Goal: Task Accomplishment & Management: Complete application form

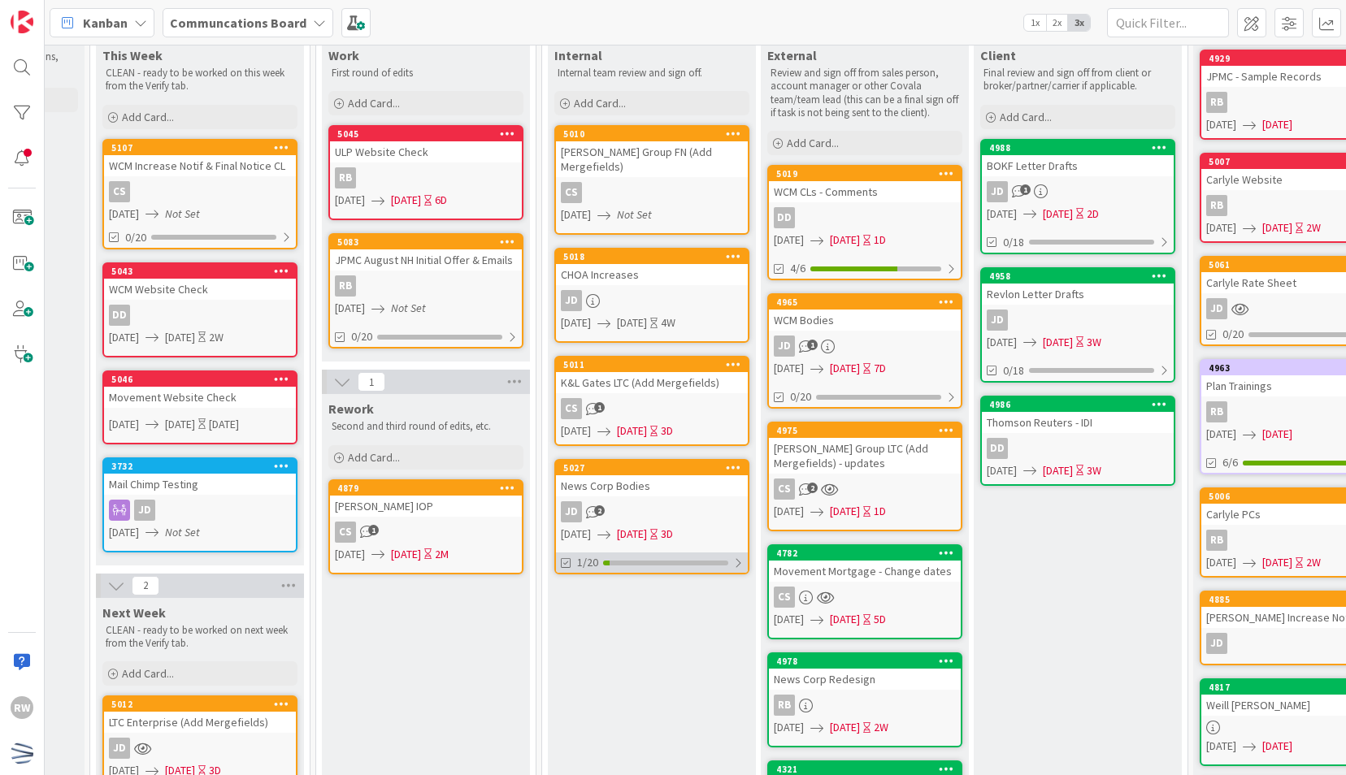
scroll to position [7, 387]
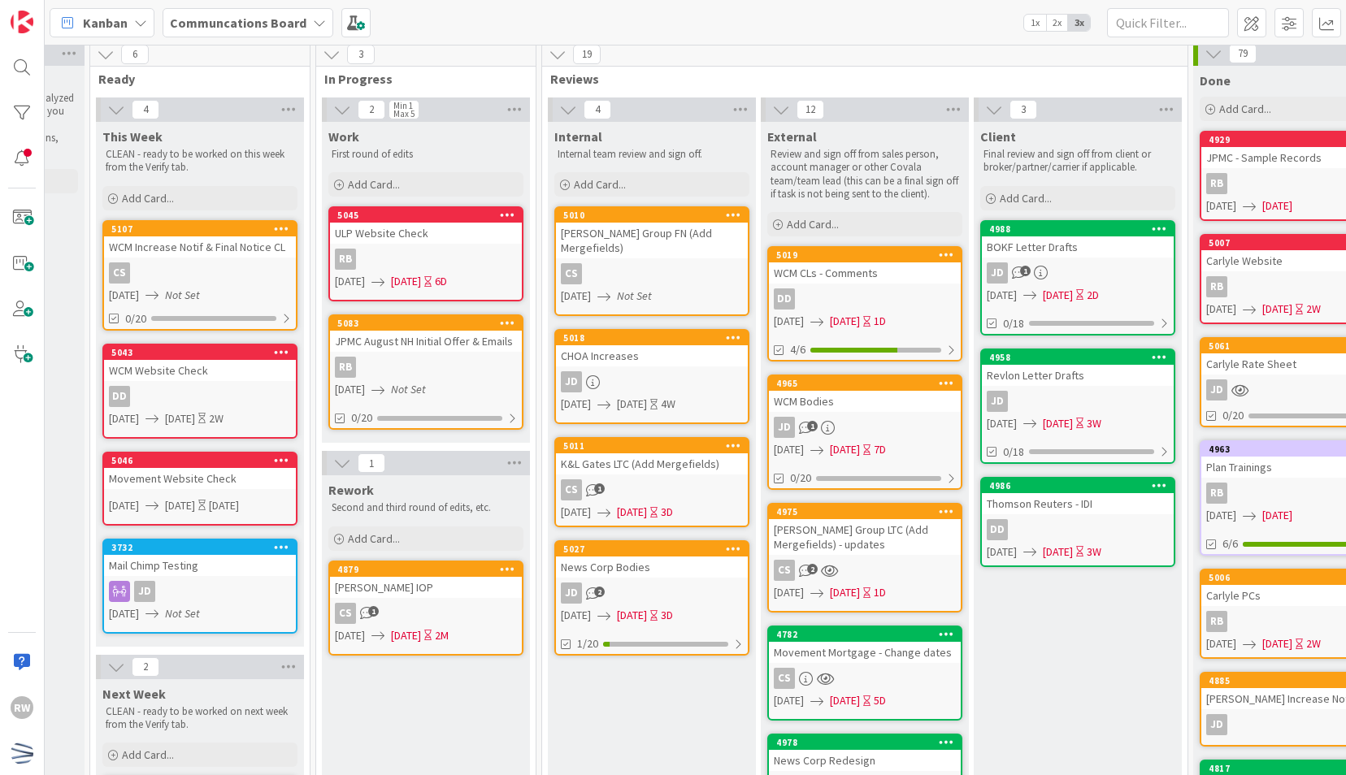
click at [668, 557] on div "News Corp Bodies" at bounding box center [652, 567] width 192 height 21
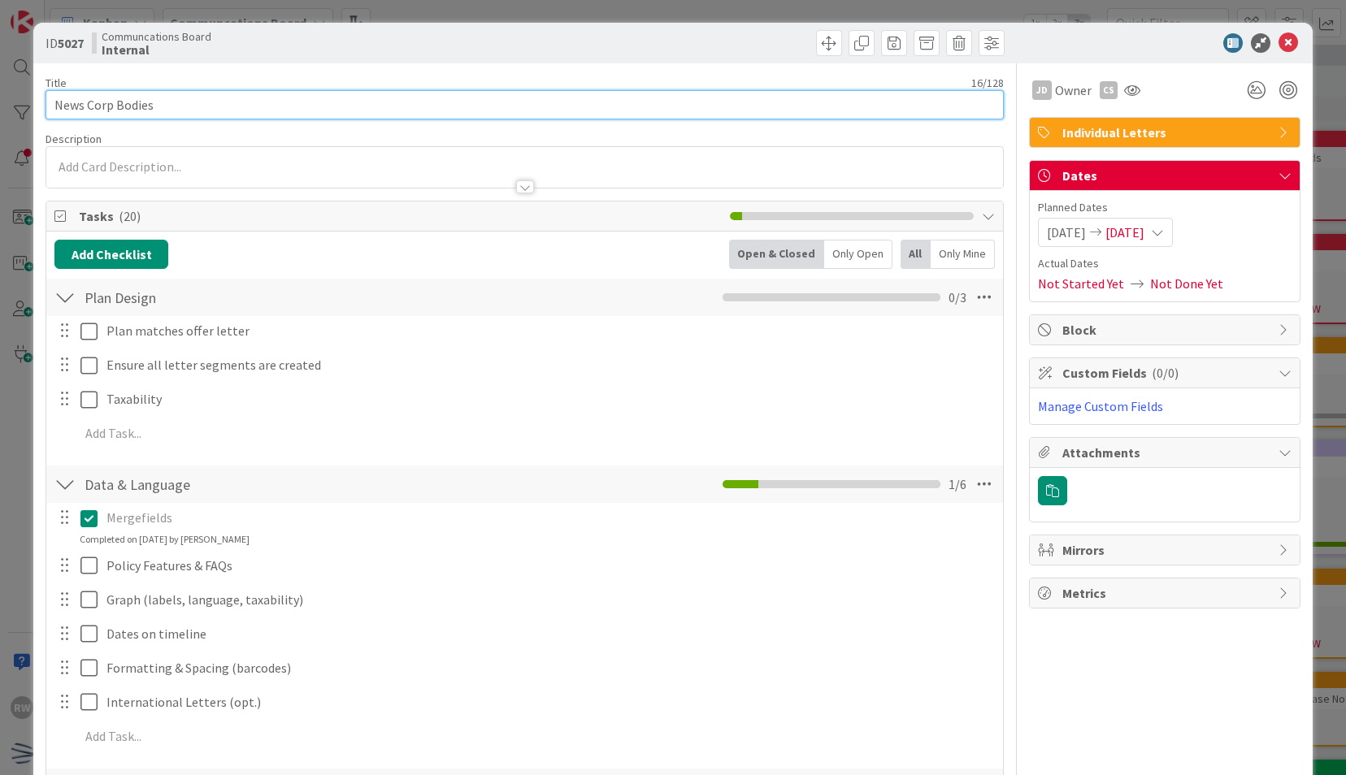
click at [241, 106] on input "News Corp Bodies" at bounding box center [524, 104] width 957 height 29
type input "News Corp Bodies - waiting on PB"
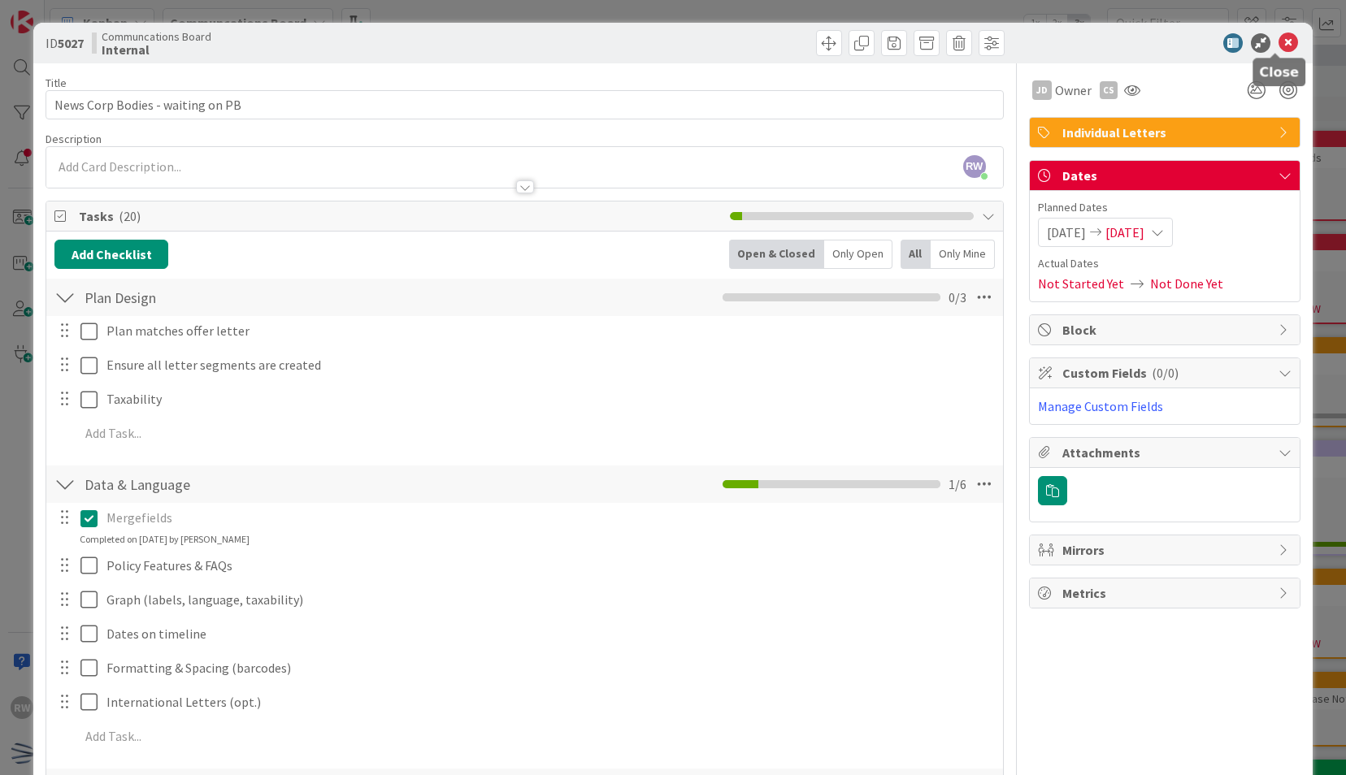
click at [1281, 42] on icon at bounding box center [1288, 43] width 20 height 20
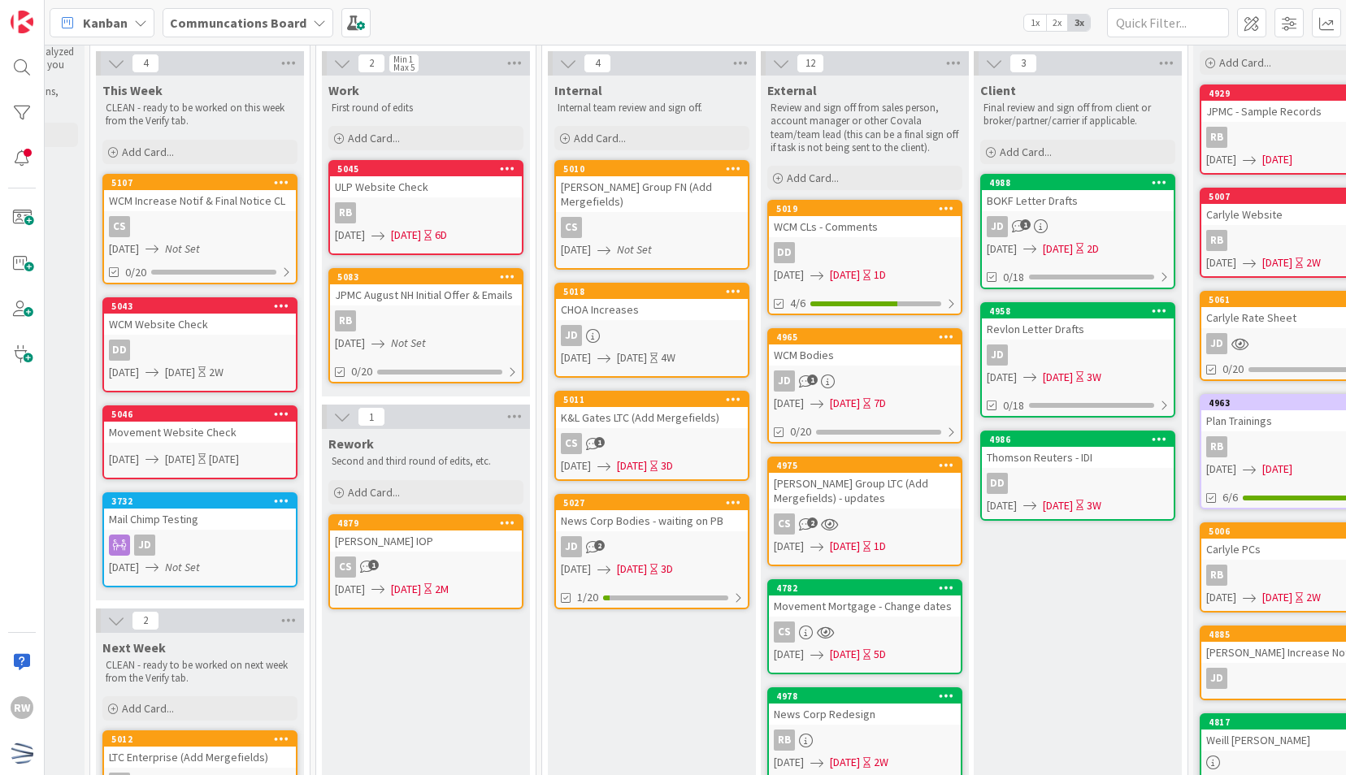
scroll to position [89, 387]
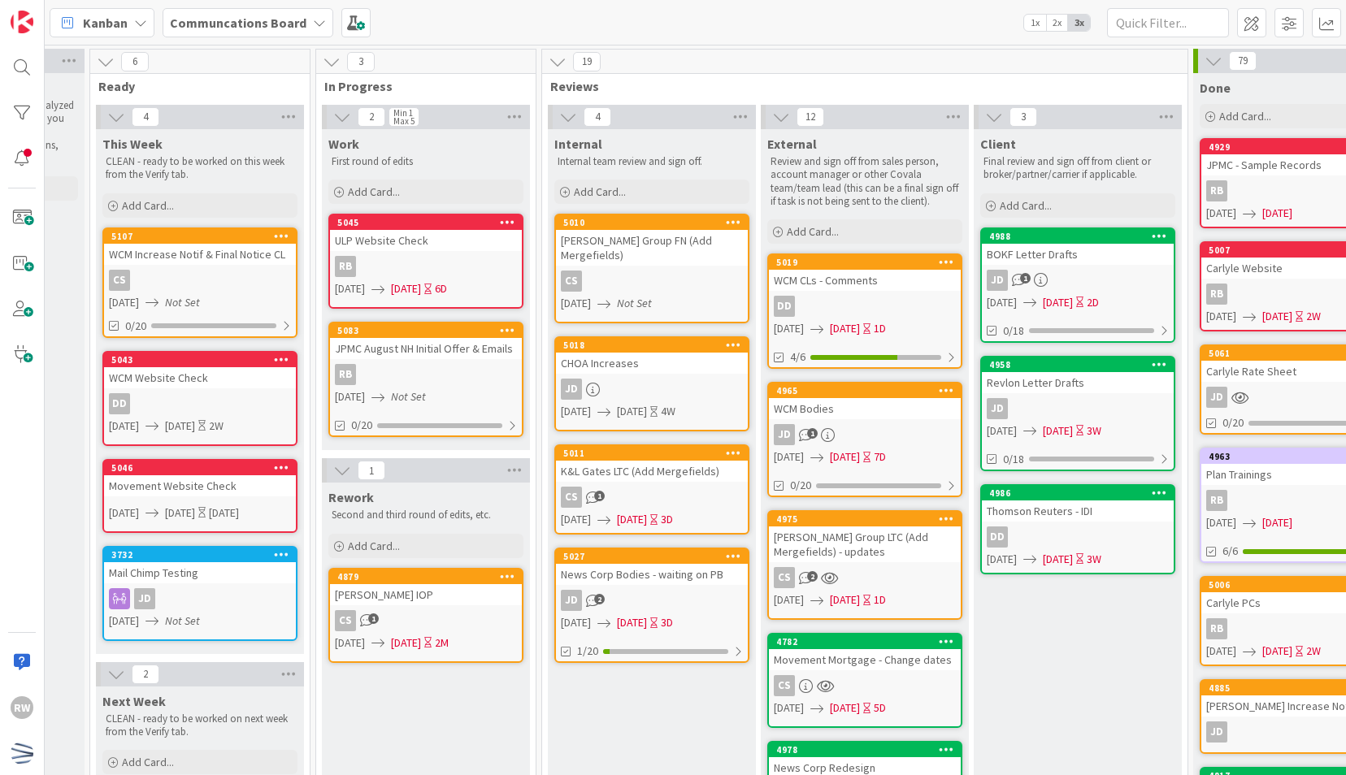
click at [234, 23] on b "Communcations Board" at bounding box center [238, 23] width 137 height 16
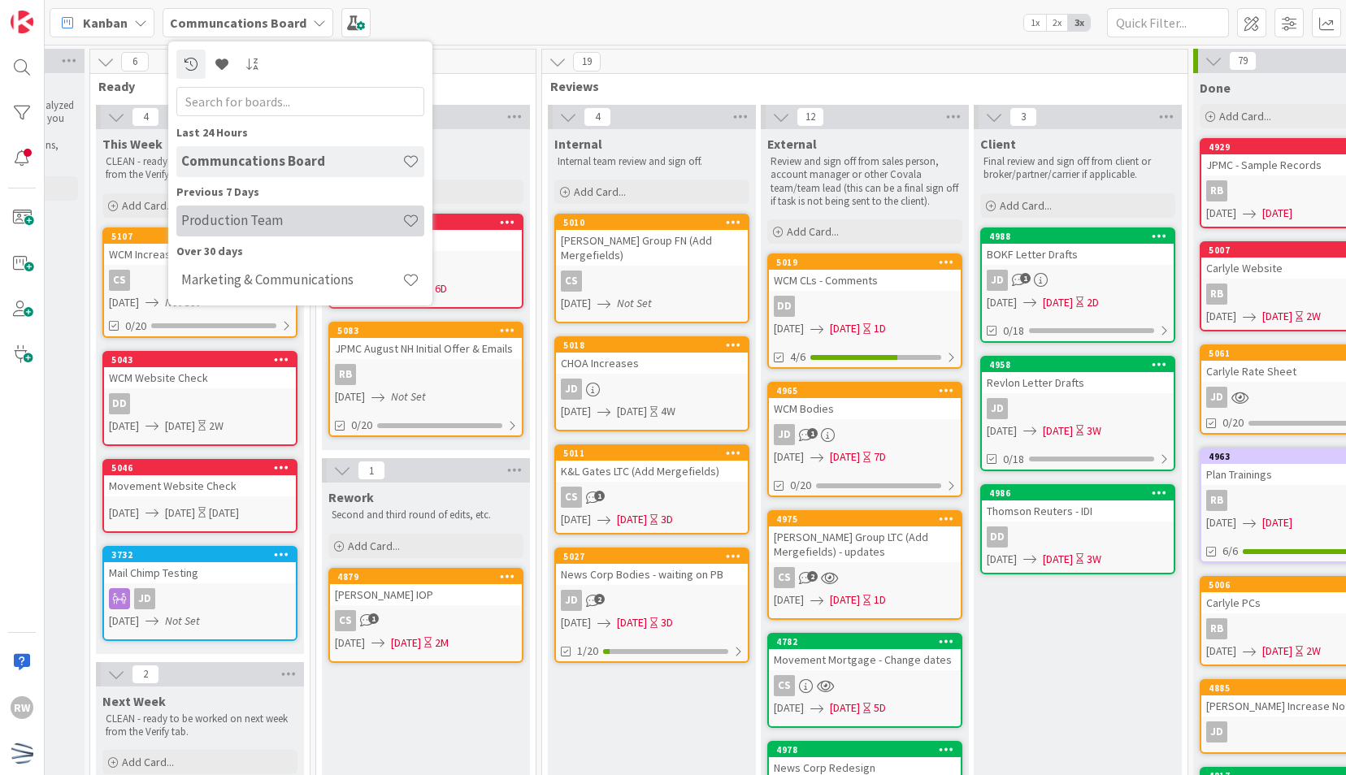
click at [235, 211] on div "Production Team" at bounding box center [300, 221] width 248 height 31
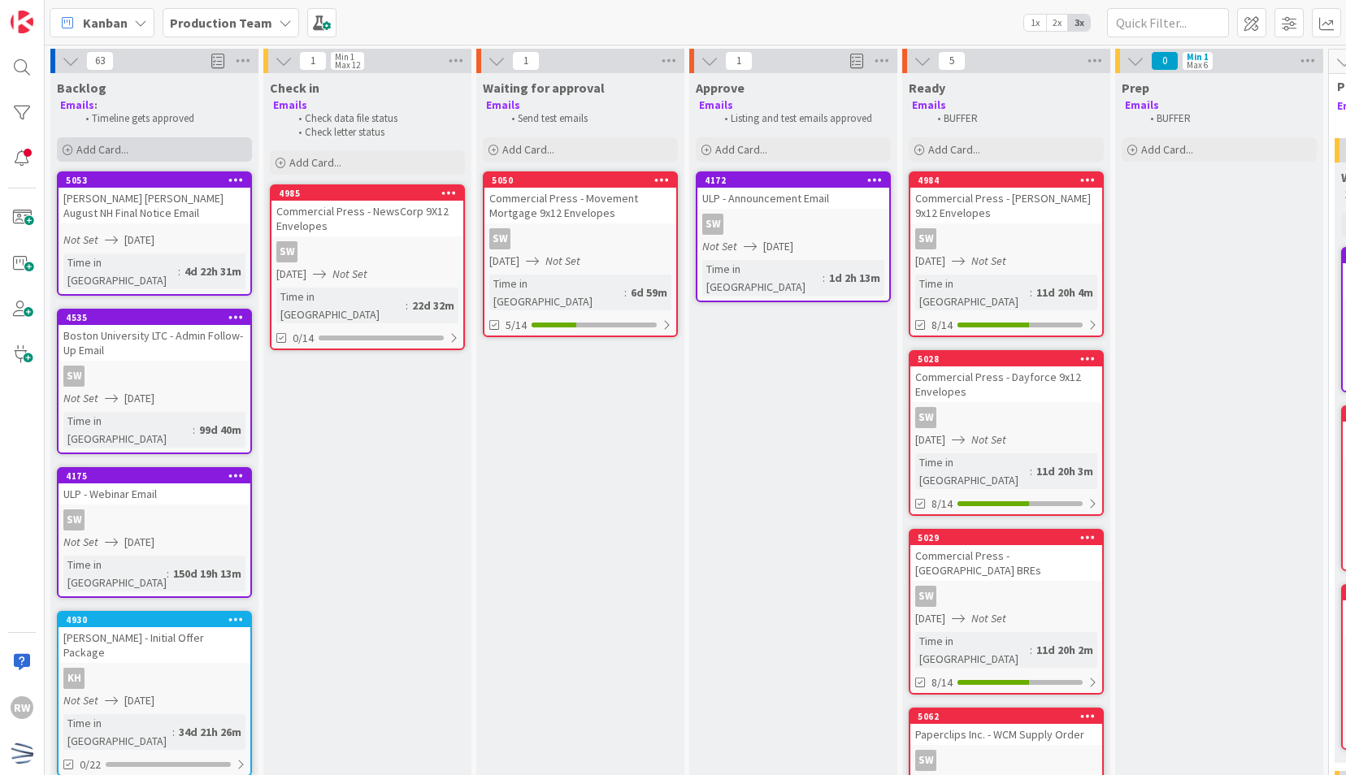
click at [192, 143] on div "Add Card..." at bounding box center [154, 149] width 195 height 24
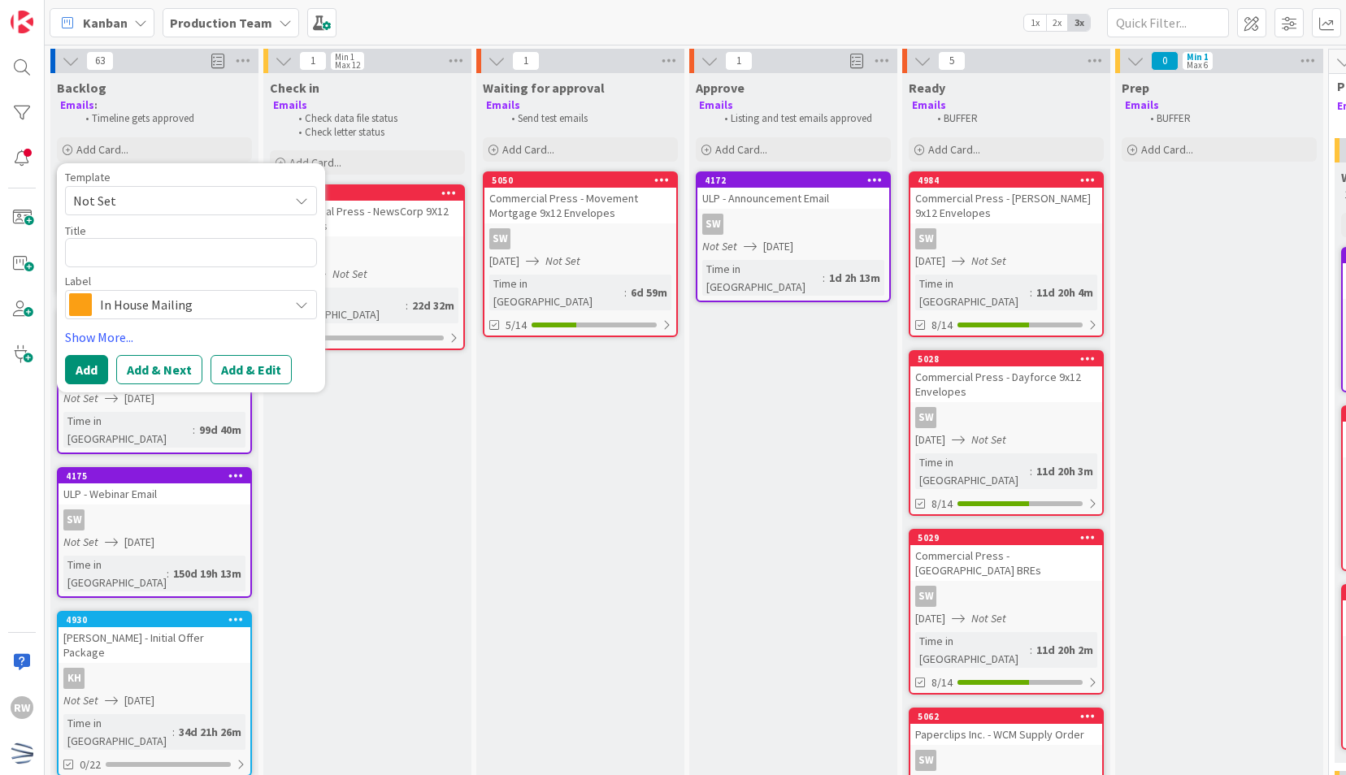
click at [210, 199] on span "Not Set" at bounding box center [174, 200] width 203 height 21
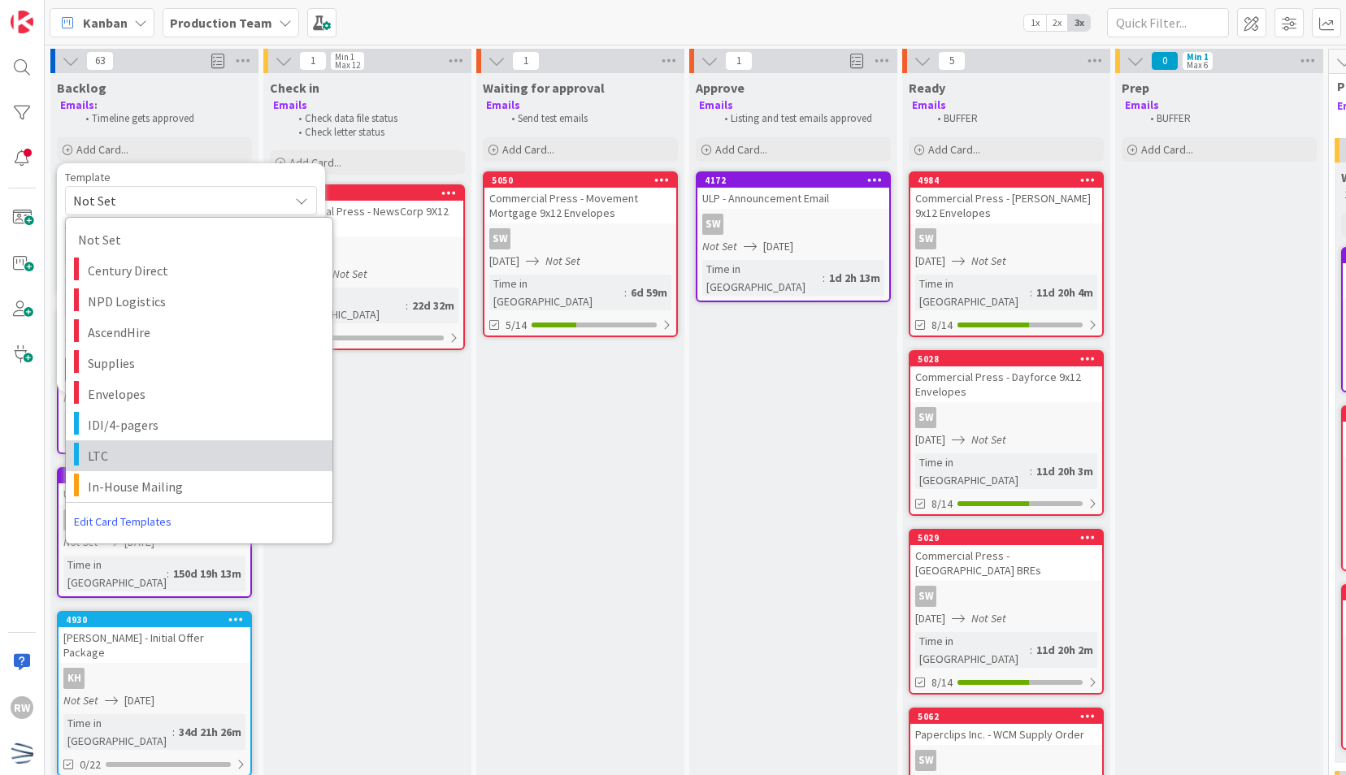
click at [167, 450] on span "LTC" at bounding box center [204, 455] width 232 height 21
type textarea "x"
type textarea "LTC"
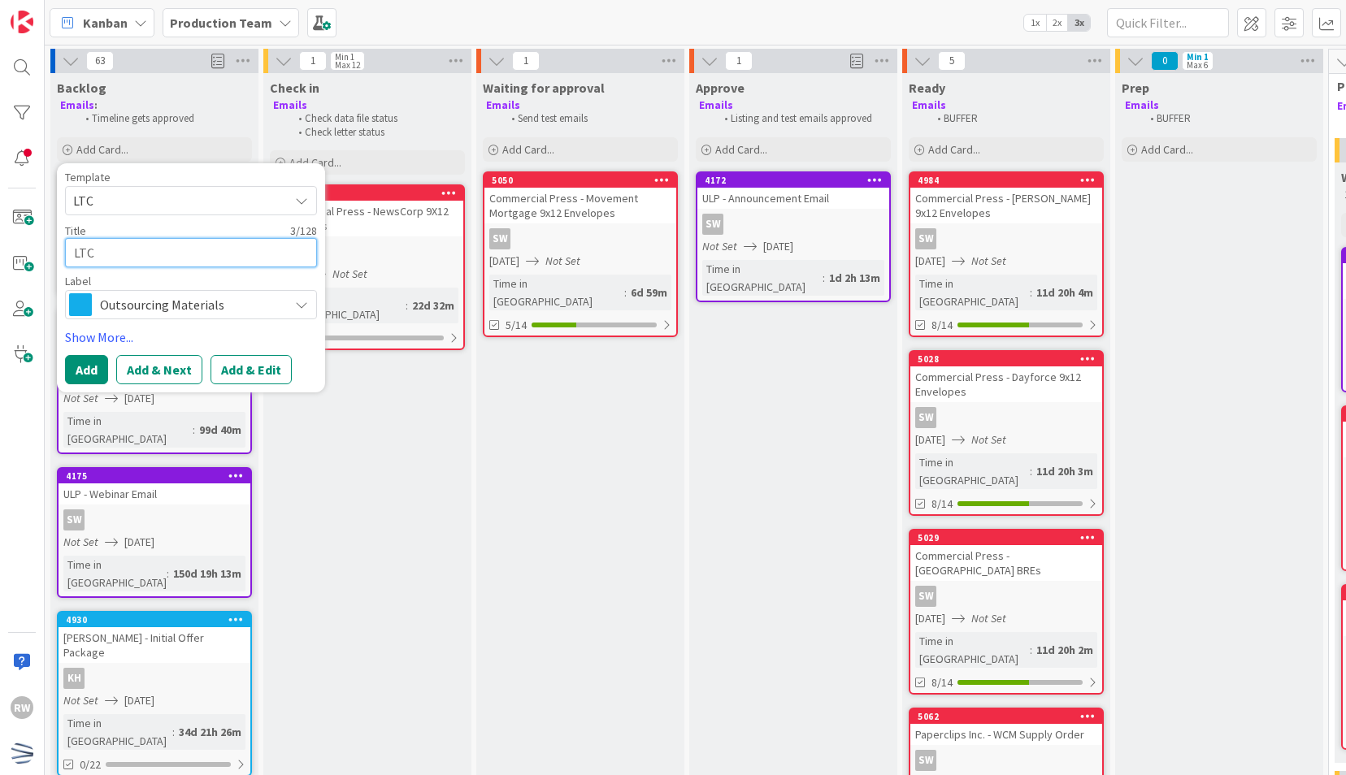
drag, startPoint x: 141, startPoint y: 254, endPoint x: -67, endPoint y: -67, distance: 383.7
click at [0, 0] on html "RW Kanban Production Team 1x 2x 3x 63 Backlog Emails : Timeline gets approved A…" at bounding box center [673, 387] width 1346 height 775
type textarea "x"
type textarea "K"
type textarea "x"
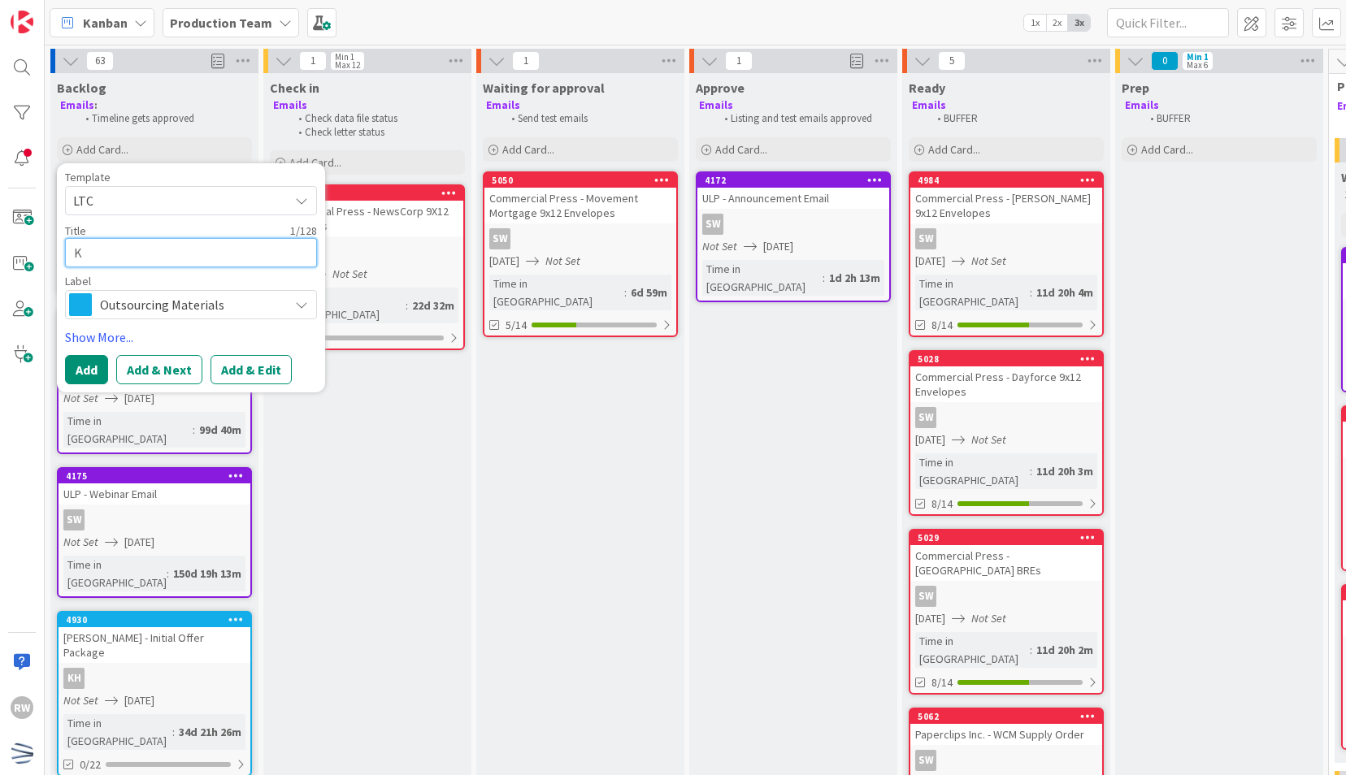
type textarea "Ke"
type textarea "x"
type textarea "Kel"
type textarea "x"
type textarea "[PERSON_NAME]"
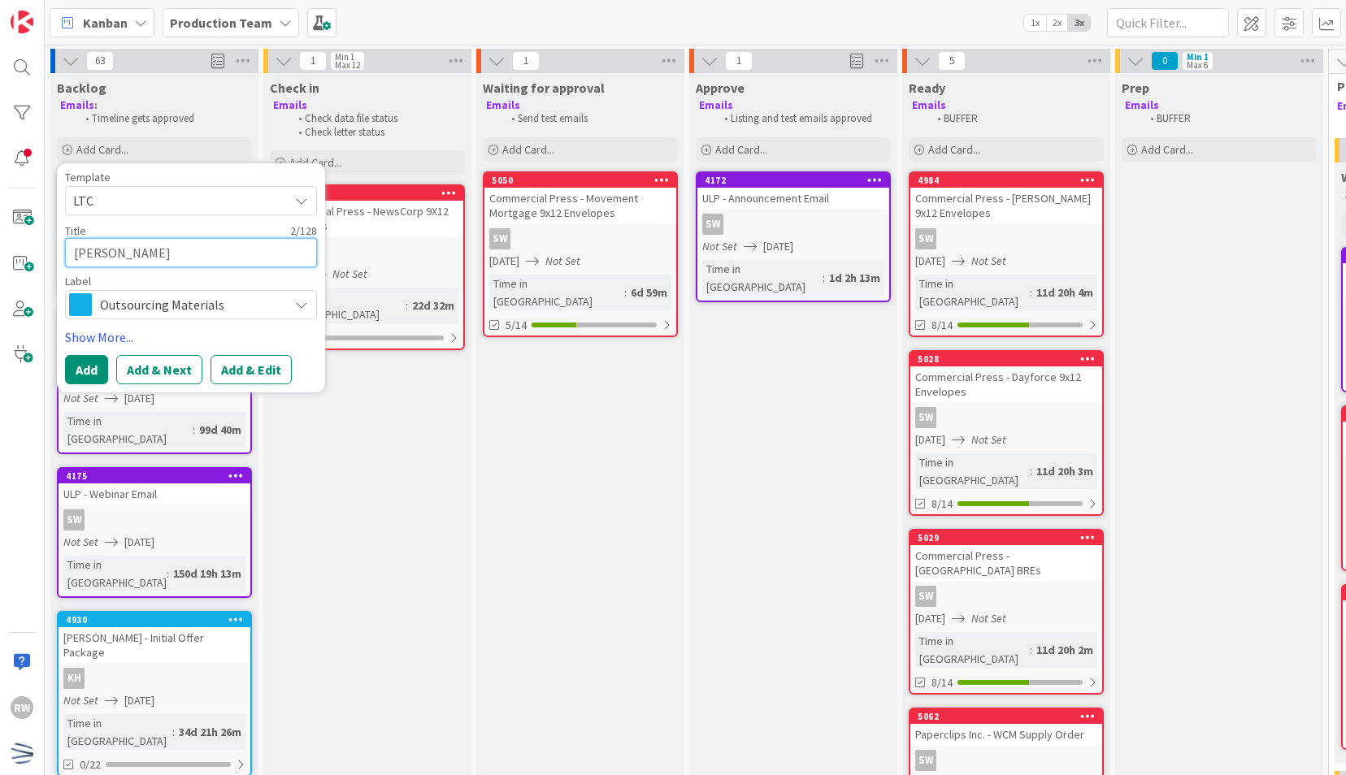
type textarea "x"
type textarea "[PERSON_NAME]"
type textarea "x"
type textarea "[PERSON_NAME]"
type textarea "x"
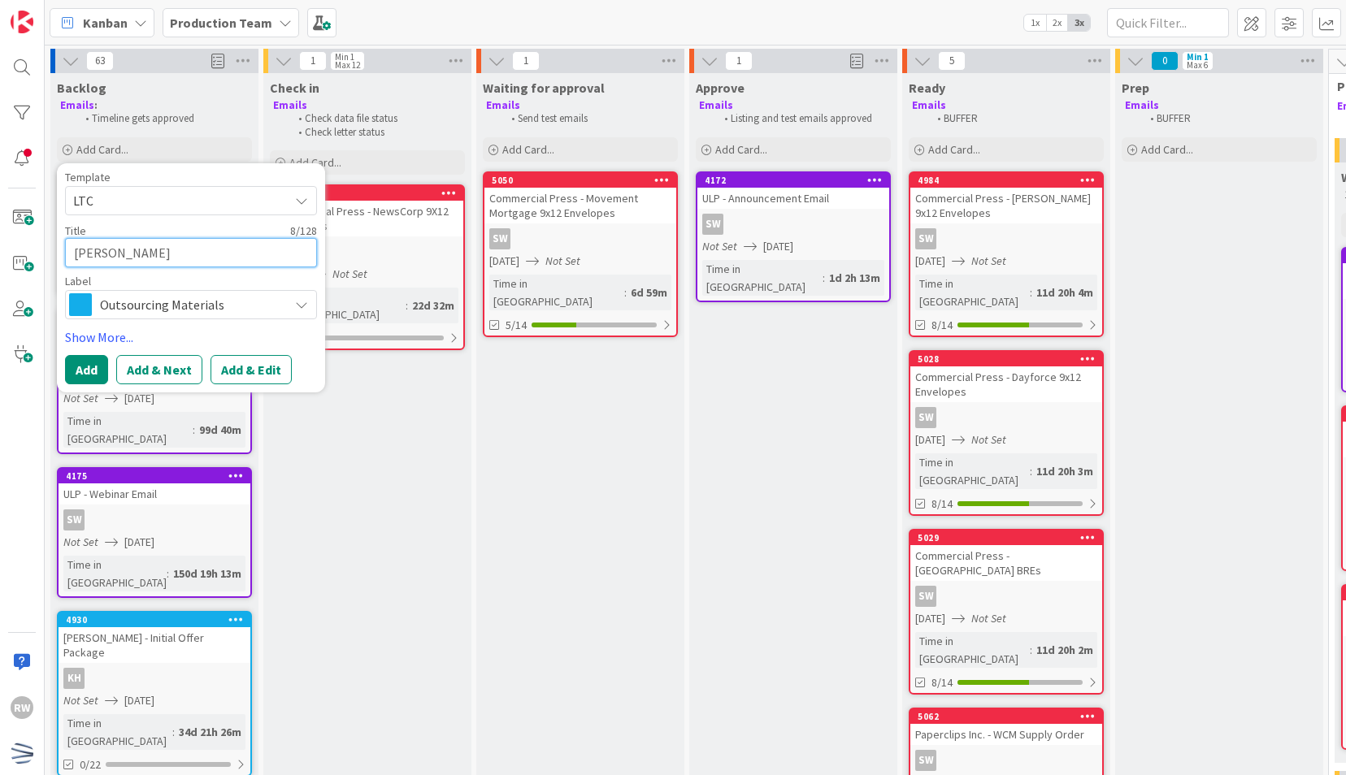
type textarea "[PERSON_NAME]"
type textarea "x"
type textarea "[PERSON_NAME] LTC"
type textarea "x"
type textarea "[PERSON_NAME] LTC"
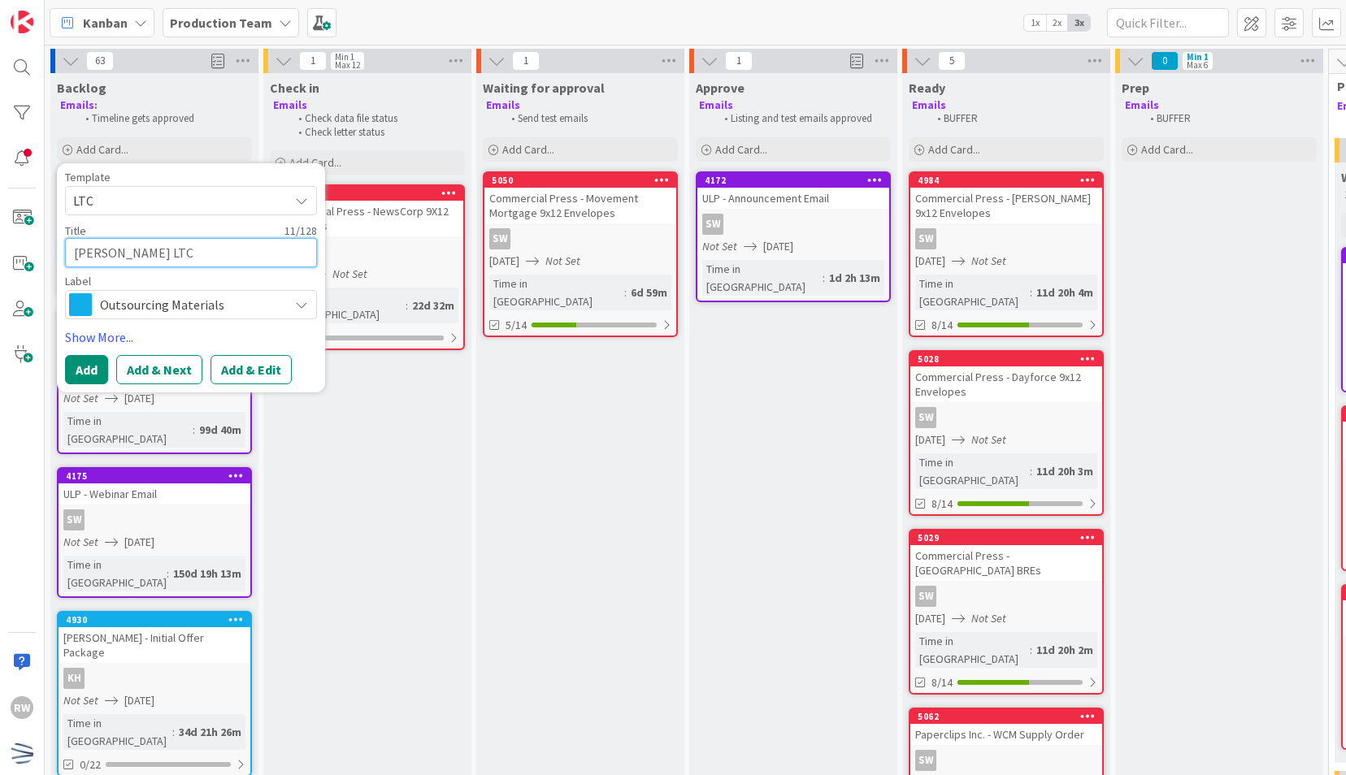
type textarea "x"
type textarea "[PERSON_NAME] LTC -"
type textarea "x"
type textarea "[PERSON_NAME] LTC -"
type textarea "x"
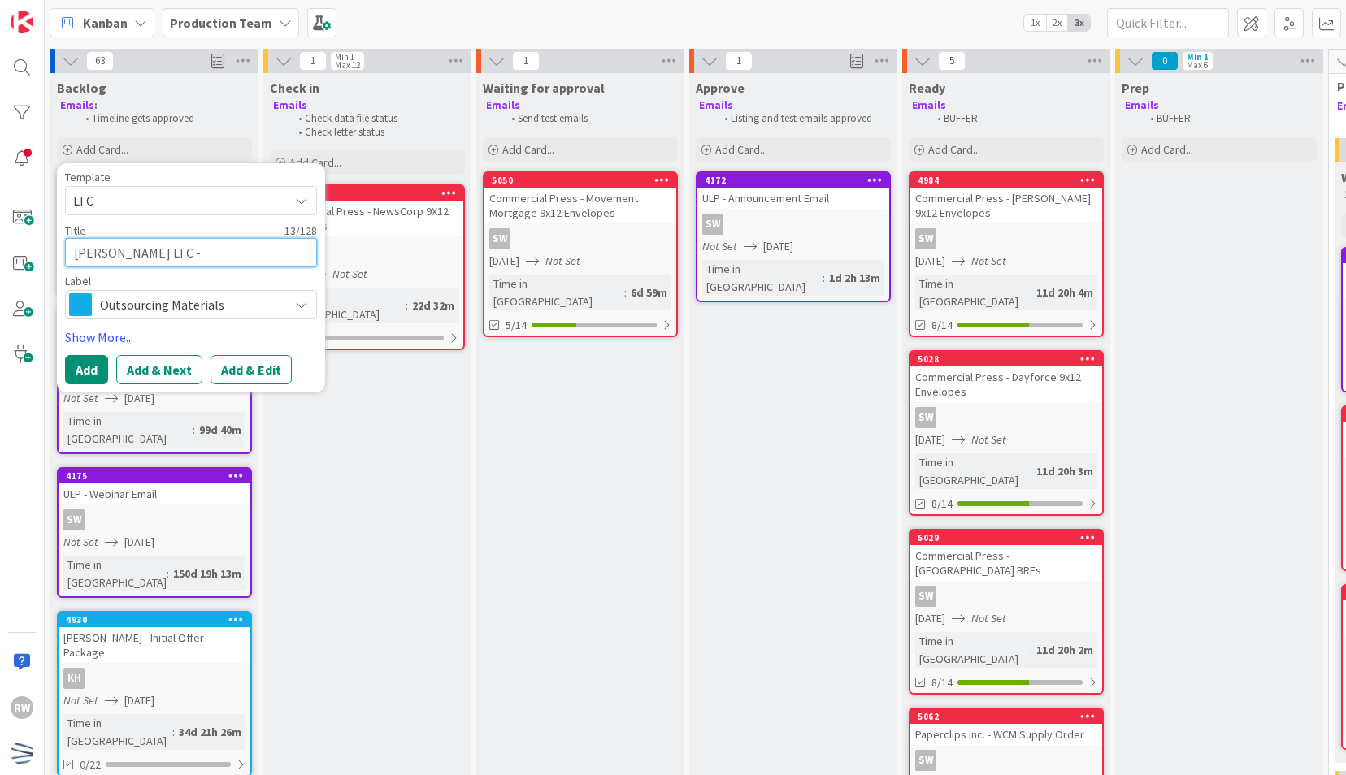
type textarea "[PERSON_NAME] LTC - O"
type textarea "x"
type textarea "[PERSON_NAME] LTC - Ov"
type textarea "x"
type textarea "[PERSON_NAME] LTC - [PERSON_NAME]"
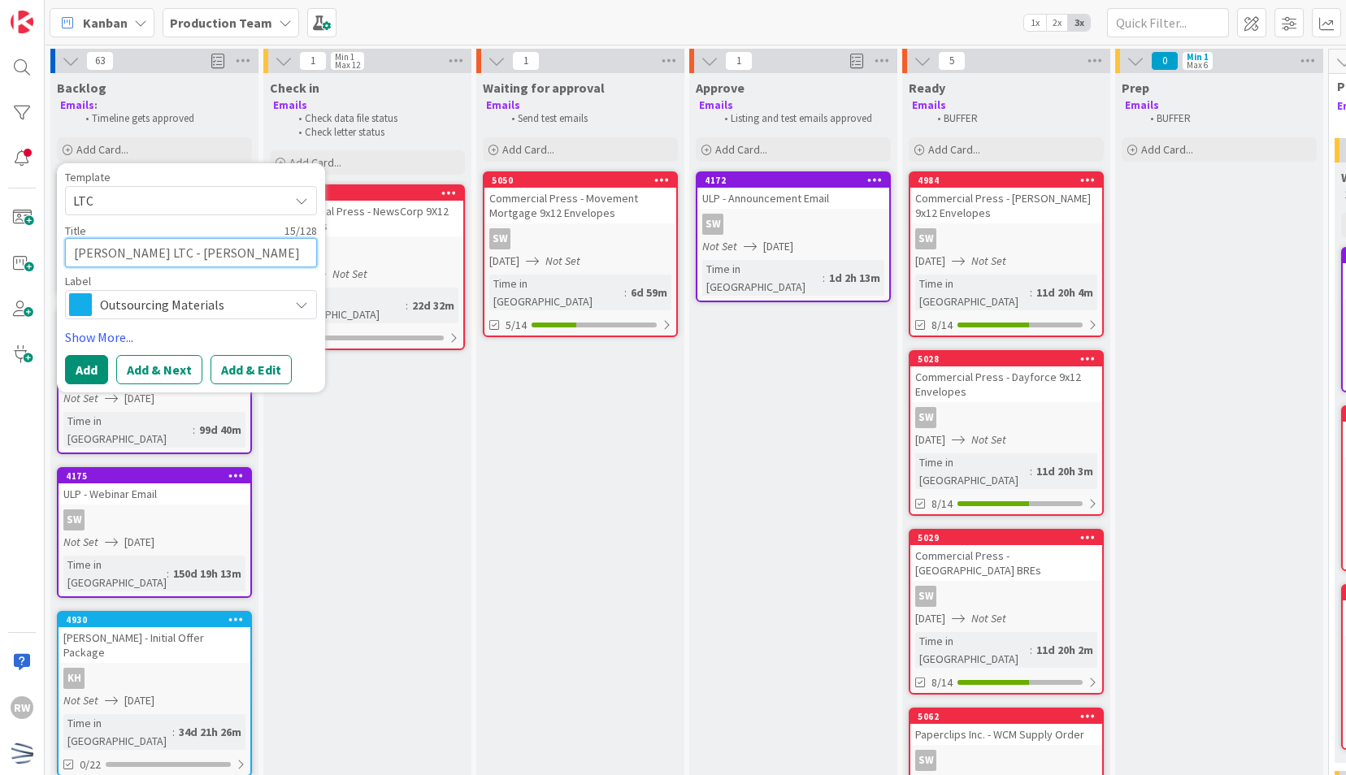
type textarea "x"
type textarea "[PERSON_NAME] LTC - Over"
type textarea "x"
type textarea "[PERSON_NAME] LTC - Overvi"
type textarea "x"
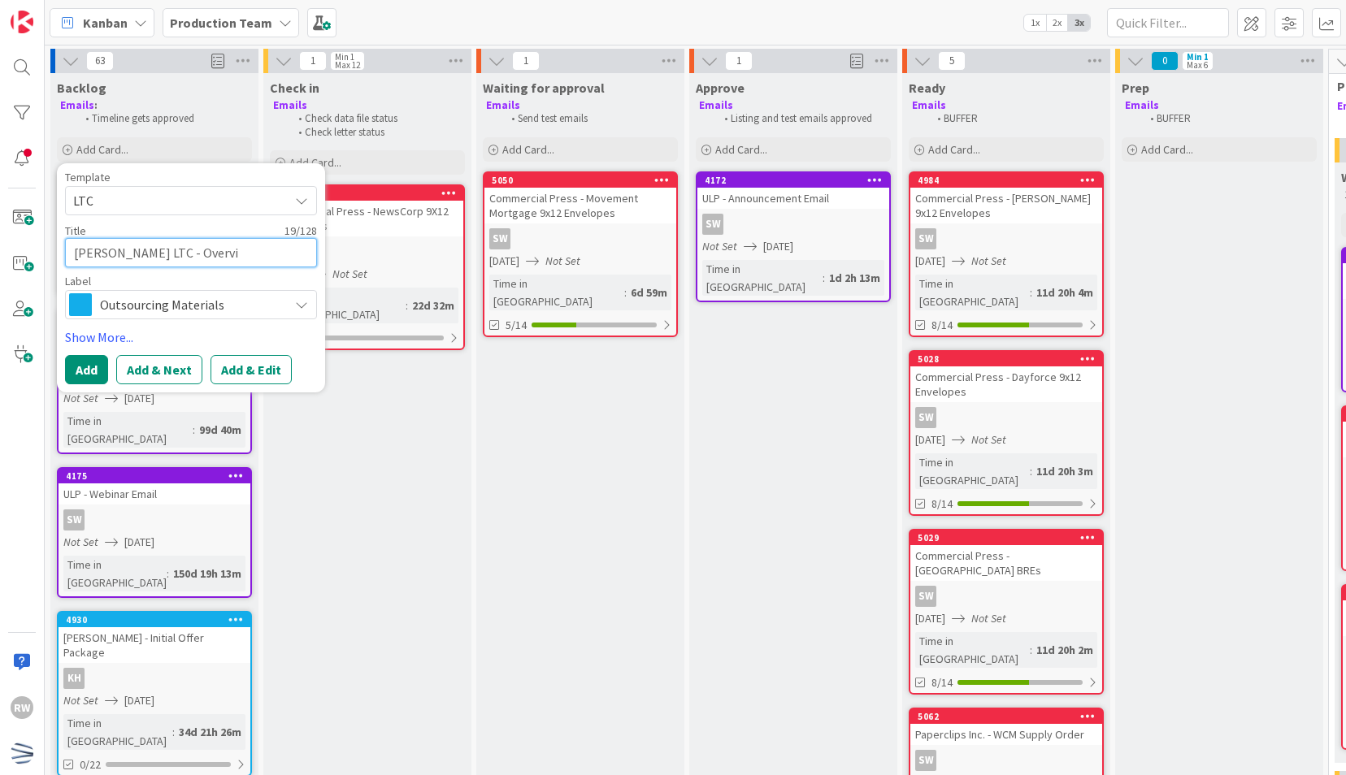
type textarea "[PERSON_NAME] LTC - Overvie"
type textarea "x"
type textarea "[PERSON_NAME] LTC - Overview"
type textarea "x"
type textarea "[PERSON_NAME] LTC - Overview"
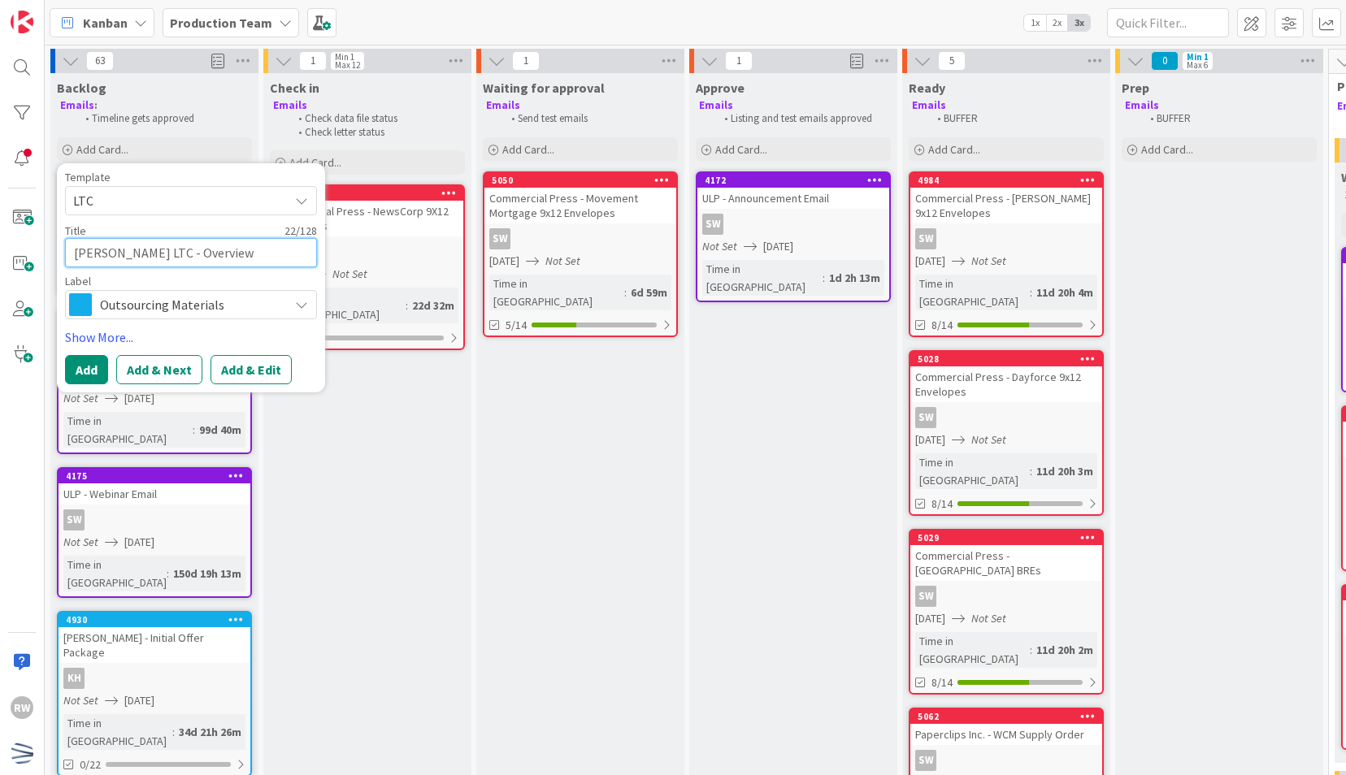
type textarea "x"
type textarea "[PERSON_NAME] LTC - Overview PC"
type textarea "x"
type textarea "[PERSON_NAME] LTC - Overview PC"
click at [128, 336] on link "Show More..." at bounding box center [191, 338] width 252 height 20
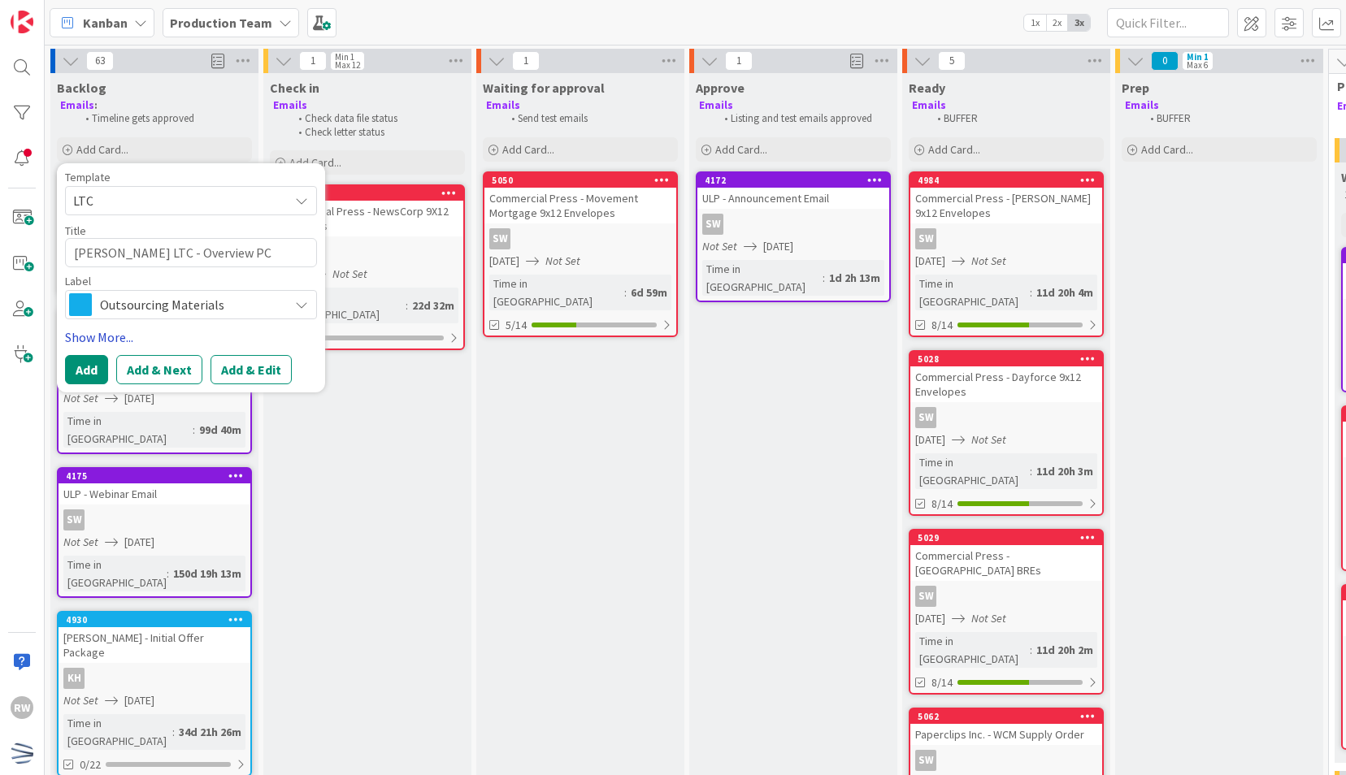
type textarea "x"
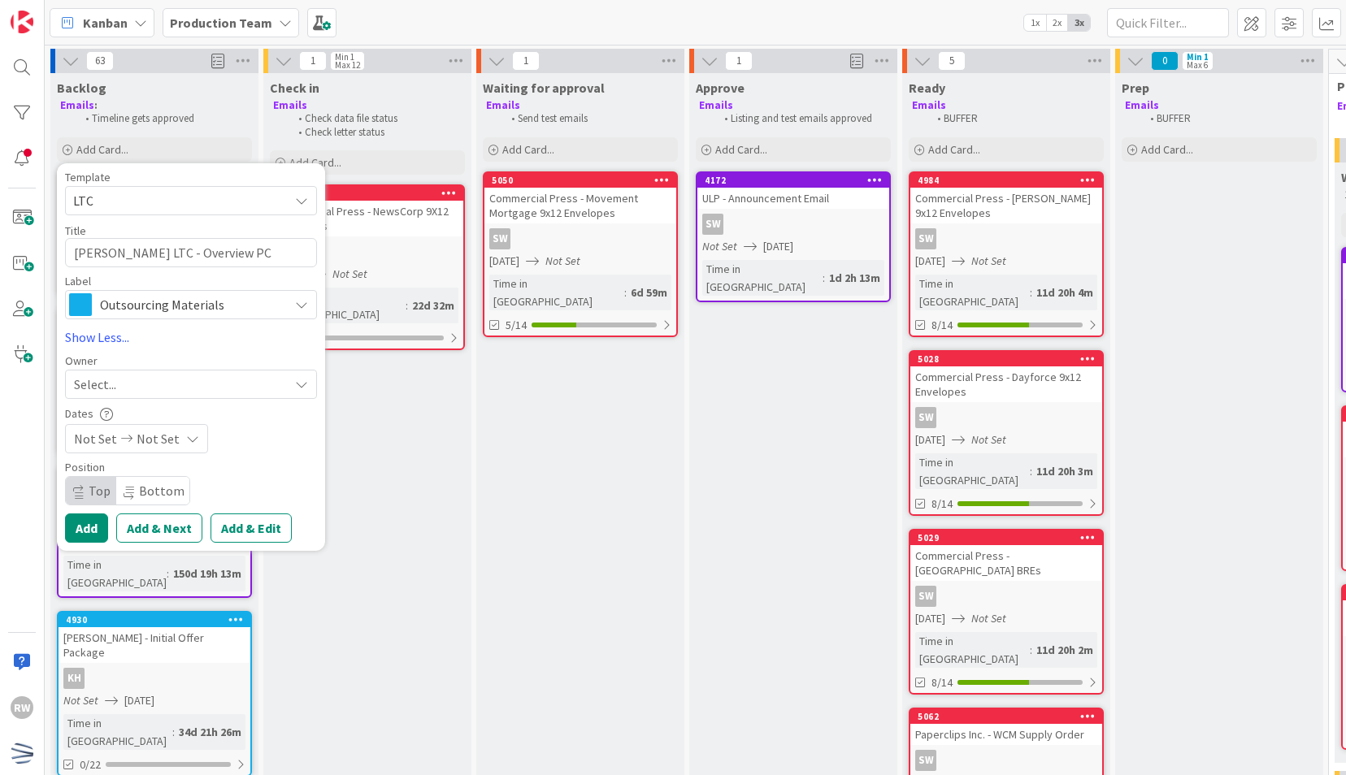
click at [181, 385] on div "Select..." at bounding box center [181, 385] width 215 height 20
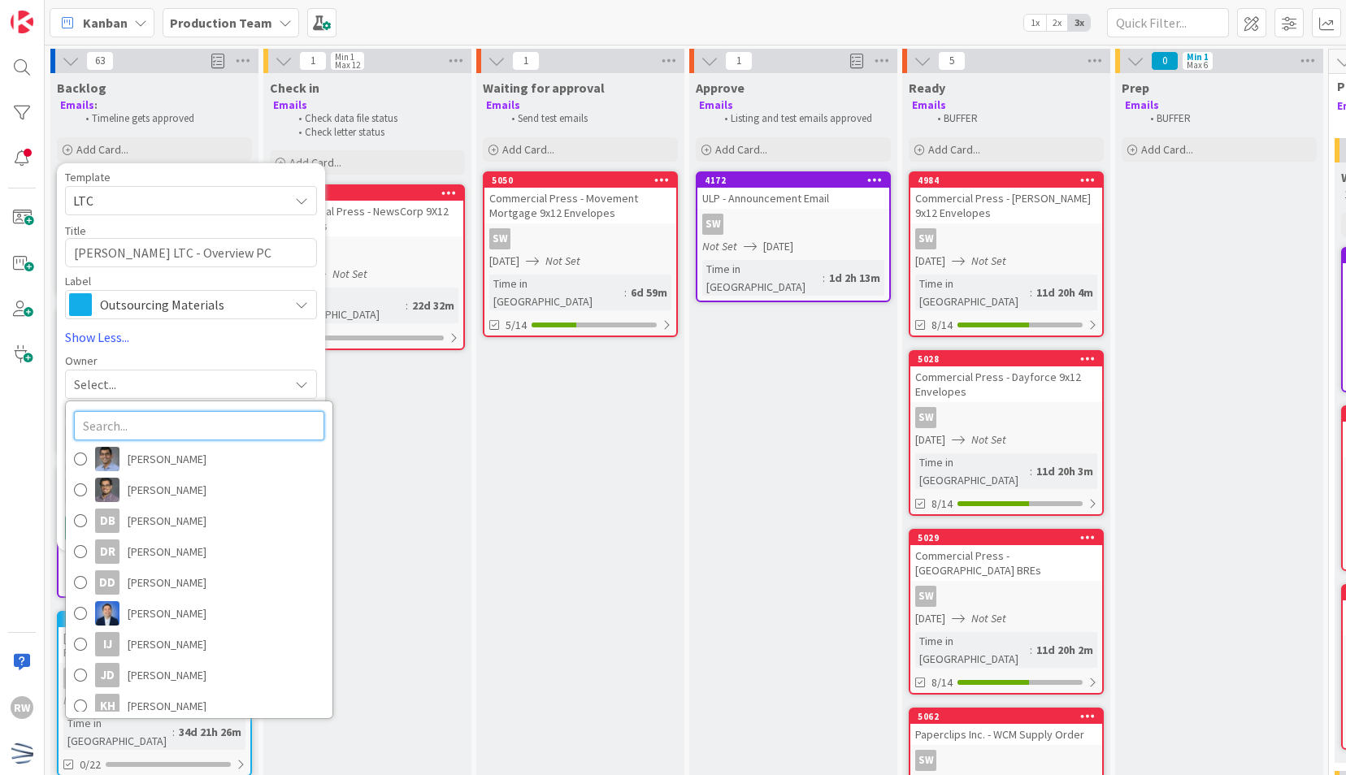
click at [182, 423] on input "text" at bounding box center [199, 425] width 250 height 29
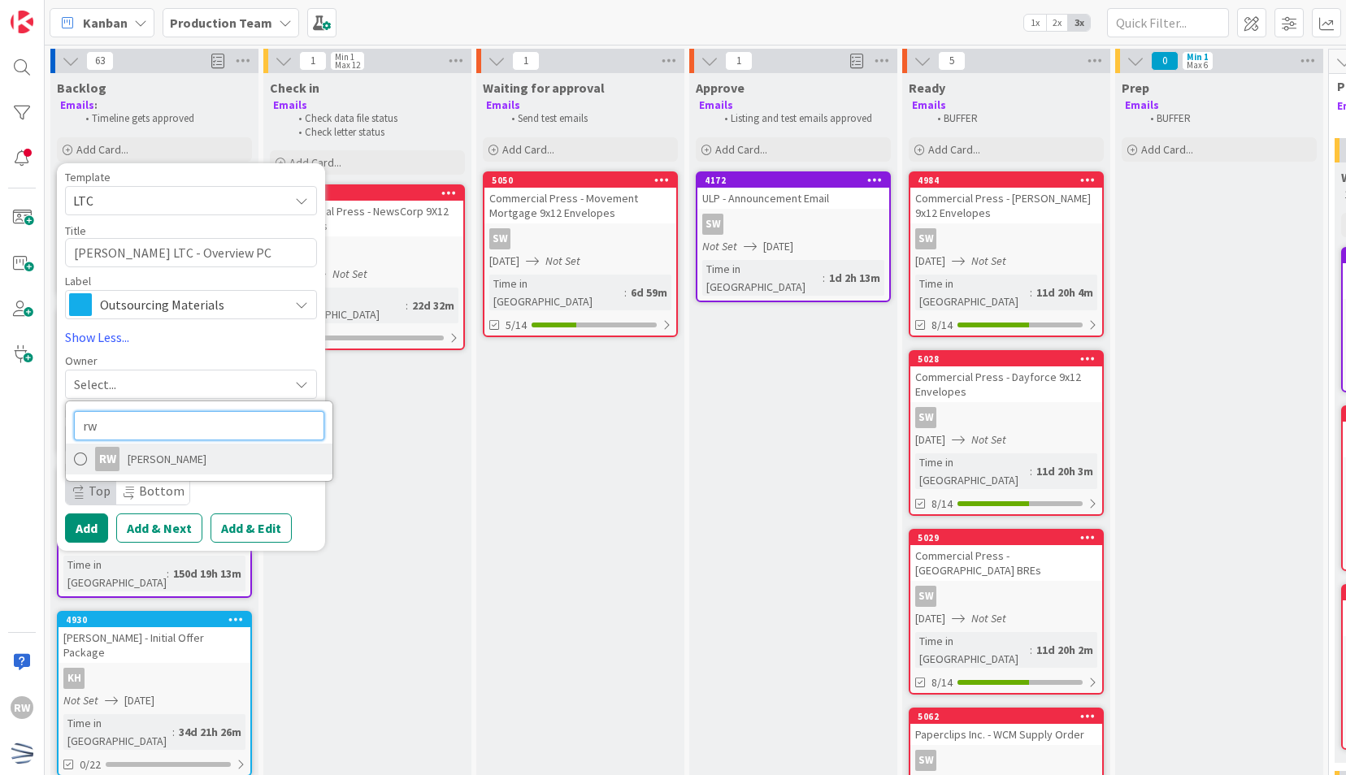
type input "rw"
click at [182, 455] on span "[PERSON_NAME]" at bounding box center [167, 459] width 79 height 24
type textarea "x"
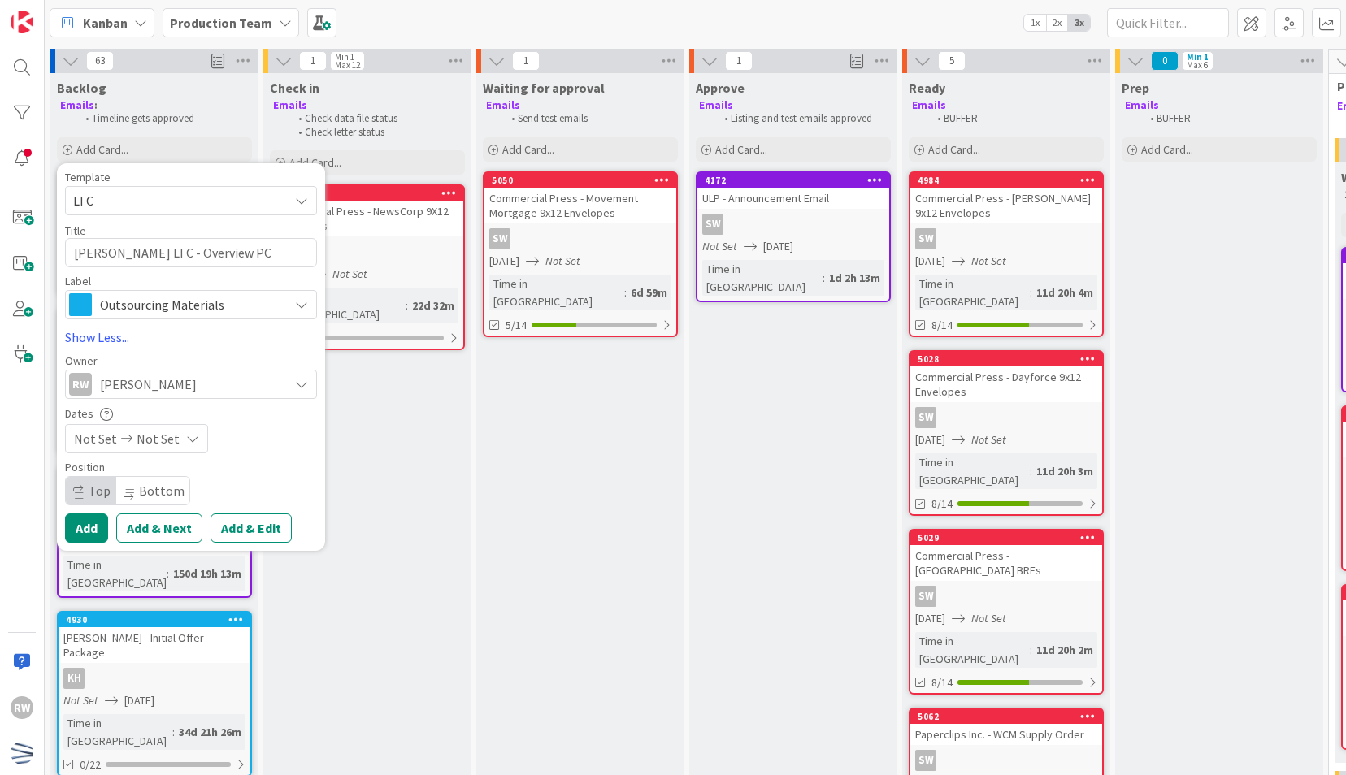
click at [166, 437] on span "Not Set" at bounding box center [158, 439] width 43 height 20
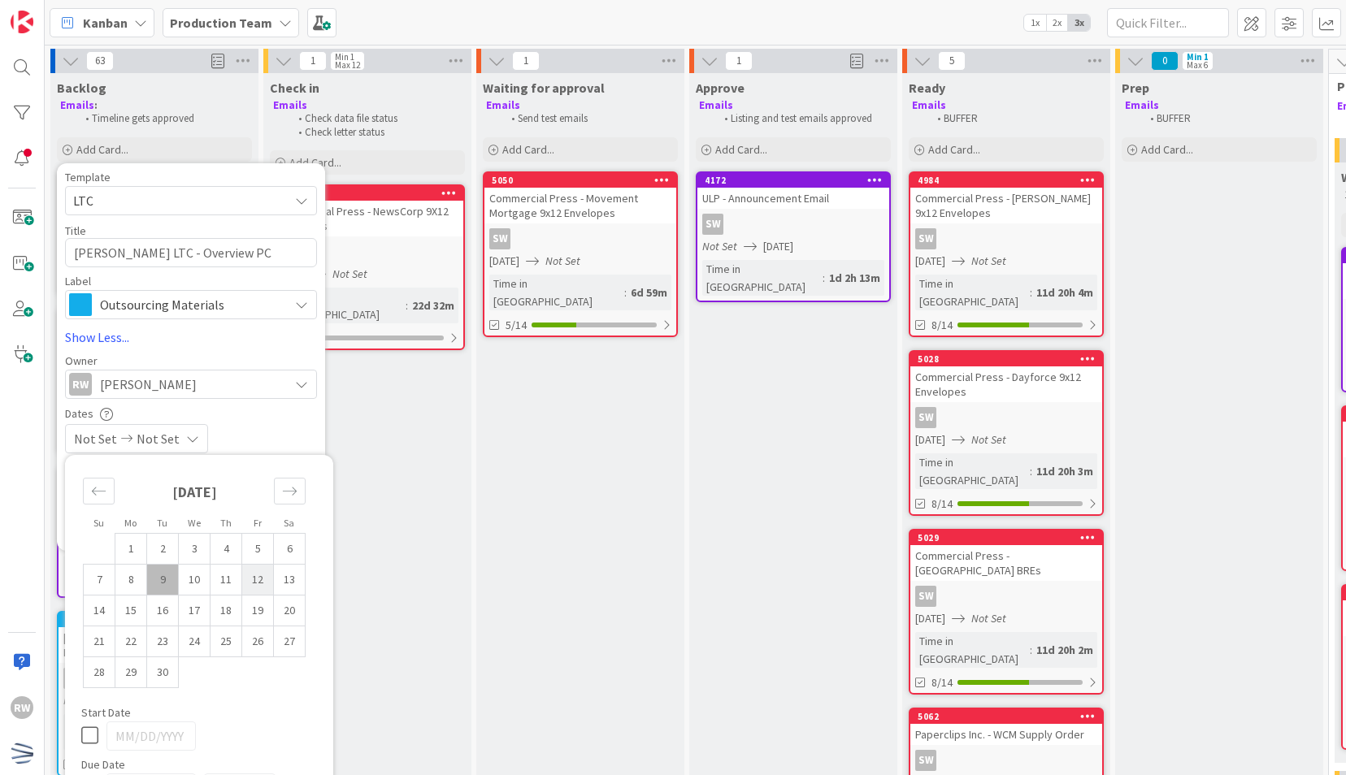
click at [263, 577] on td "12" at bounding box center [258, 579] width 32 height 31
type input "[DATE]"
type textarea "x"
click at [260, 427] on div "[DATE] Not Set" at bounding box center [191, 438] width 252 height 29
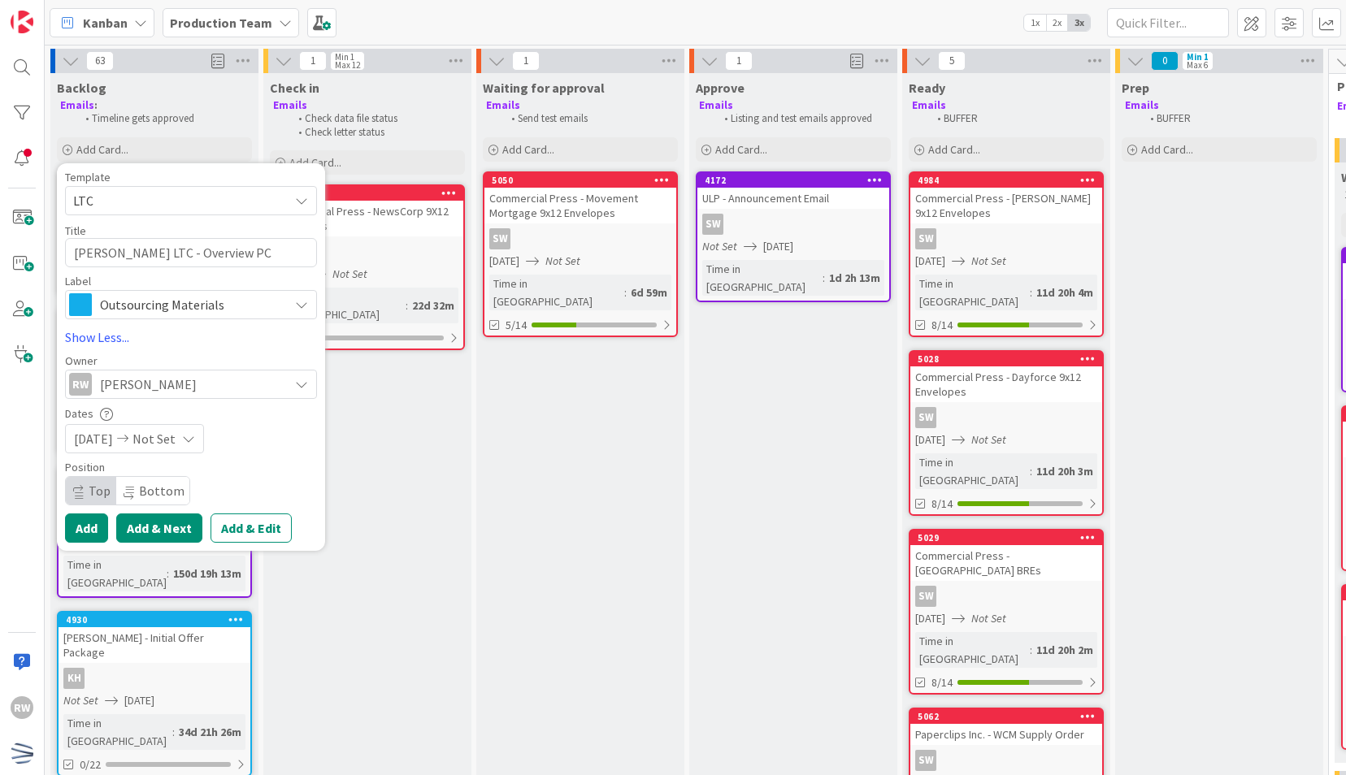
click at [157, 530] on button "Add & Next" at bounding box center [159, 528] width 86 height 29
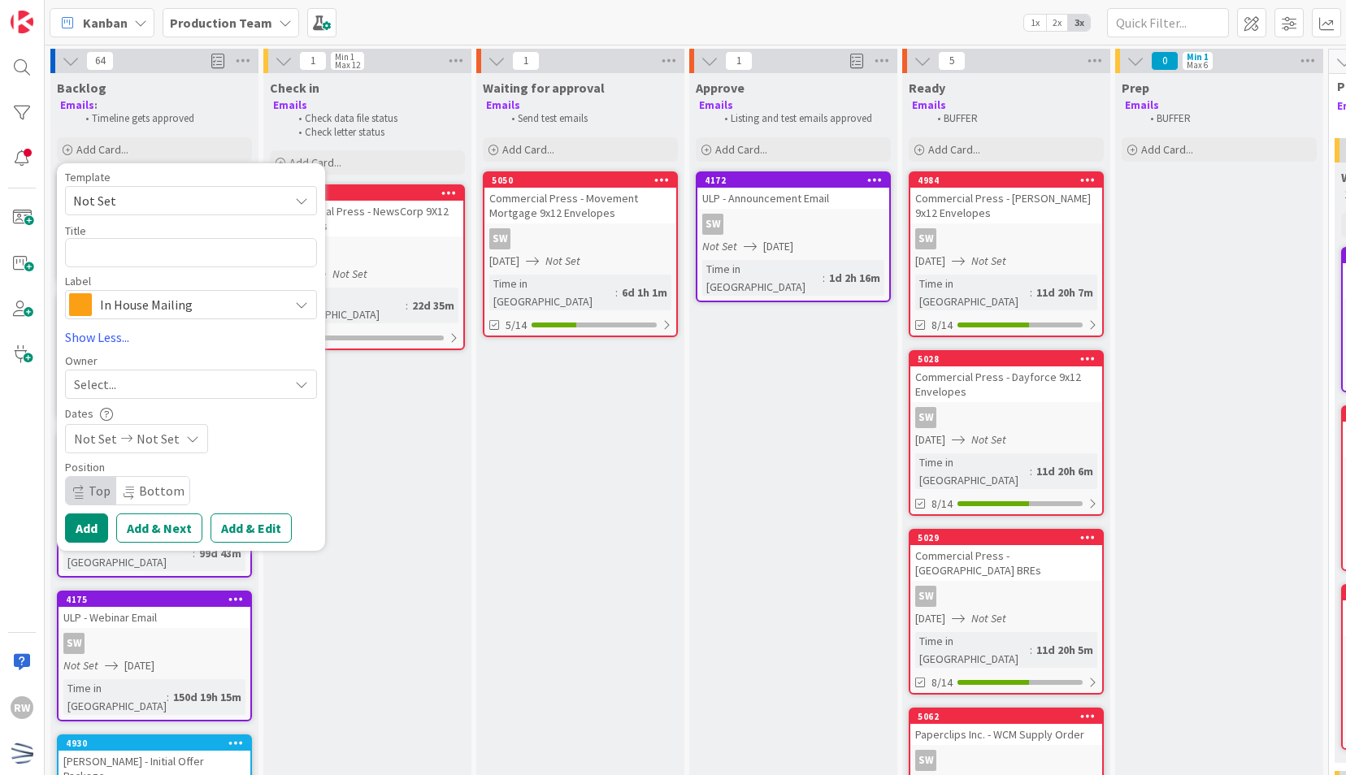
click at [168, 203] on span "Not Set" at bounding box center [174, 200] width 203 height 21
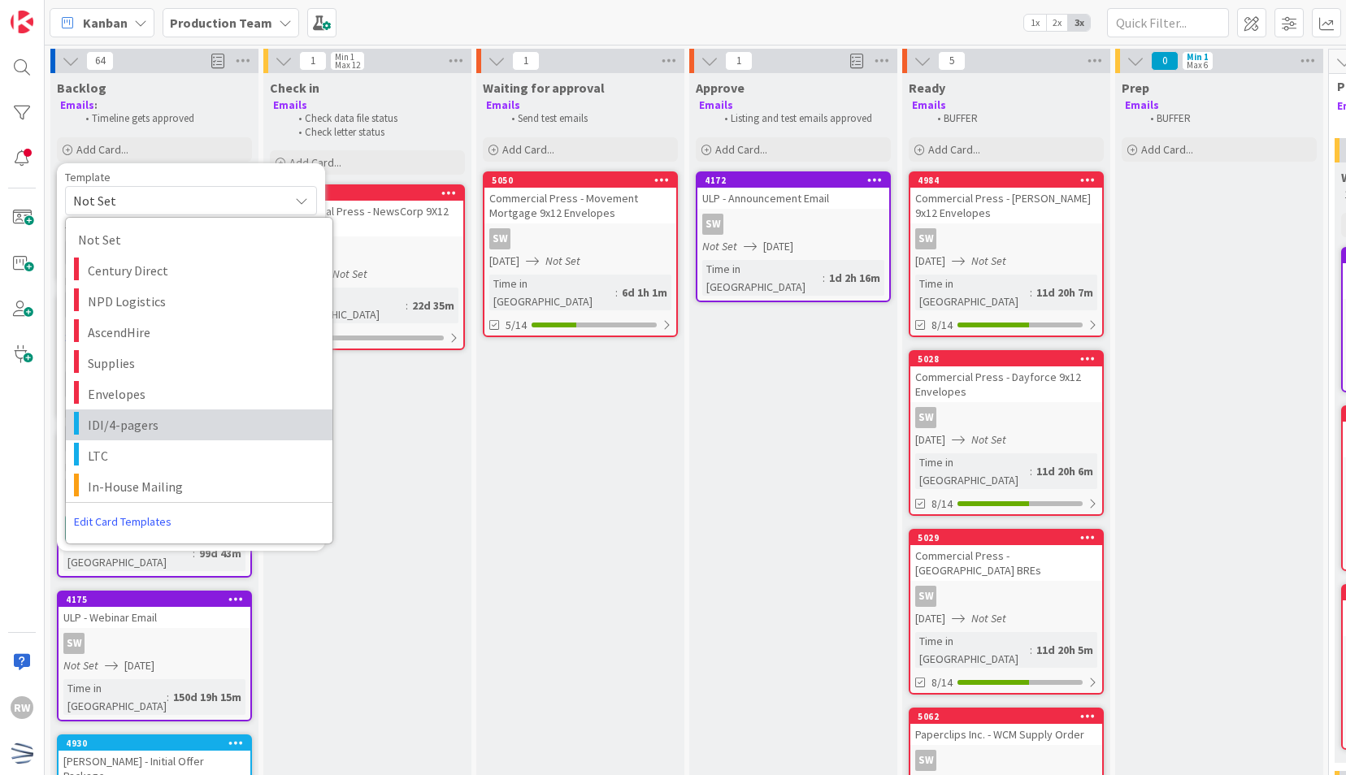
click at [163, 421] on span "IDI/4-pagers" at bounding box center [204, 424] width 232 height 21
type textarea "x"
type textarea "IDI/4-pagers"
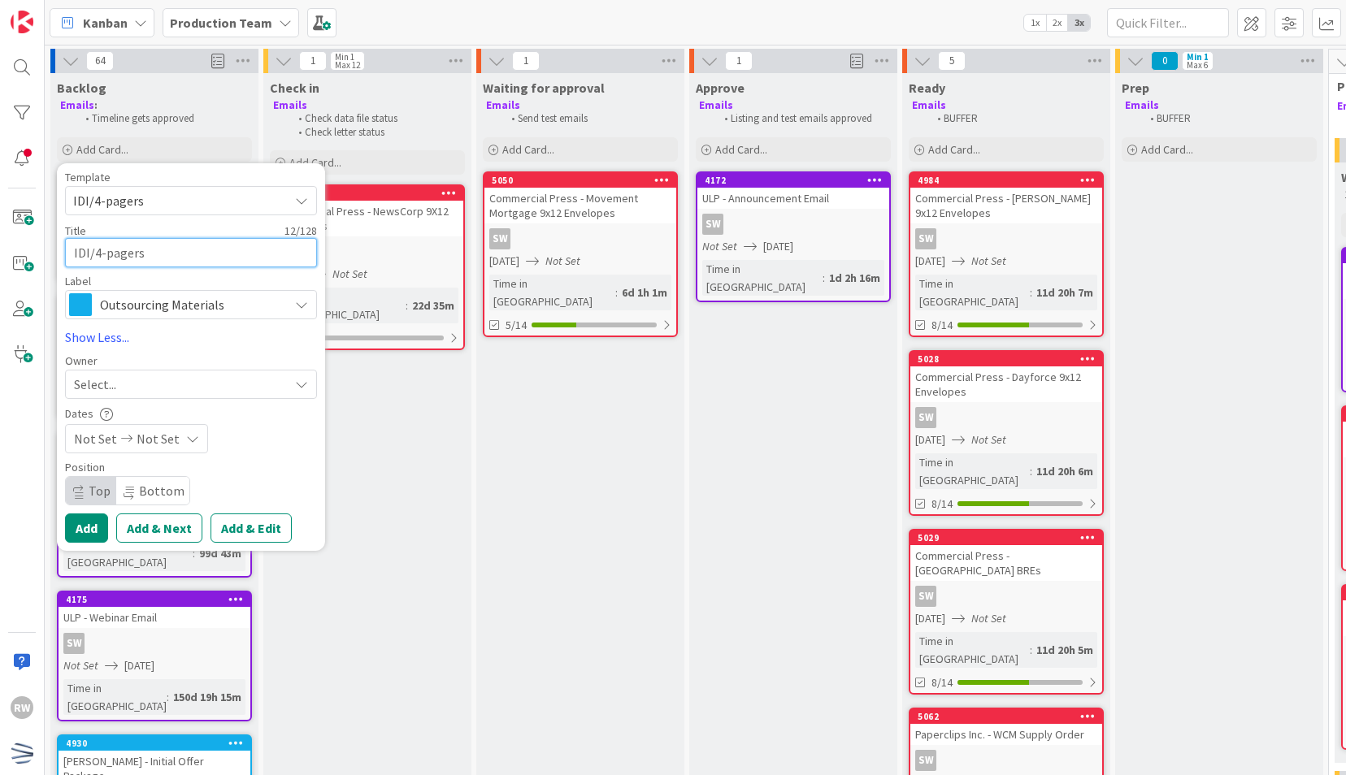
drag, startPoint x: 194, startPoint y: 254, endPoint x: -57, endPoint y: -62, distance: 403.7
click at [0, 0] on html "RW Kanban Production Team 1x 2x 3x 64 Backlog Emails : Timeline gets approved A…" at bounding box center [673, 387] width 1346 height 775
paste textarea "[PERSON_NAME] LTC - Overview PC"
type textarea "x"
type textarea "[PERSON_NAME] LTC - Overview PC"
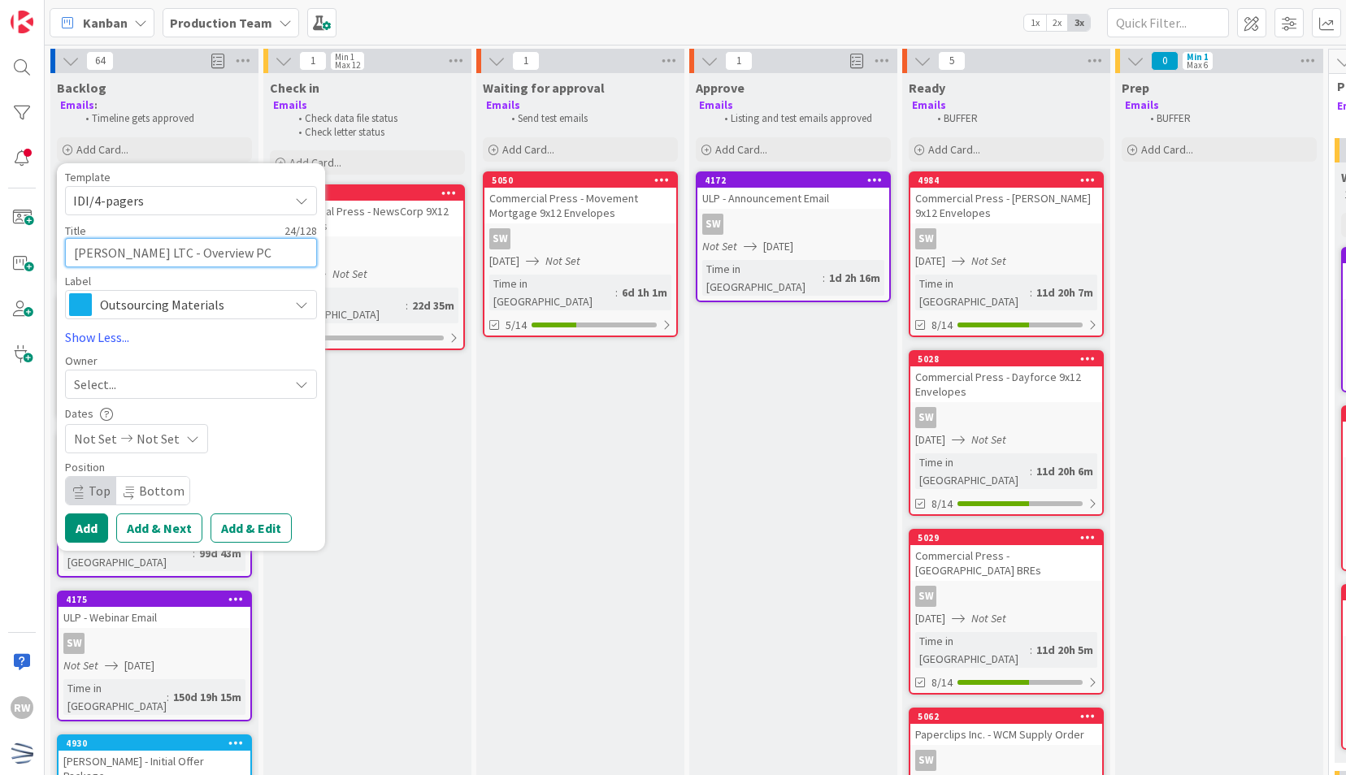
drag, startPoint x: 218, startPoint y: 247, endPoint x: 135, endPoint y: 249, distance: 82.9
click at [135, 249] on textarea "[PERSON_NAME] LTC - Overview PC" at bounding box center [191, 252] width 252 height 29
type textarea "x"
type textarea "[PERSON_NAME] LTC - I"
type textarea "x"
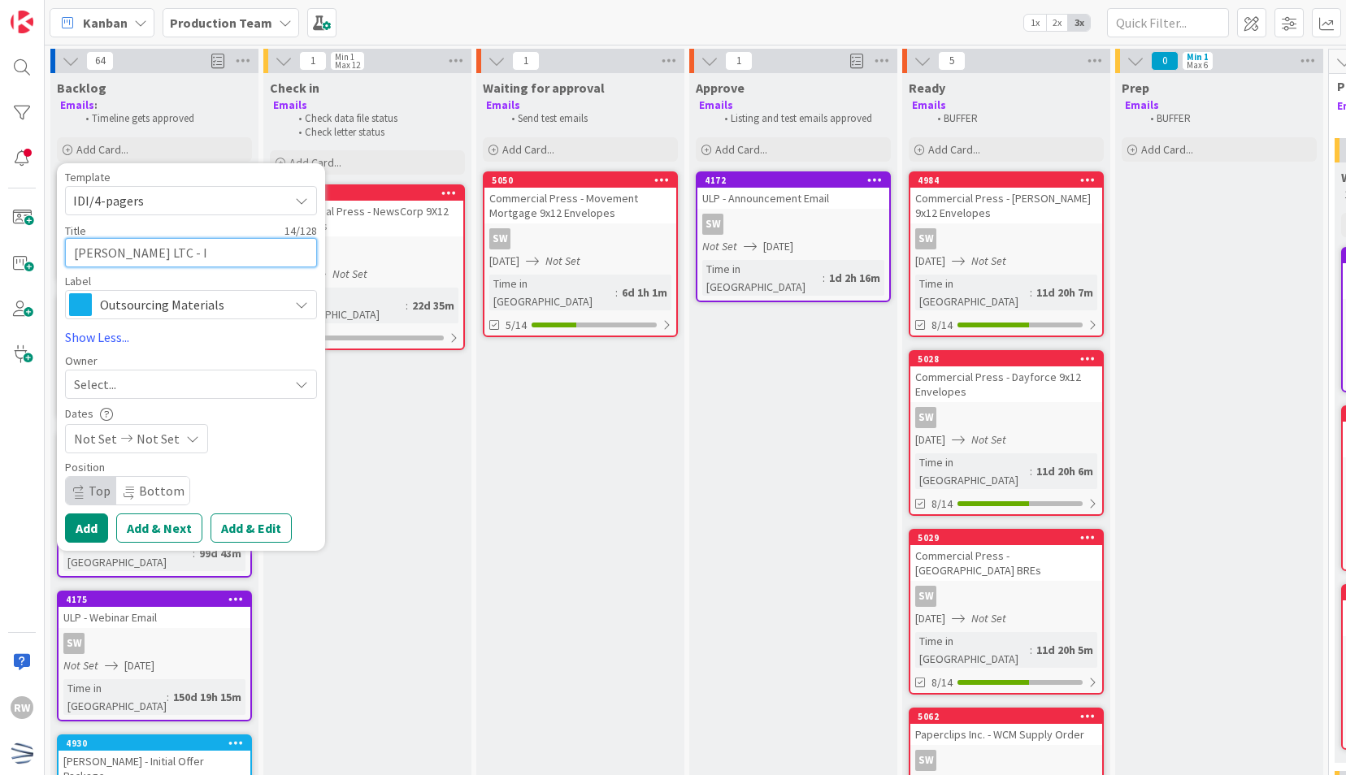
type textarea "[PERSON_NAME] LTC - In"
type textarea "x"
type textarea "[PERSON_NAME] LTC - Ini"
type textarea "x"
type textarea "[PERSON_NAME] LTC - Init"
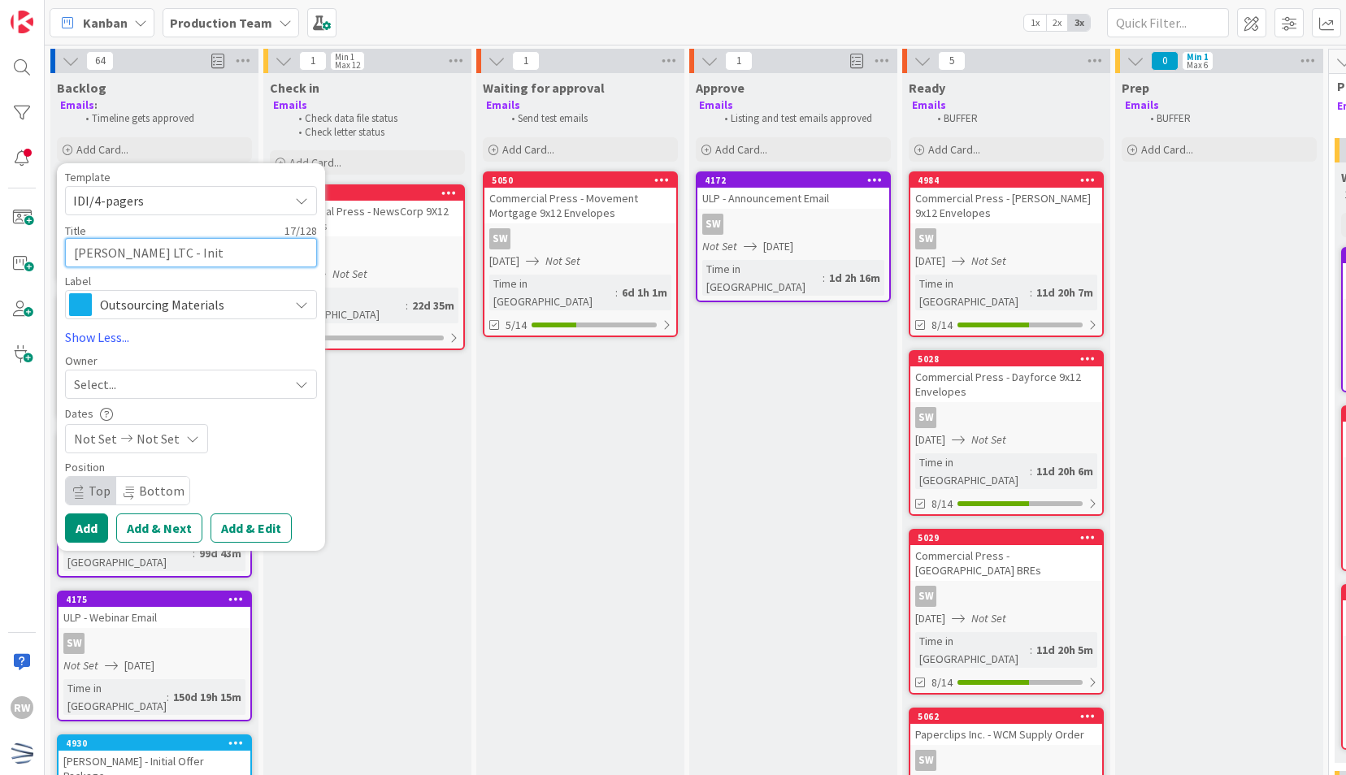
type textarea "x"
type textarea "[PERSON_NAME] LTC - Initi"
type textarea "x"
type textarea "[PERSON_NAME] LTC - Initial"
type textarea "x"
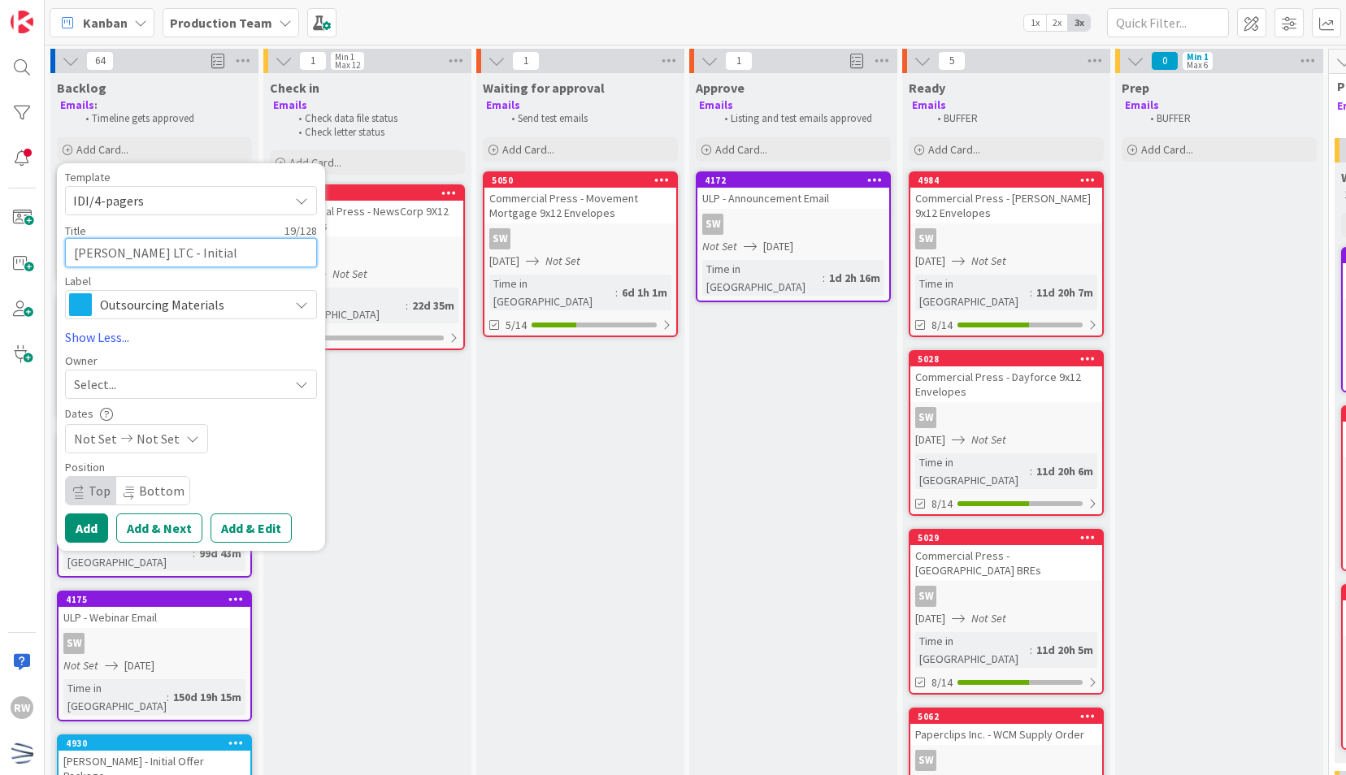
type textarea "[PERSON_NAME] LTC - Initial"
type textarea "x"
type textarea "[PERSON_NAME] LTC - Initial M"
type textarea "x"
type textarea "[PERSON_NAME] LTC - Initial Ma"
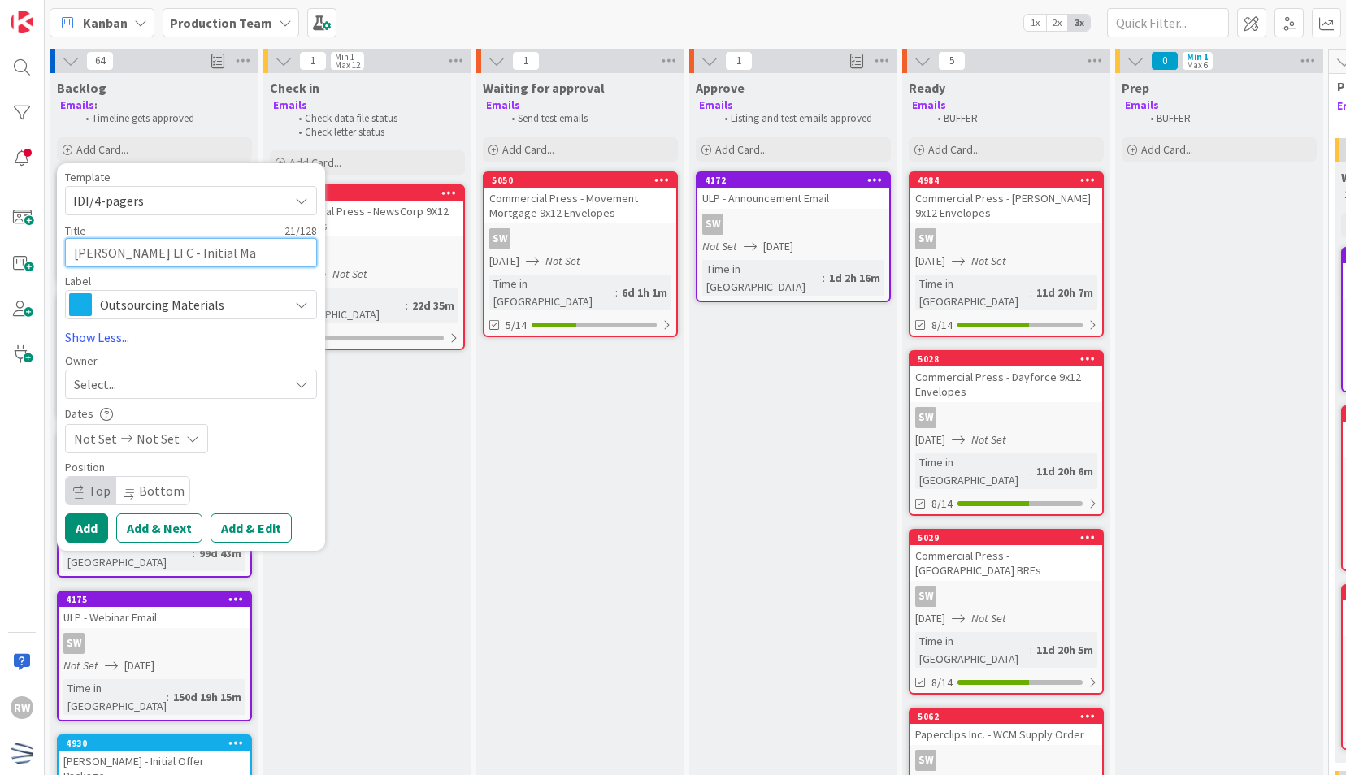
type textarea "x"
type textarea "[PERSON_NAME] LTC - Initial Mai"
type textarea "x"
type textarea "[PERSON_NAME] LTC - Initial Mail"
type textarea "x"
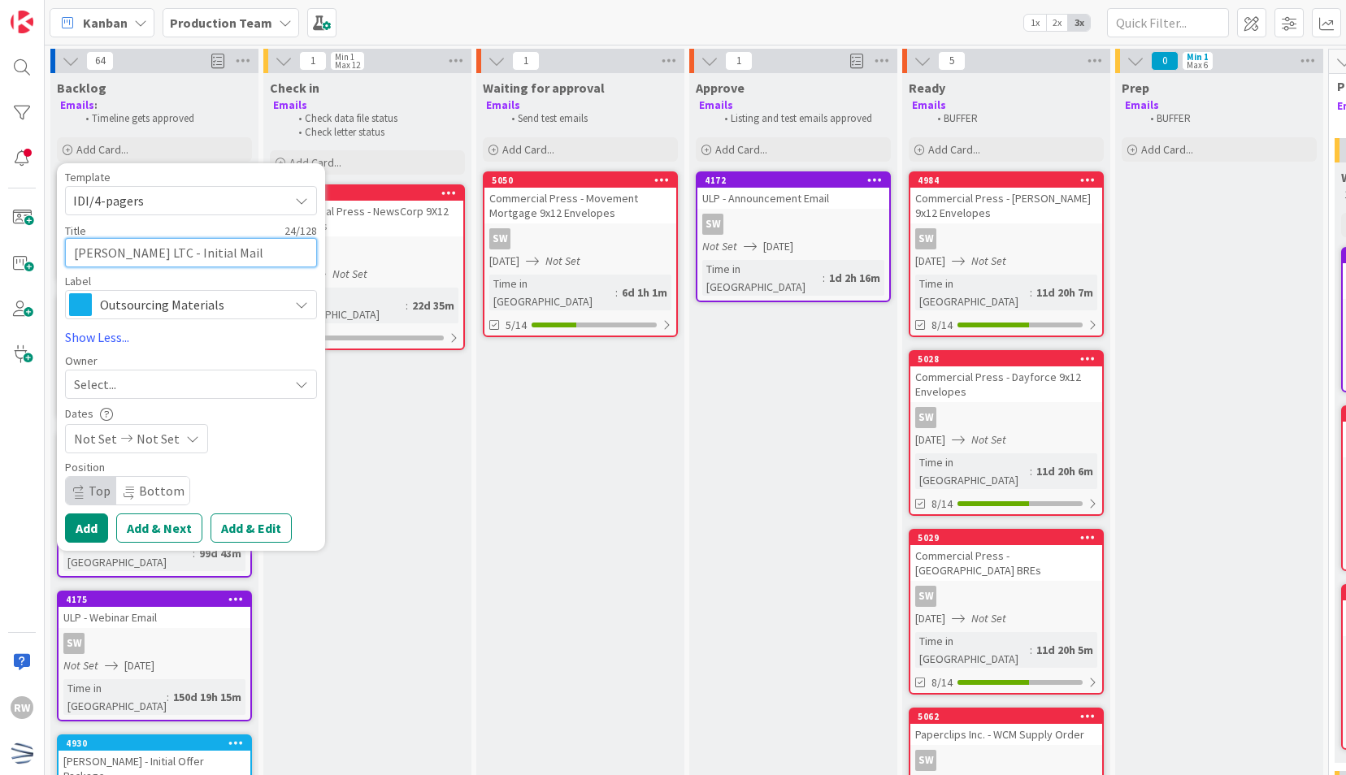
type textarea "[PERSON_NAME] LTC - Initial Maile"
type textarea "x"
type textarea "[PERSON_NAME] LTC - Initial Mailer"
click at [204, 389] on div "Select..." at bounding box center [181, 385] width 215 height 20
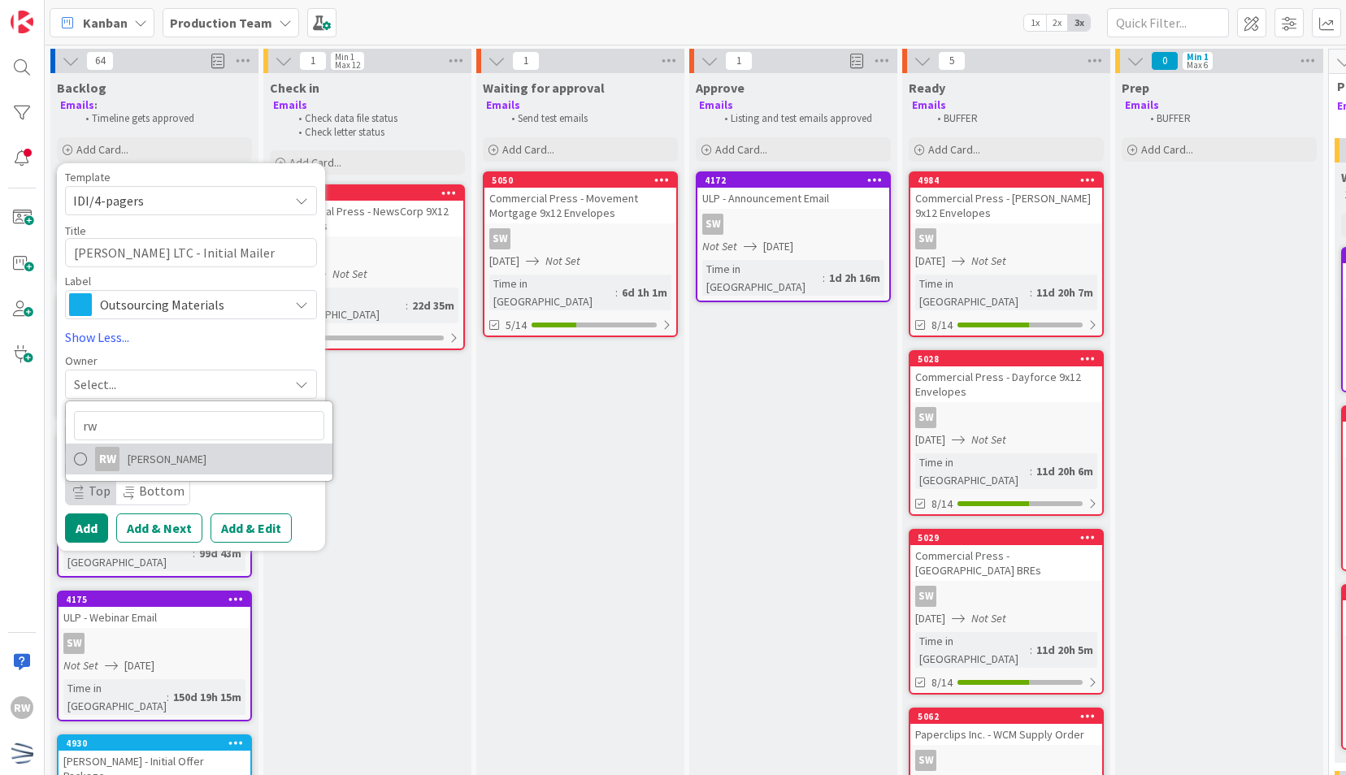
click at [195, 453] on link "RW [PERSON_NAME]" at bounding box center [199, 459] width 267 height 31
type textarea "x"
click at [153, 443] on span "Not Set" at bounding box center [158, 439] width 43 height 20
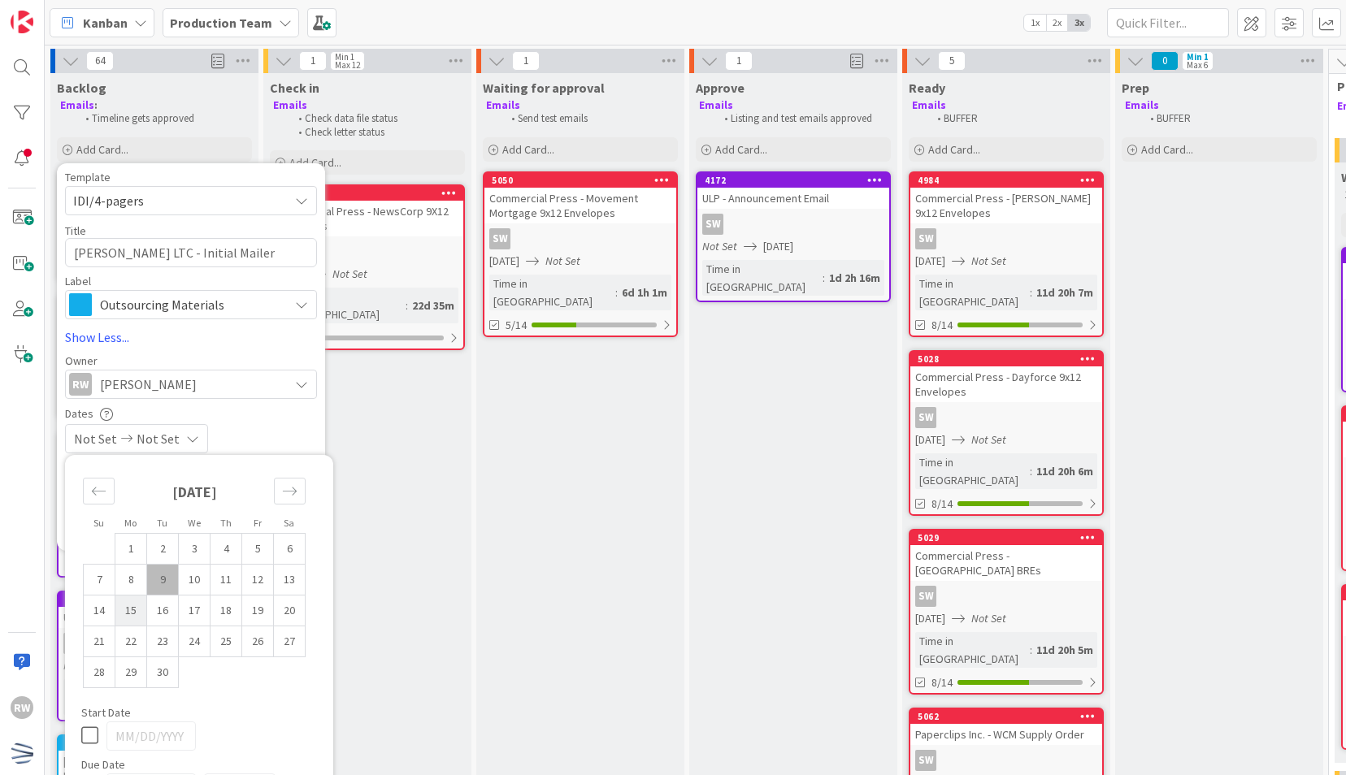
click at [135, 610] on td "15" at bounding box center [131, 610] width 32 height 31
type input "[DATE]"
type textarea "x"
click at [257, 414] on div "Dates" at bounding box center [191, 414] width 252 height 14
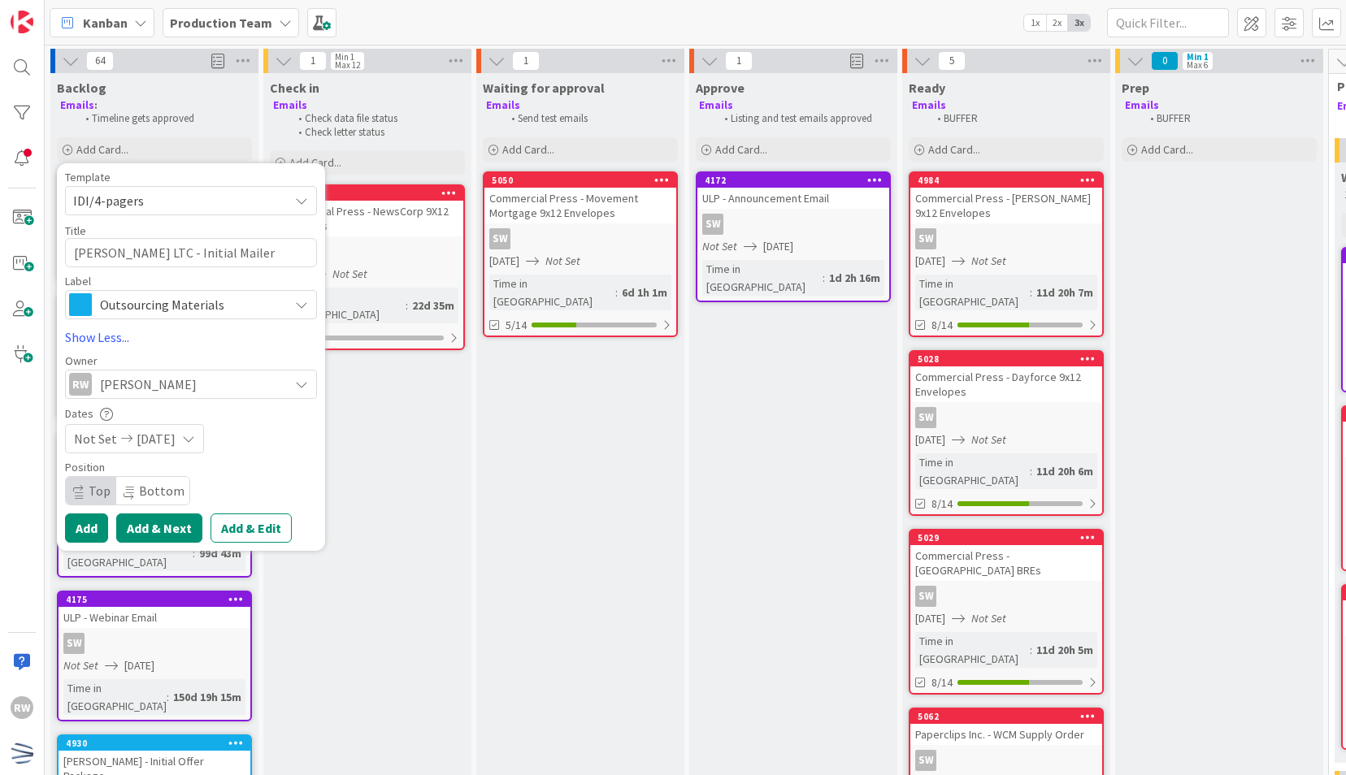
click at [170, 531] on button "Add & Next" at bounding box center [159, 528] width 86 height 29
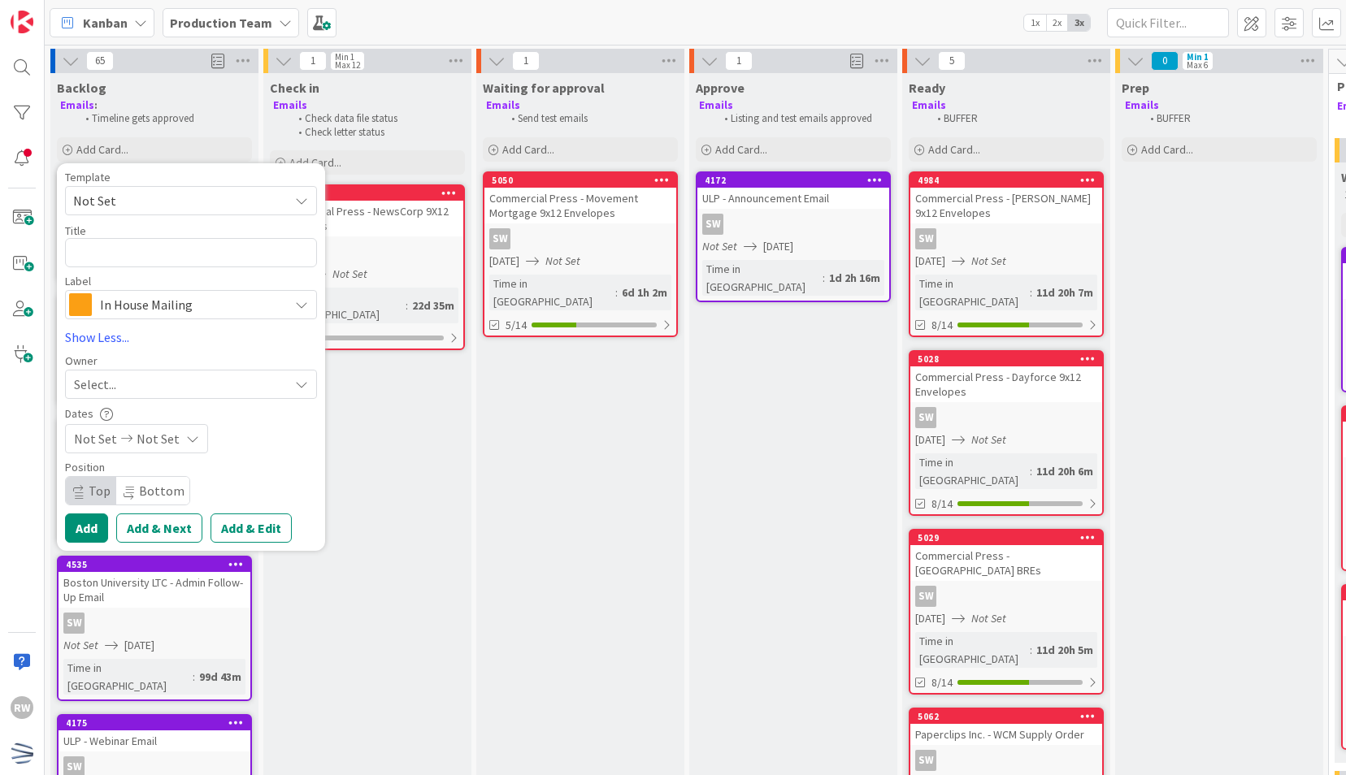
click at [148, 205] on span "Not Set" at bounding box center [174, 200] width 203 height 21
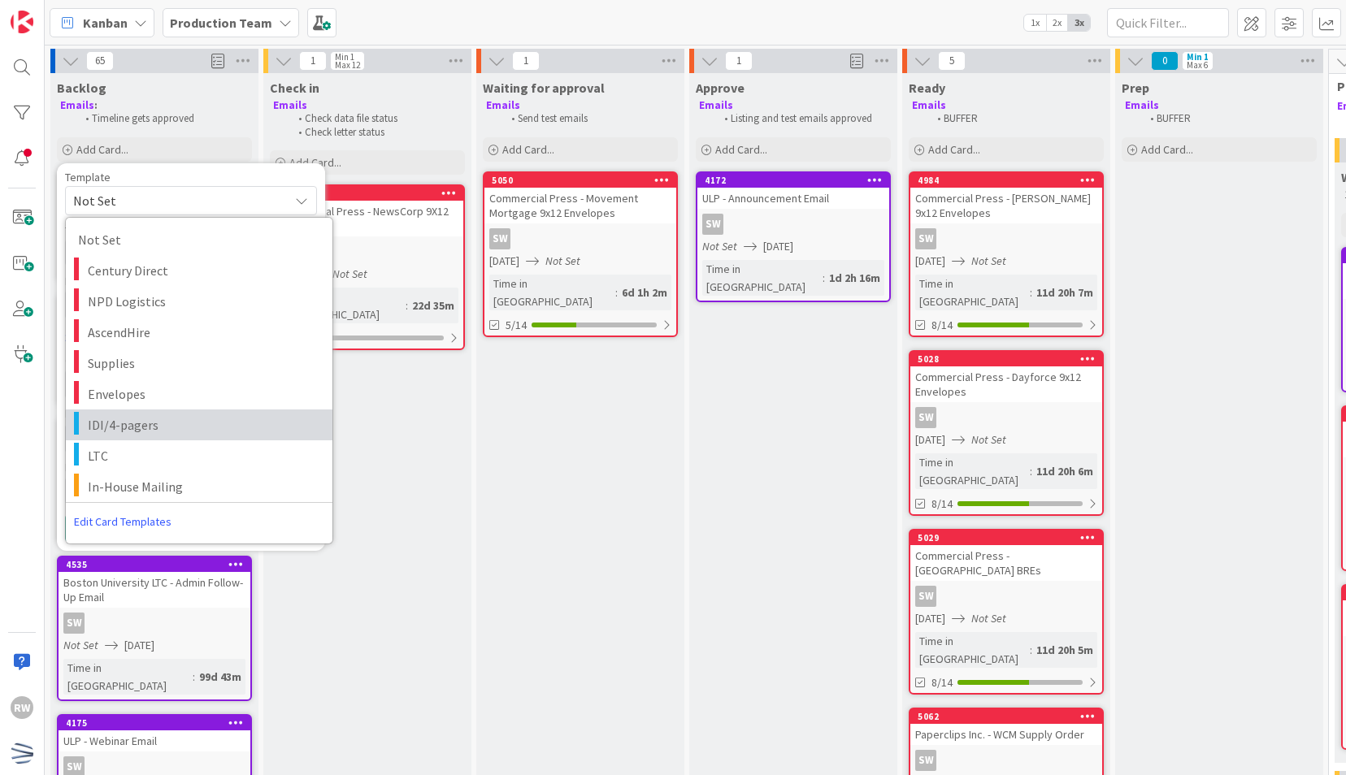
click at [141, 426] on span "IDI/4-pagers" at bounding box center [204, 424] width 232 height 21
type textarea "x"
type textarea "IDI/4-pagers"
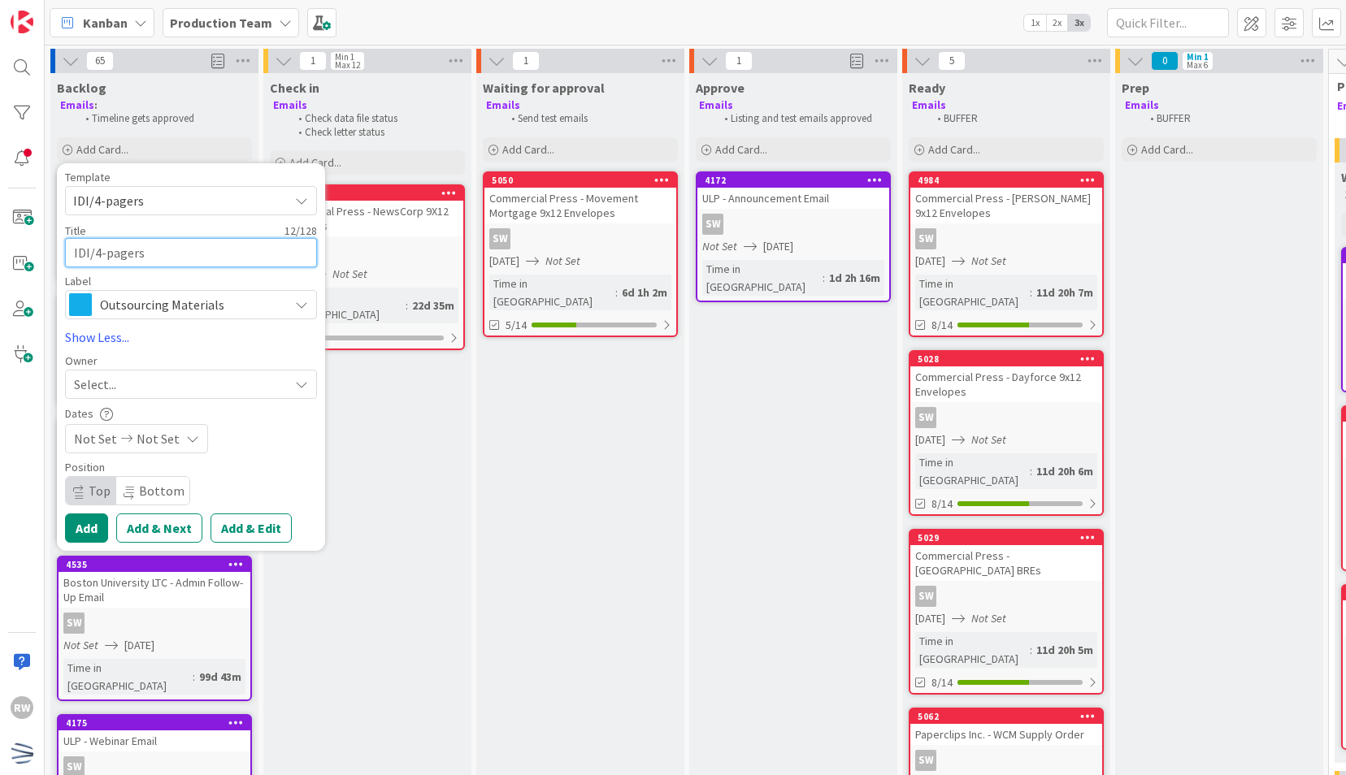
drag, startPoint x: 185, startPoint y: 259, endPoint x: -37, endPoint y: -64, distance: 392.7
click at [0, 0] on html "RW Kanban Production Team 1x 2x 3x 65 Backlog Emails : Timeline gets approved A…" at bounding box center [673, 387] width 1346 height 775
paste textarea "[PERSON_NAME] LTC - Overview PC"
type textarea "x"
type textarea "[PERSON_NAME] LTC - Overview PC"
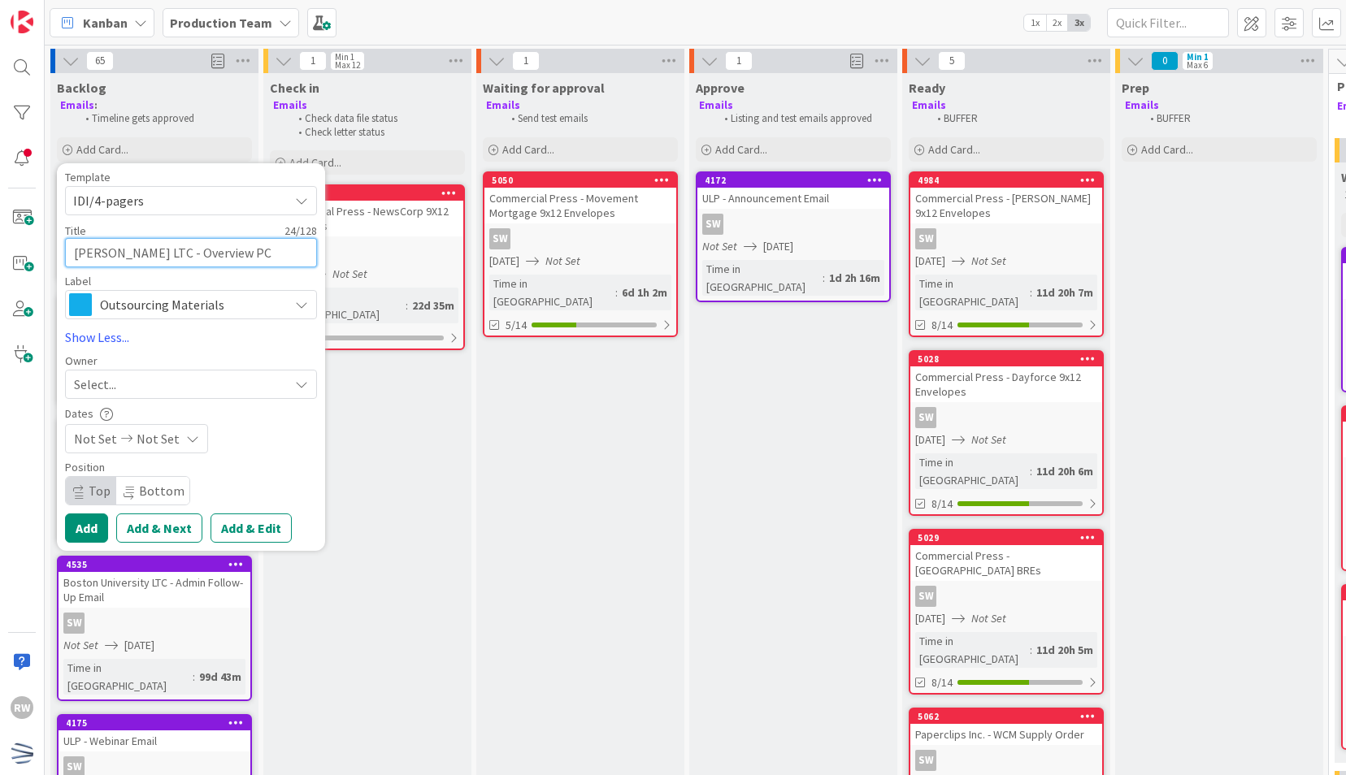
drag, startPoint x: 229, startPoint y: 249, endPoint x: 143, endPoint y: 254, distance: 86.3
click at [143, 254] on textarea "[PERSON_NAME] LTC - Overview PC" at bounding box center [191, 252] width 252 height 29
type textarea "x"
type textarea "[PERSON_NAME] LTC - O="
type textarea "x"
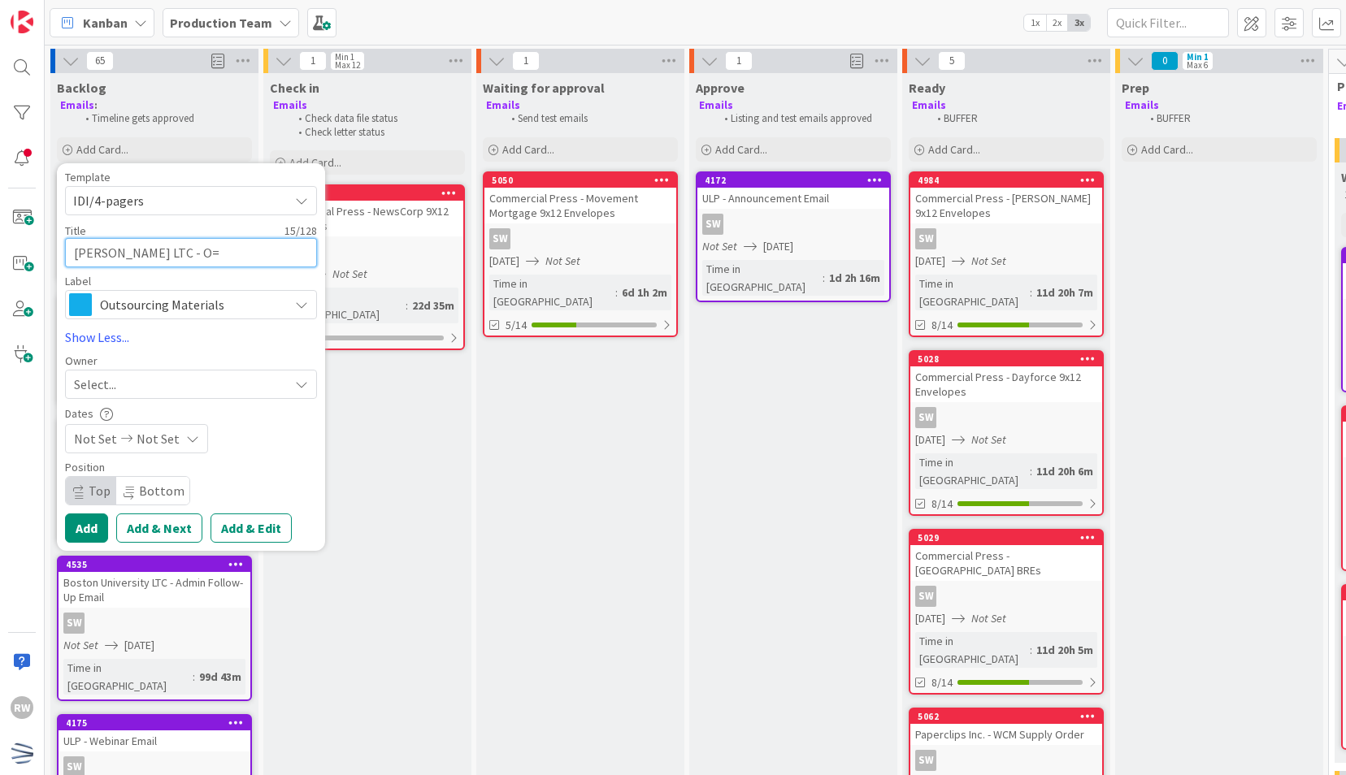
type textarea "[PERSON_NAME] LTC - O"
type textarea "x"
type textarea "[PERSON_NAME] LTC - O\"
type textarea "x"
type textarea "[PERSON_NAME] LTC - O"
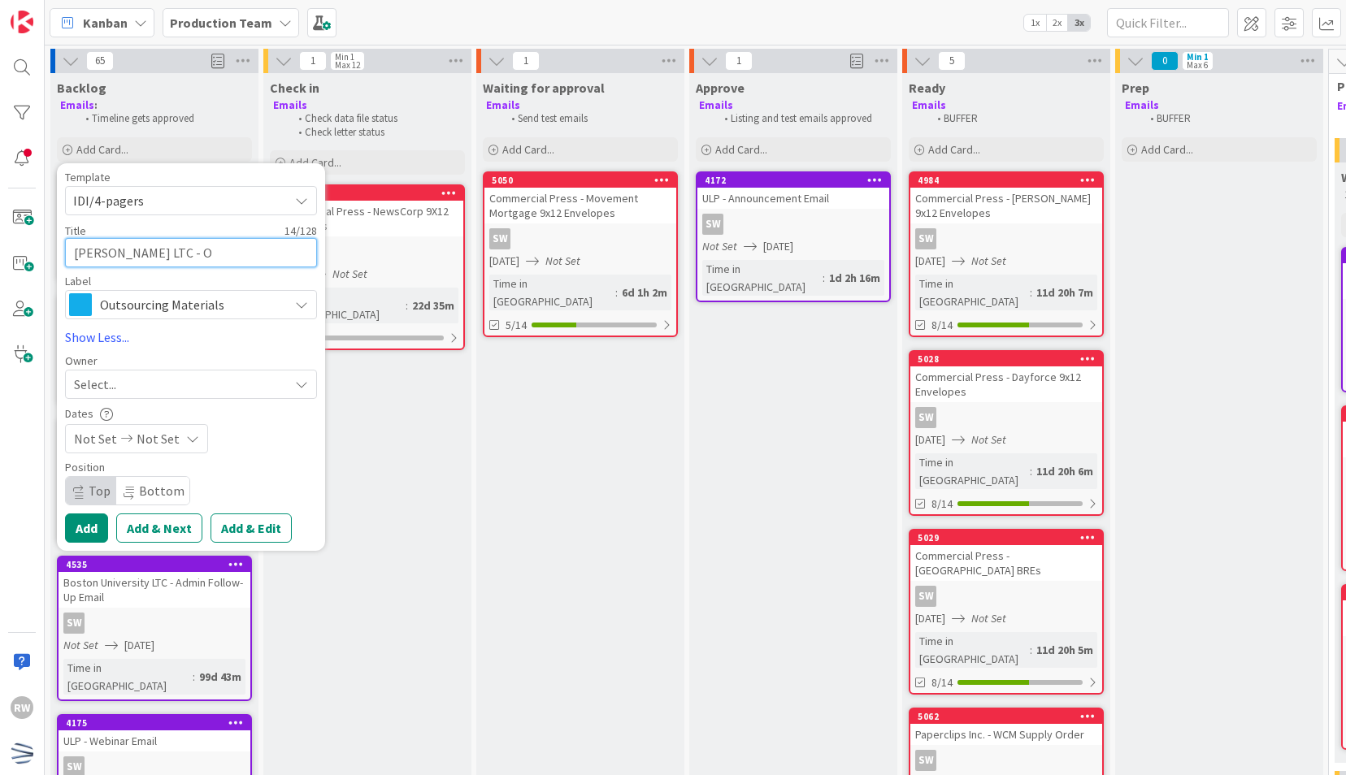
type textarea "x"
type textarea "[PERSON_NAME] LTC -"
type textarea "x"
type textarea "[PERSON_NAME] LTC - F"
type textarea "x"
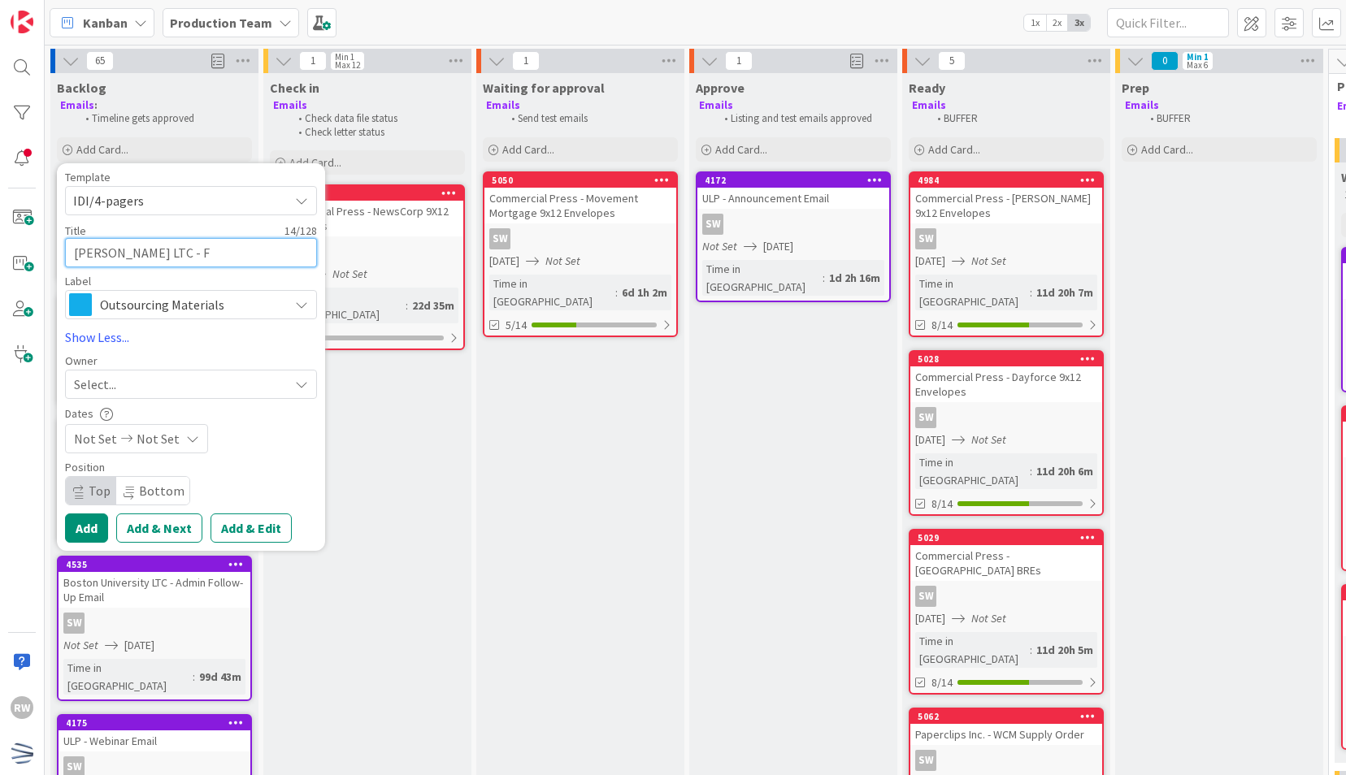
type textarea "[PERSON_NAME] LTC - Fi"
type textarea "x"
type textarea "[PERSON_NAME] LTC - Fin"
type textarea "x"
type textarea "[PERSON_NAME] LTC - Fina"
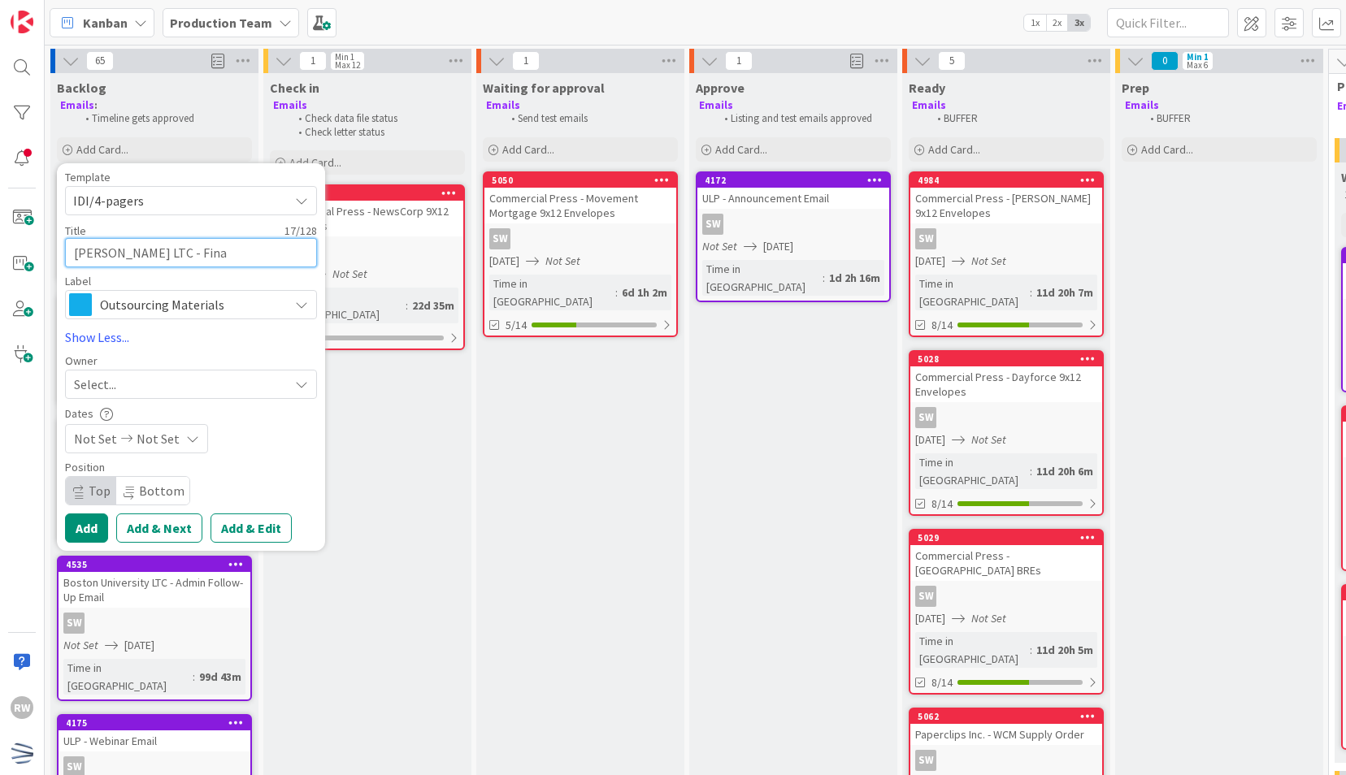
type textarea "x"
type textarea "[PERSON_NAME] LTC - Final"
type textarea "x"
type textarea "[PERSON_NAME] LTC - Final"
type textarea "x"
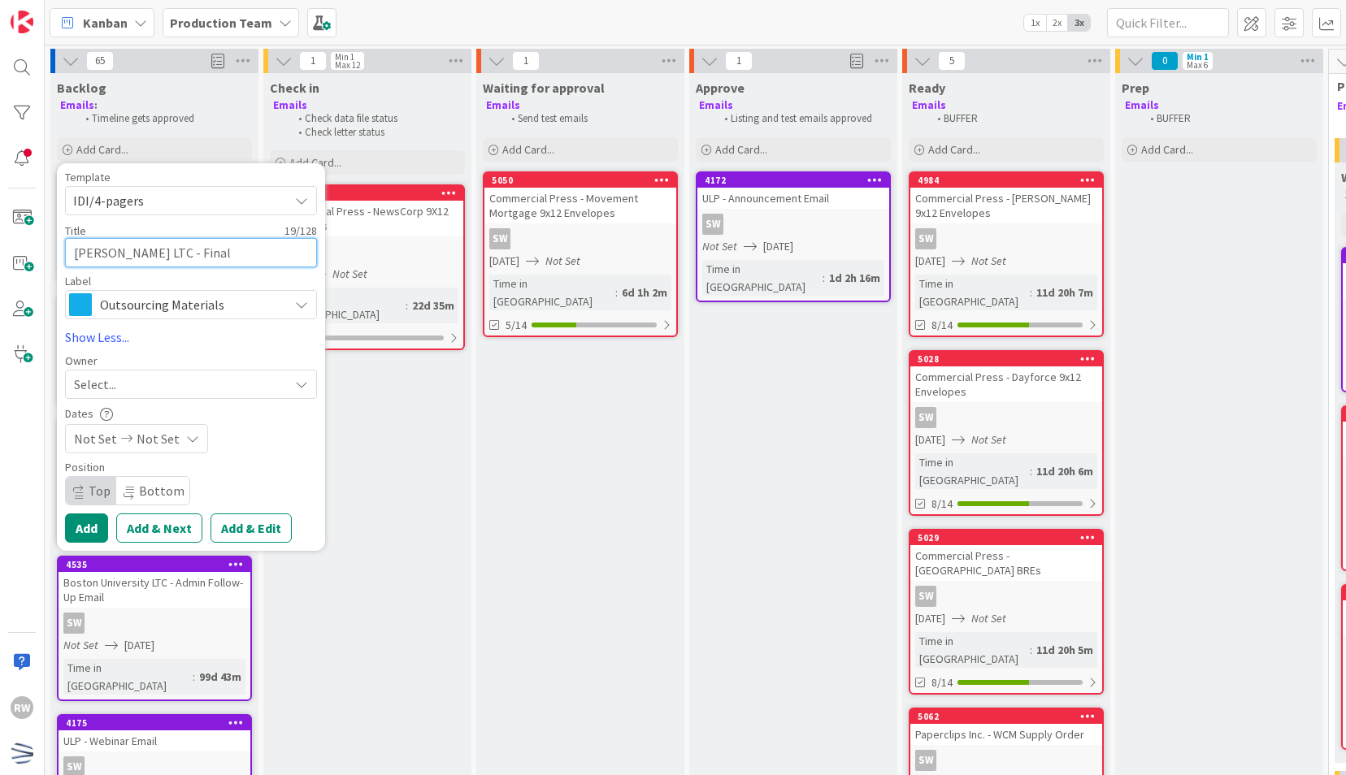
type textarea "[PERSON_NAME] LTC - Final M"
type textarea "x"
type textarea "[PERSON_NAME] LTC - Final Mai"
type textarea "x"
type textarea "[PERSON_NAME] LTC - Final Mail"
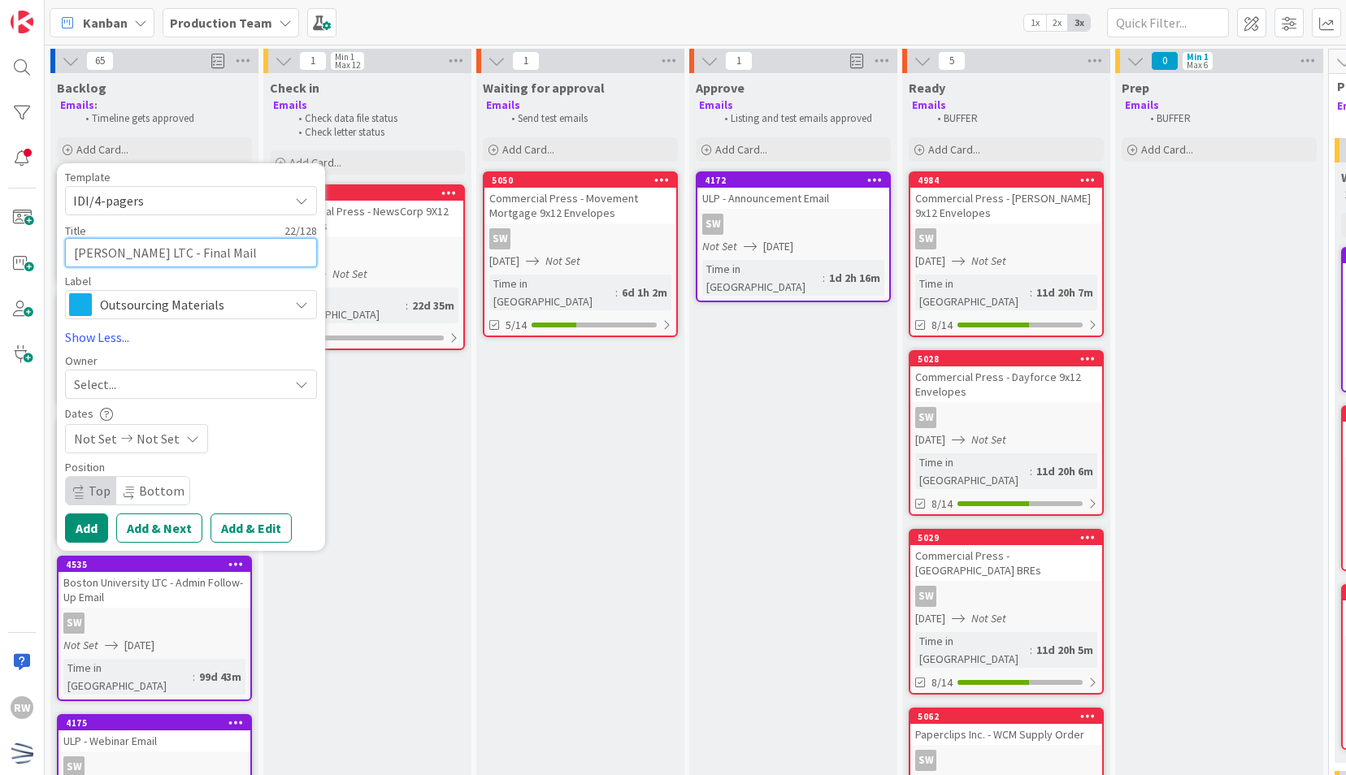
type textarea "x"
type textarea "[PERSON_NAME] LTC - Final Maile"
type textarea "x"
type textarea "[PERSON_NAME] LTC - Final Mailer"
click at [234, 383] on div "Select..." at bounding box center [181, 385] width 215 height 20
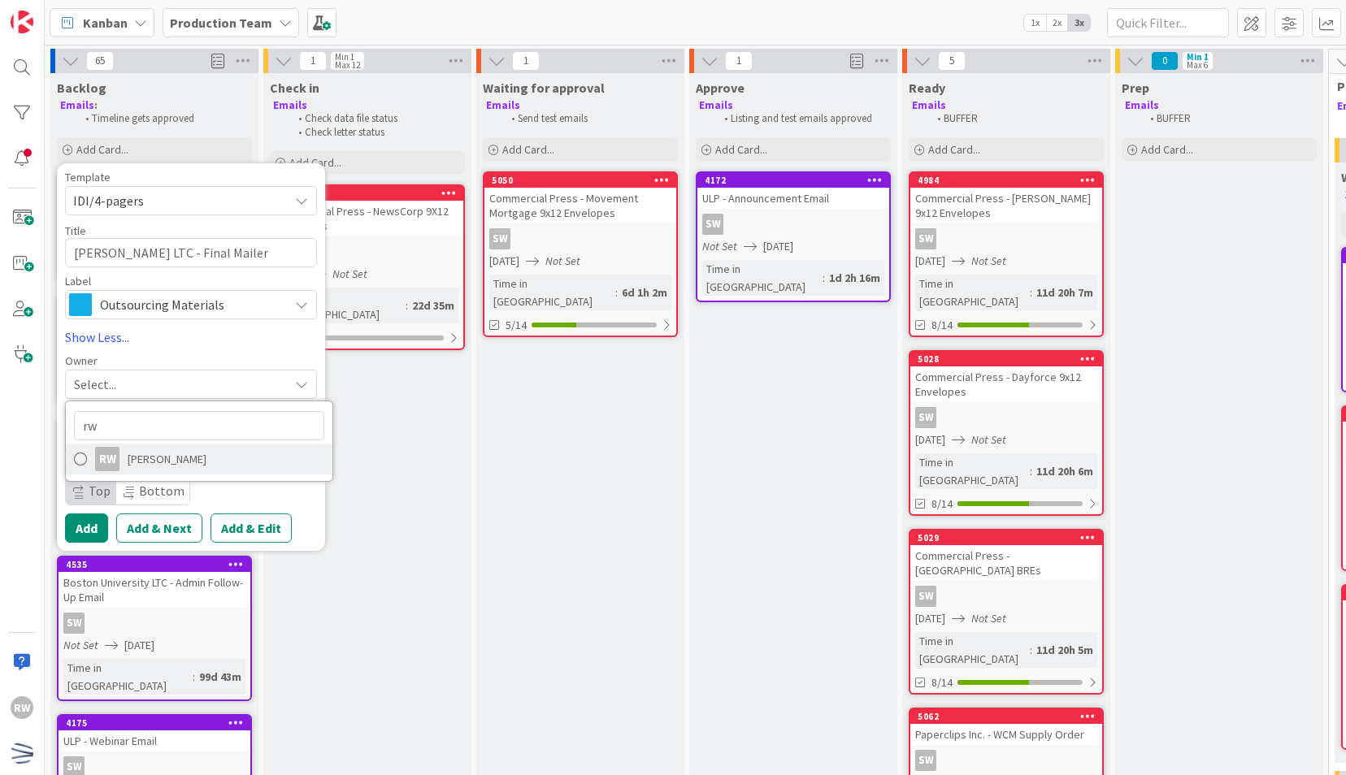
click at [197, 453] on link "RW [PERSON_NAME]" at bounding box center [199, 459] width 267 height 31
type textarea "x"
click at [158, 438] on span "Not Set" at bounding box center [158, 439] width 43 height 20
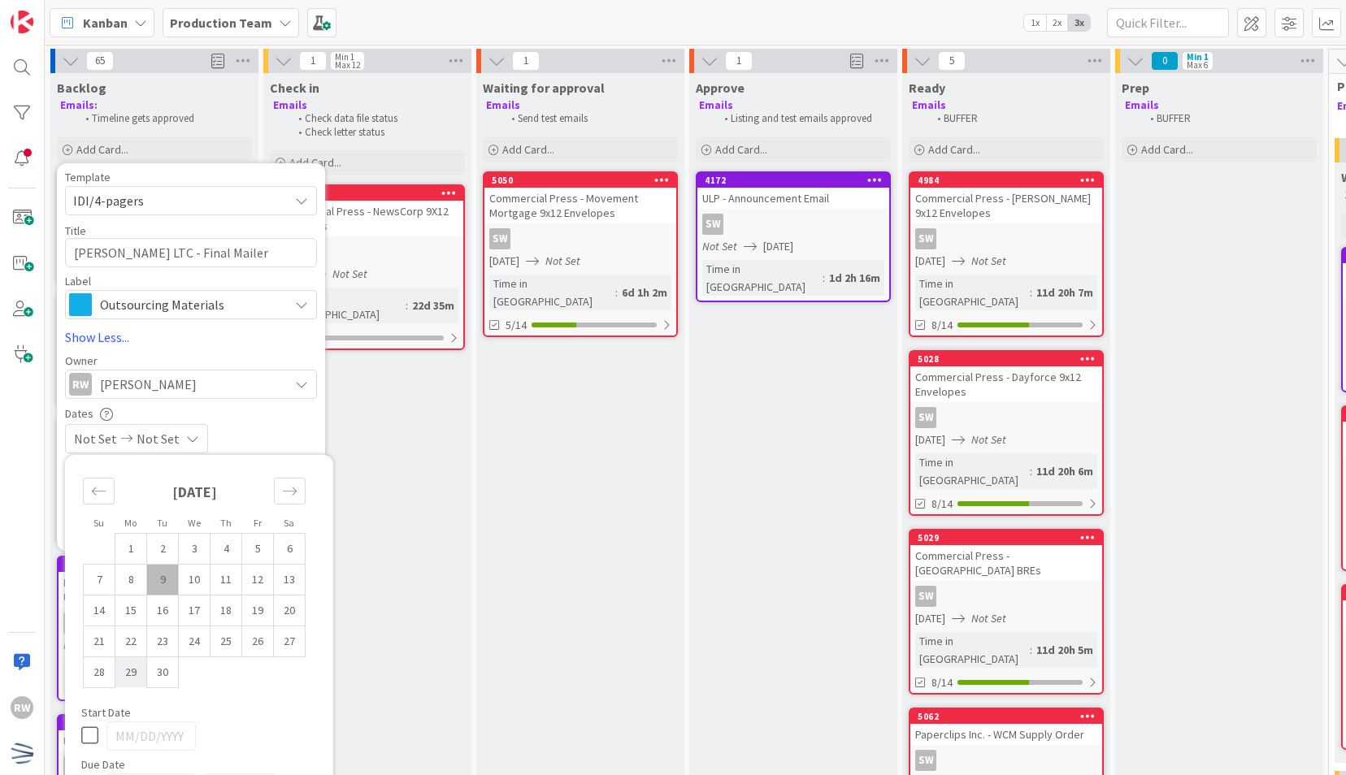
click at [138, 675] on td "29" at bounding box center [131, 672] width 32 height 31
type input "[DATE]"
type textarea "x"
click at [288, 429] on div "[DATE] Not Set" at bounding box center [191, 438] width 252 height 29
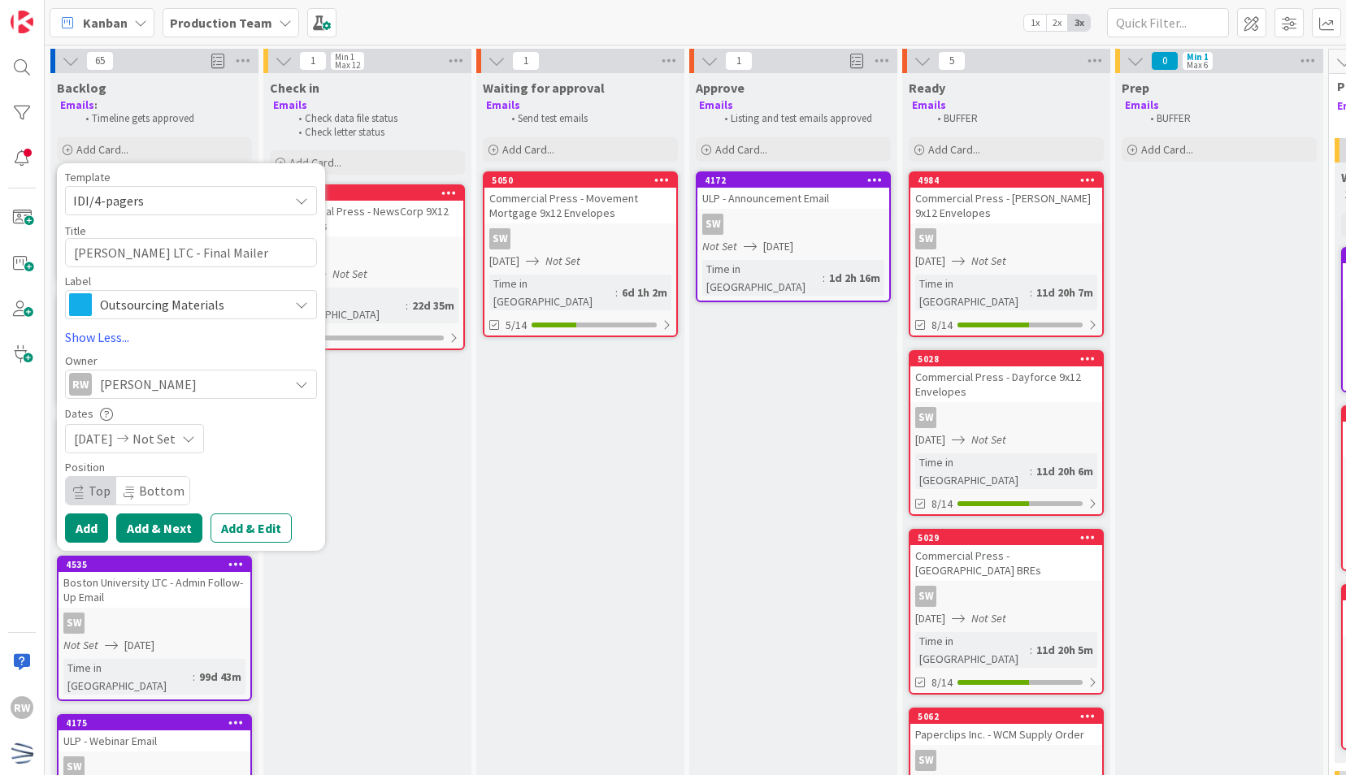
click at [155, 531] on button "Add & Next" at bounding box center [159, 528] width 86 height 29
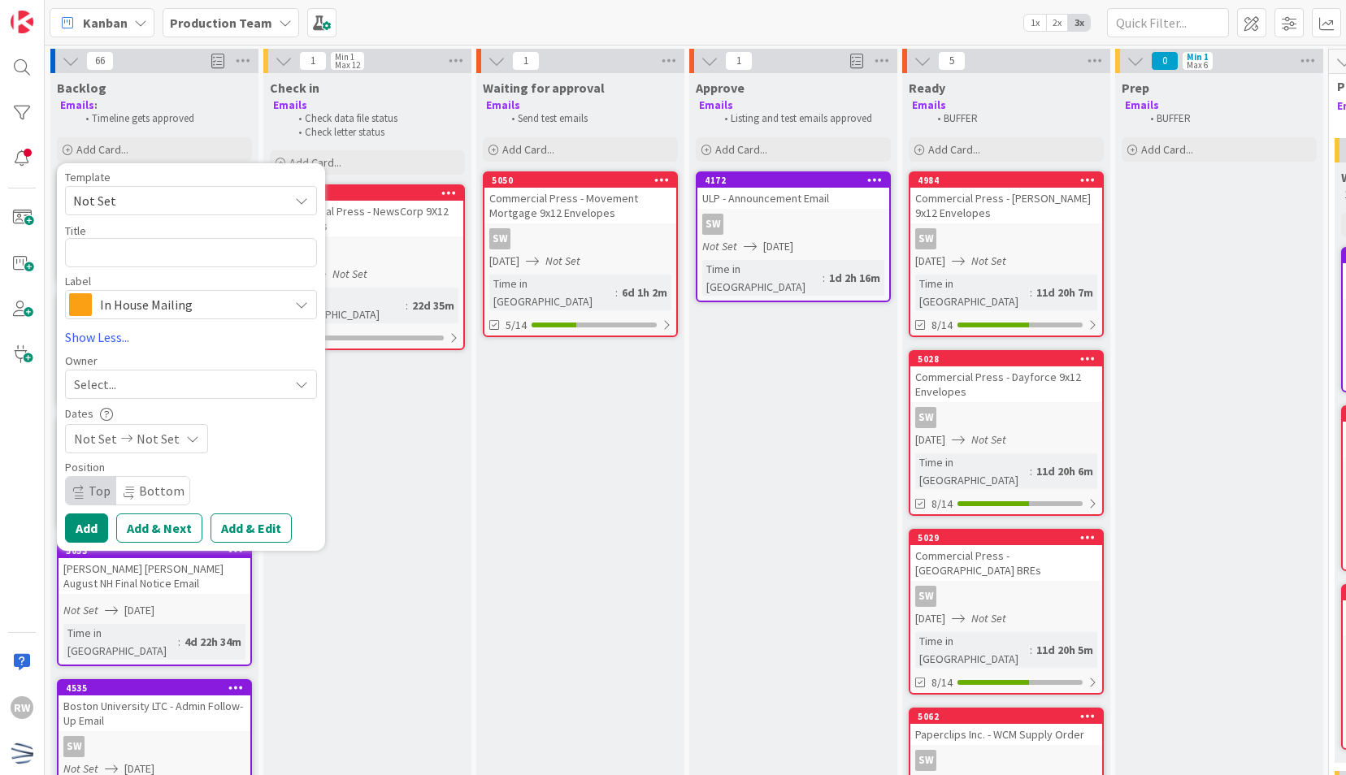
click at [244, 197] on span "Not Set" at bounding box center [174, 200] width 203 height 21
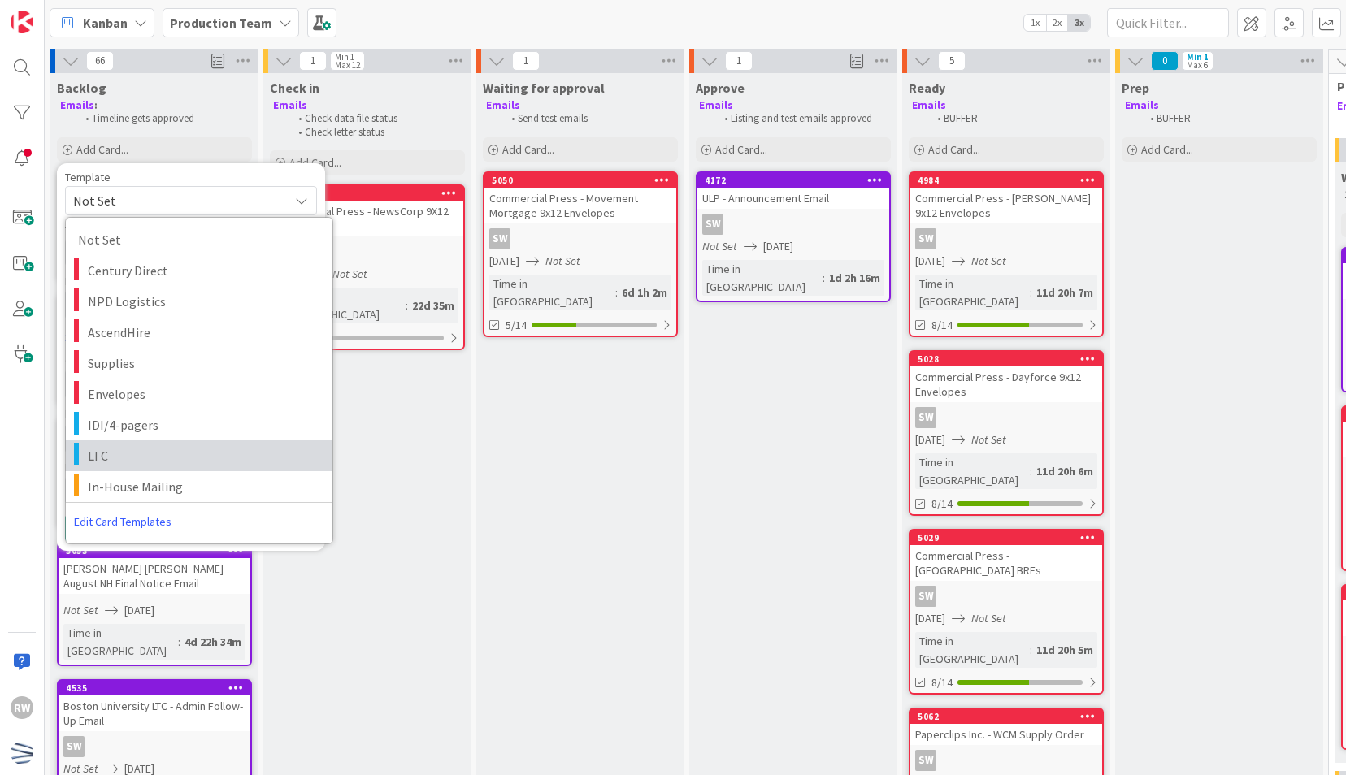
click at [173, 447] on span "LTC" at bounding box center [204, 455] width 232 height 21
type textarea "x"
type textarea "LTC"
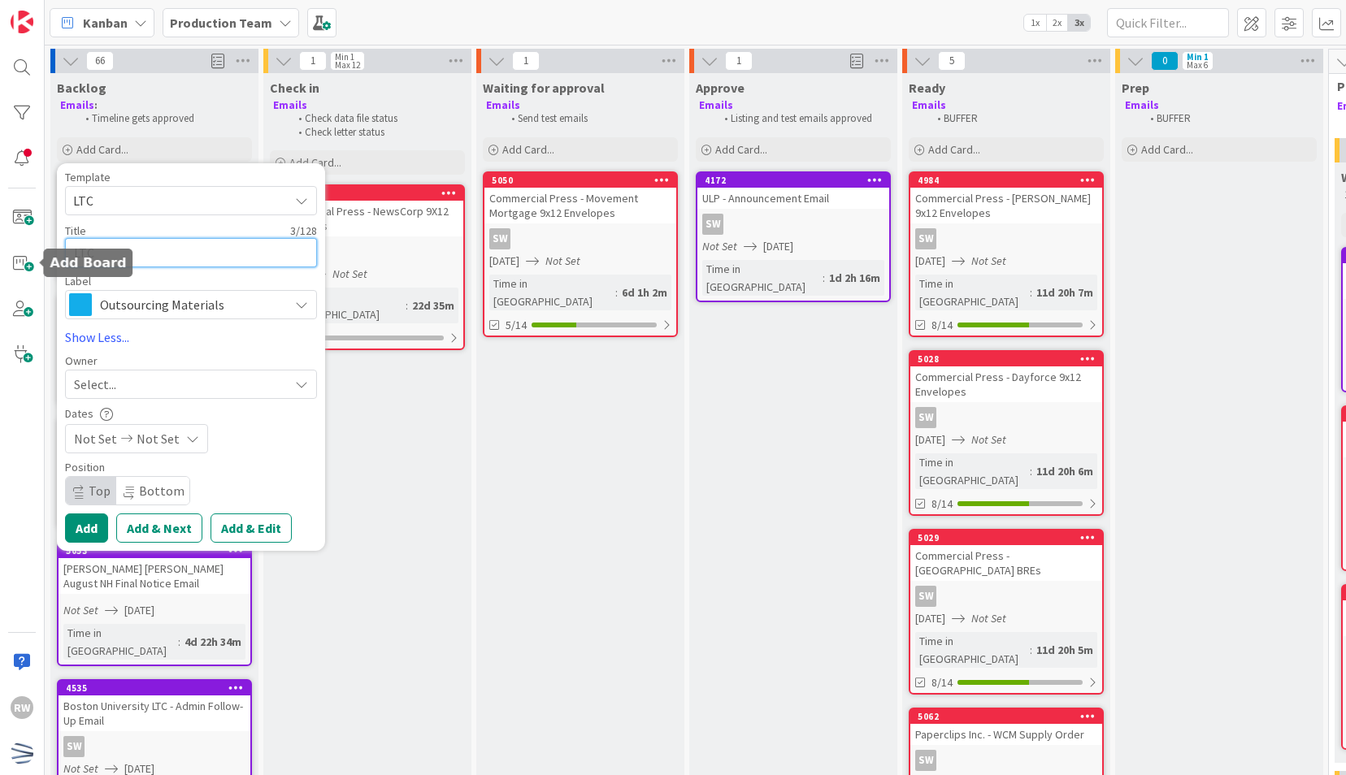
drag, startPoint x: 27, startPoint y: 248, endPoint x: 2, endPoint y: 243, distance: 25.7
click at [2, 243] on div "RW Kanban Production Team 1x 2x 3x 66 Backlog Emails : Timeline gets approved A…" at bounding box center [673, 387] width 1346 height 775
paste textarea "[PERSON_NAME] LTC - Overview P"
type textarea "x"
type textarea "[PERSON_NAME] LTC - Overview PC"
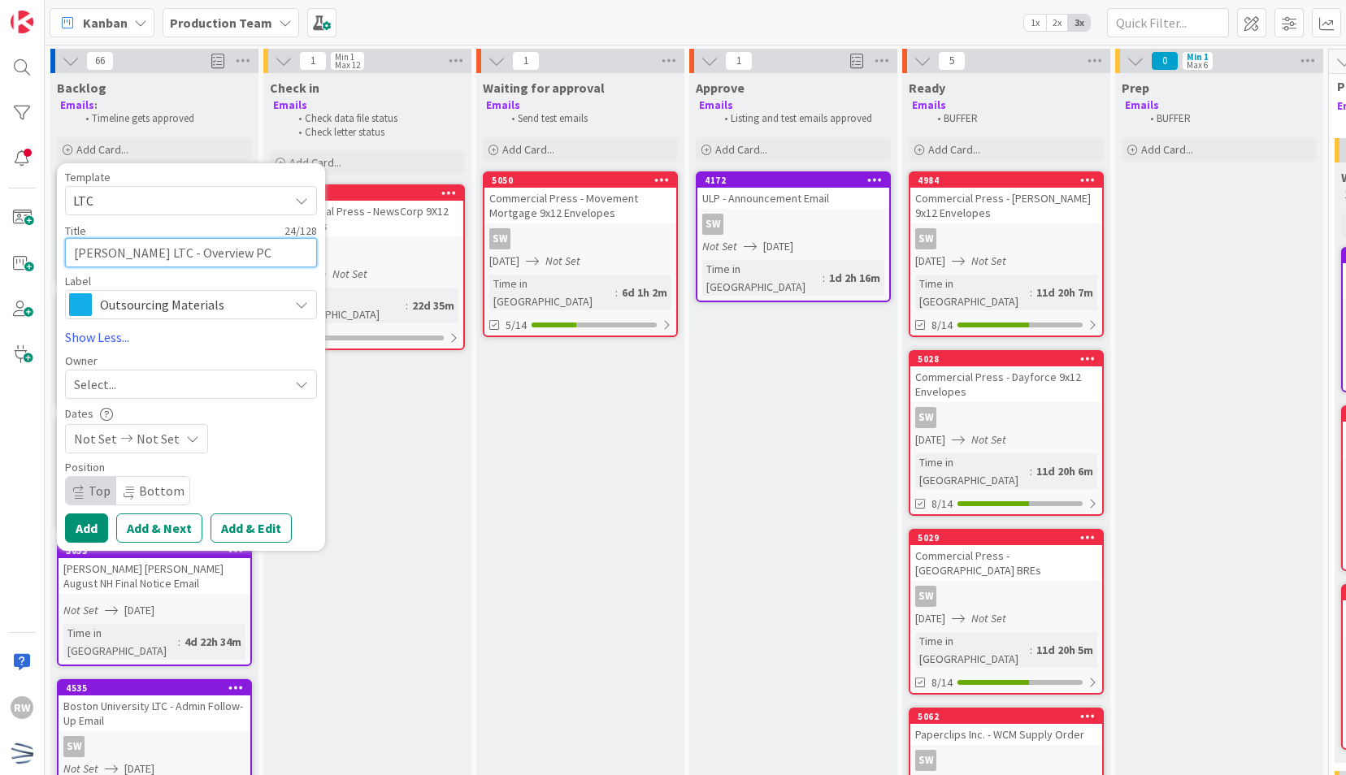
drag, startPoint x: 186, startPoint y: 254, endPoint x: 135, endPoint y: 255, distance: 51.2
click at [135, 255] on textarea "[PERSON_NAME] LTC - Overview PC" at bounding box center [191, 252] width 252 height 29
type textarea "x"
type textarea "[PERSON_NAME] LTC - F PC"
type textarea "x"
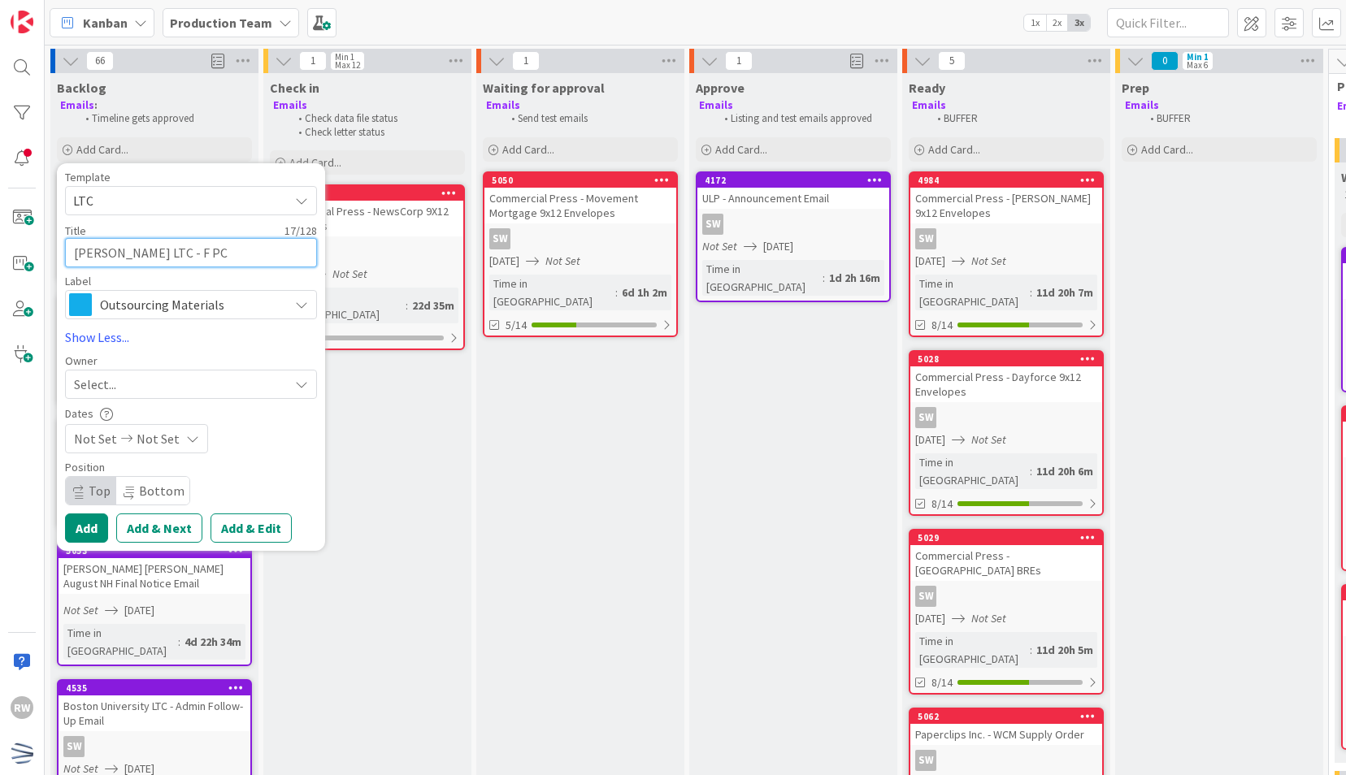
type textarea "[PERSON_NAME] LTC - Fi PC"
type textarea "x"
type textarea "[PERSON_NAME] LTC - Fin PC"
type textarea "x"
type textarea "[PERSON_NAME] LTC - Fina PC"
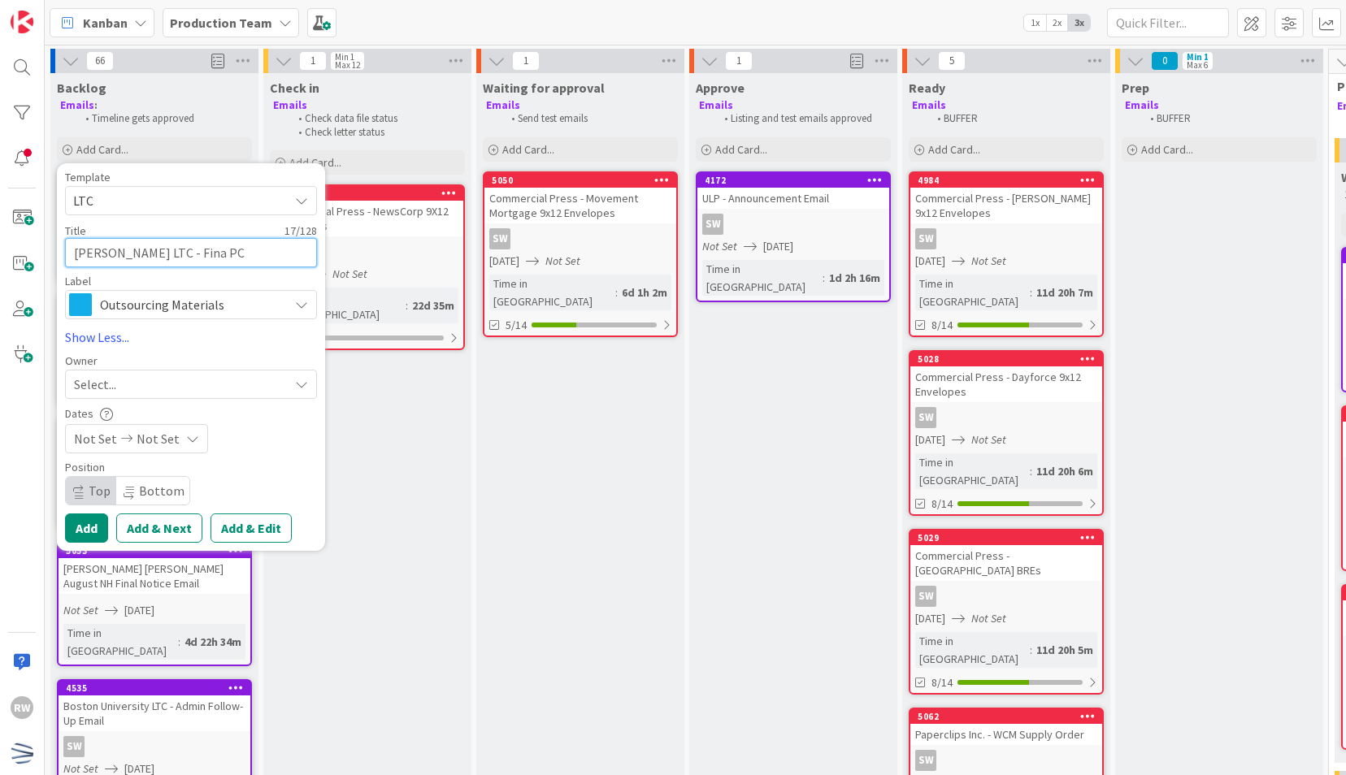
type textarea "x"
type textarea "[PERSON_NAME] LTC - Final PC"
click at [186, 382] on div "Select..." at bounding box center [181, 385] width 215 height 20
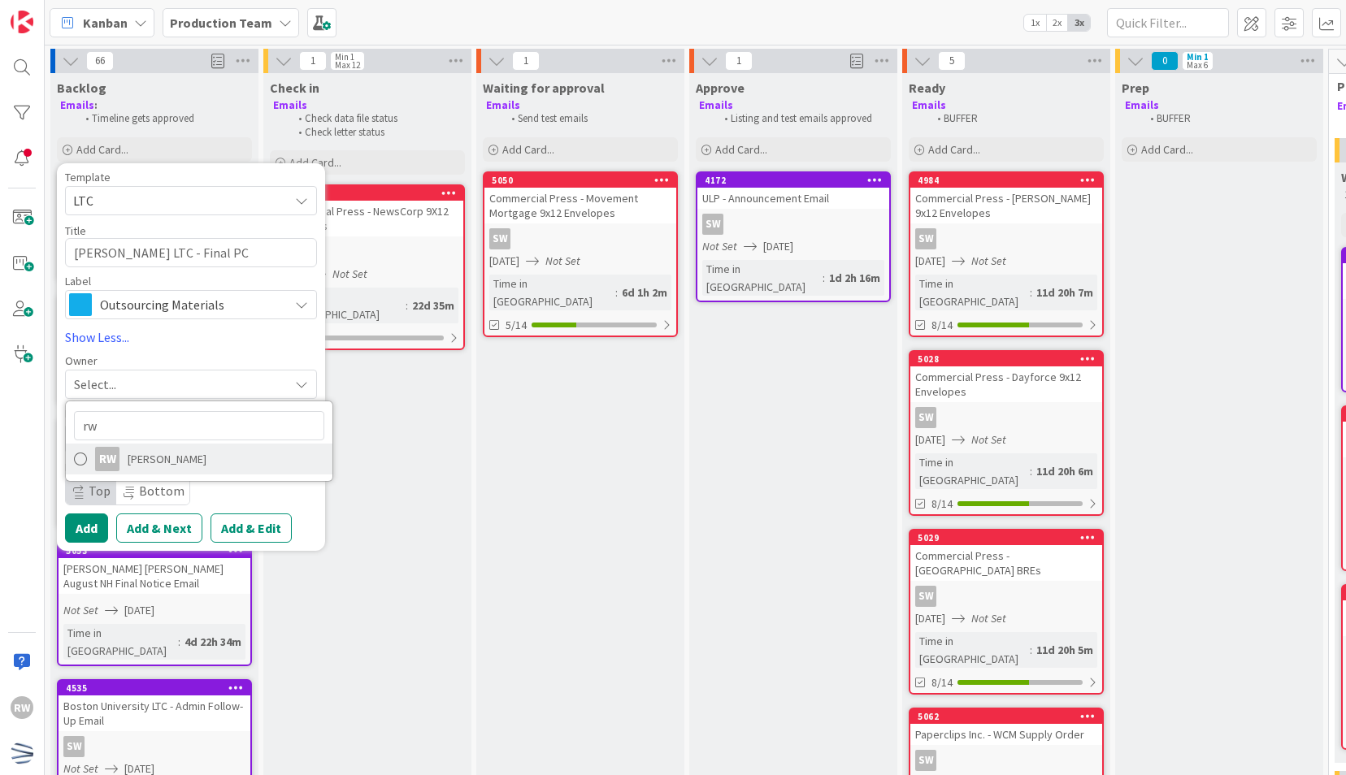
click at [169, 453] on span "[PERSON_NAME]" at bounding box center [167, 459] width 79 height 24
type textarea "x"
click at [177, 440] on div "Not Set Not Set" at bounding box center [136, 438] width 143 height 29
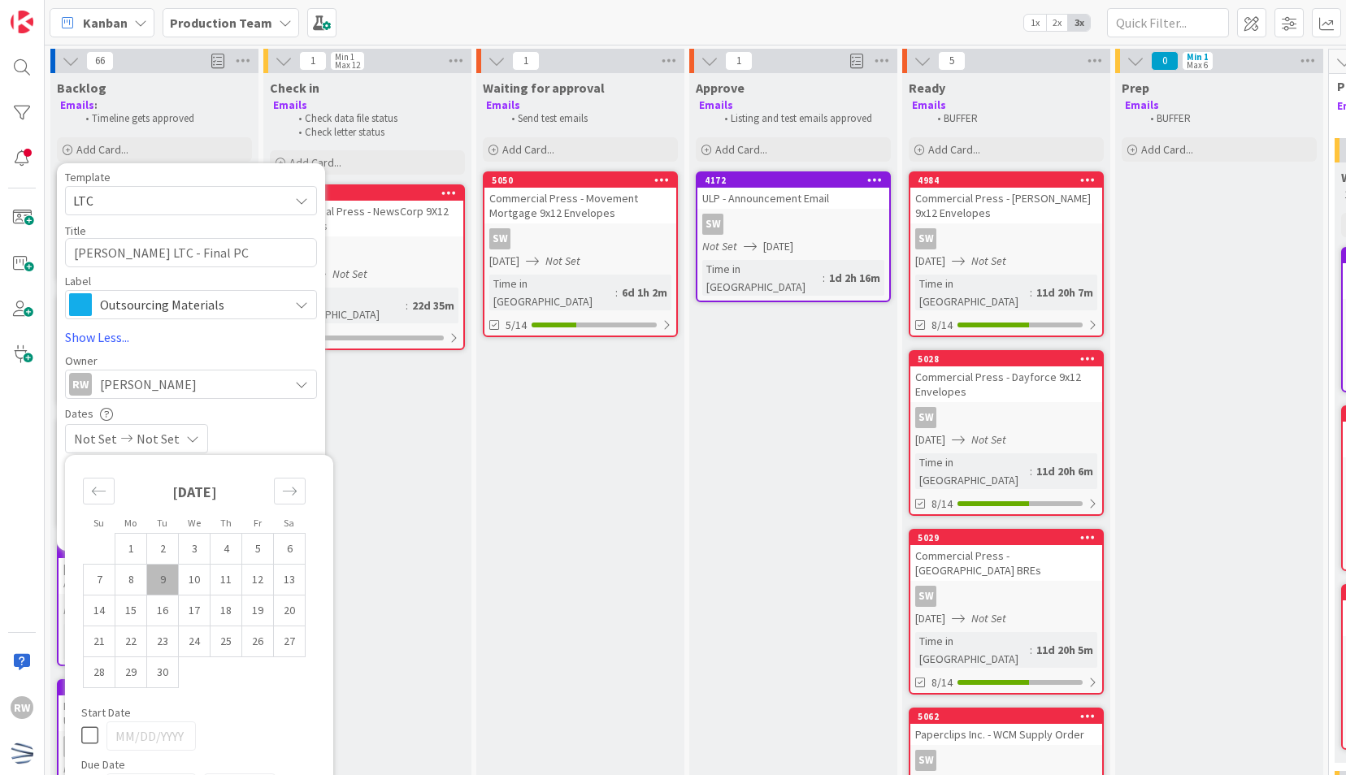
click at [154, 440] on span "Not Set" at bounding box center [158, 439] width 43 height 20
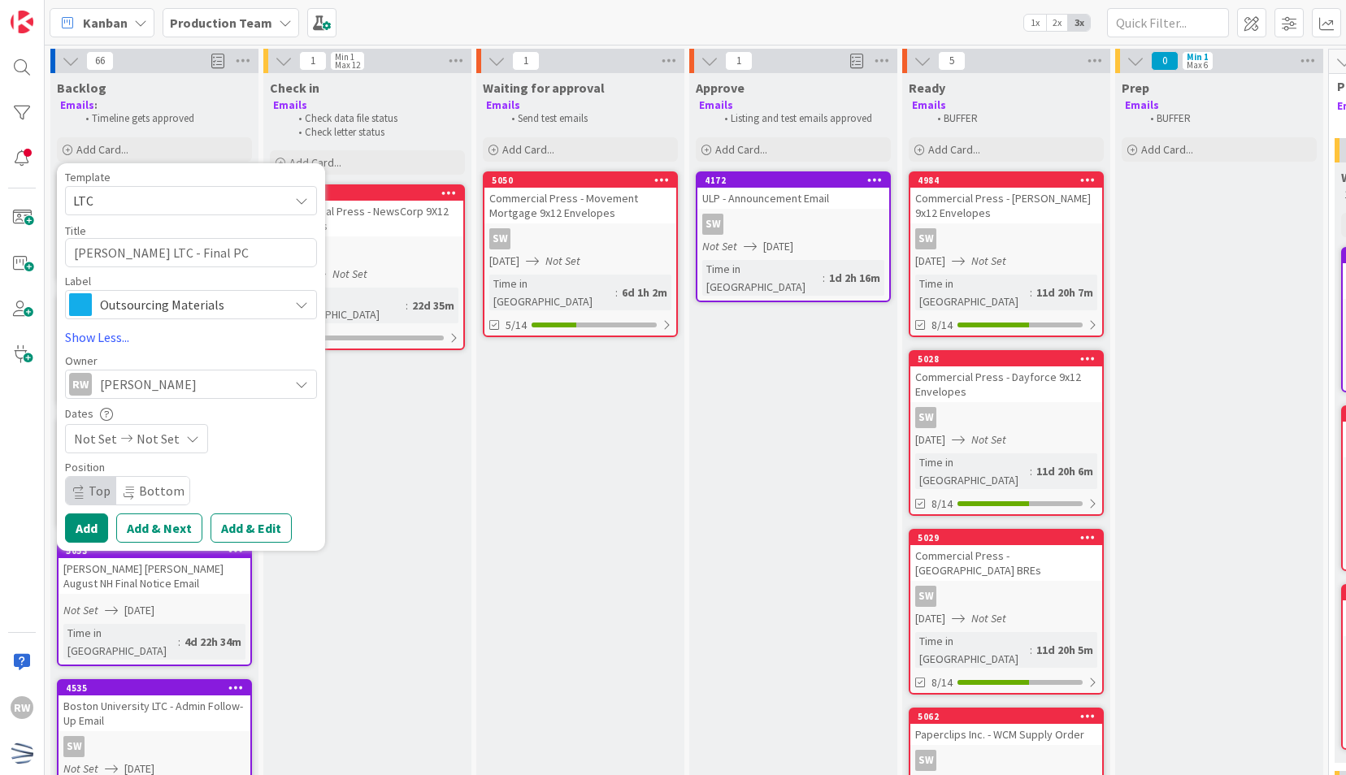
click at [154, 440] on span "Not Set" at bounding box center [158, 439] width 43 height 20
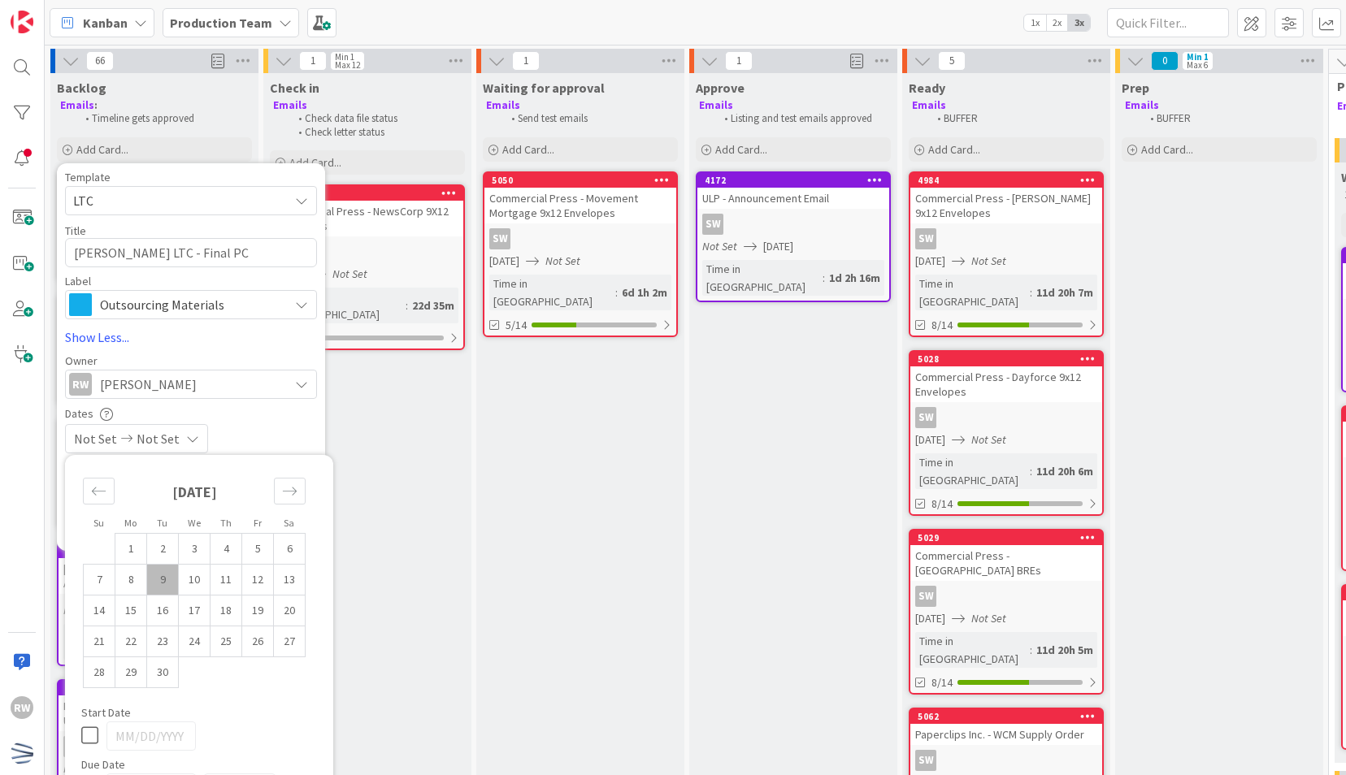
click at [289, 505] on div "[DATE]" at bounding box center [194, 498] width 223 height 70
click at [287, 494] on icon "Move forward to switch to the next month." at bounding box center [289, 491] width 15 height 15
click at [259, 549] on td "3" at bounding box center [258, 548] width 32 height 31
type input "[DATE]"
click at [281, 410] on div "Dates" at bounding box center [191, 414] width 252 height 14
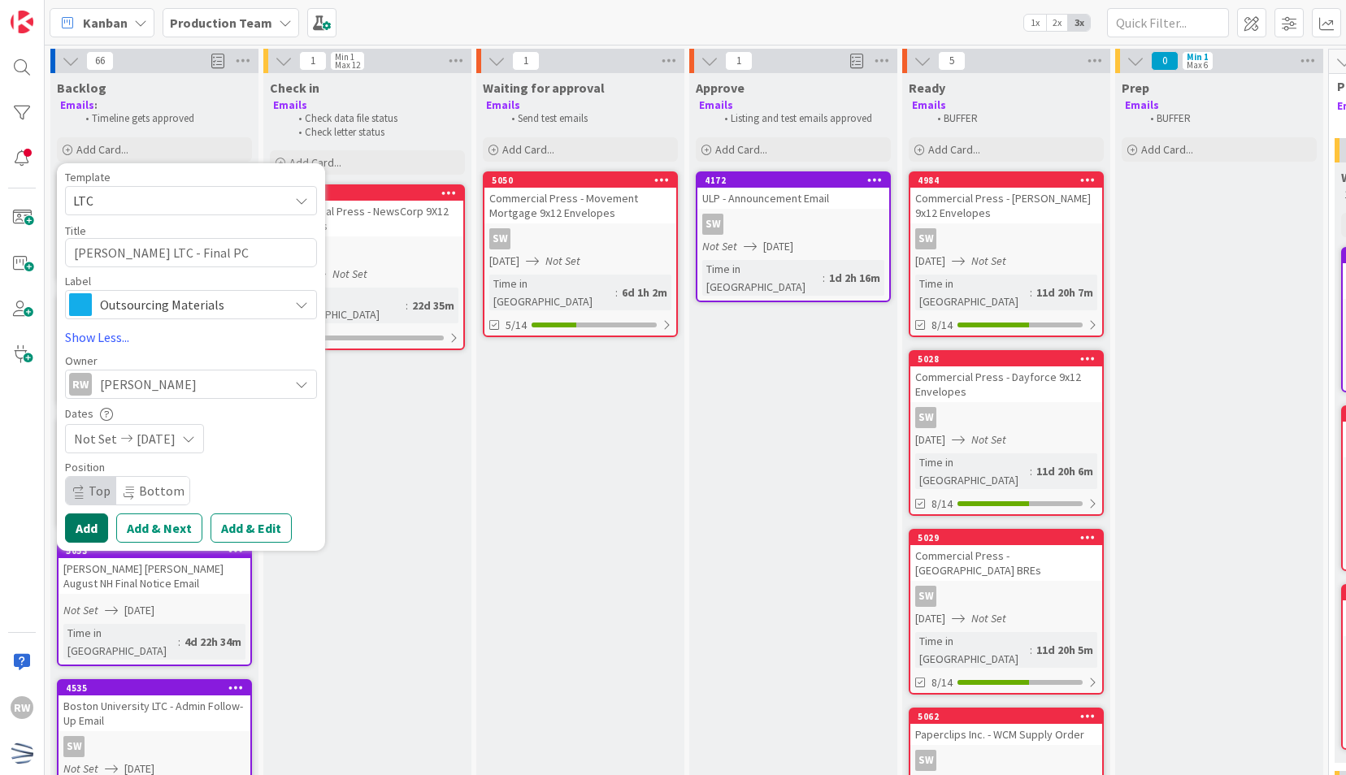
click at [97, 527] on button "Add" at bounding box center [86, 528] width 43 height 29
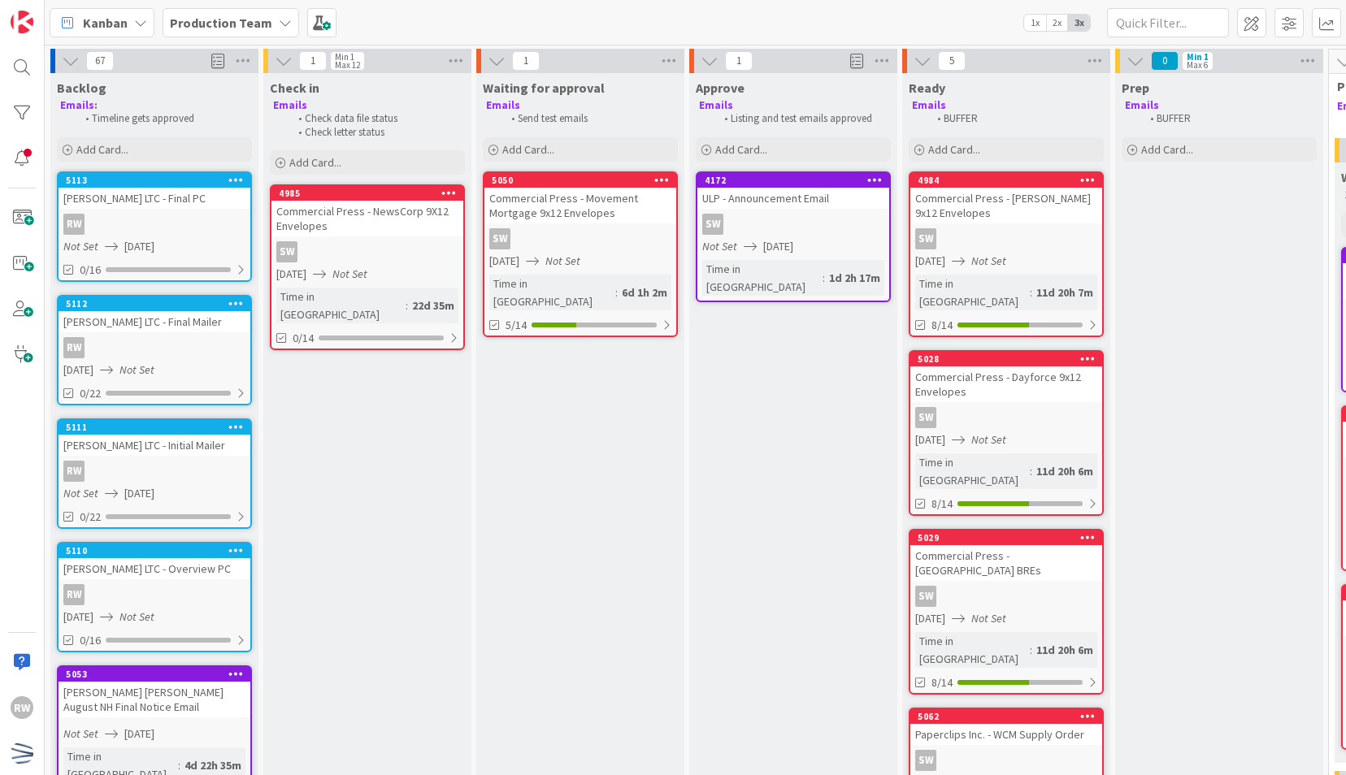
click at [168, 564] on div "[PERSON_NAME] LTC - Overview PC" at bounding box center [155, 568] width 192 height 21
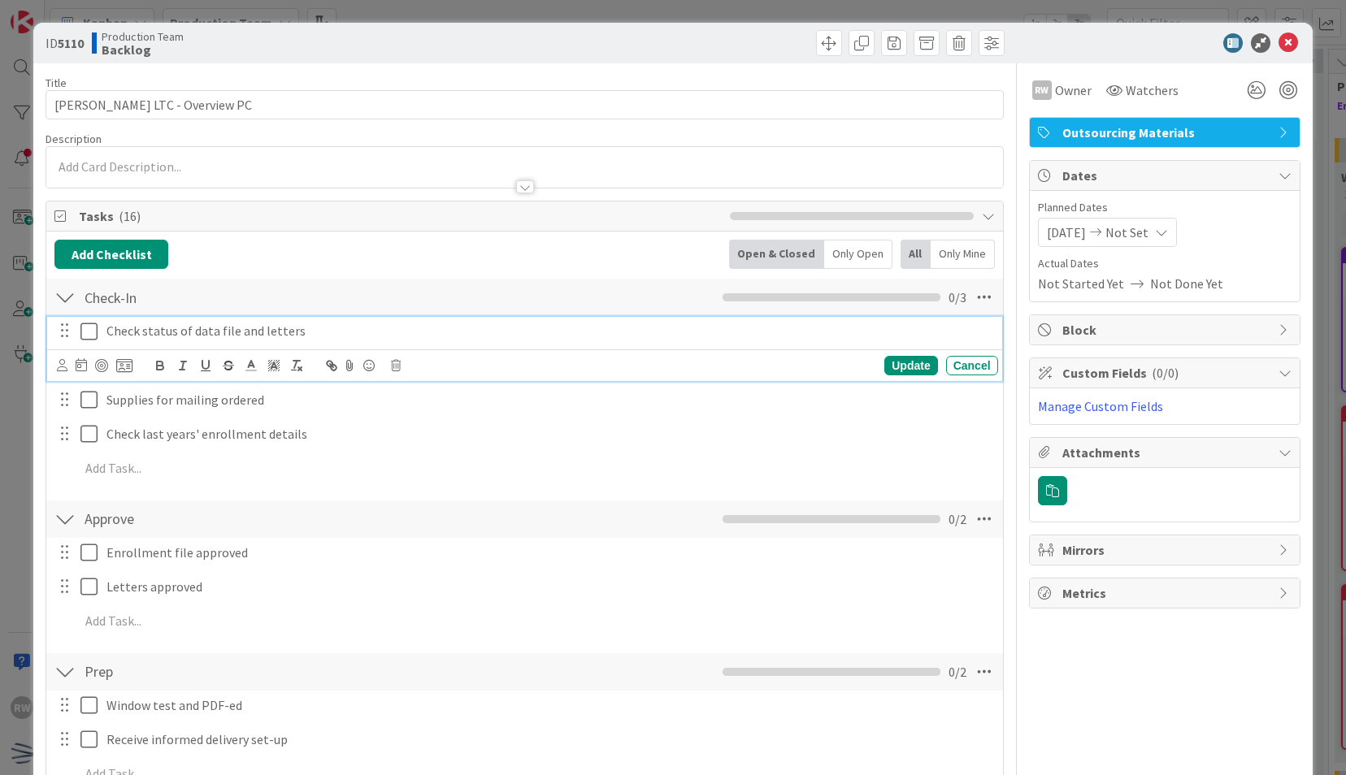
click at [89, 332] on icon at bounding box center [88, 332] width 17 height 20
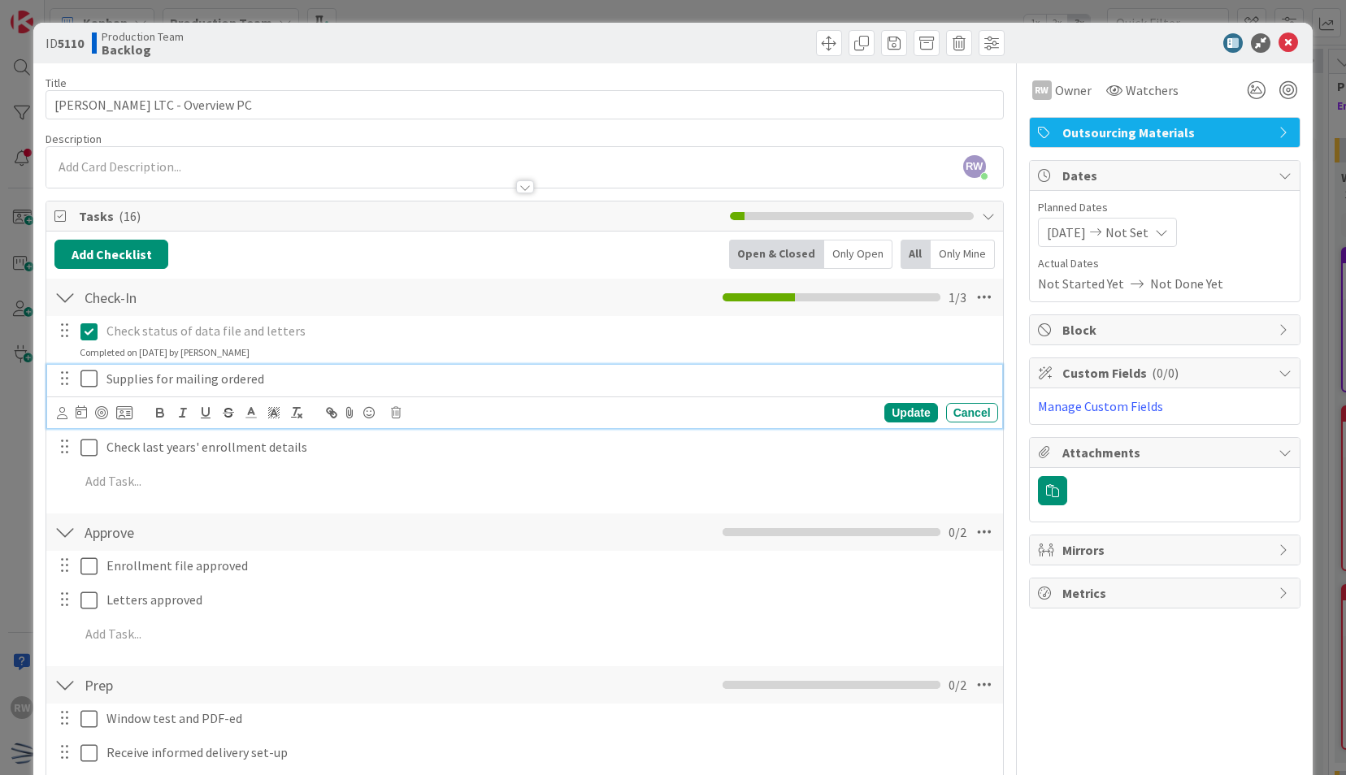
click at [84, 383] on icon at bounding box center [88, 379] width 17 height 20
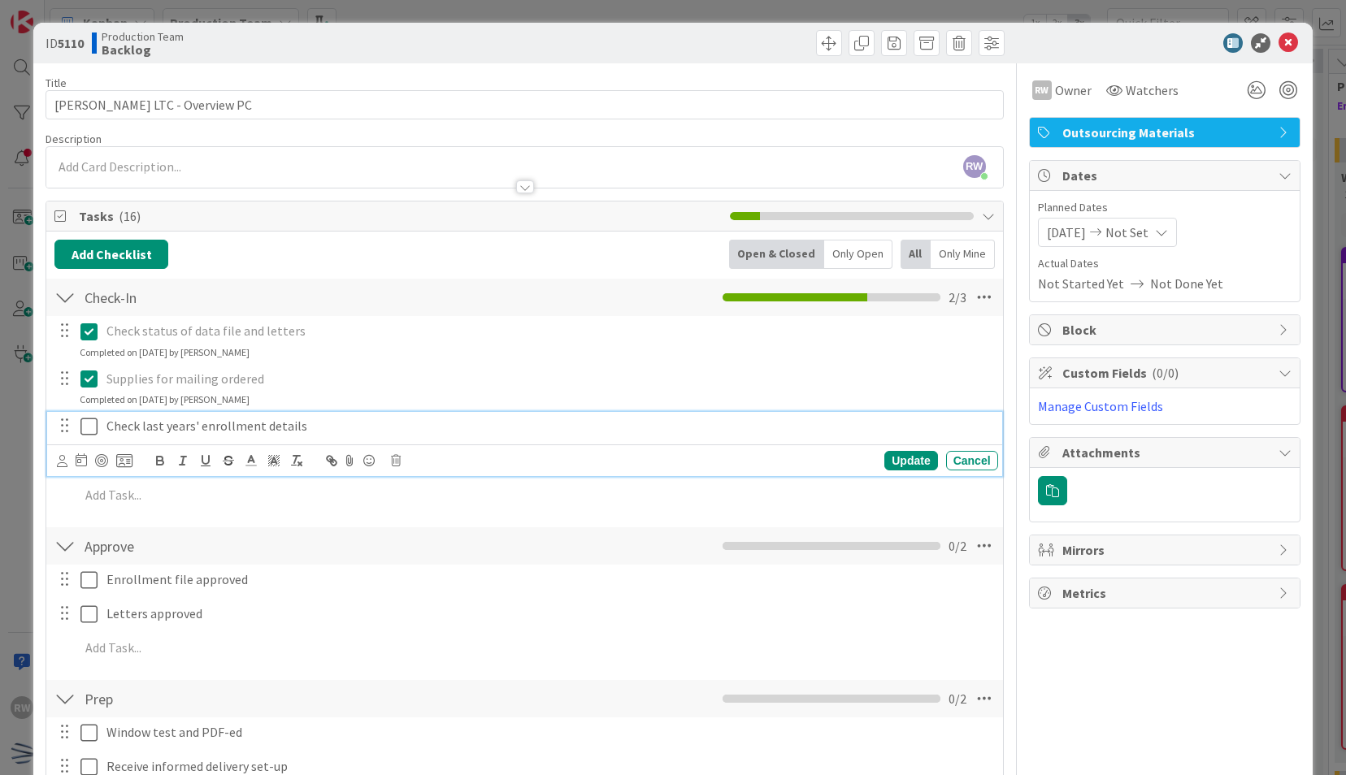
click at [87, 423] on icon at bounding box center [88, 427] width 17 height 20
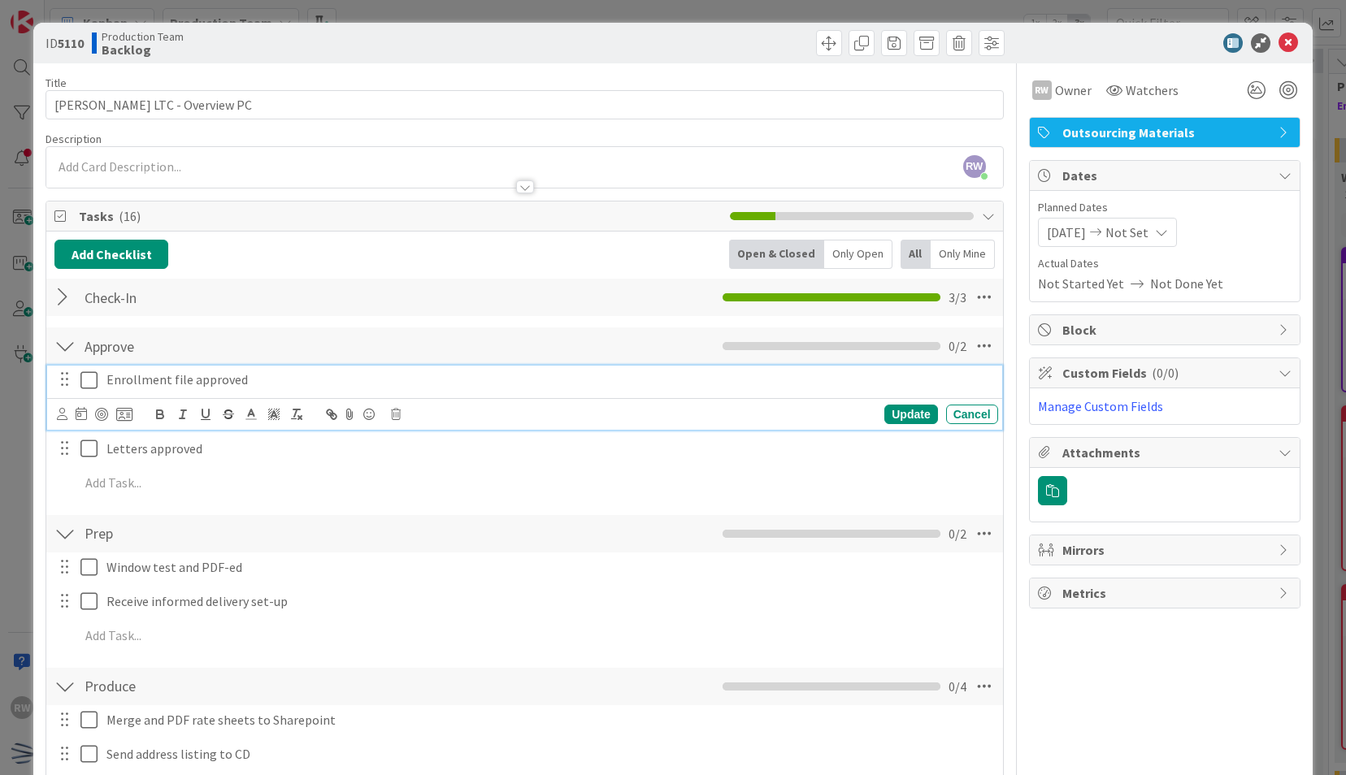
click at [89, 379] on icon at bounding box center [88, 381] width 17 height 20
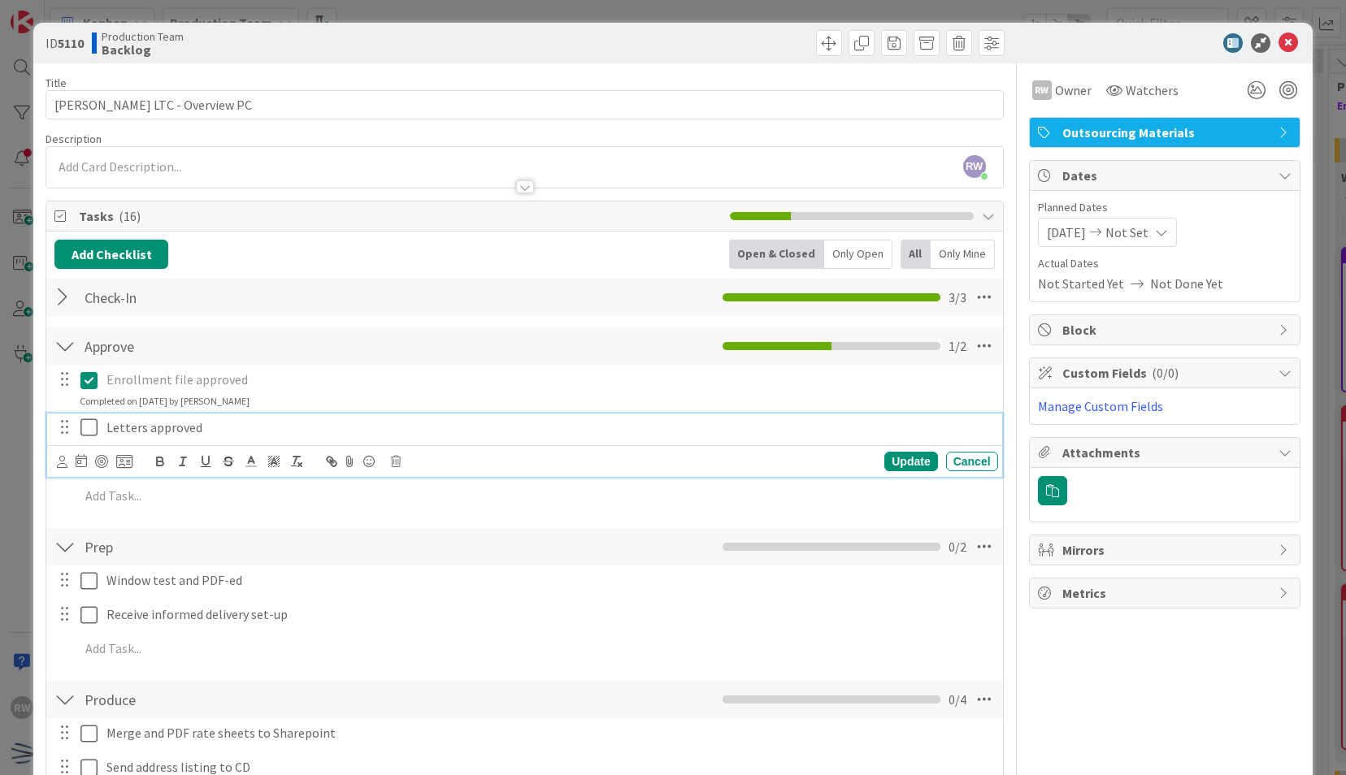
click at [84, 428] on icon at bounding box center [88, 428] width 17 height 20
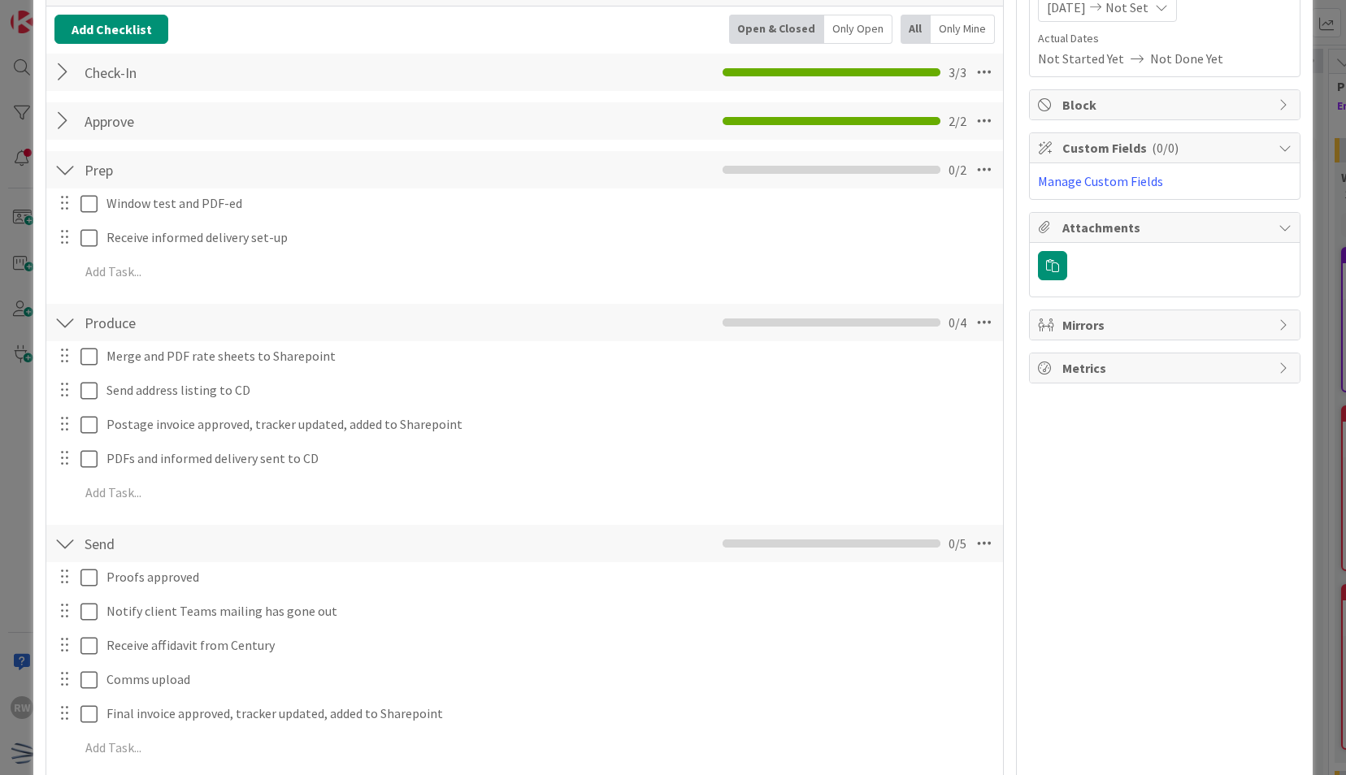
scroll to position [366, 0]
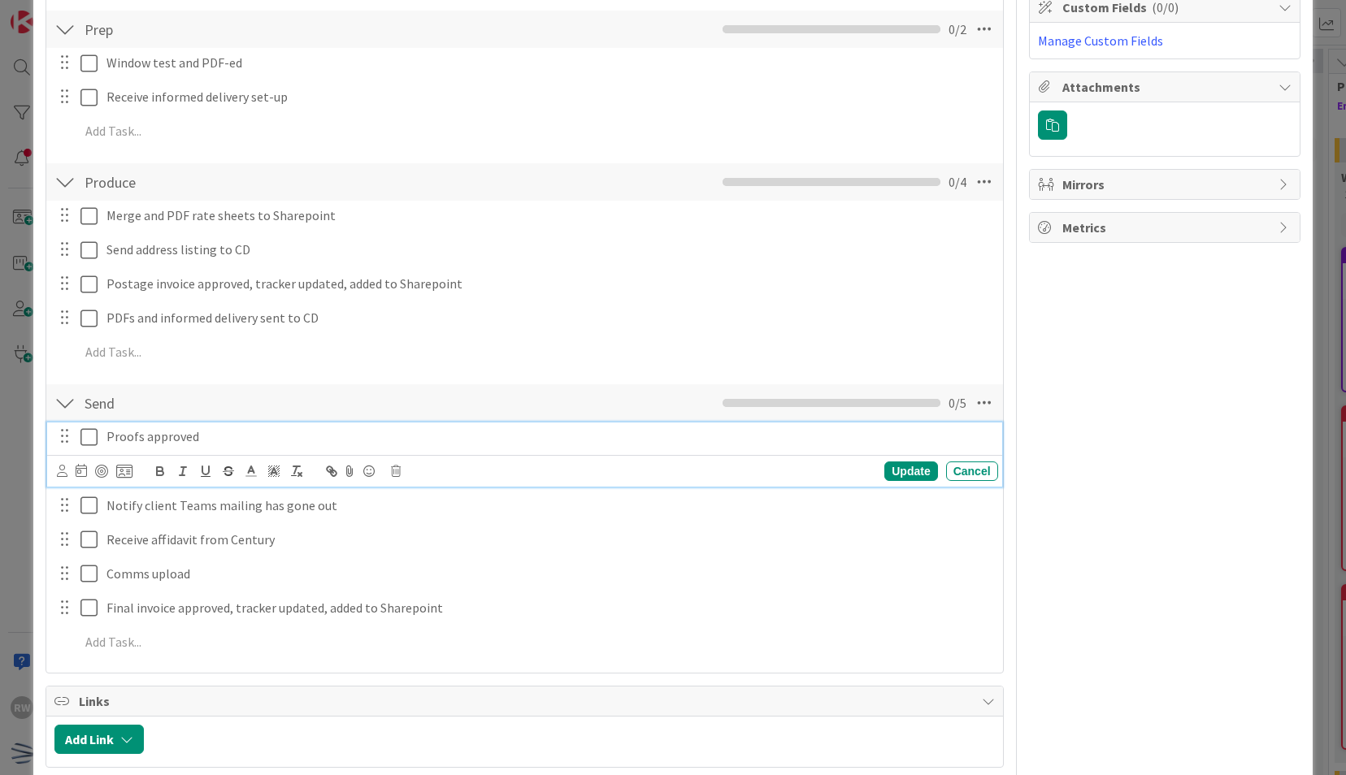
click at [85, 433] on icon at bounding box center [88, 437] width 17 height 20
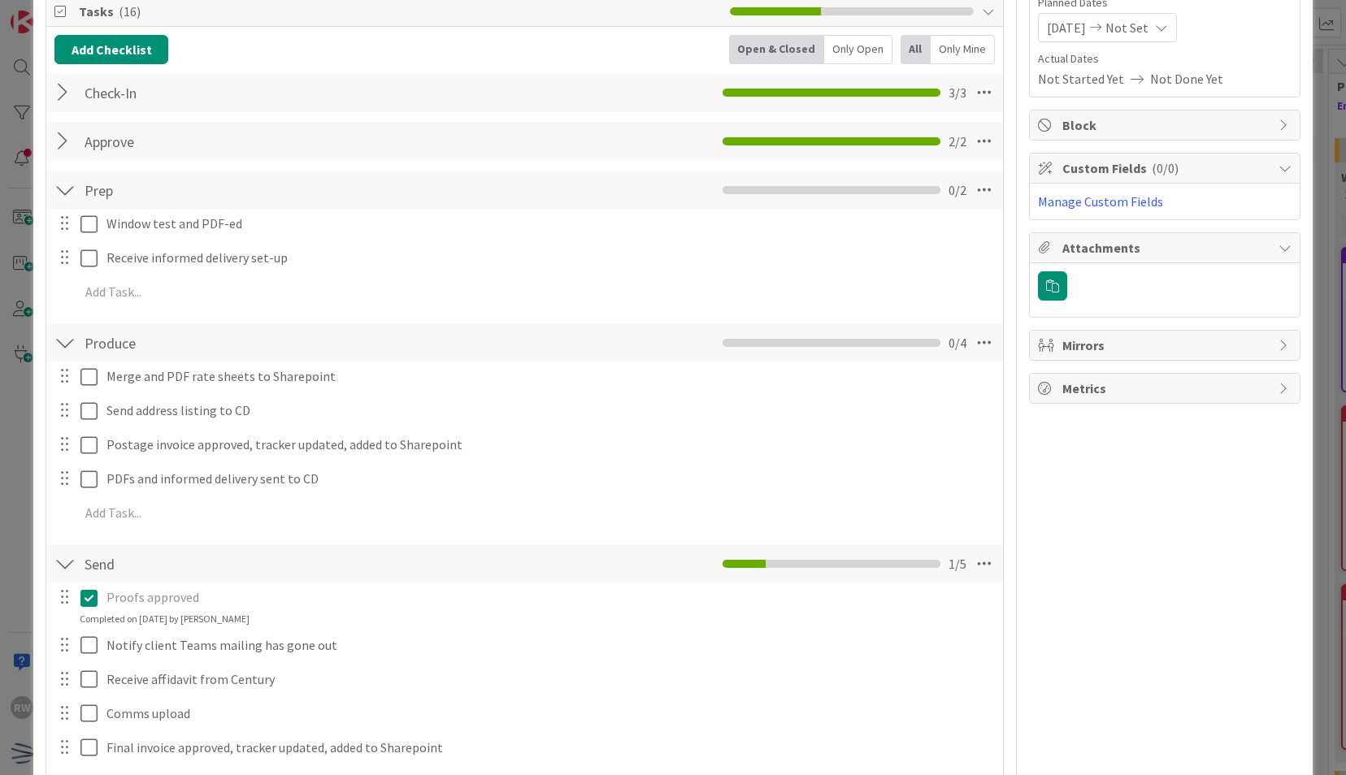
scroll to position [203, 0]
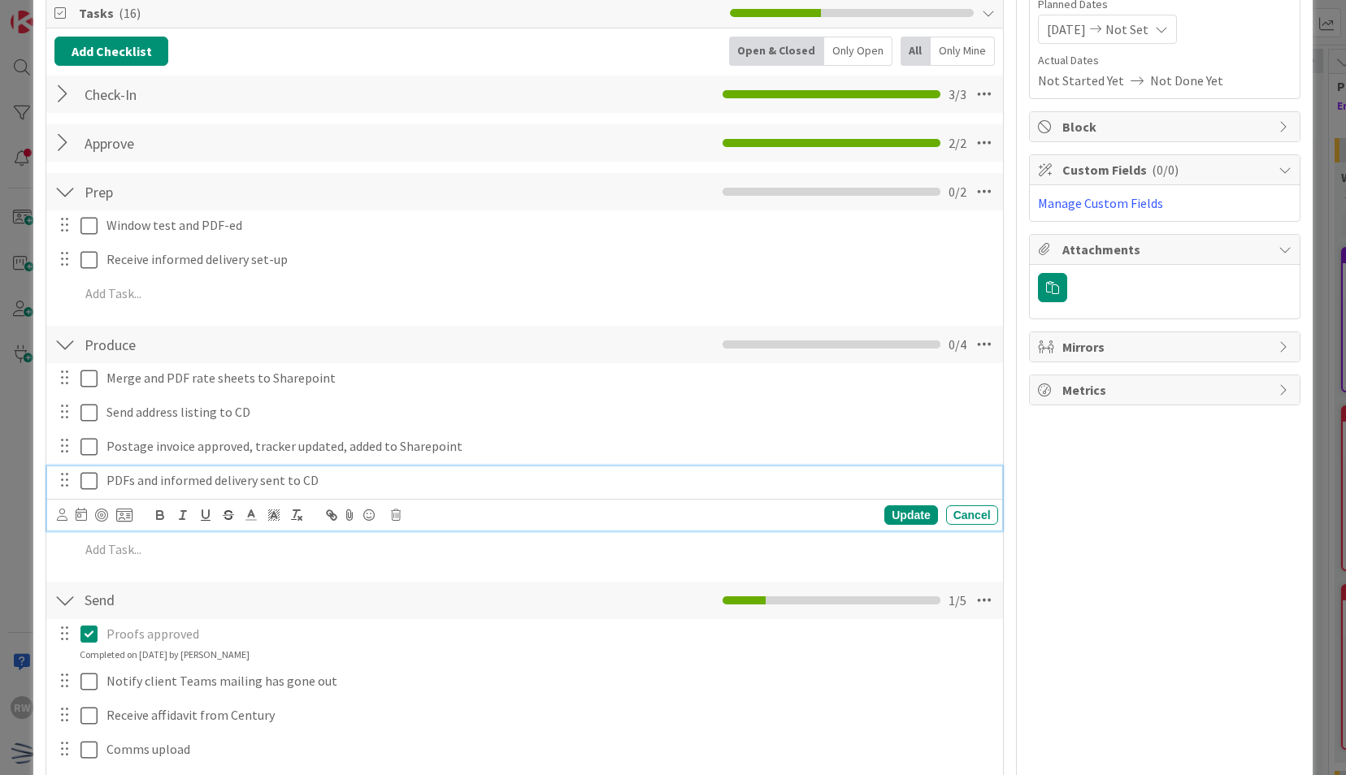
click at [91, 480] on icon at bounding box center [88, 481] width 17 height 20
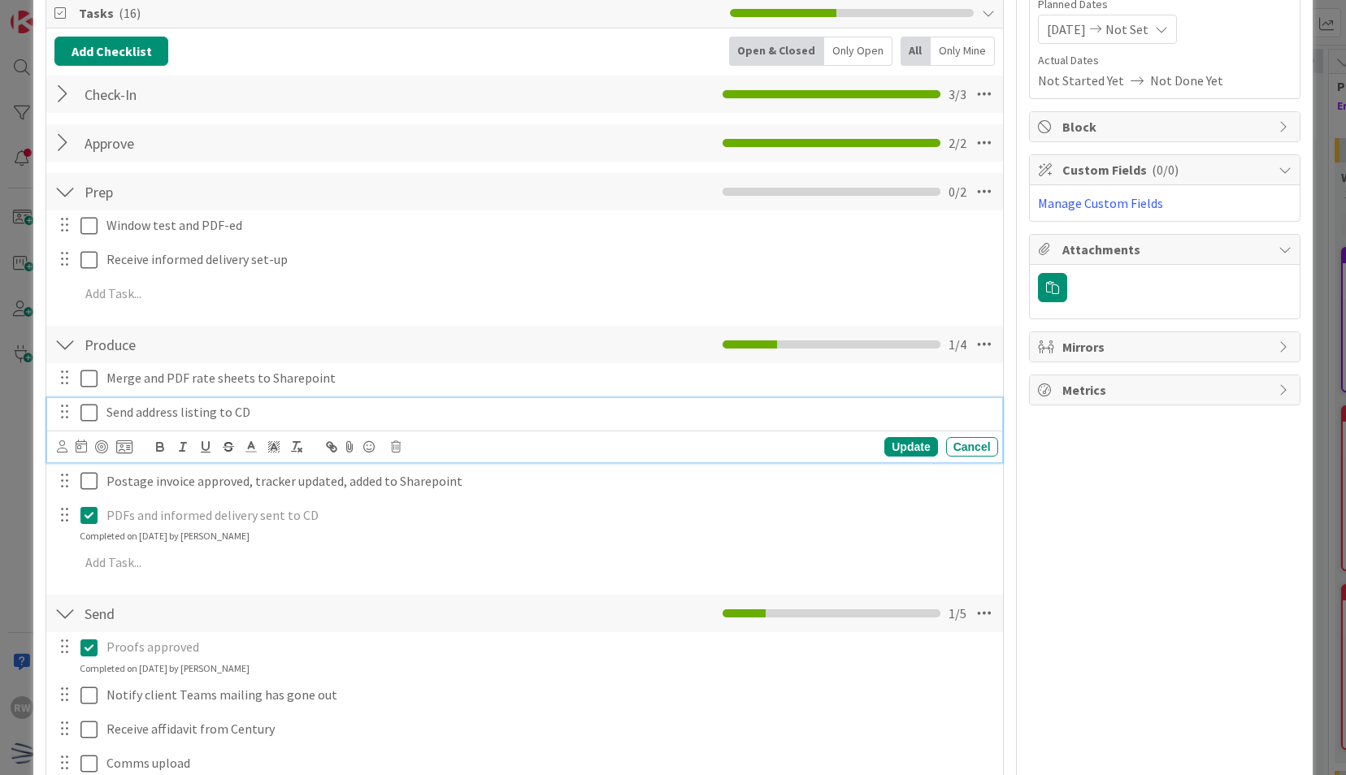
click at [90, 412] on icon at bounding box center [88, 413] width 17 height 20
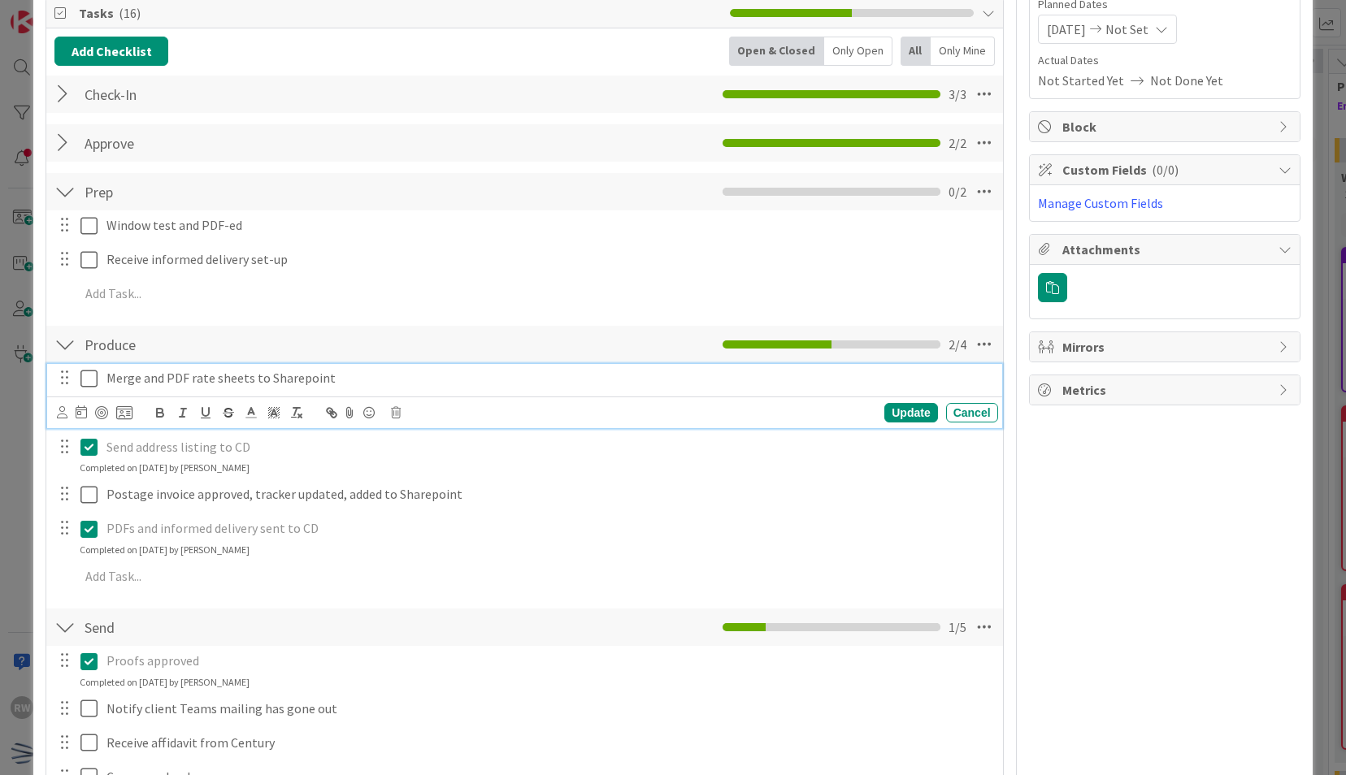
click at [88, 374] on icon at bounding box center [88, 379] width 17 height 20
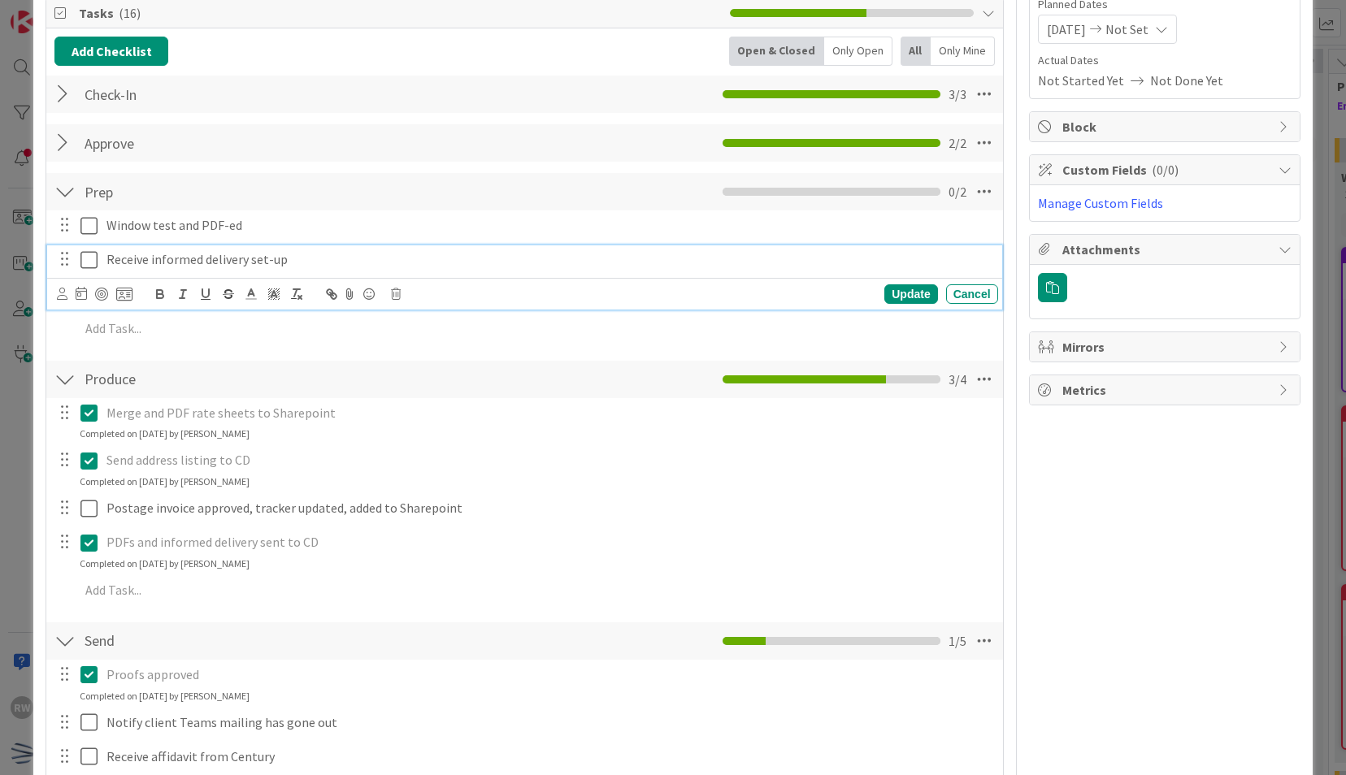
click at [85, 262] on icon at bounding box center [88, 260] width 17 height 20
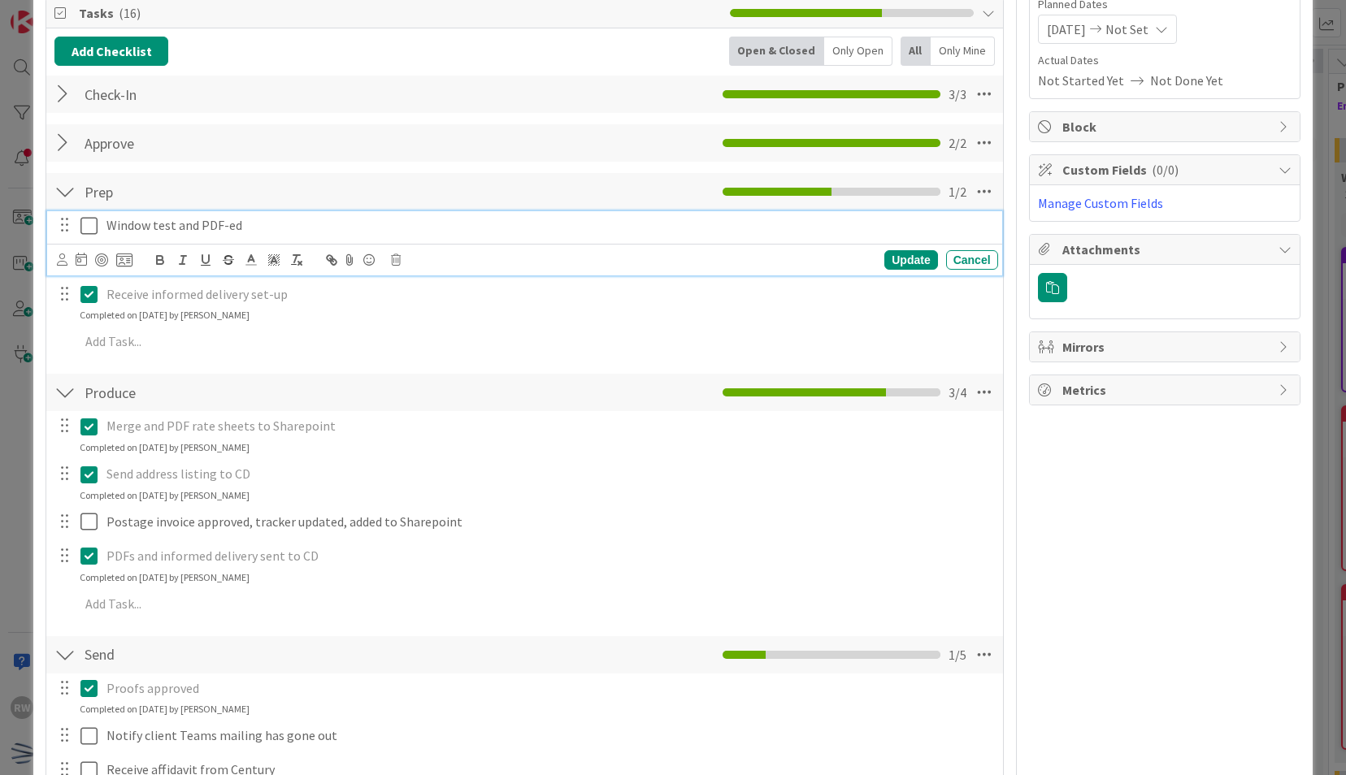
click at [89, 228] on icon at bounding box center [88, 226] width 17 height 20
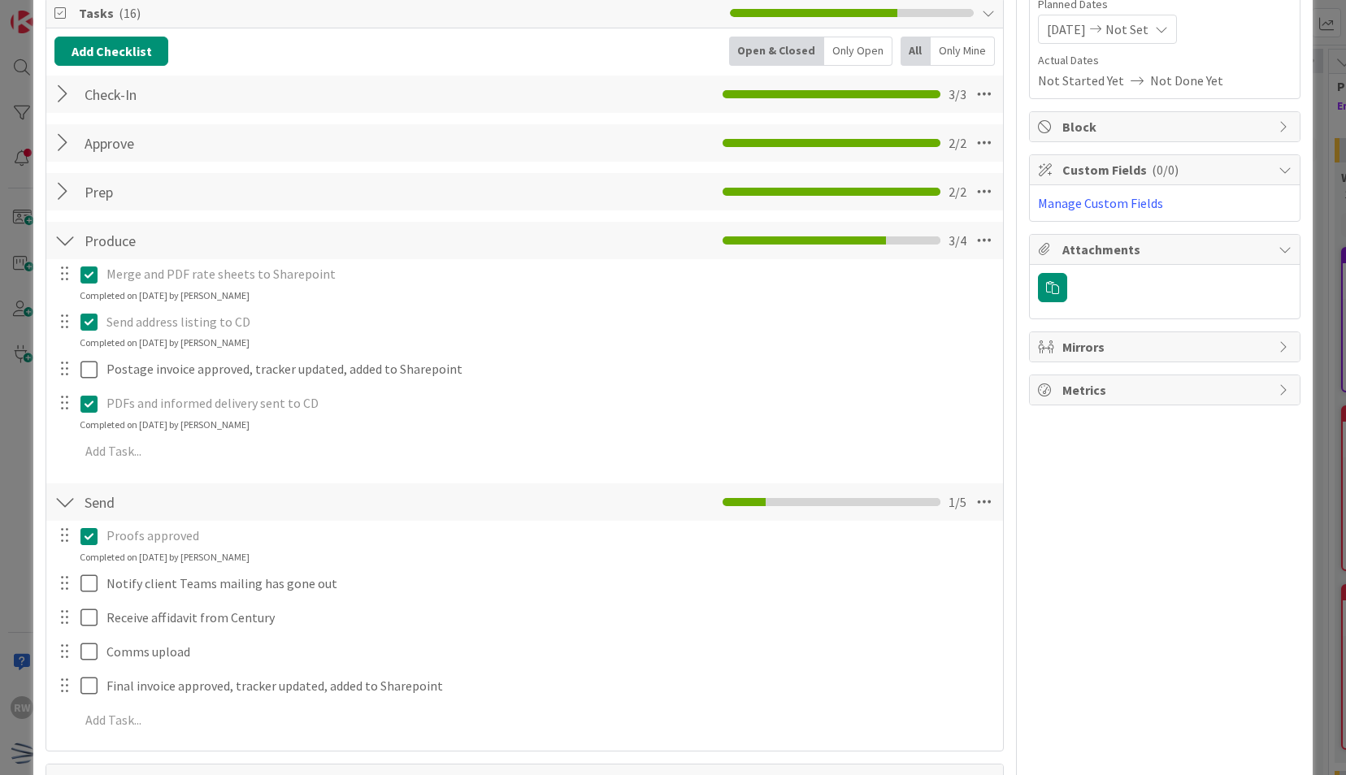
scroll to position [0, 0]
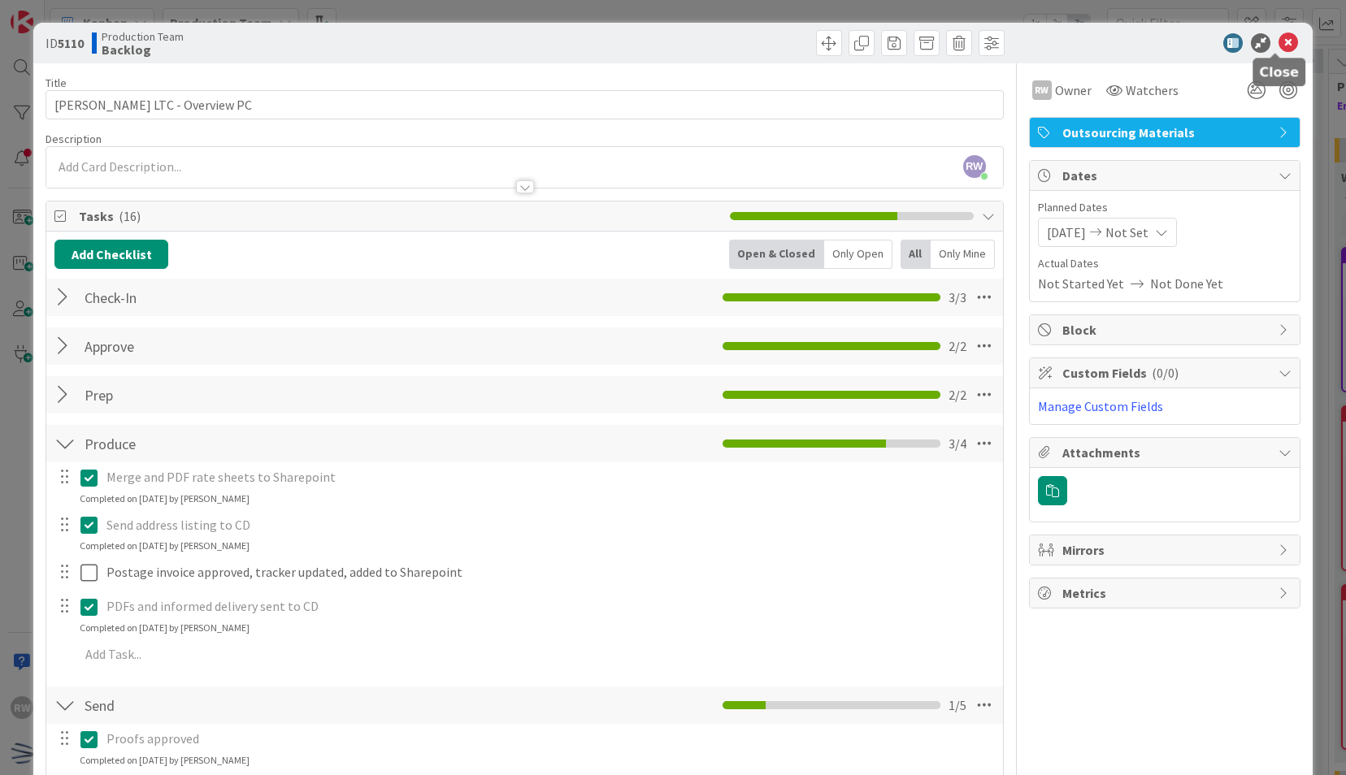
click at [1281, 41] on icon at bounding box center [1288, 43] width 20 height 20
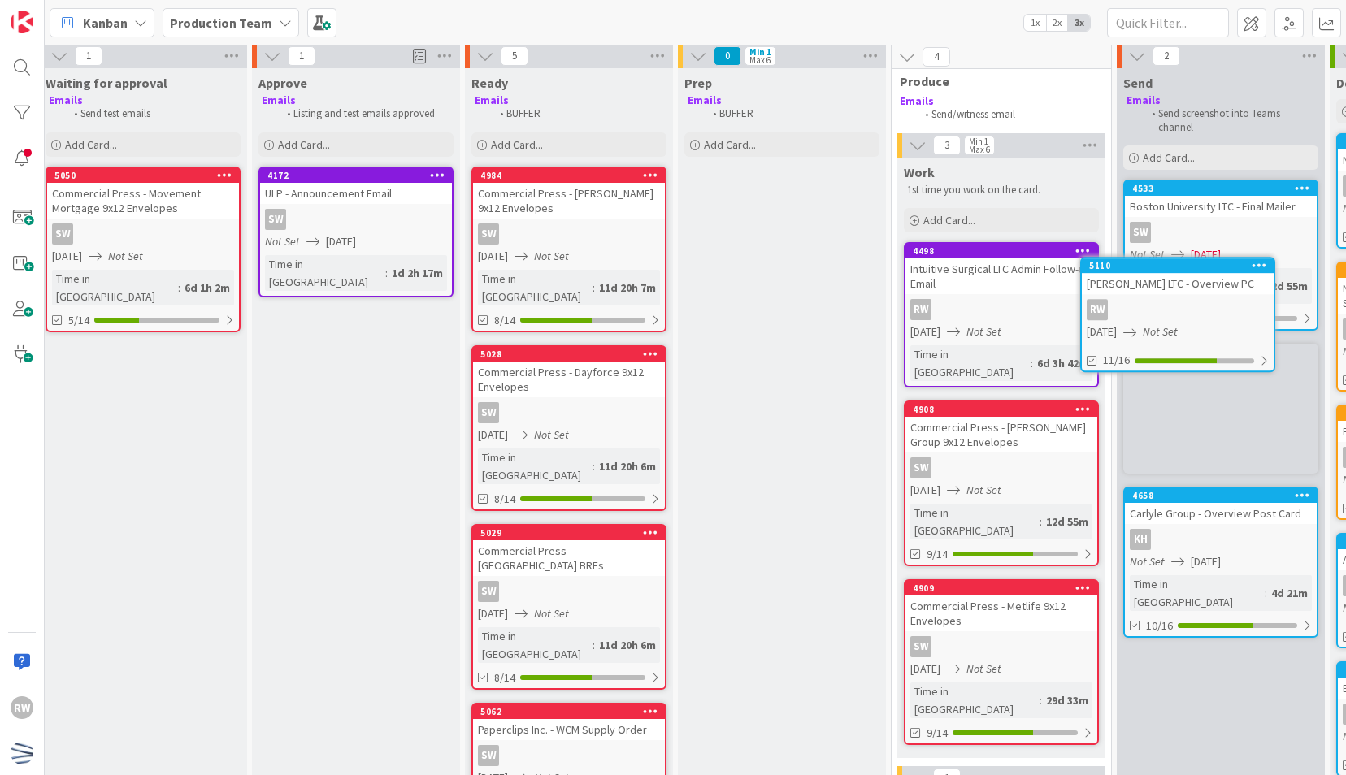
scroll to position [5, 437]
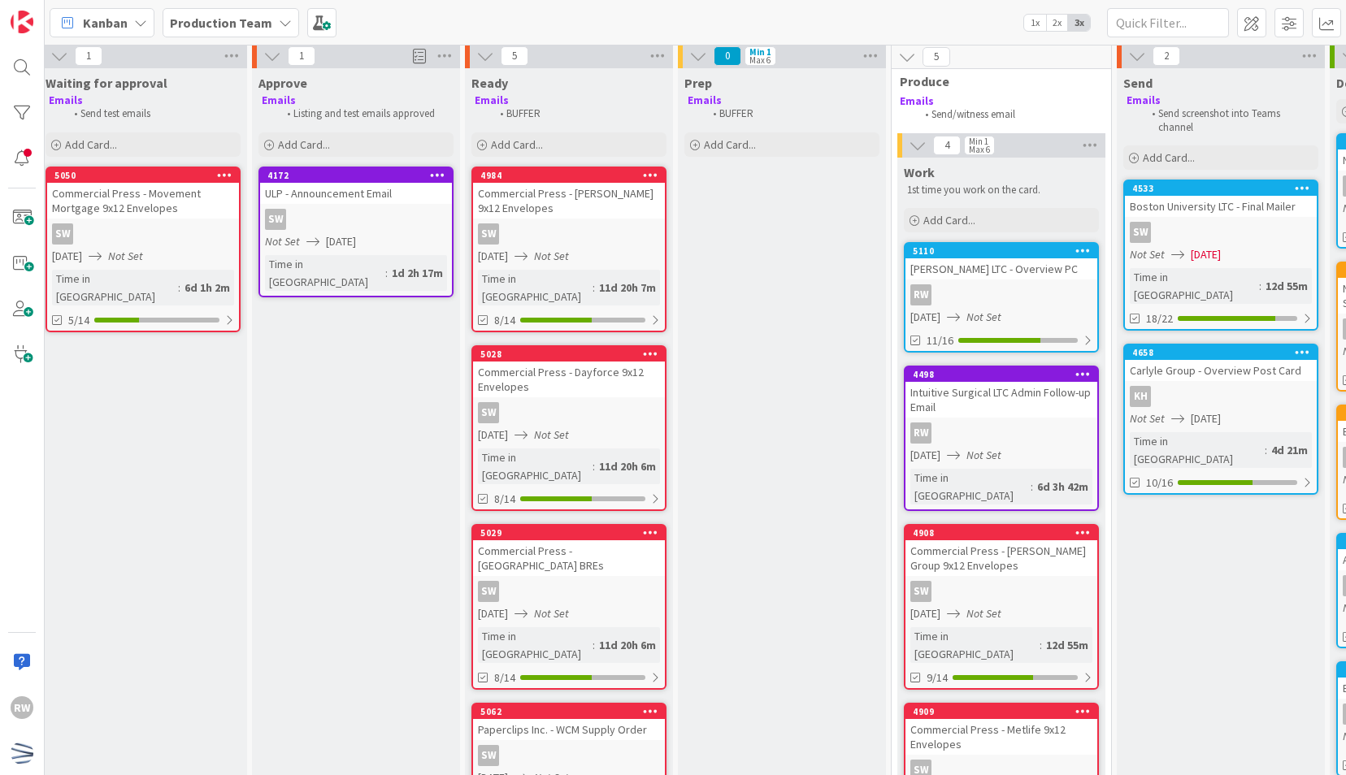
click at [972, 267] on div "[PERSON_NAME] LTC - Overview PC" at bounding box center [1001, 268] width 192 height 21
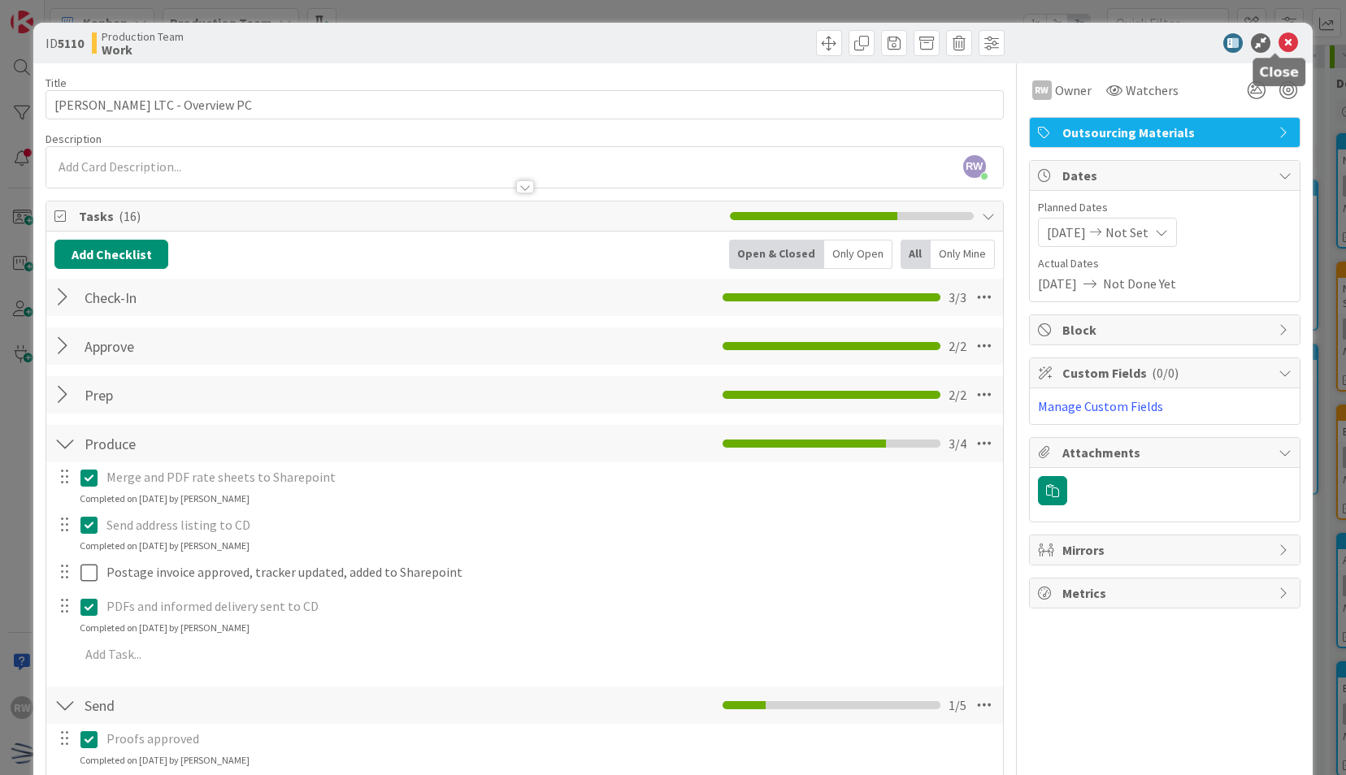
click at [1278, 49] on icon at bounding box center [1288, 43] width 20 height 20
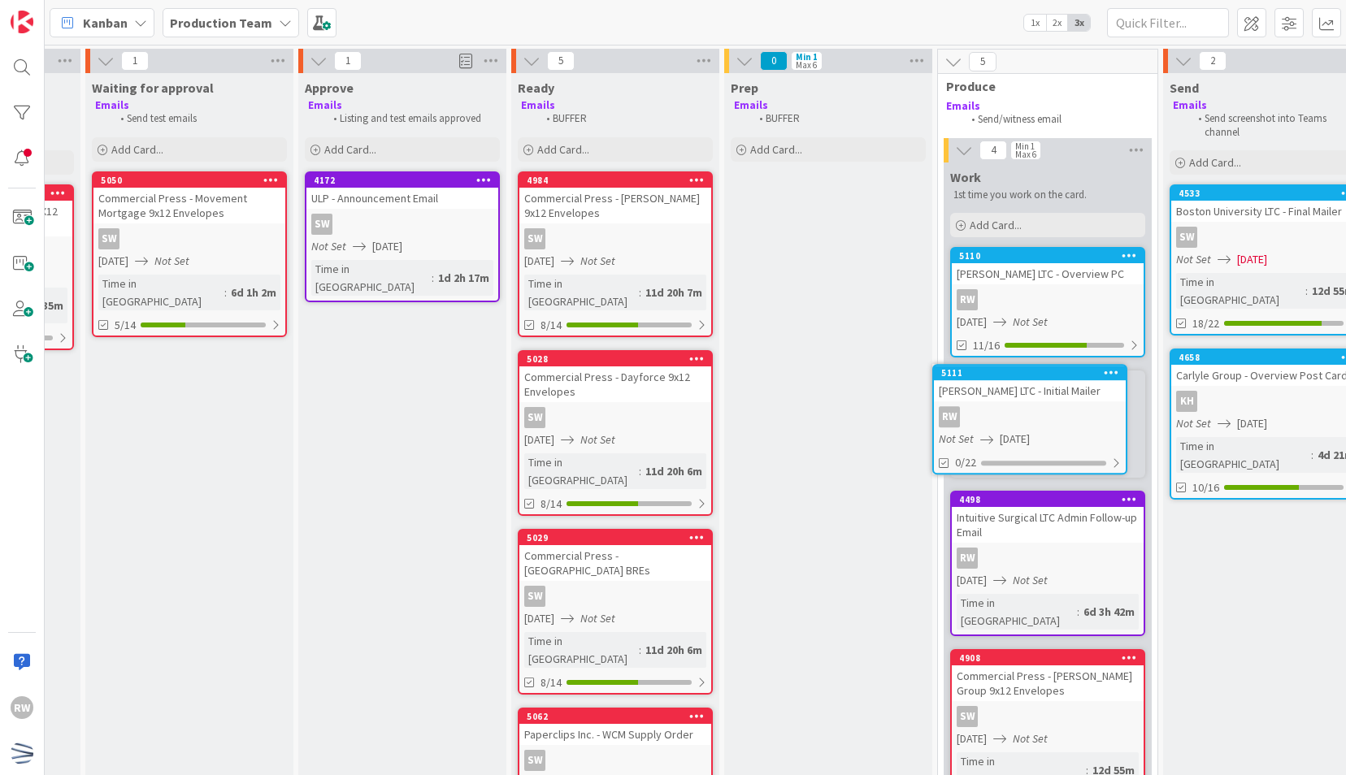
scroll to position [0, 393]
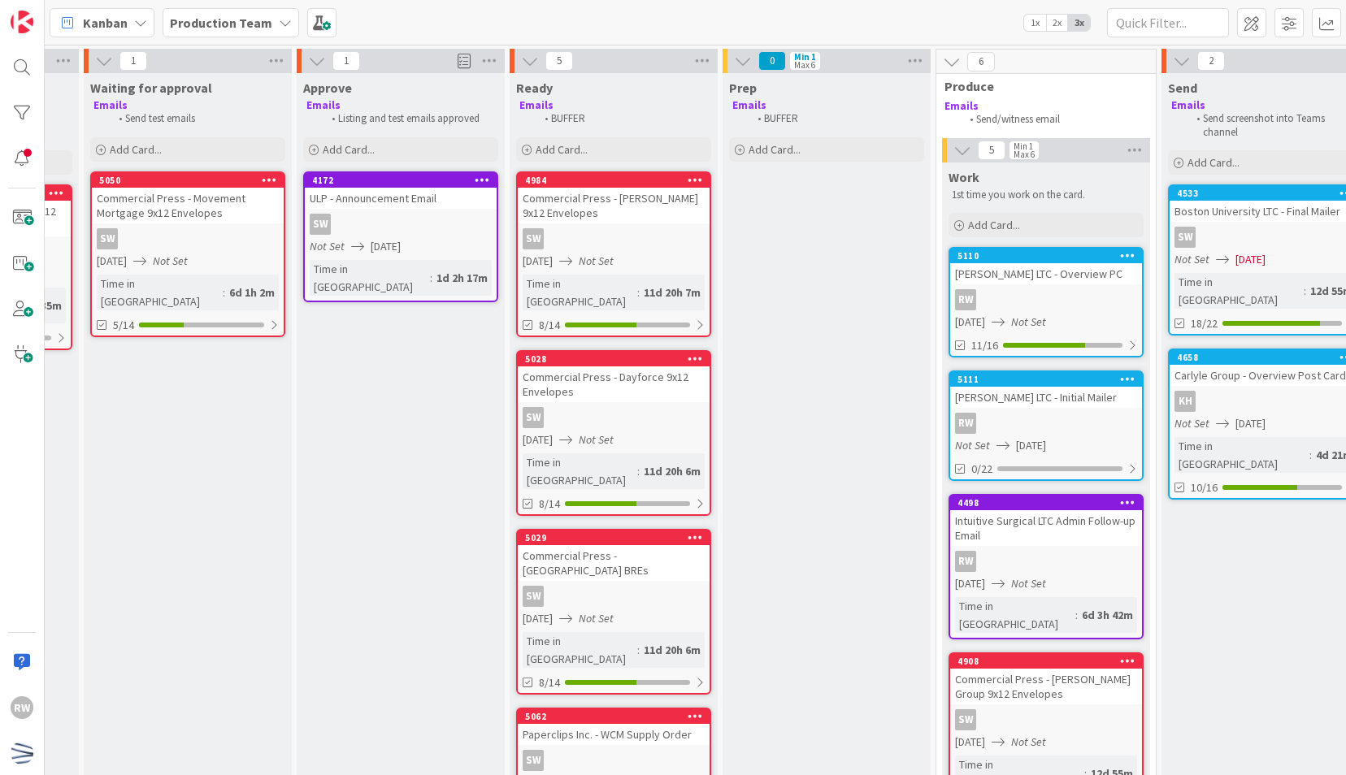
click at [1026, 397] on div "[PERSON_NAME] LTC - Initial Mailer" at bounding box center [1046, 397] width 192 height 21
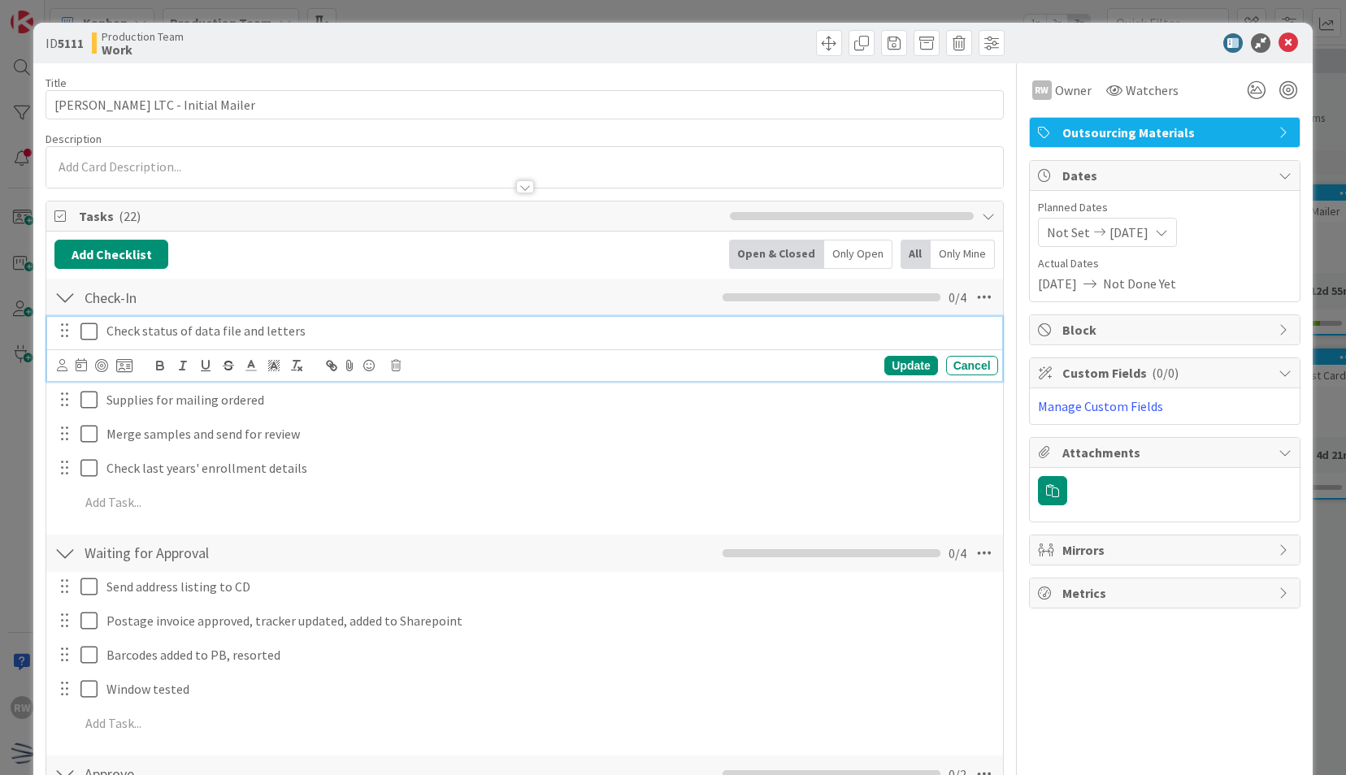
click at [90, 326] on icon at bounding box center [88, 332] width 17 height 20
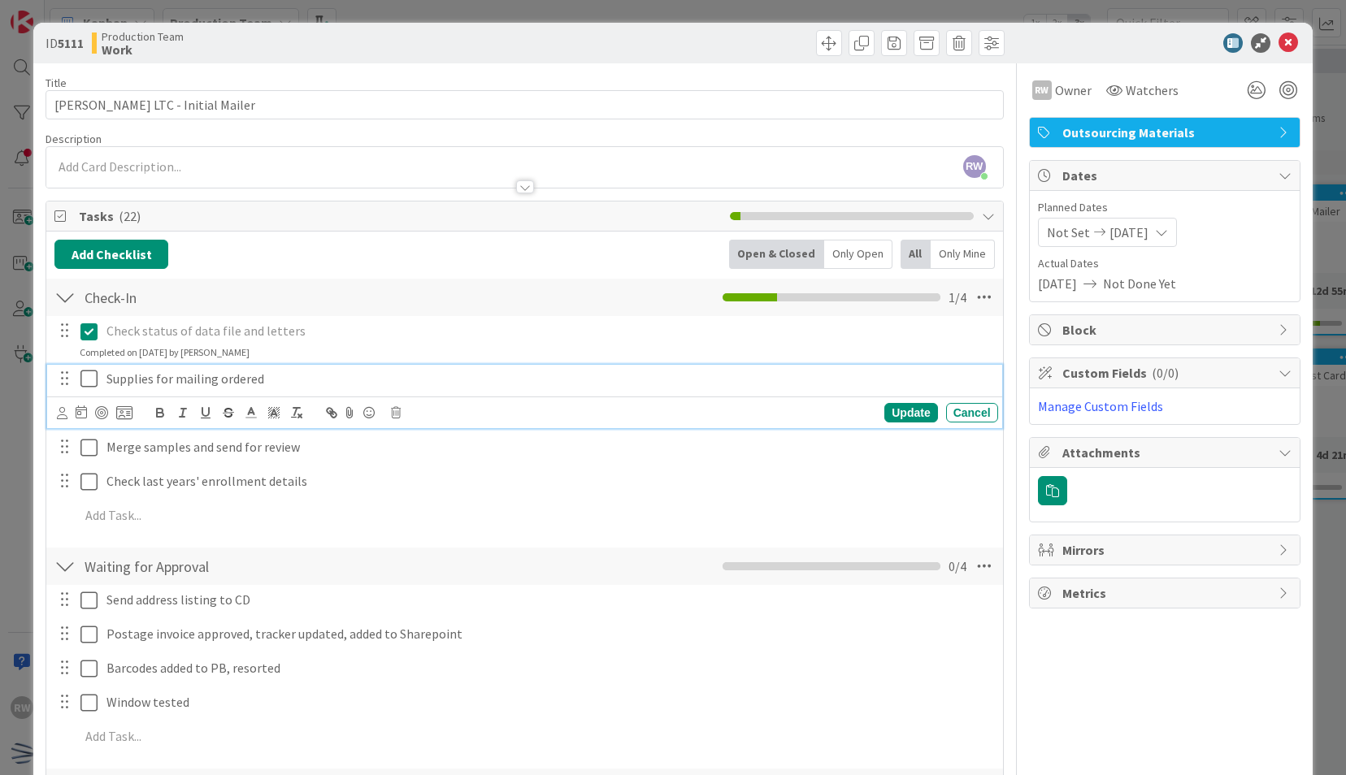
click at [86, 373] on icon at bounding box center [88, 379] width 17 height 20
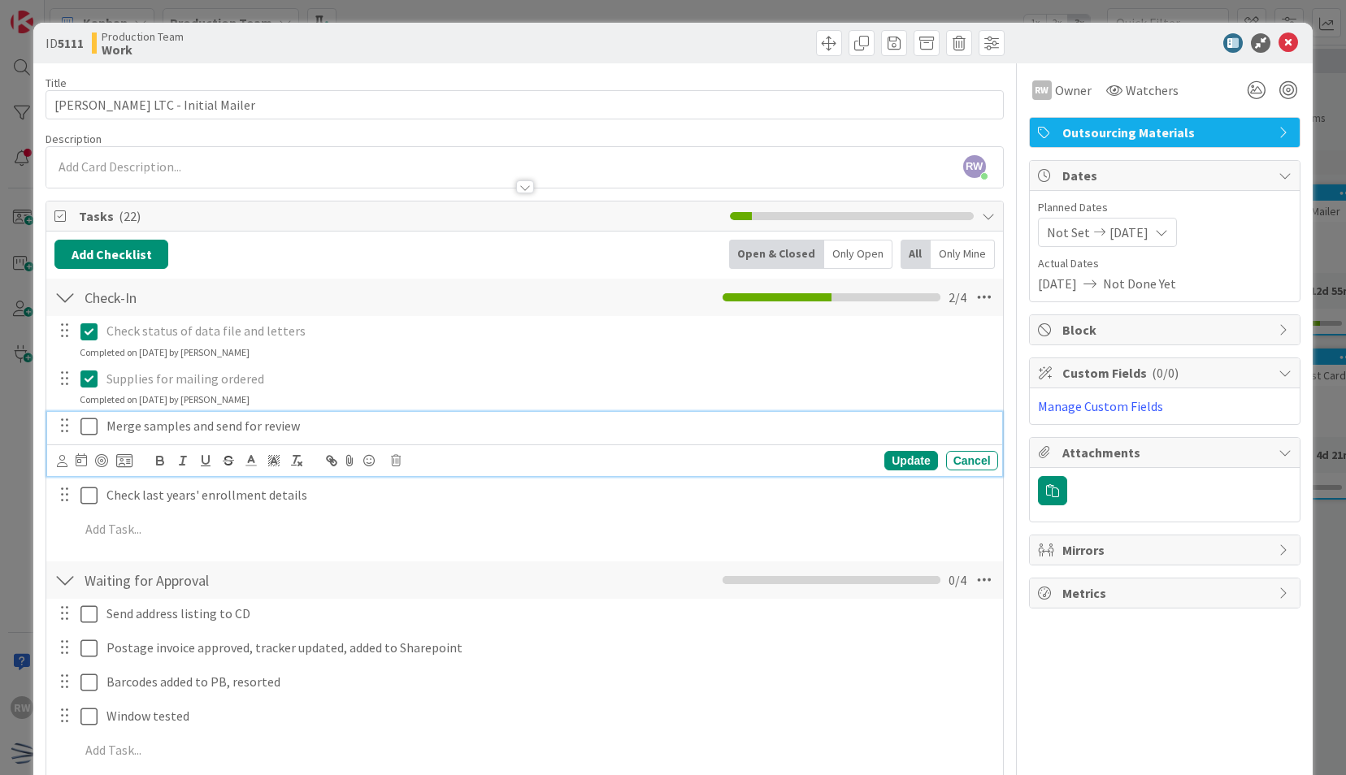
click at [89, 422] on icon at bounding box center [88, 427] width 17 height 20
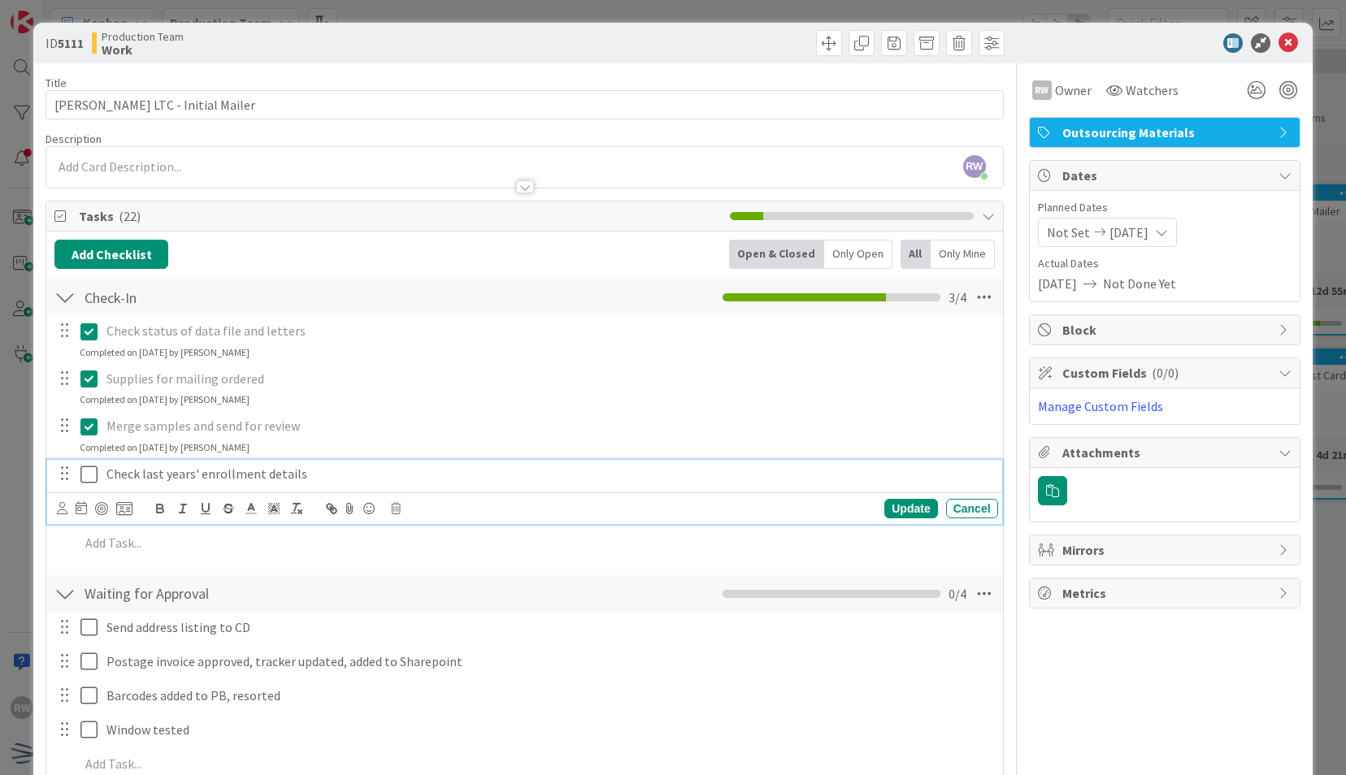
click at [83, 479] on icon at bounding box center [88, 475] width 17 height 20
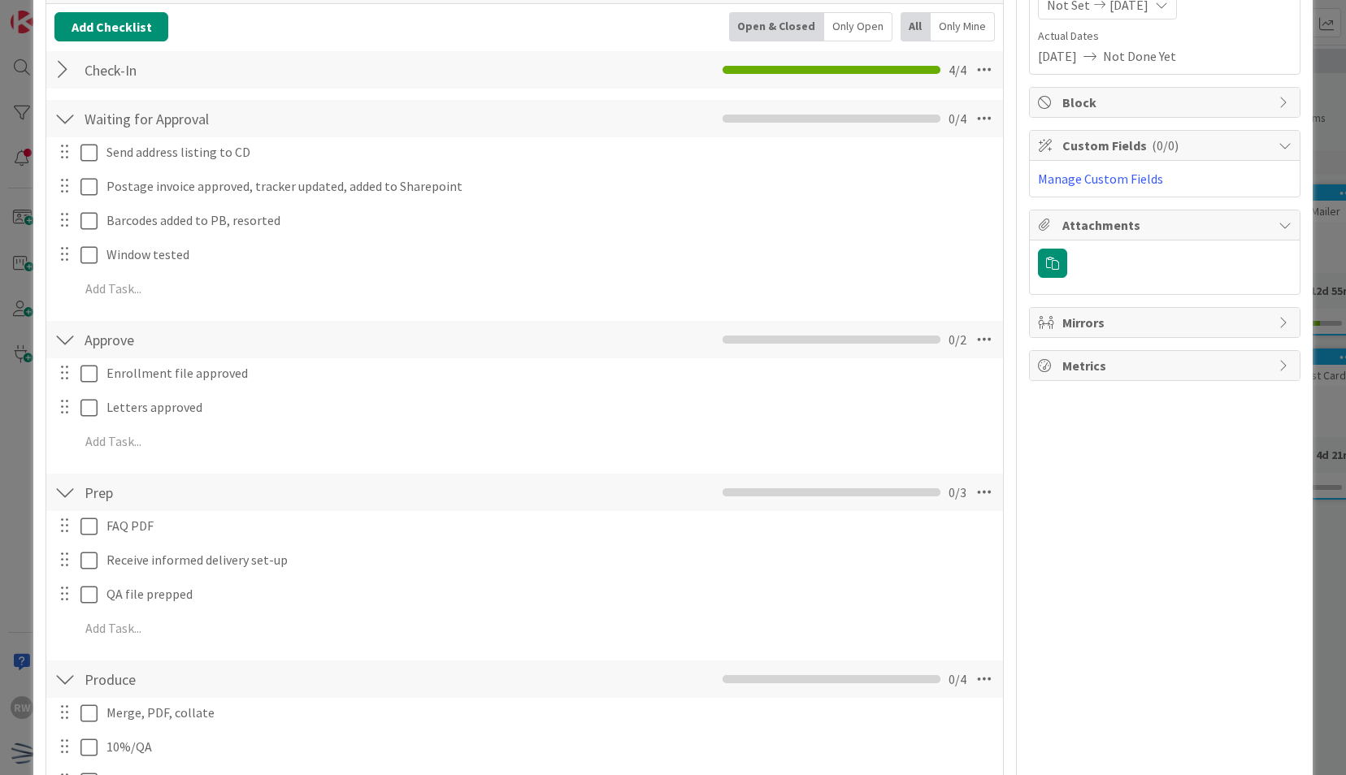
scroll to position [244, 0]
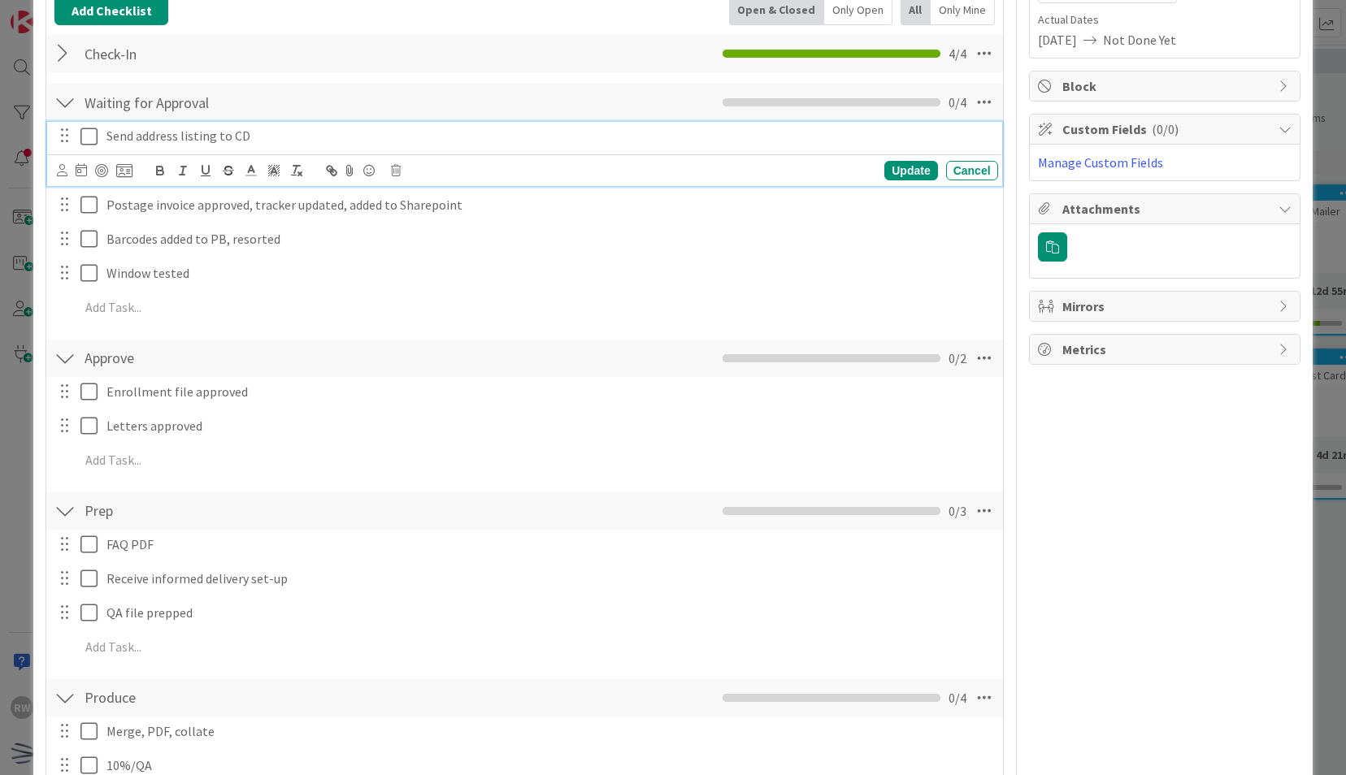
click at [85, 143] on icon at bounding box center [88, 137] width 17 height 20
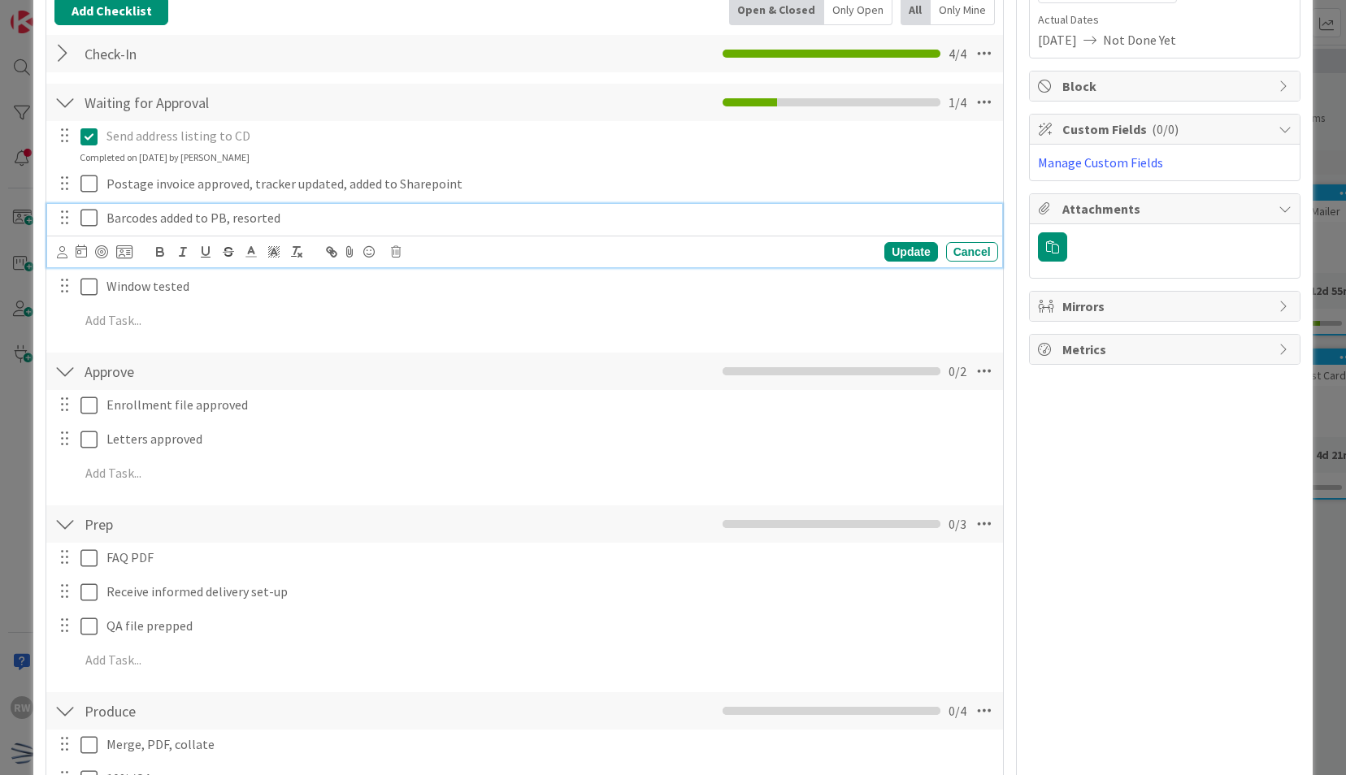
click at [97, 219] on button at bounding box center [90, 219] width 20 height 26
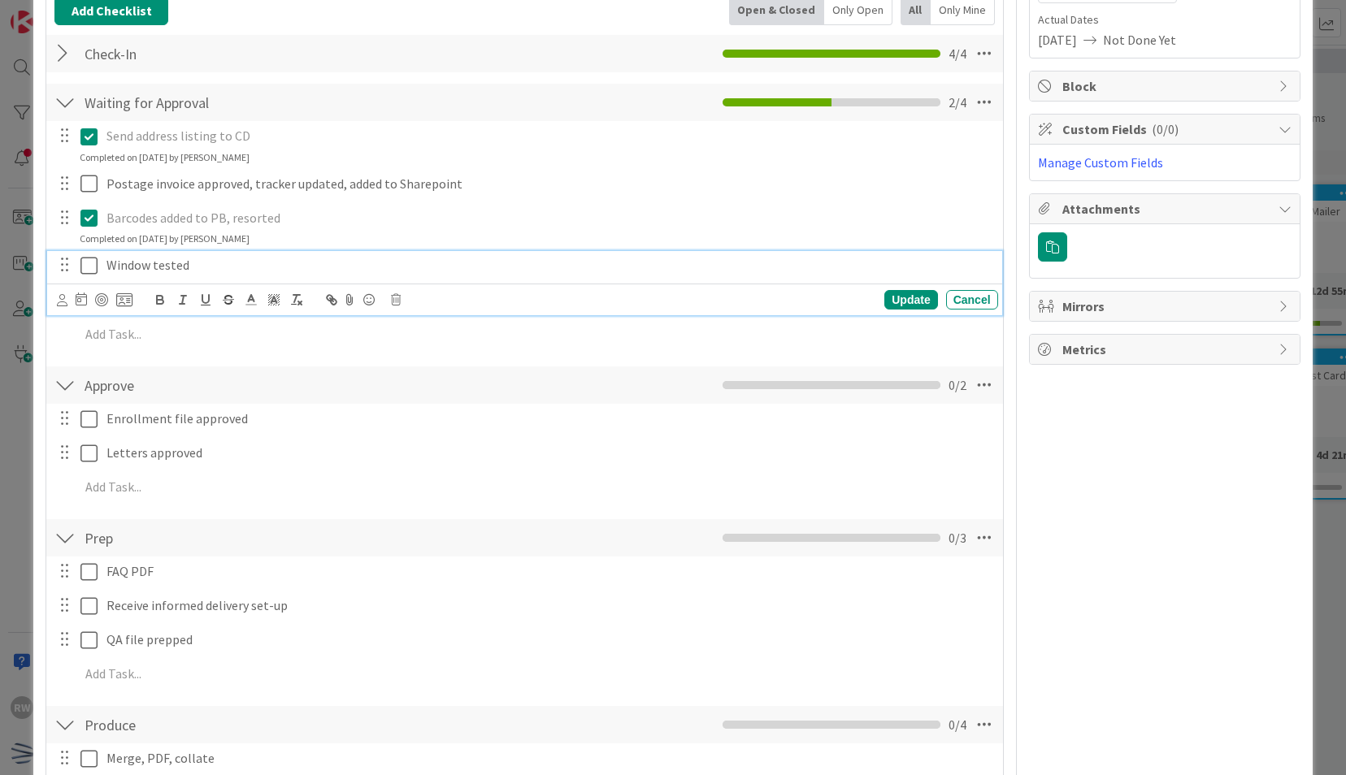
click at [94, 262] on icon at bounding box center [88, 266] width 17 height 20
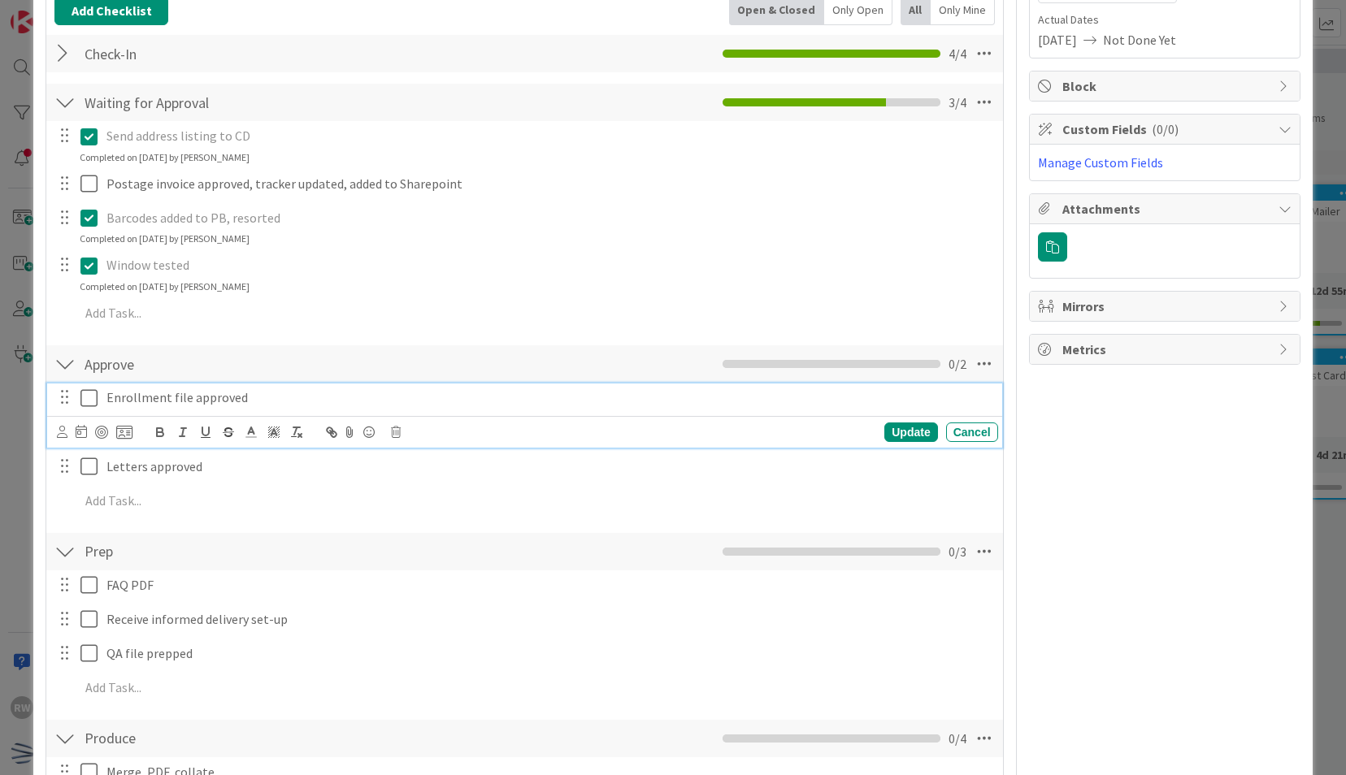
click at [86, 388] on icon at bounding box center [88, 398] width 17 height 20
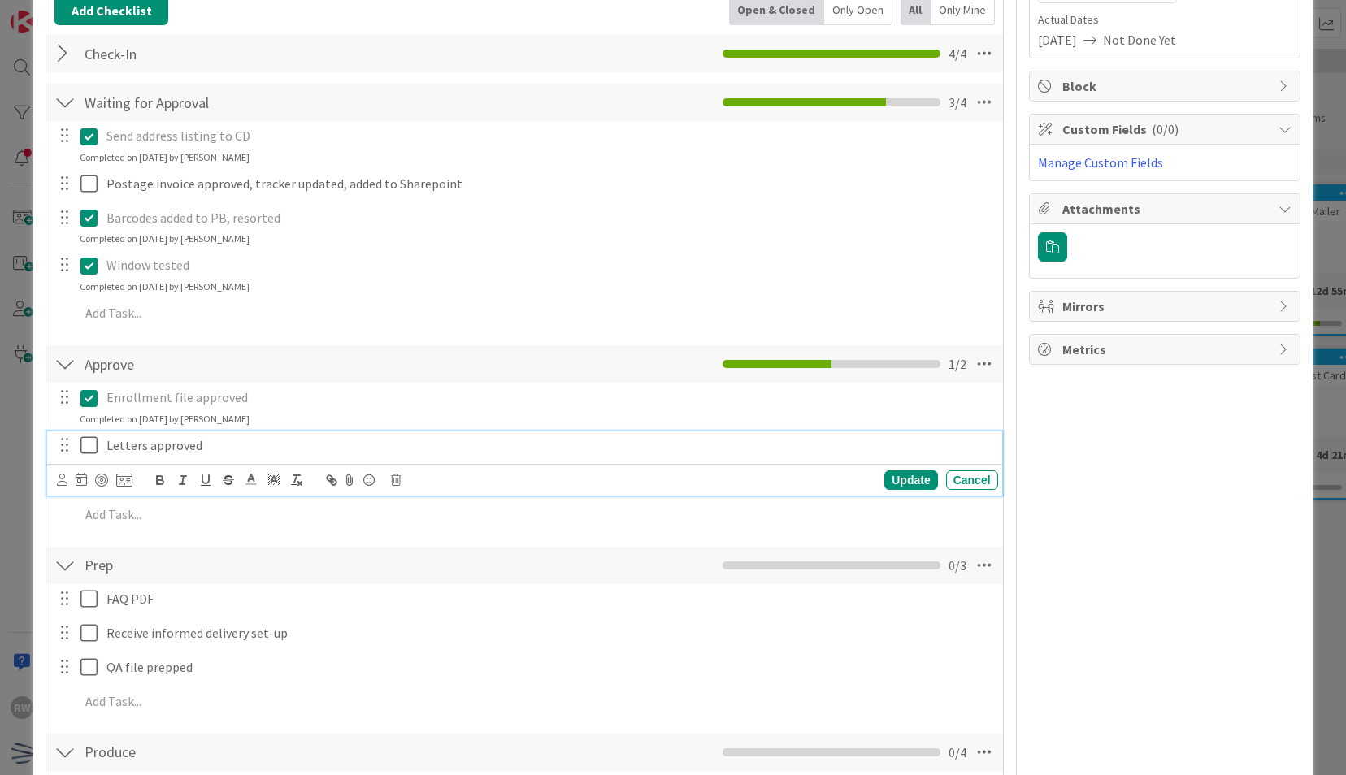
click at [89, 438] on icon at bounding box center [88, 446] width 17 height 20
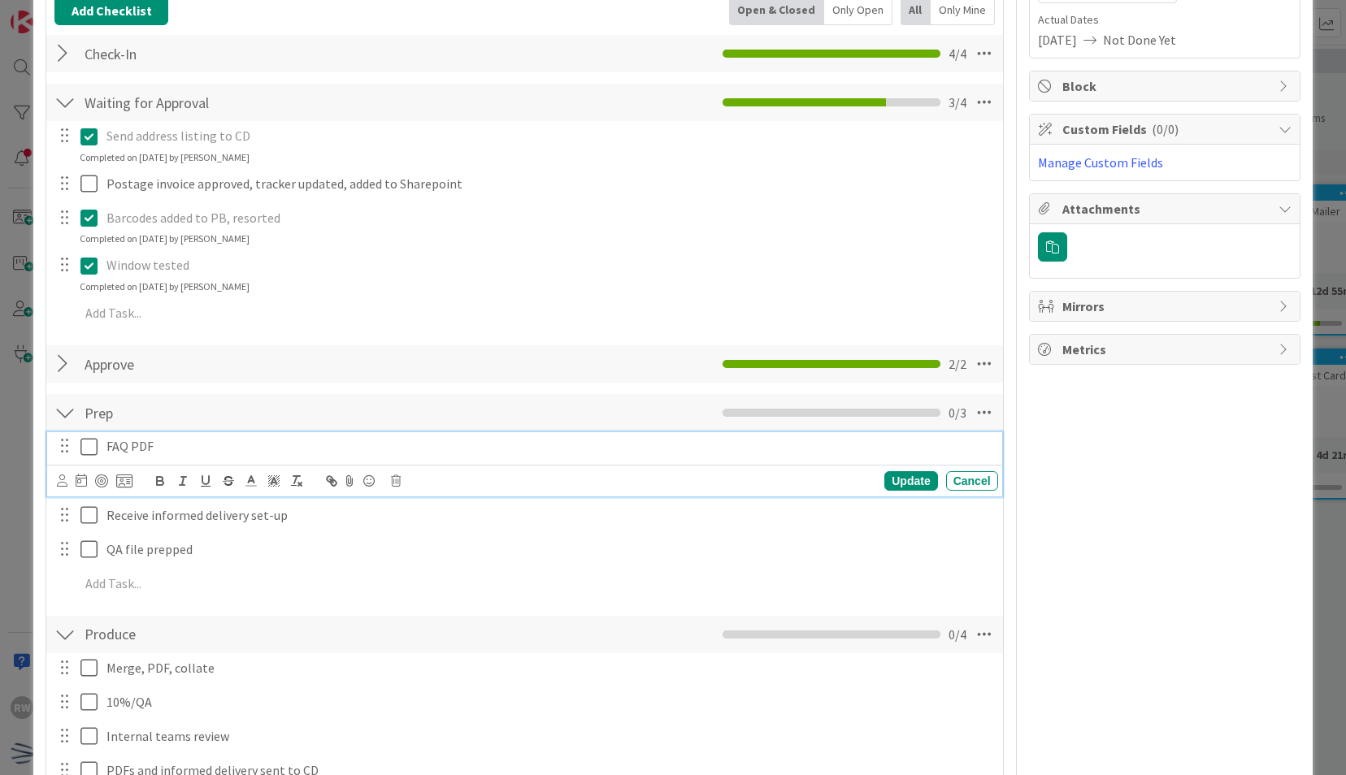
click at [93, 456] on button at bounding box center [90, 447] width 20 height 26
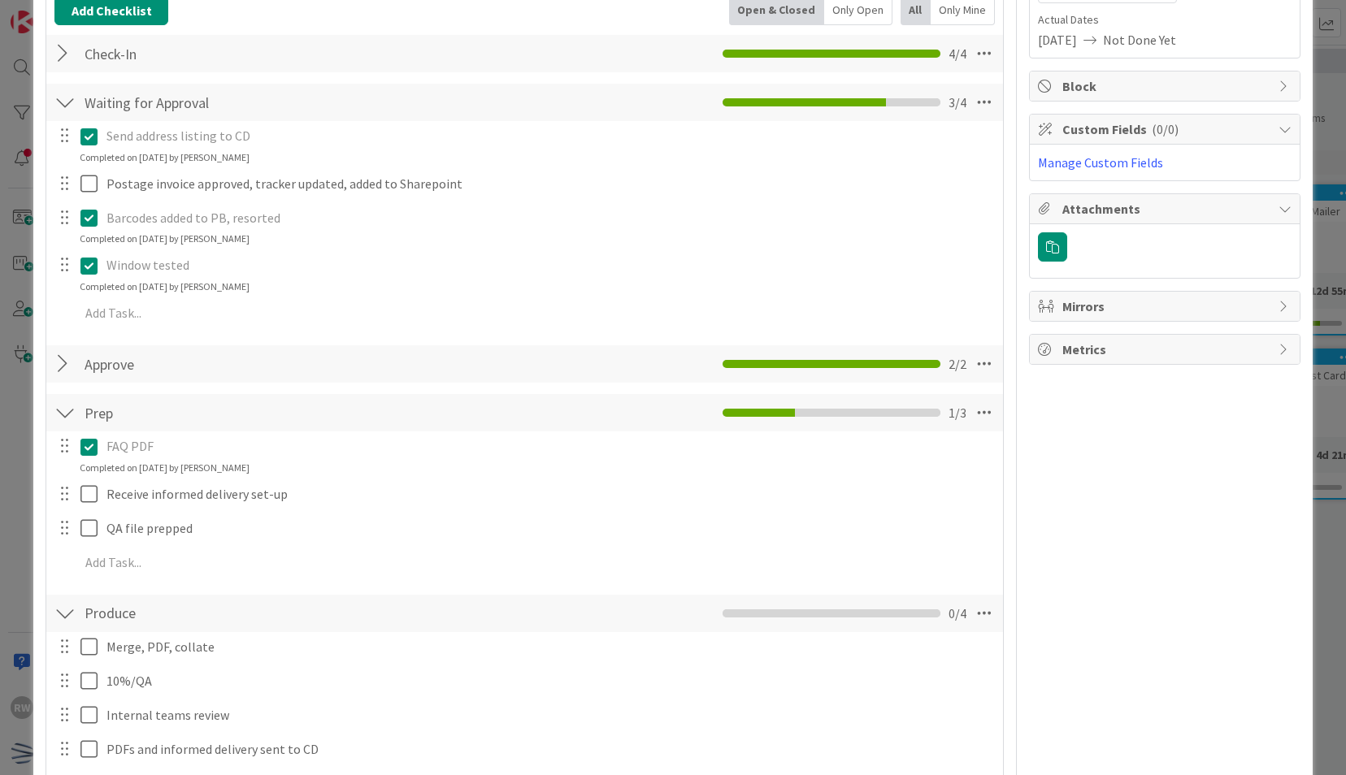
click at [89, 480] on div at bounding box center [77, 494] width 46 height 28
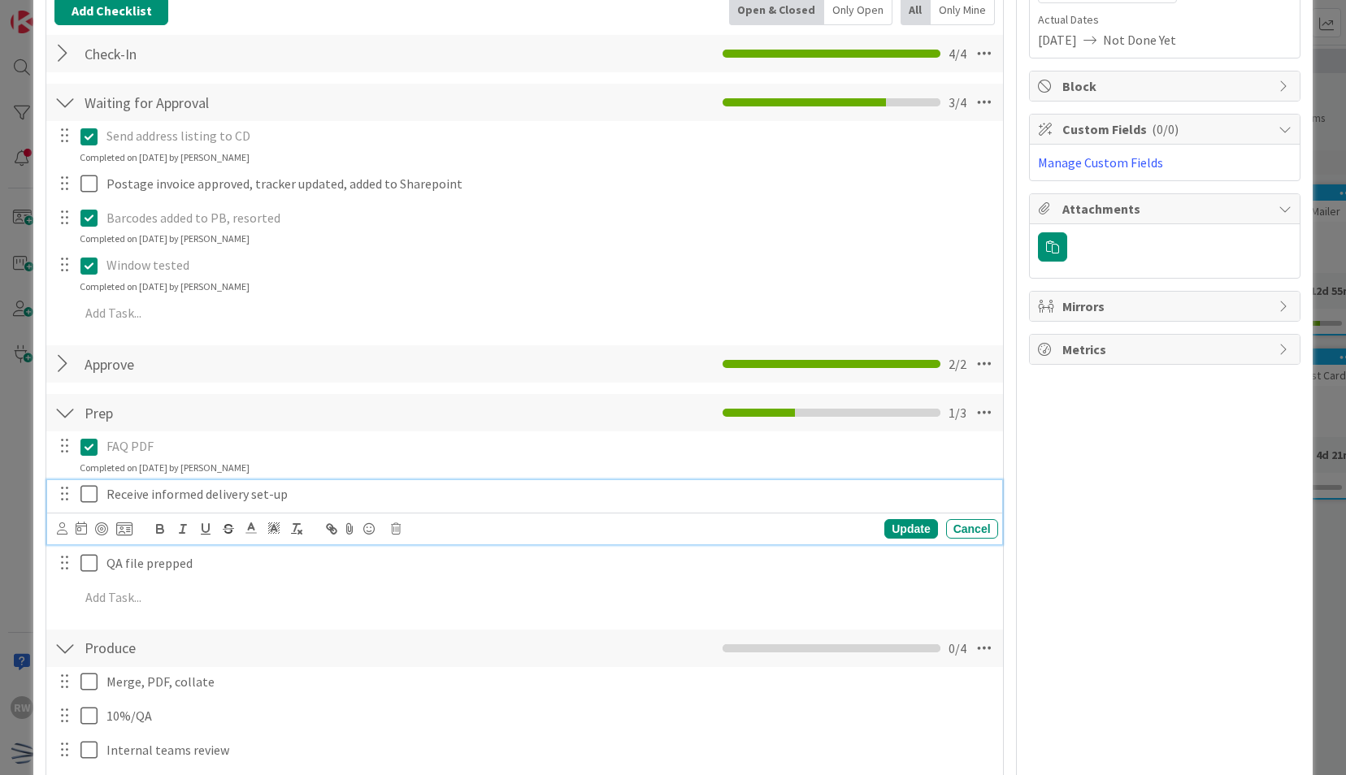
click at [89, 493] on icon at bounding box center [88, 494] width 17 height 20
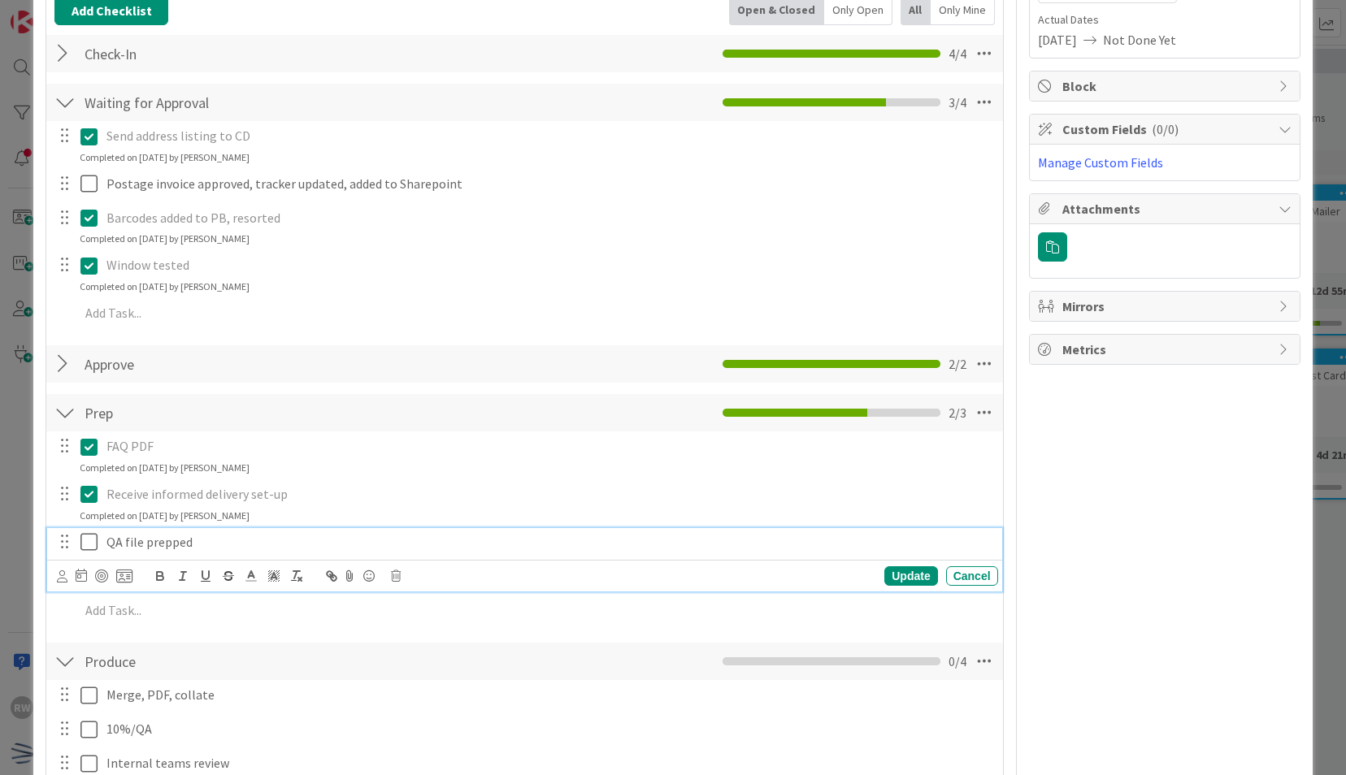
click at [84, 538] on icon at bounding box center [88, 542] width 17 height 20
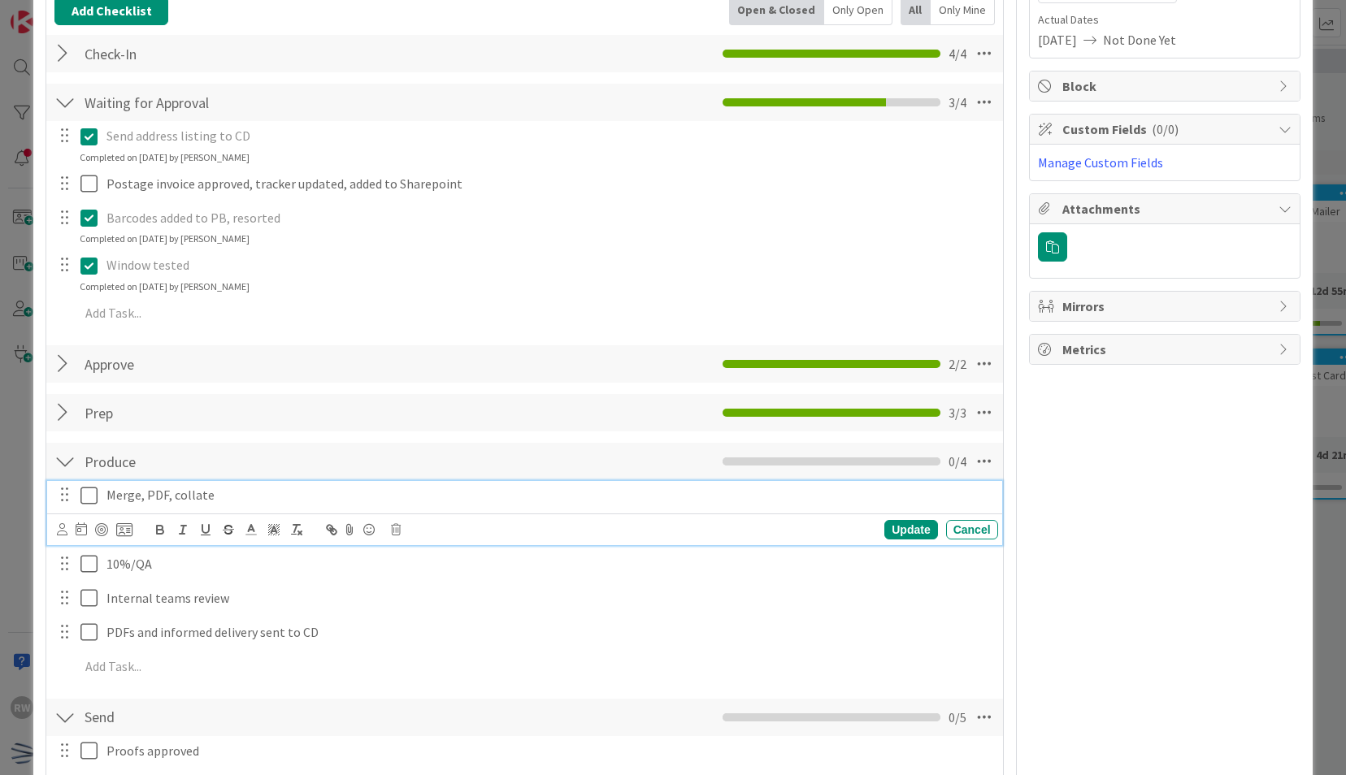
click at [93, 496] on icon at bounding box center [88, 496] width 17 height 20
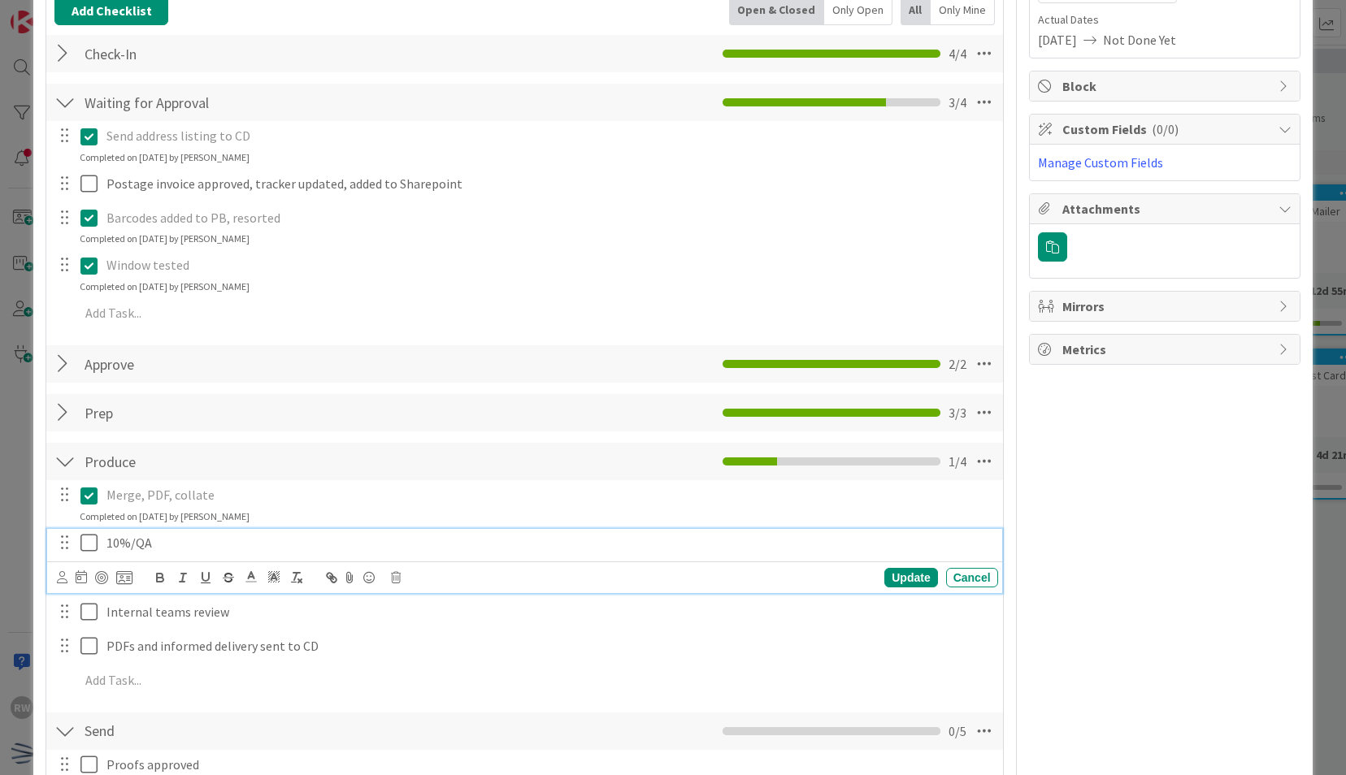
click at [86, 545] on icon at bounding box center [88, 543] width 17 height 20
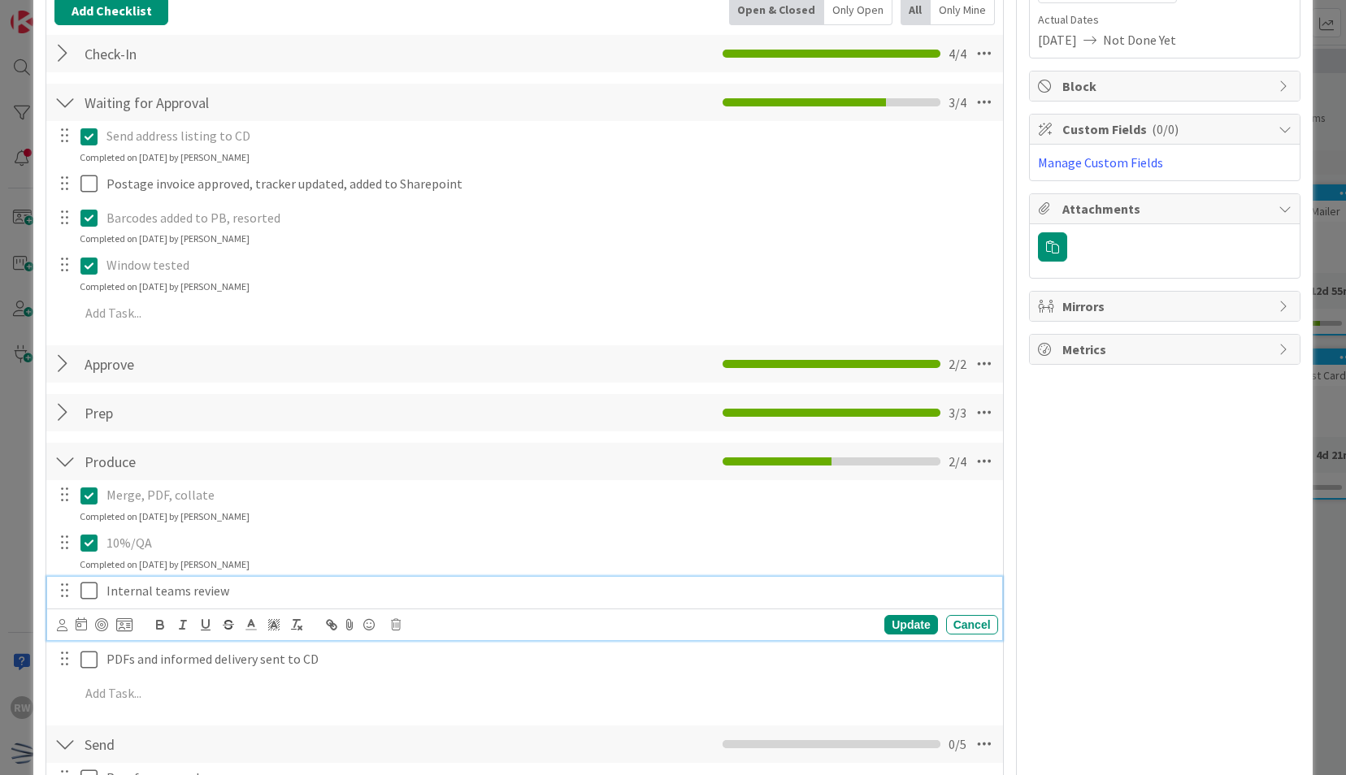
click at [85, 582] on icon at bounding box center [88, 591] width 17 height 20
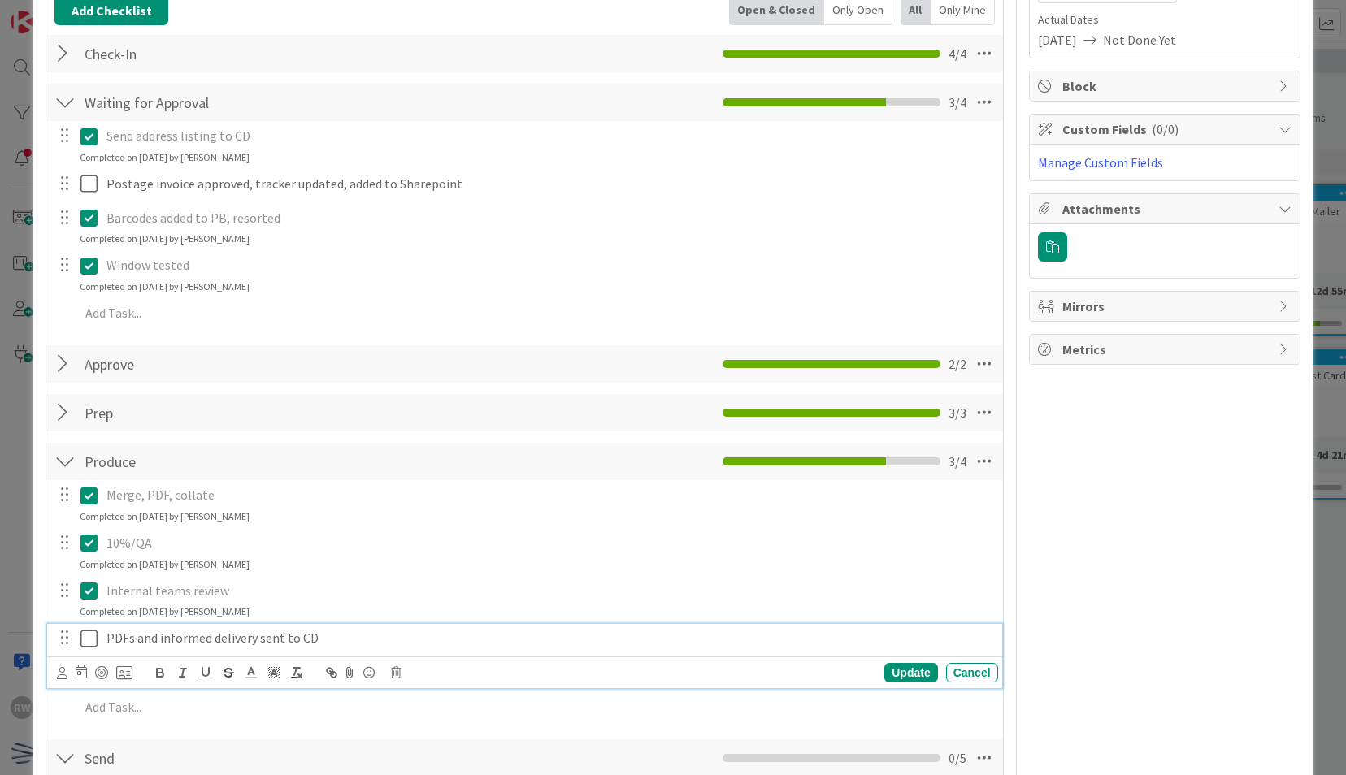
click at [88, 634] on icon at bounding box center [88, 639] width 17 height 20
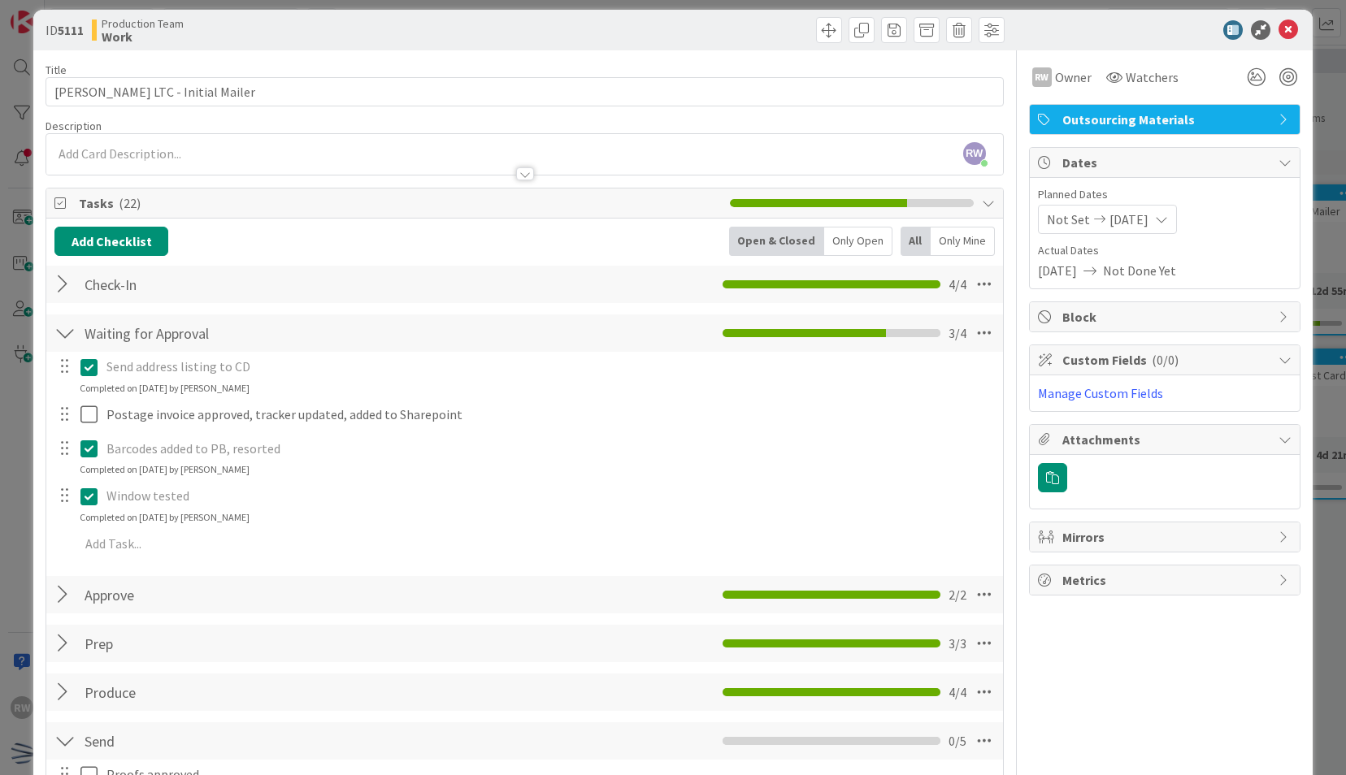
scroll to position [0, 0]
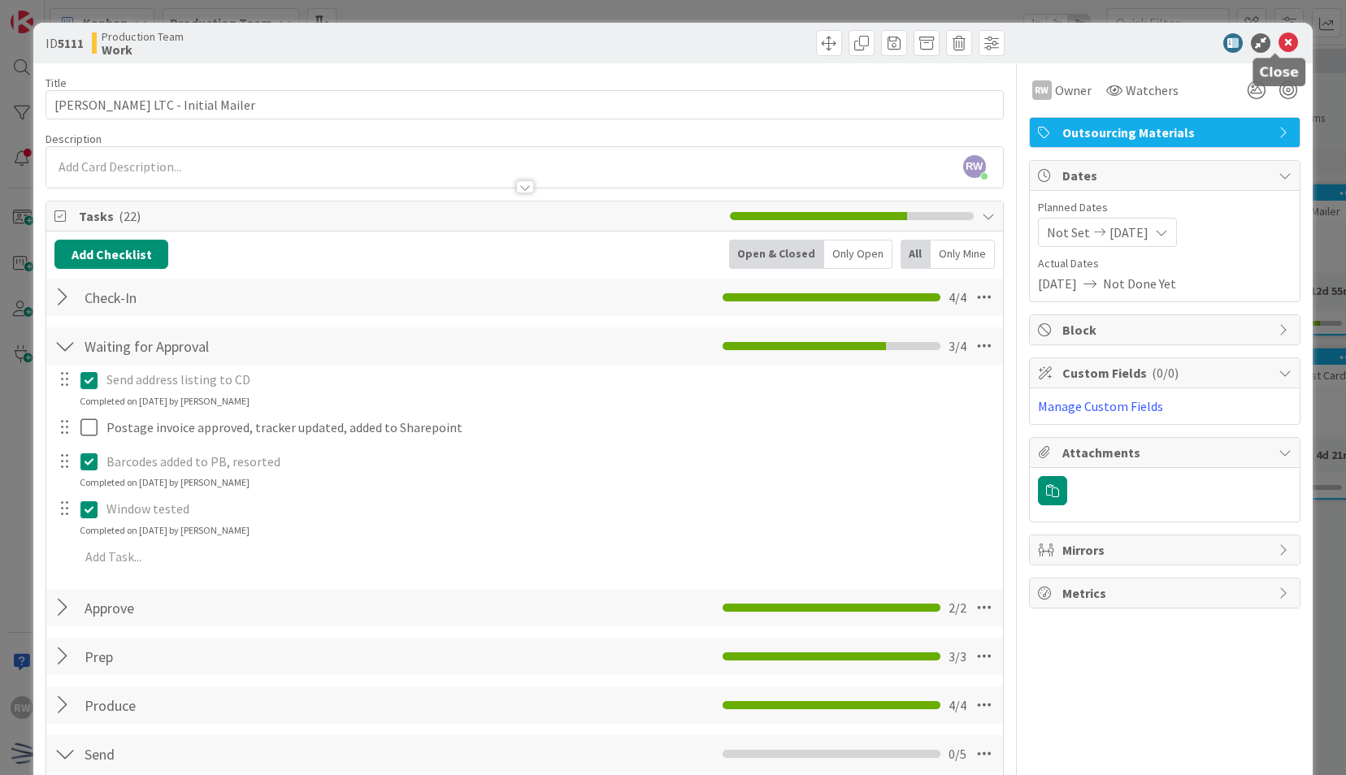
click at [1278, 41] on icon at bounding box center [1288, 43] width 20 height 20
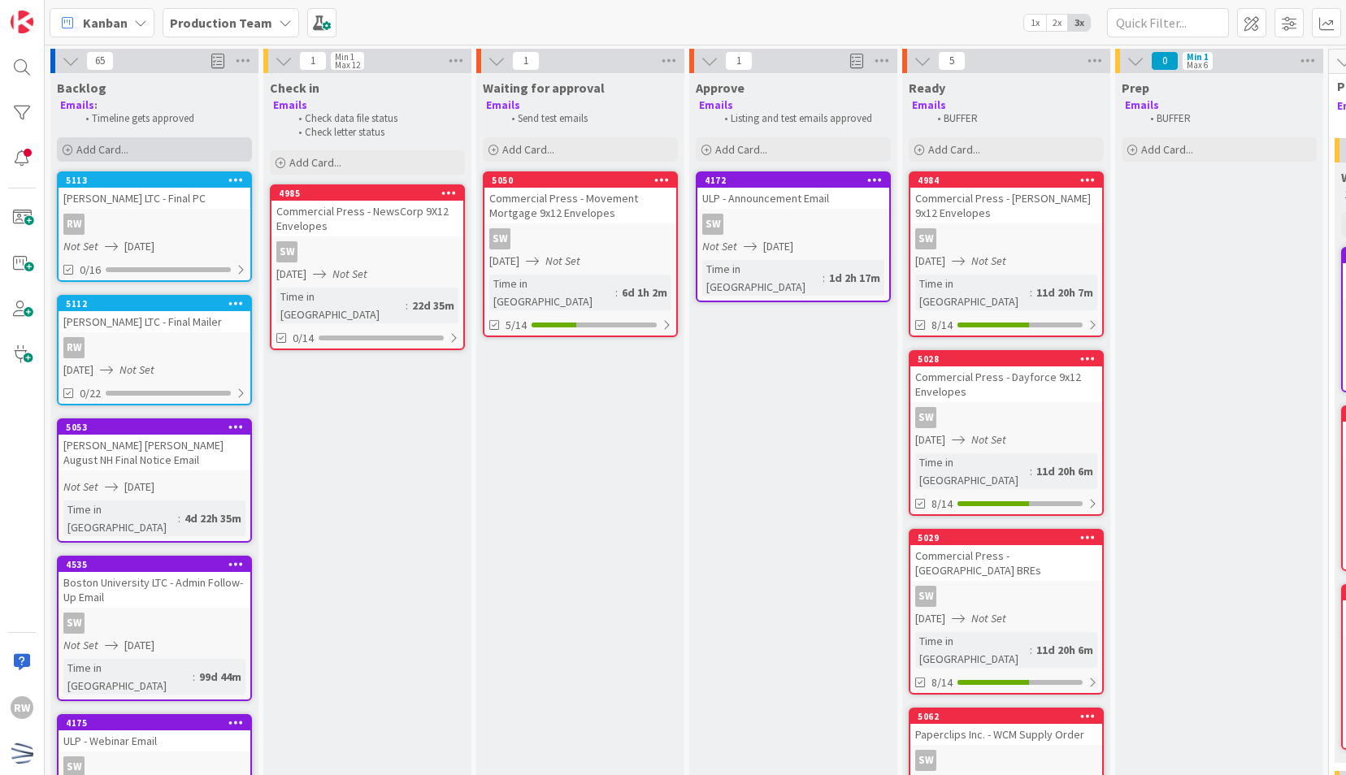
click at [132, 148] on div "Add Card..." at bounding box center [154, 149] width 195 height 24
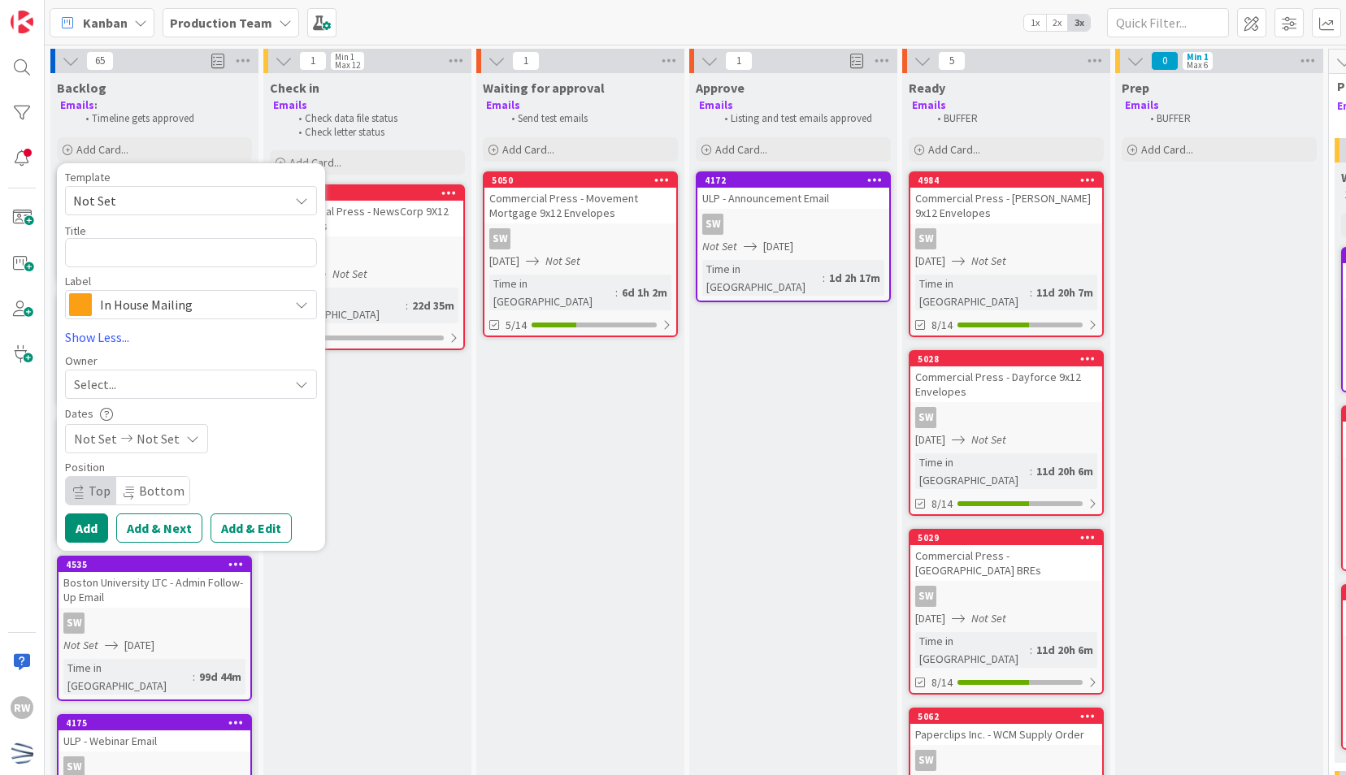
click at [189, 203] on span "Not Set" at bounding box center [174, 200] width 203 height 21
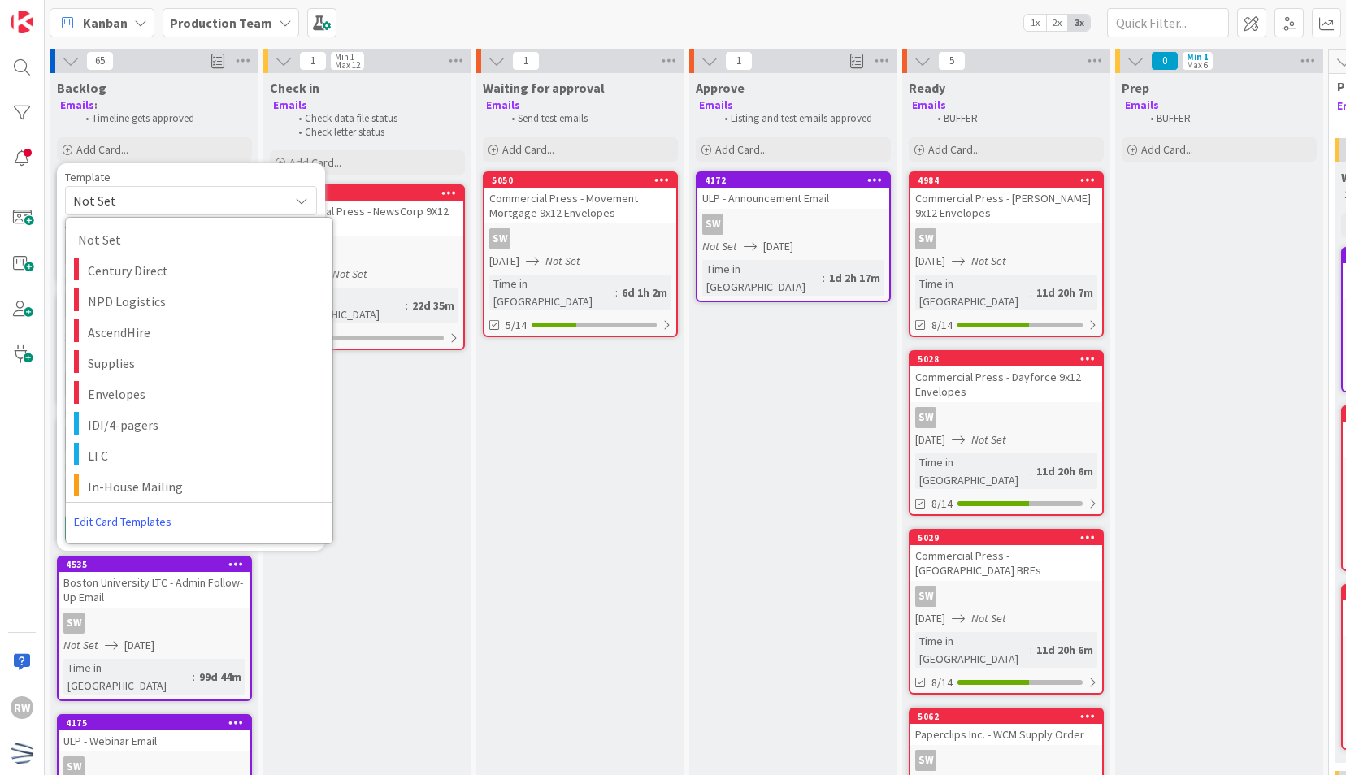
click at [158, 197] on span "Not Set" at bounding box center [174, 200] width 203 height 21
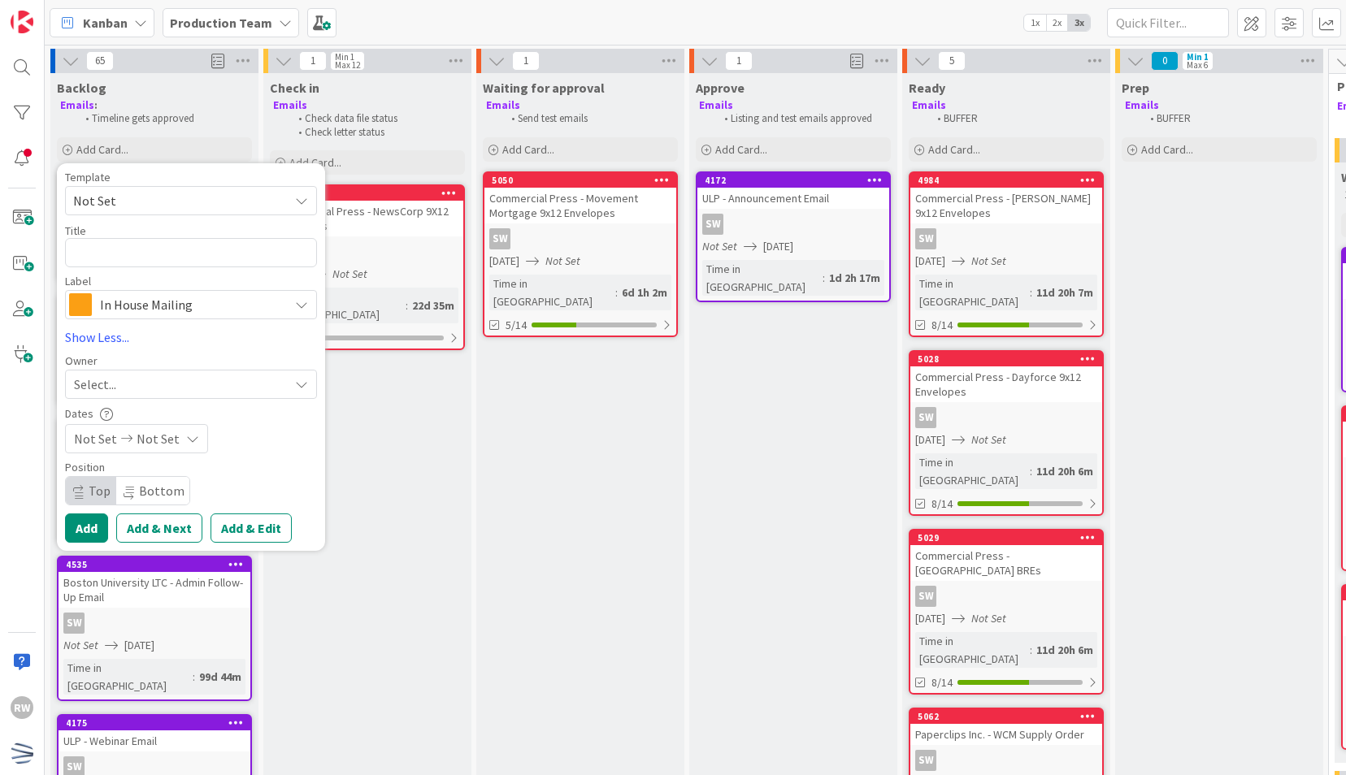
click at [179, 305] on span "In House Mailing" at bounding box center [190, 304] width 180 height 23
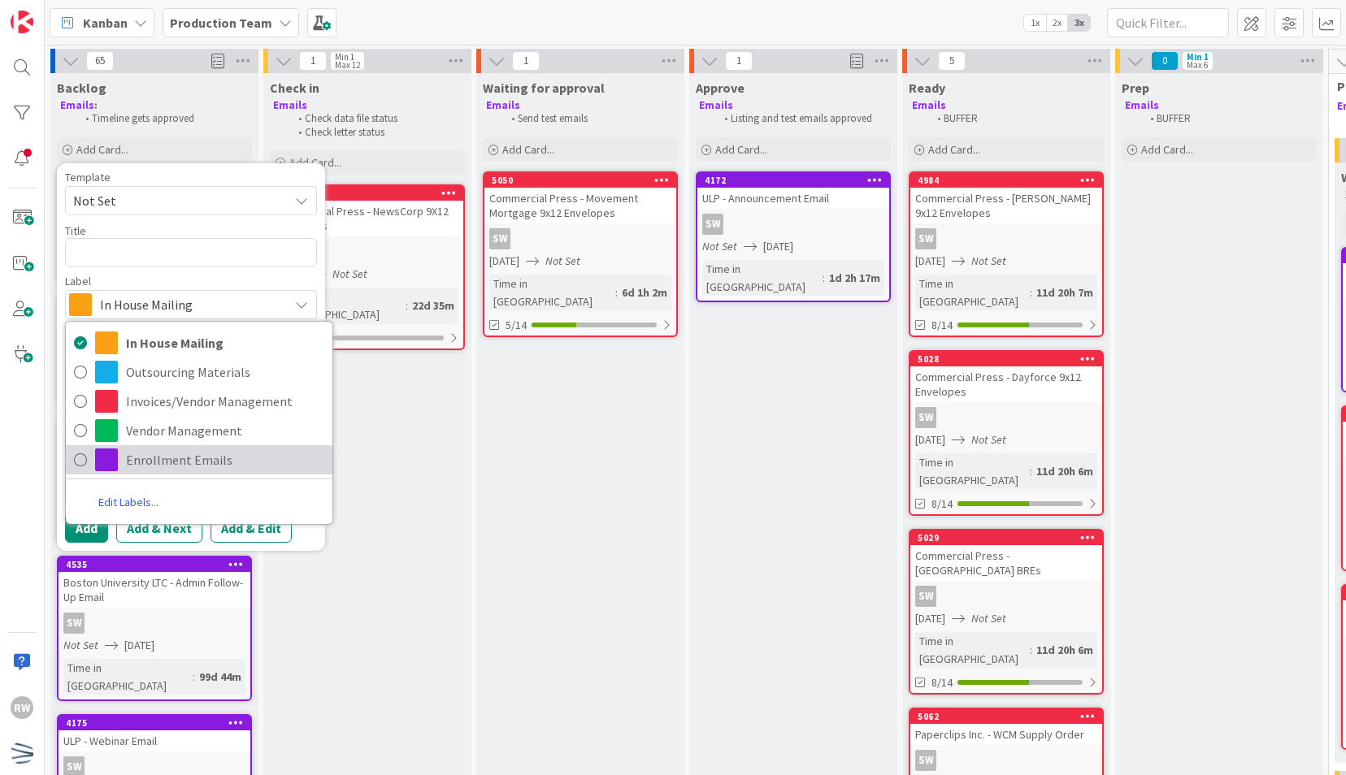
click at [171, 463] on span "Enrollment Emails" at bounding box center [225, 460] width 198 height 24
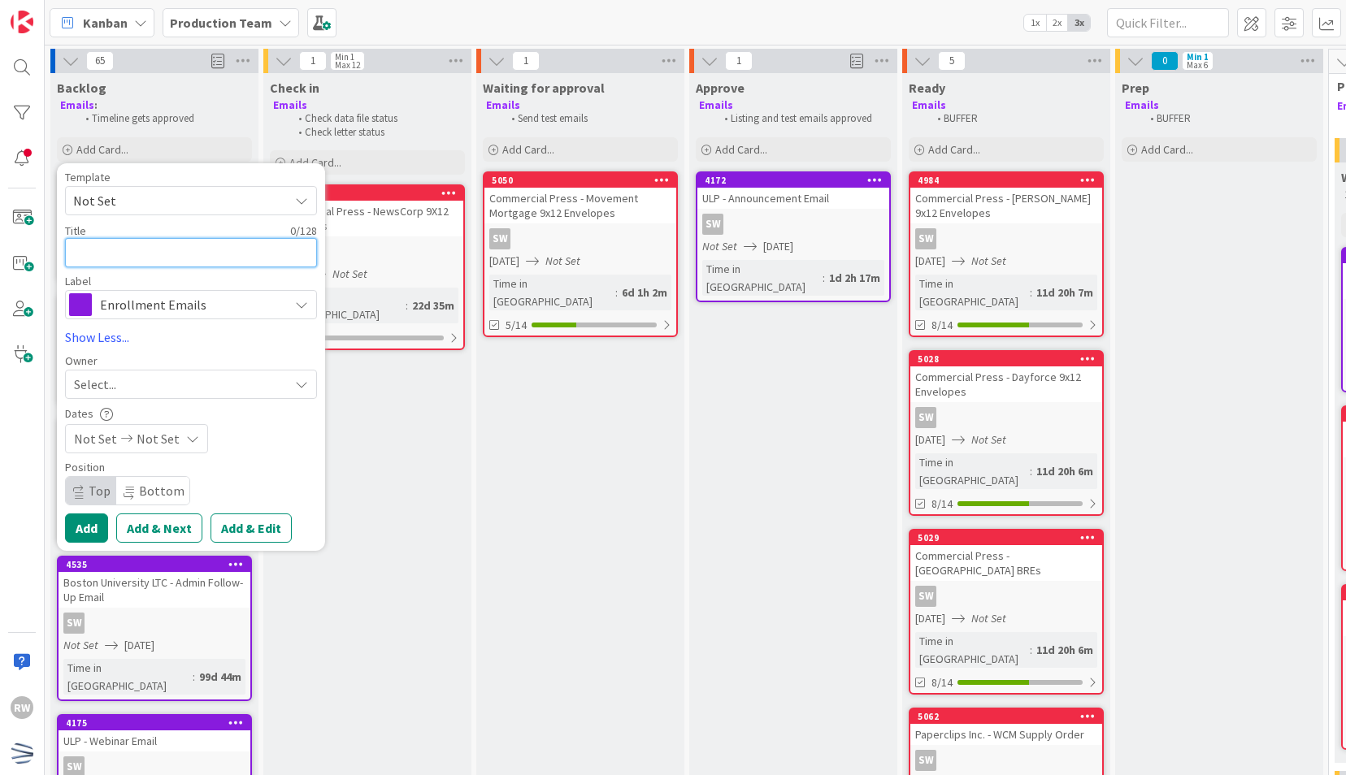
click at [150, 252] on textarea at bounding box center [191, 252] width 252 height 29
paste textarea "[PERSON_NAME] LTC - Overview PC"
type textarea "x"
type textarea "[PERSON_NAME] LTC - Overview PC"
drag, startPoint x: 239, startPoint y: 260, endPoint x: 139, endPoint y: 261, distance: 100.0
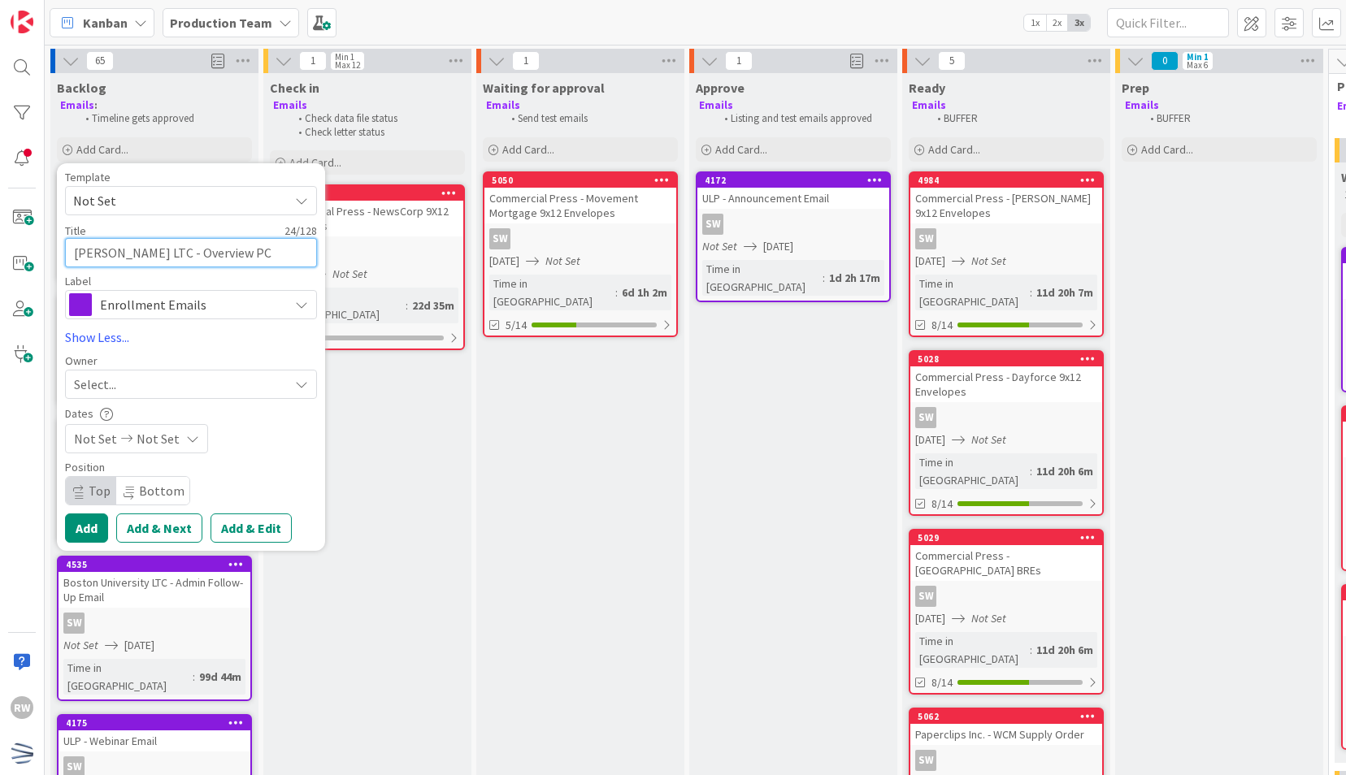
click at [139, 261] on textarea "[PERSON_NAME] LTC - Overview PC" at bounding box center [191, 252] width 252 height 29
type textarea "x"
type textarea "[PERSON_NAME] LTC - A"
type textarea "x"
type textarea "[PERSON_NAME] LTC - Ad"
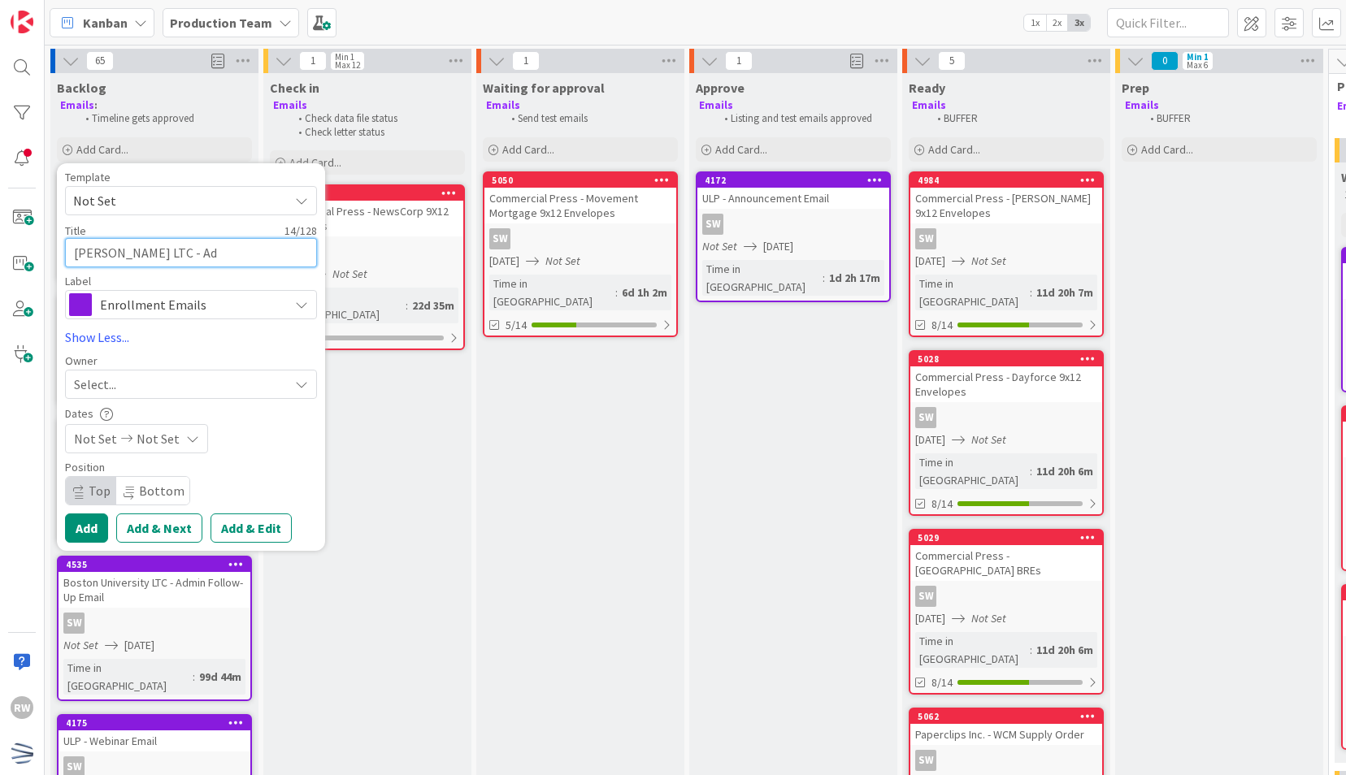
type textarea "x"
type textarea "[PERSON_NAME] LTC - Adm"
type textarea "x"
type textarea "[PERSON_NAME] LTC - Admi"
type textarea "x"
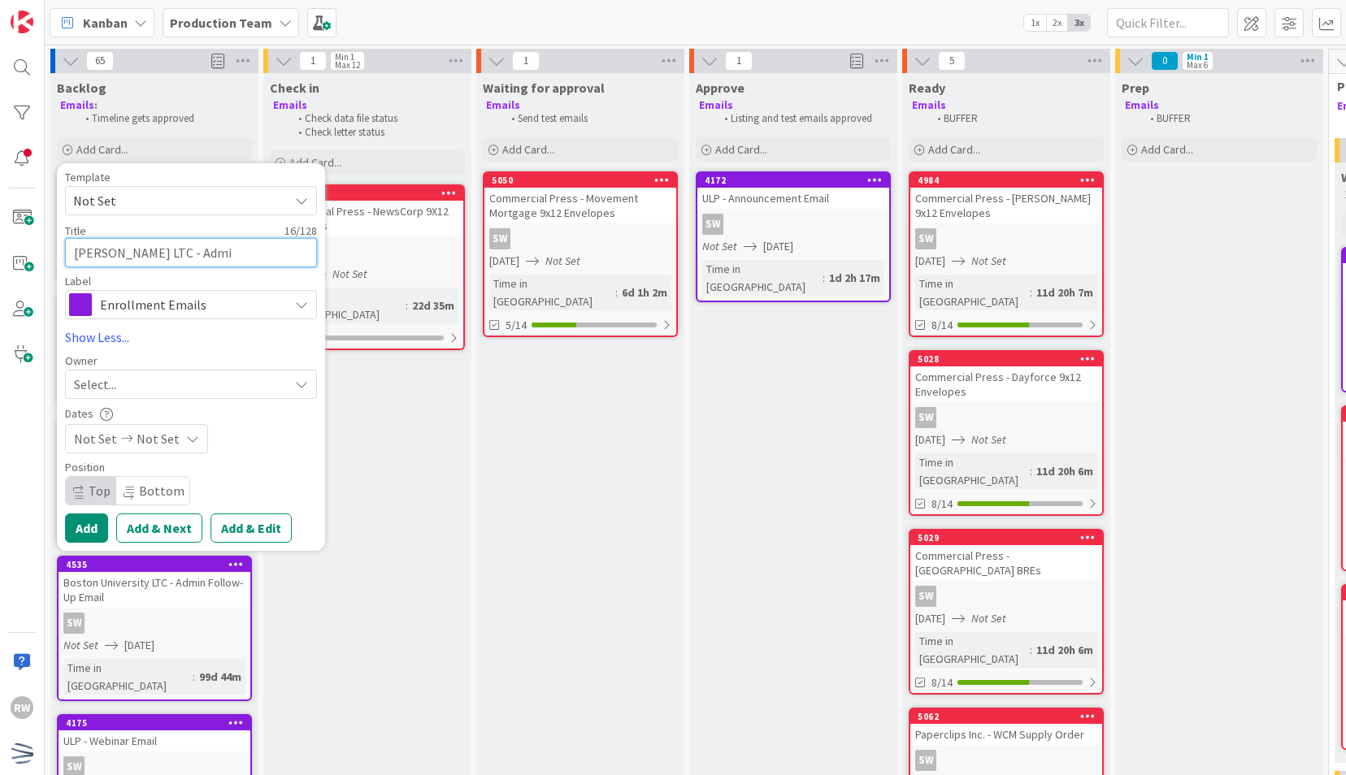
type textarea "[PERSON_NAME] LTC - Admin"
type textarea "x"
type textarea "[PERSON_NAME] LTC - Admin"
type textarea "x"
type textarea "[PERSON_NAME] LTC - Admin F"
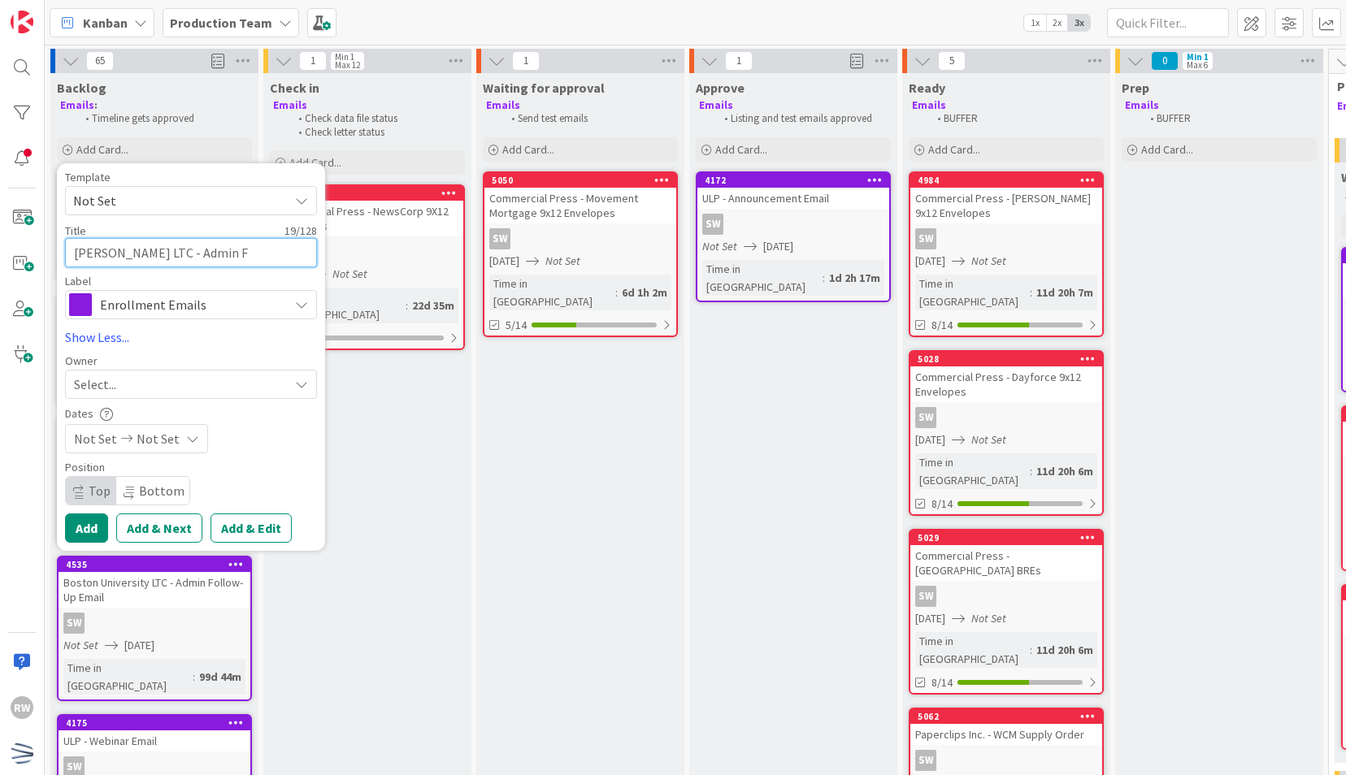
type textarea "x"
type textarea "[PERSON_NAME] LTC - Admin Fo"
type textarea "x"
type textarea "[PERSON_NAME] LTC - Admin Fol"
type textarea "x"
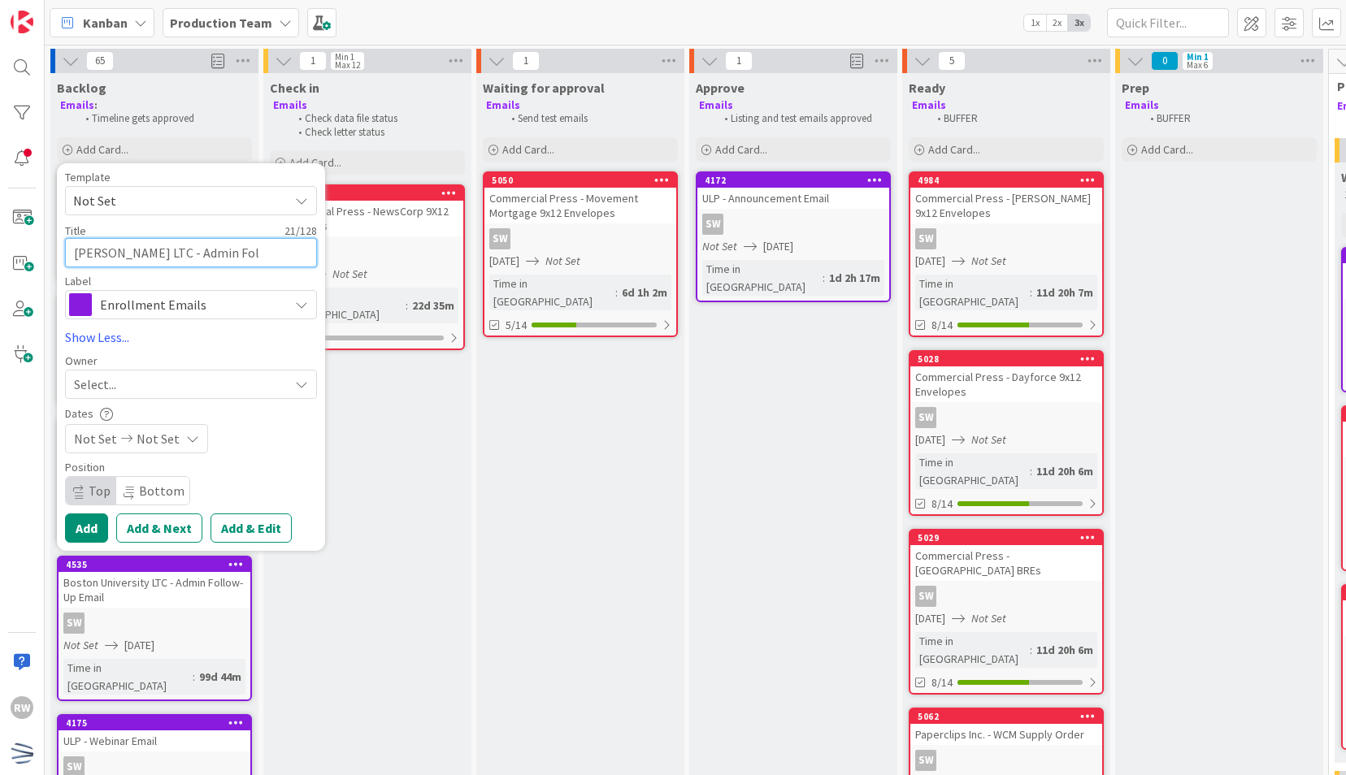
type textarea "[PERSON_NAME] LTC - Admin Foll"
type textarea "x"
type textarea "[PERSON_NAME] LTC - Admin Follo"
type textarea "x"
type textarea "[PERSON_NAME] LTC - Admin Follow"
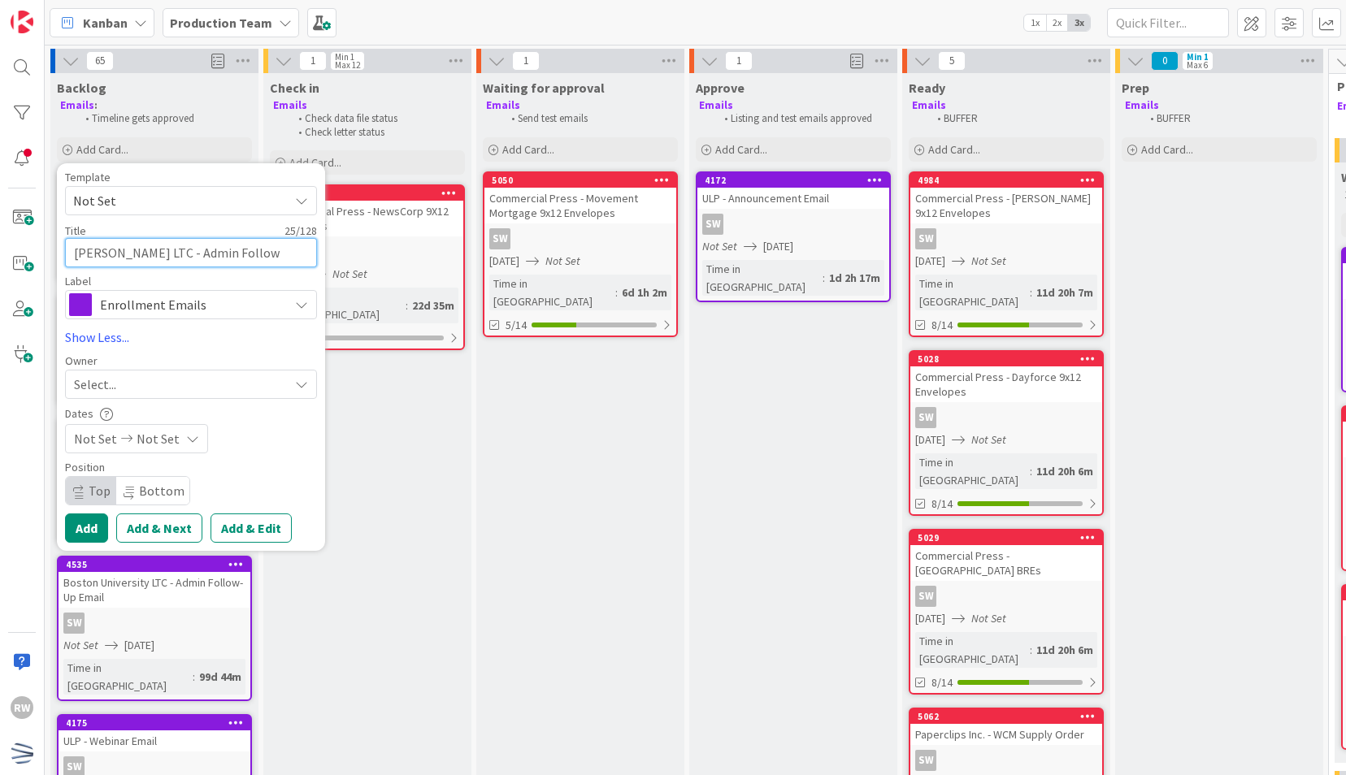
type textarea "x"
type textarea "[PERSON_NAME] LTC - Admin Follow-"
type textarea "x"
type textarea "[PERSON_NAME] LTC - Admin Follow-u"
type textarea "x"
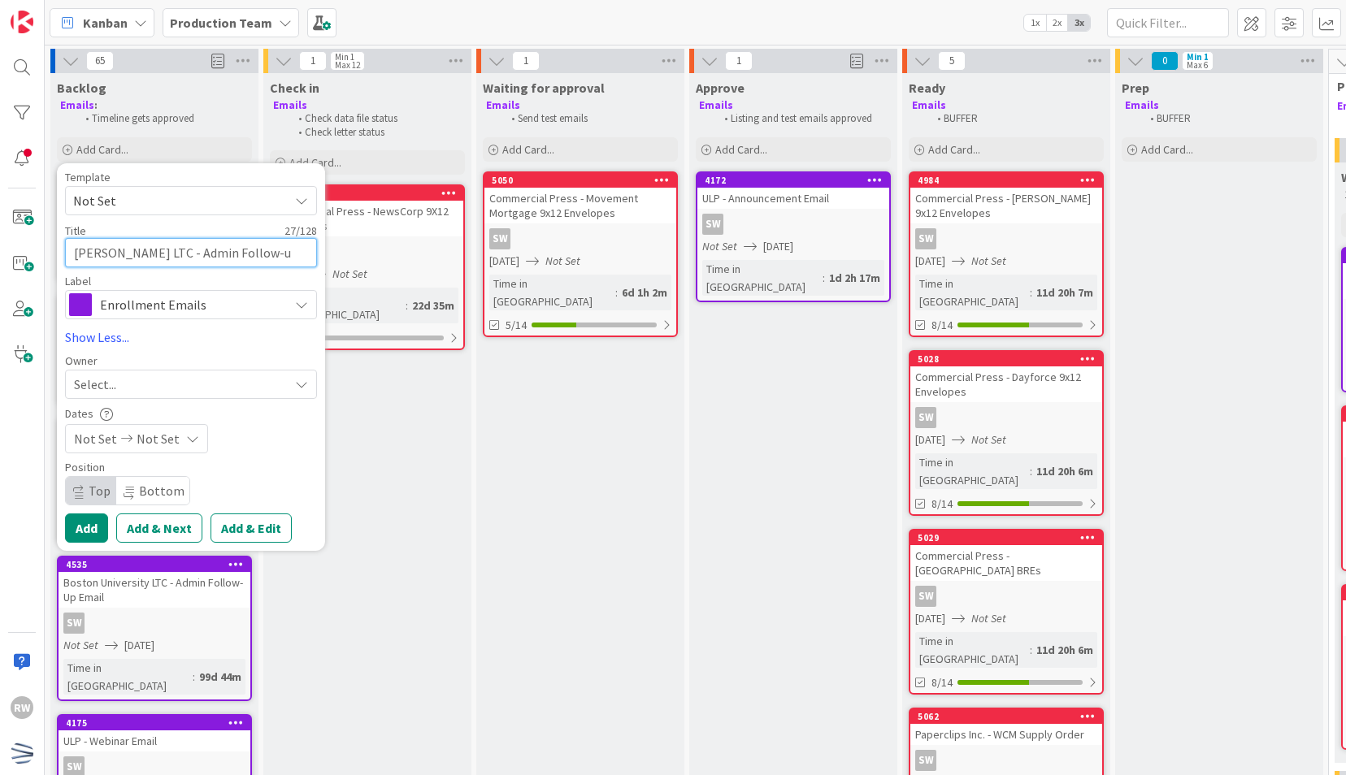
type textarea "[PERSON_NAME] LTC - Admin Follow-up"
type textarea "x"
type textarea "[PERSON_NAME] LTC - Admin Follow-up"
type textarea "x"
type textarea "[PERSON_NAME] LTC - Admin Follow-up E"
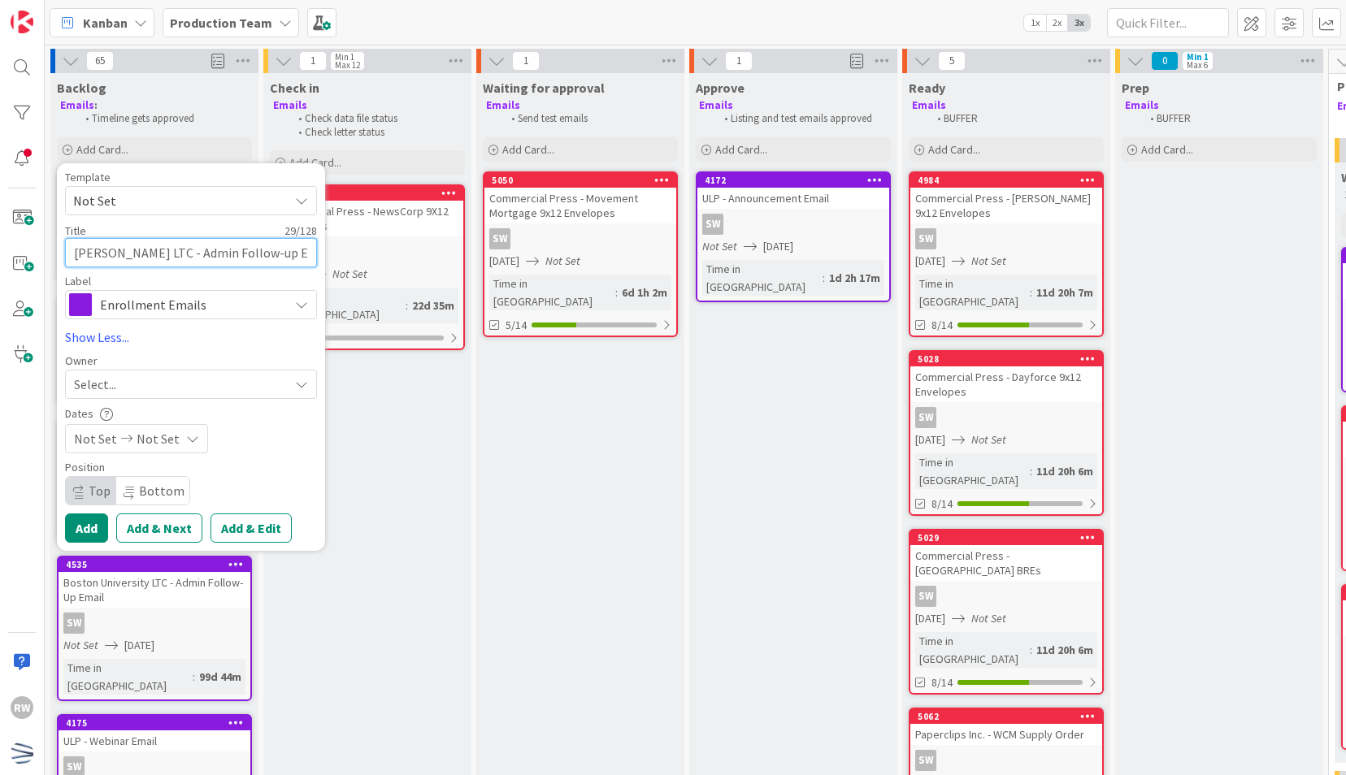
type textarea "x"
type textarea "[PERSON_NAME] LTC - Admin Follow-up Ema"
type textarea "x"
type textarea "[PERSON_NAME] LTC - Admin Follow-up Emai"
type textarea "x"
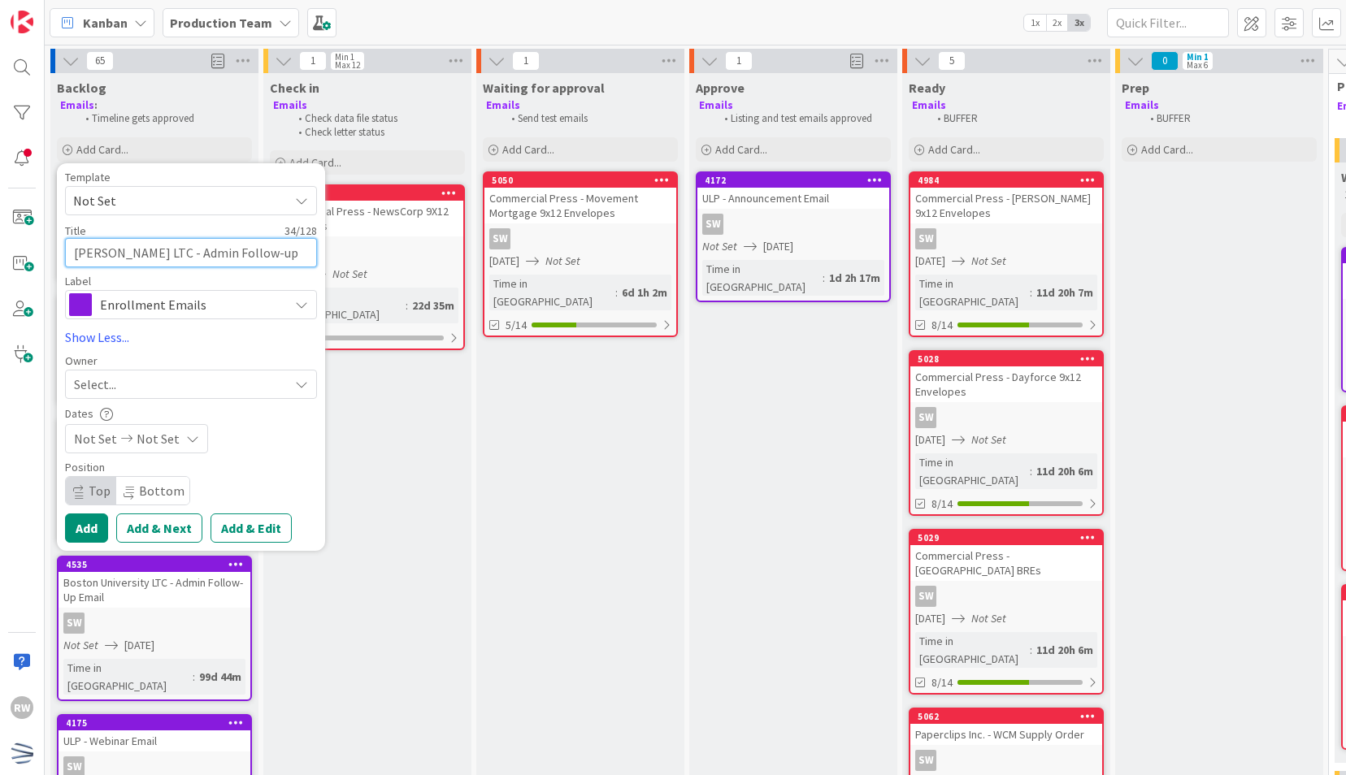
type textarea "[PERSON_NAME] LTC - Admin Follow-up Email"
click at [160, 387] on div "Select..." at bounding box center [181, 385] width 215 height 20
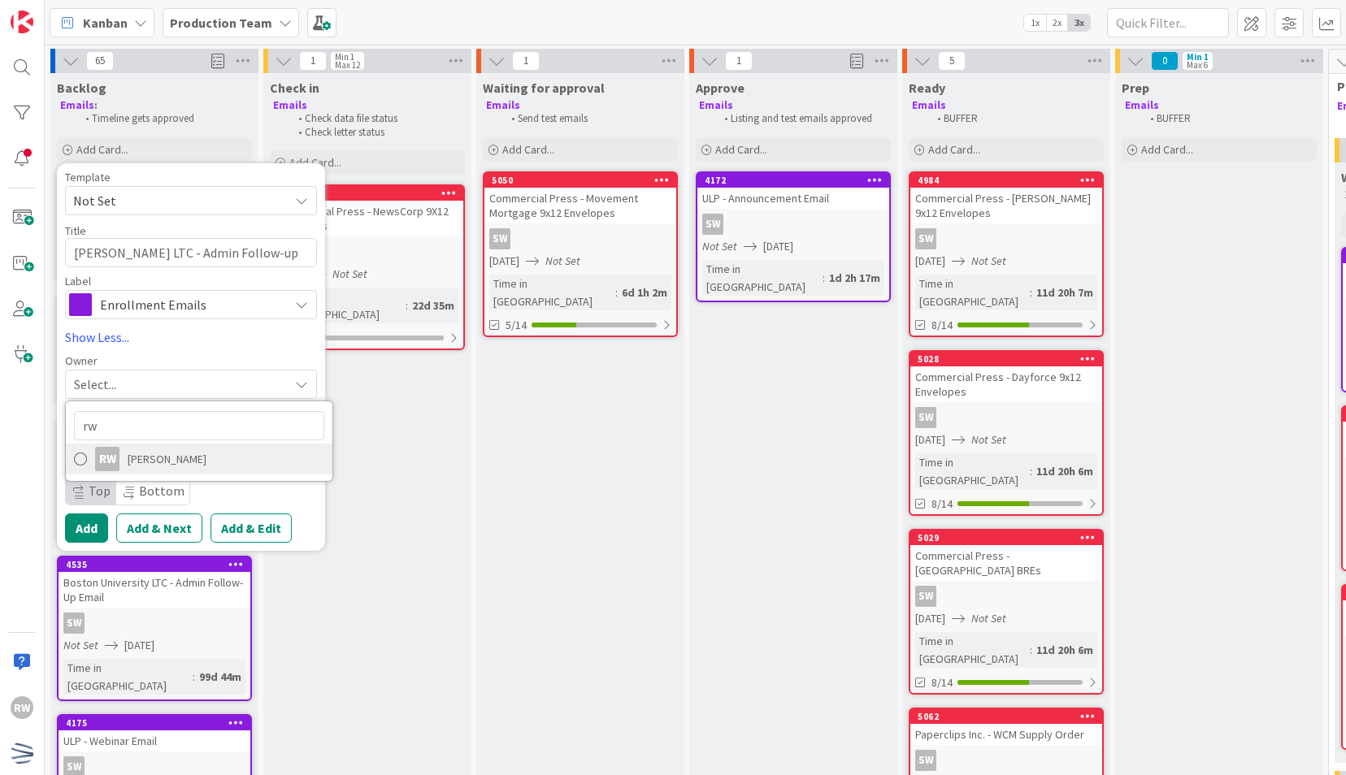
click at [126, 455] on link "RW [PERSON_NAME]" at bounding box center [199, 459] width 267 height 31
type textarea "x"
click at [154, 438] on span "Not Set" at bounding box center [158, 439] width 43 height 20
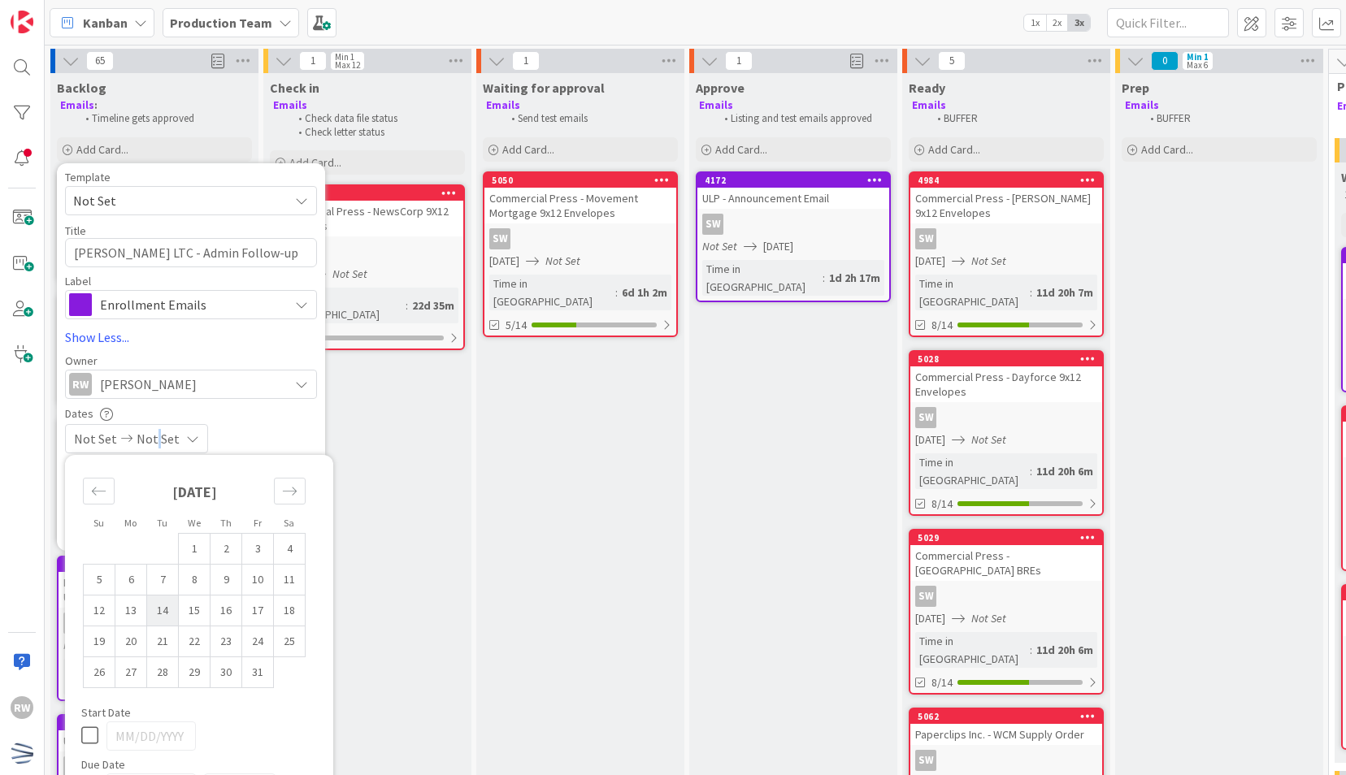
click at [166, 612] on td "14" at bounding box center [163, 610] width 32 height 31
type input "[DATE]"
type textarea "x"
click at [270, 418] on div "Dates" at bounding box center [191, 414] width 252 height 14
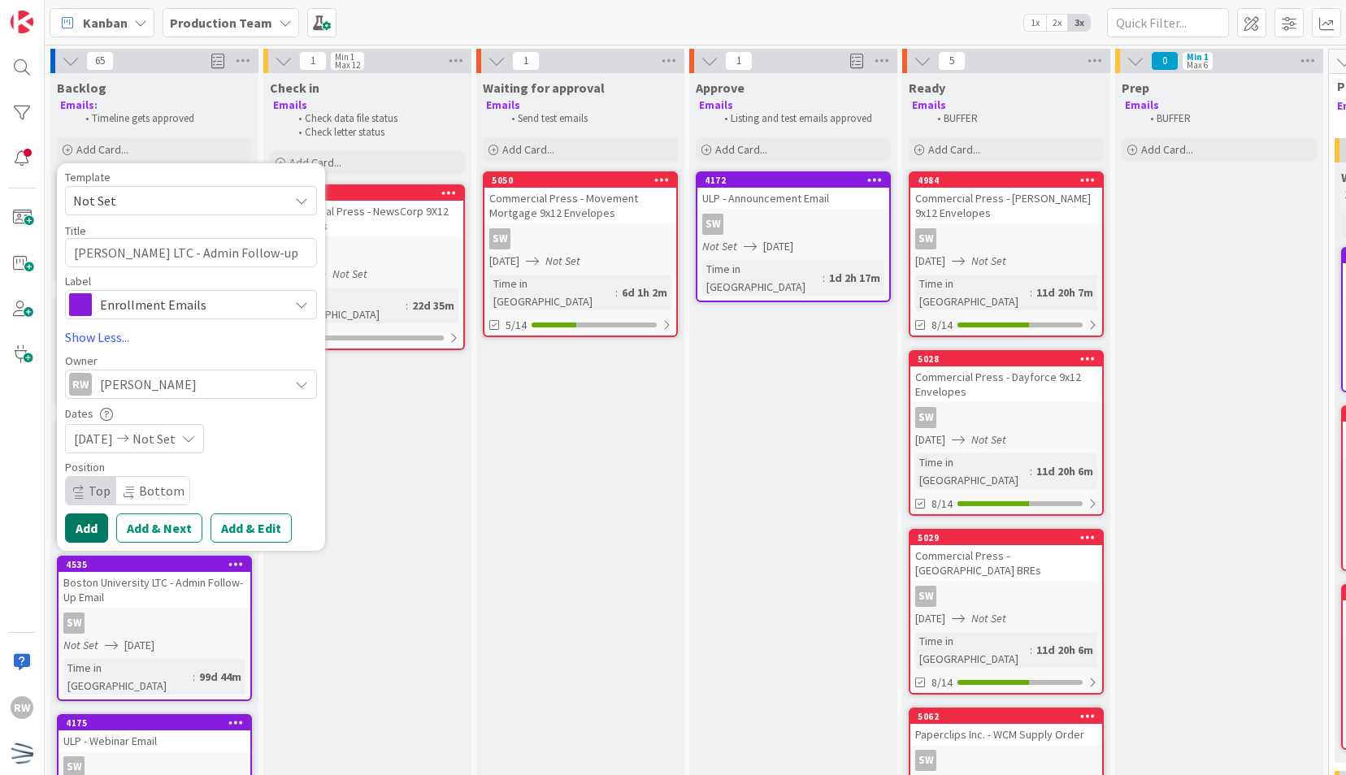
click at [95, 518] on button "Add" at bounding box center [86, 528] width 43 height 29
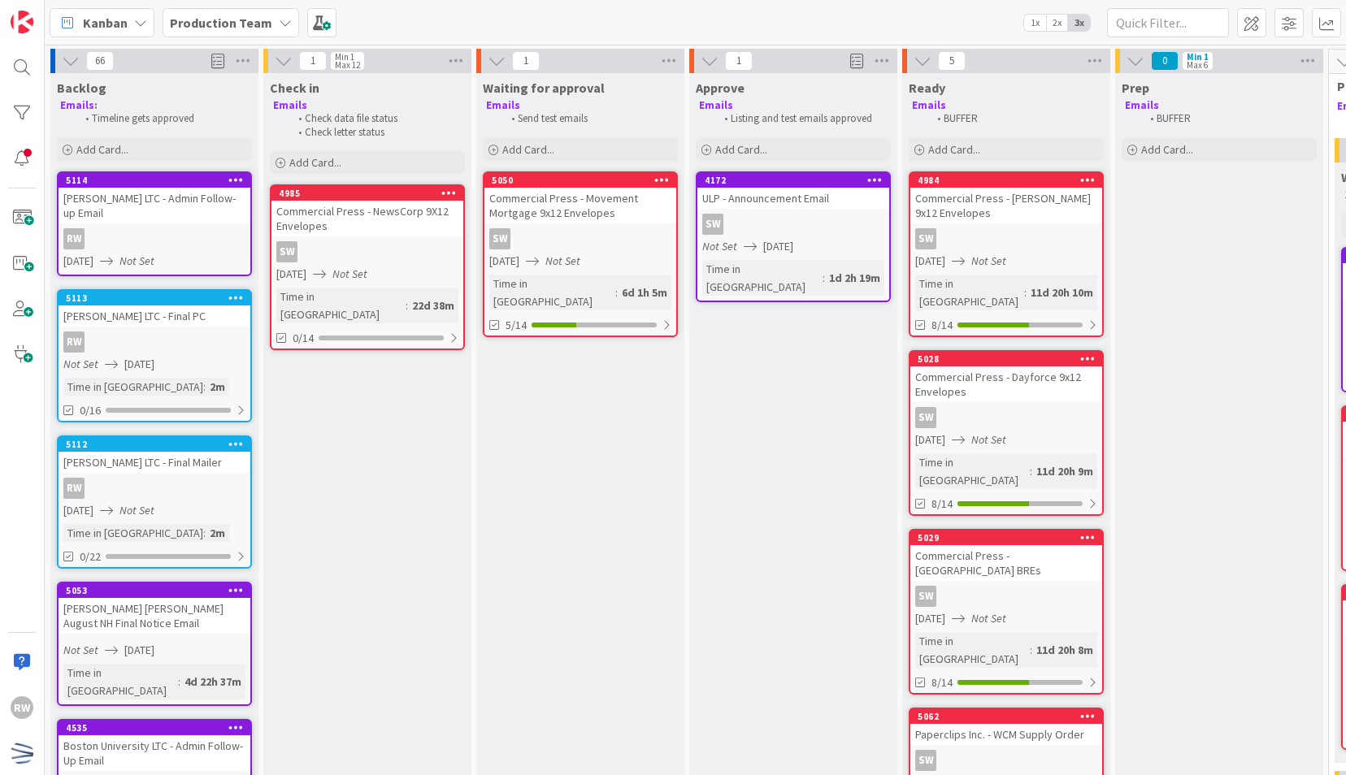
click at [238, 15] on b "Production Team" at bounding box center [221, 23] width 102 height 16
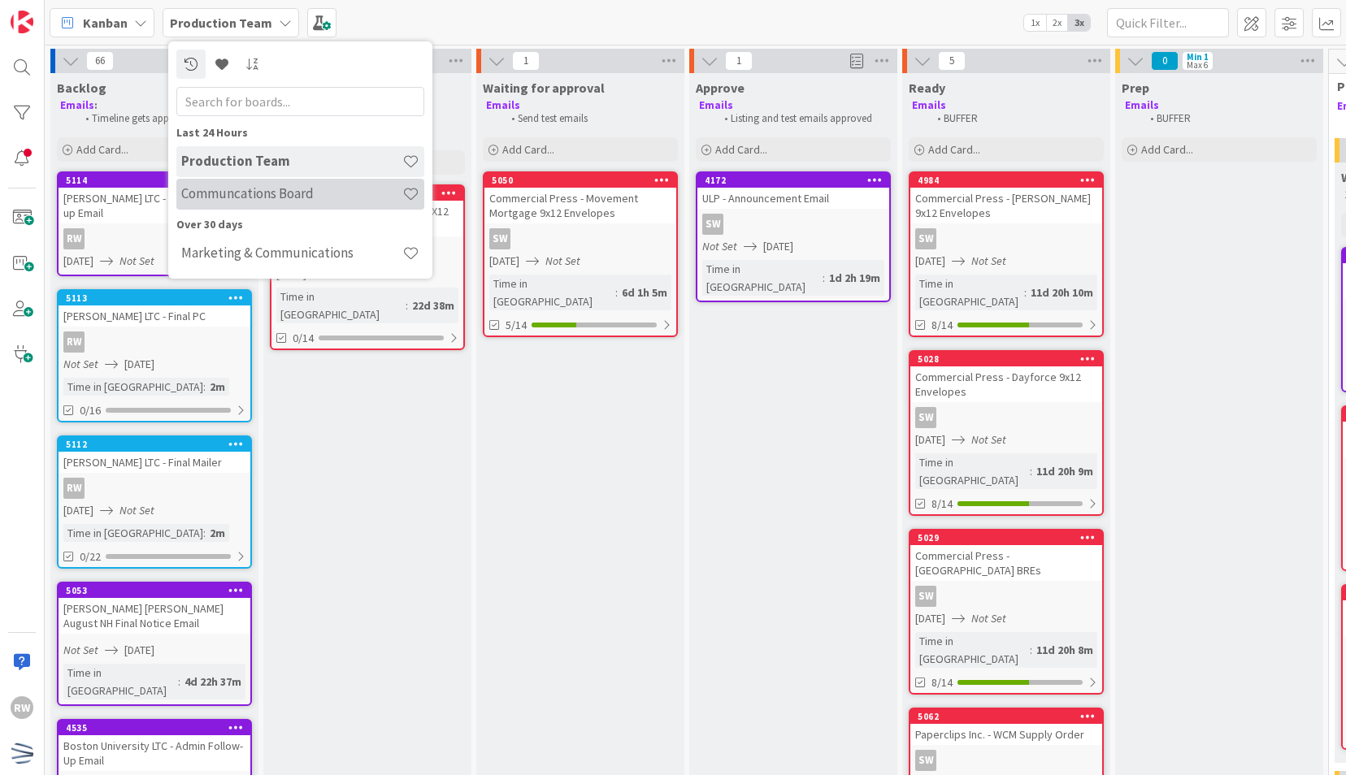
click at [265, 200] on h4 "Communcations Board" at bounding box center [291, 193] width 221 height 16
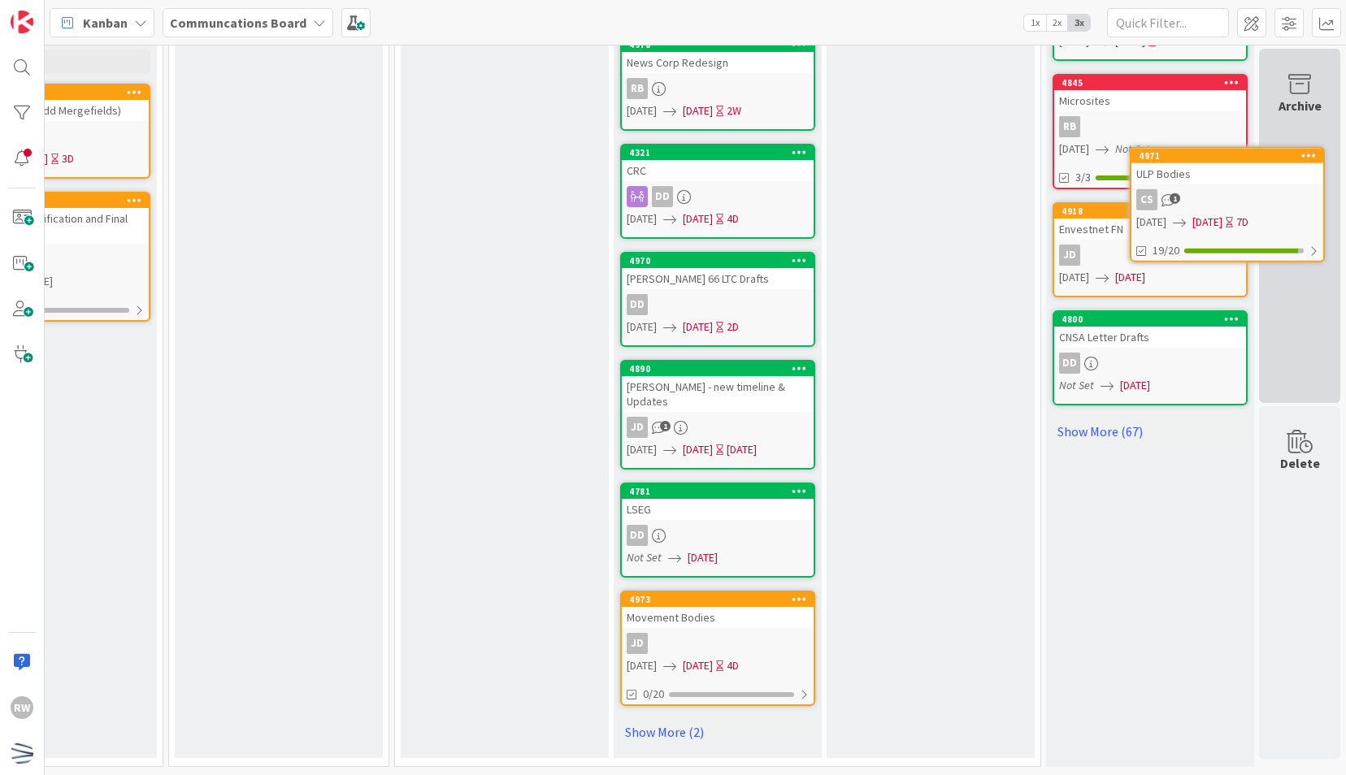
scroll to position [710, 544]
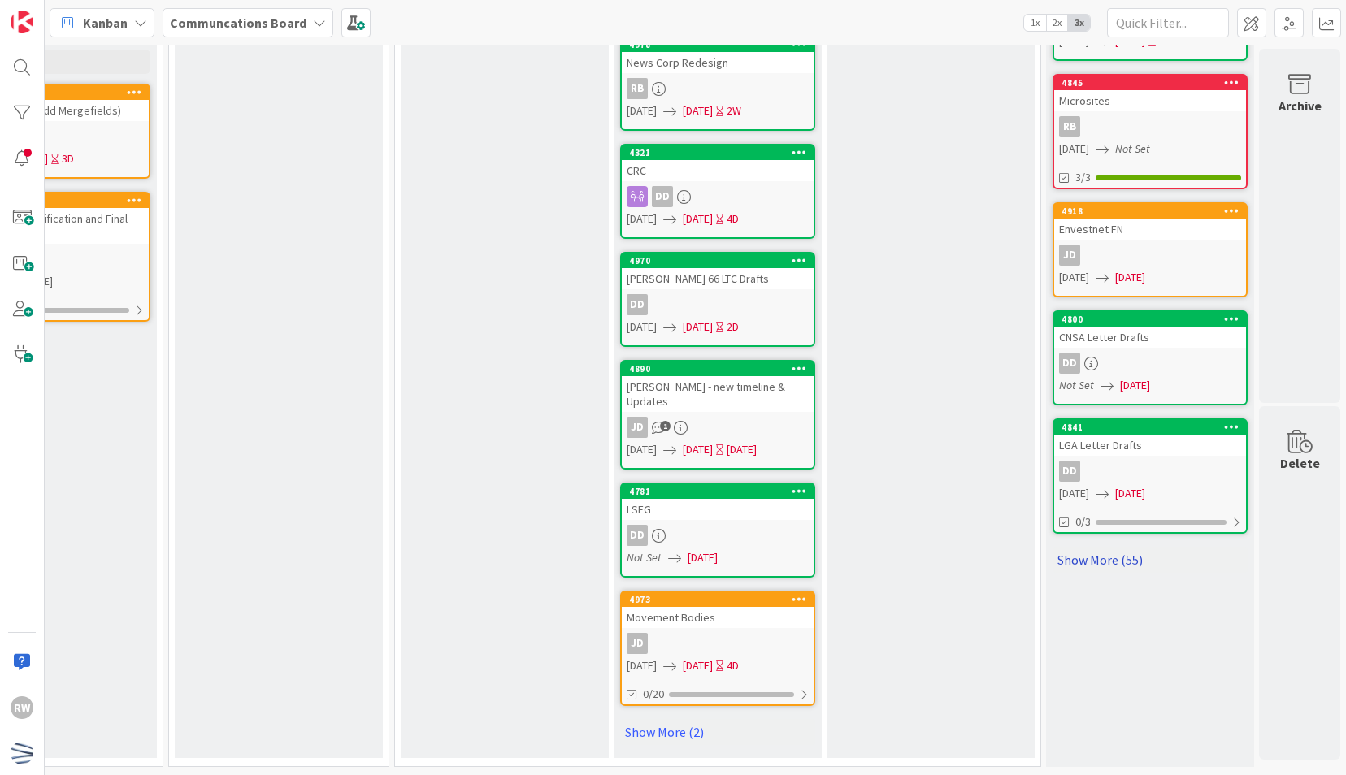
click at [1122, 552] on link "Show More (55)" at bounding box center [1149, 560] width 195 height 26
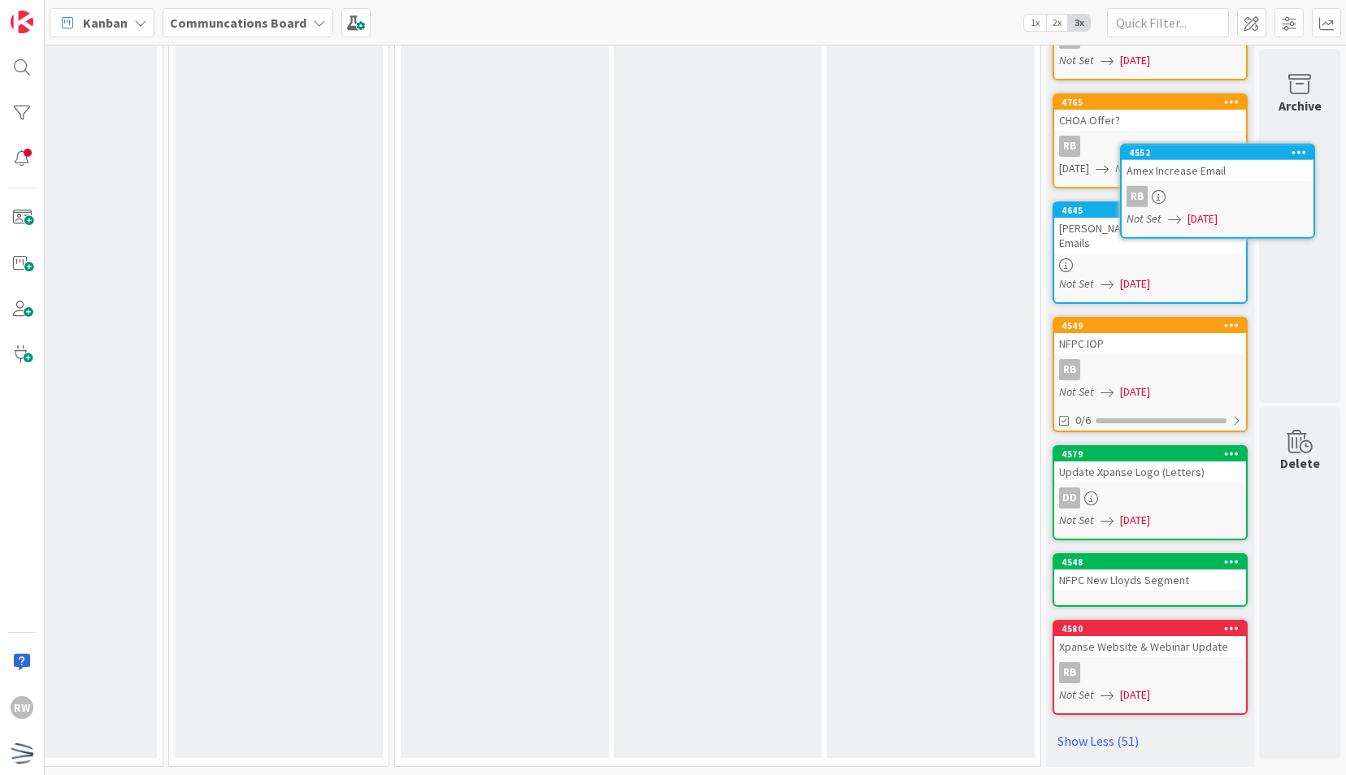
scroll to position [5900, 544]
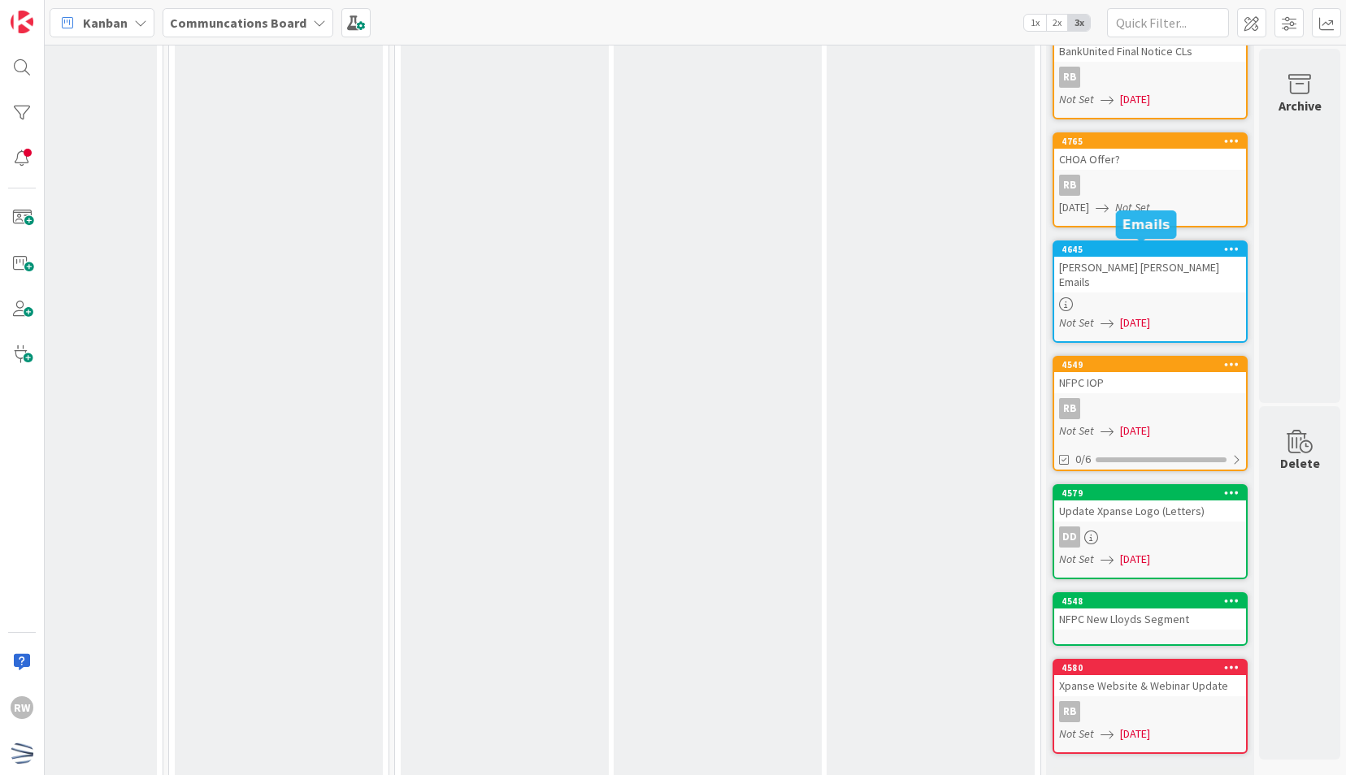
drag, startPoint x: 1102, startPoint y: 228, endPoint x: 1208, endPoint y: 255, distance: 109.2
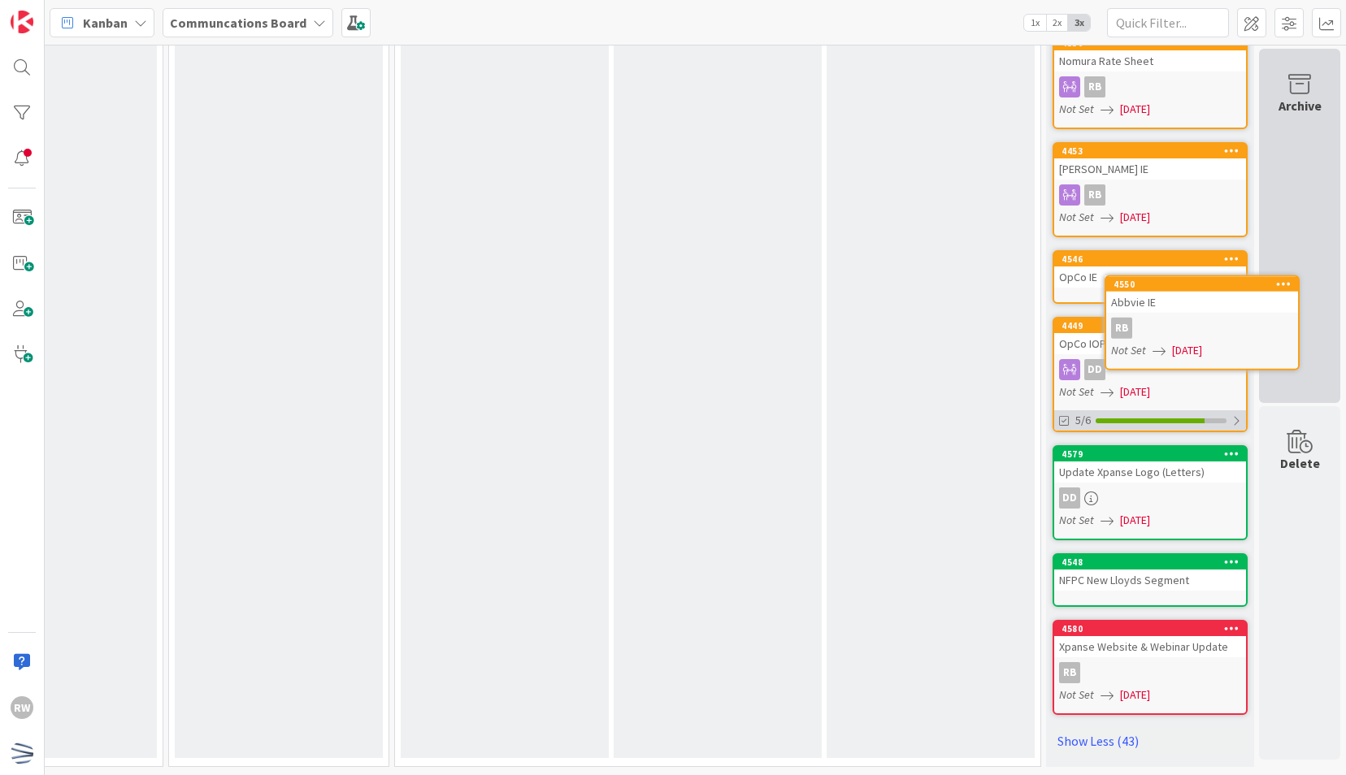
scroll to position [5058, 544]
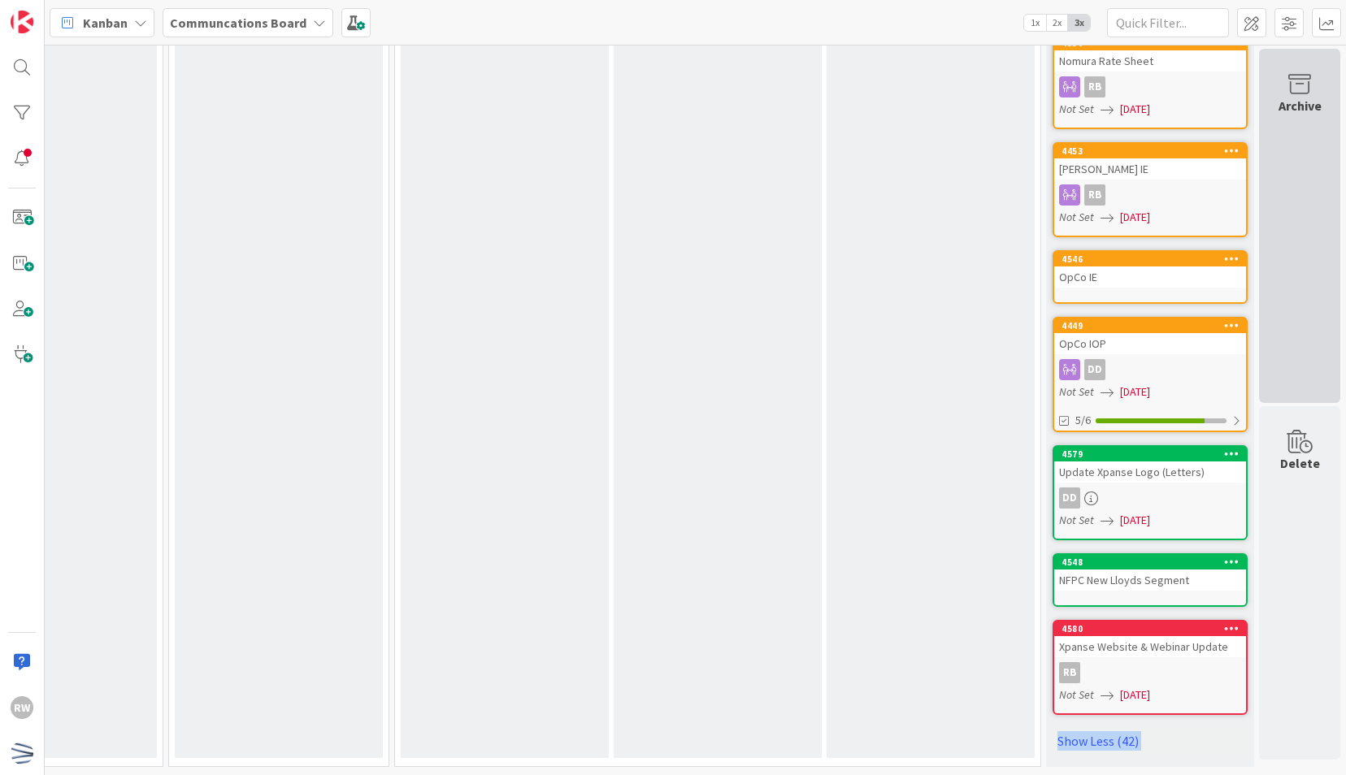
drag, startPoint x: 1183, startPoint y: 424, endPoint x: 1260, endPoint y: 354, distance: 104.1
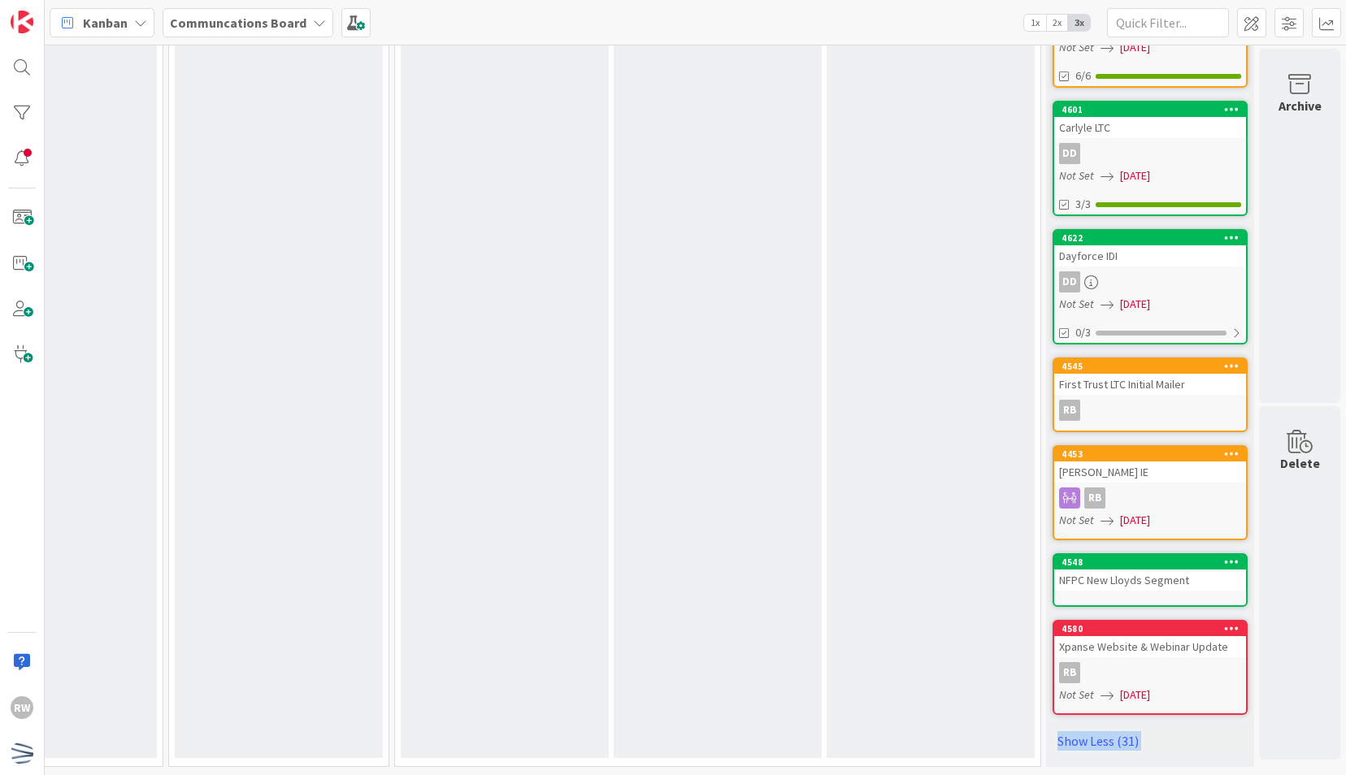
scroll to position [3722, 544]
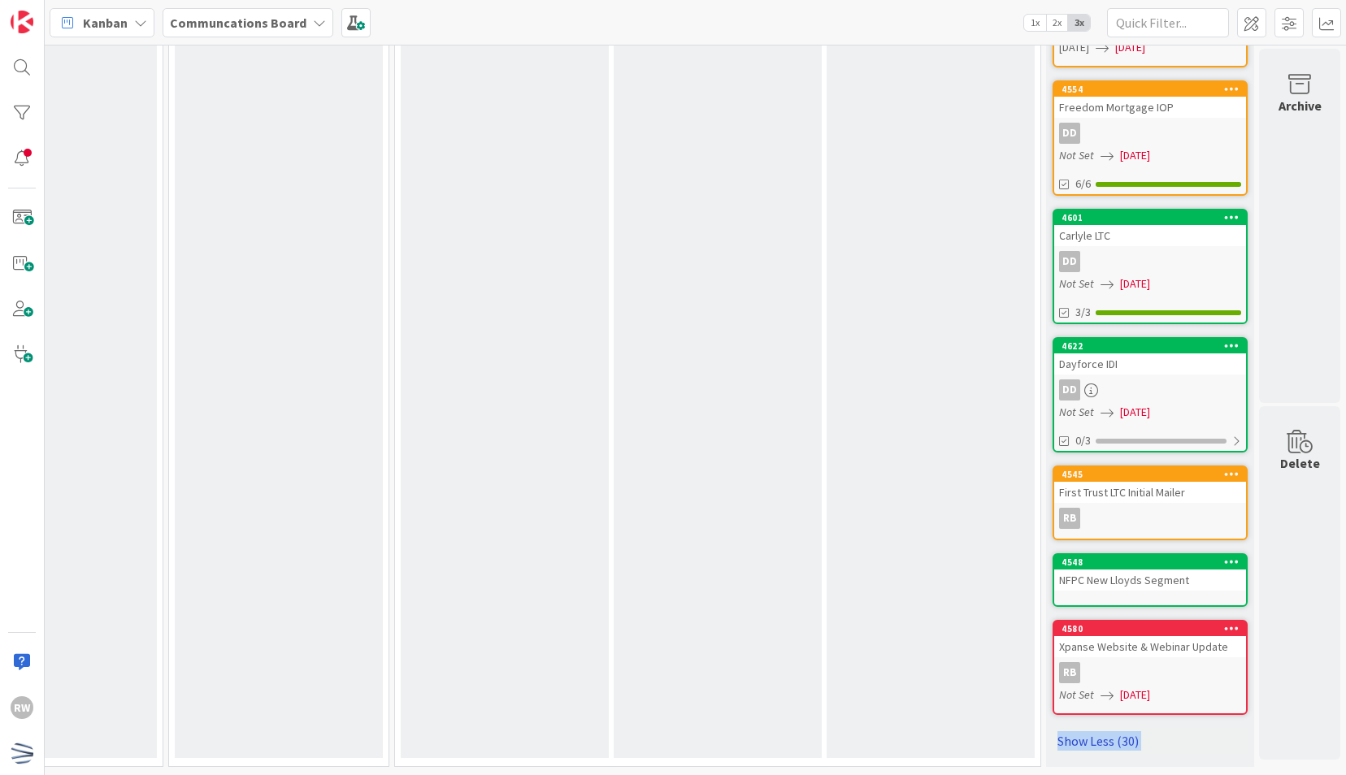
click at [1097, 732] on link "Show Less (30)" at bounding box center [1149, 741] width 195 height 26
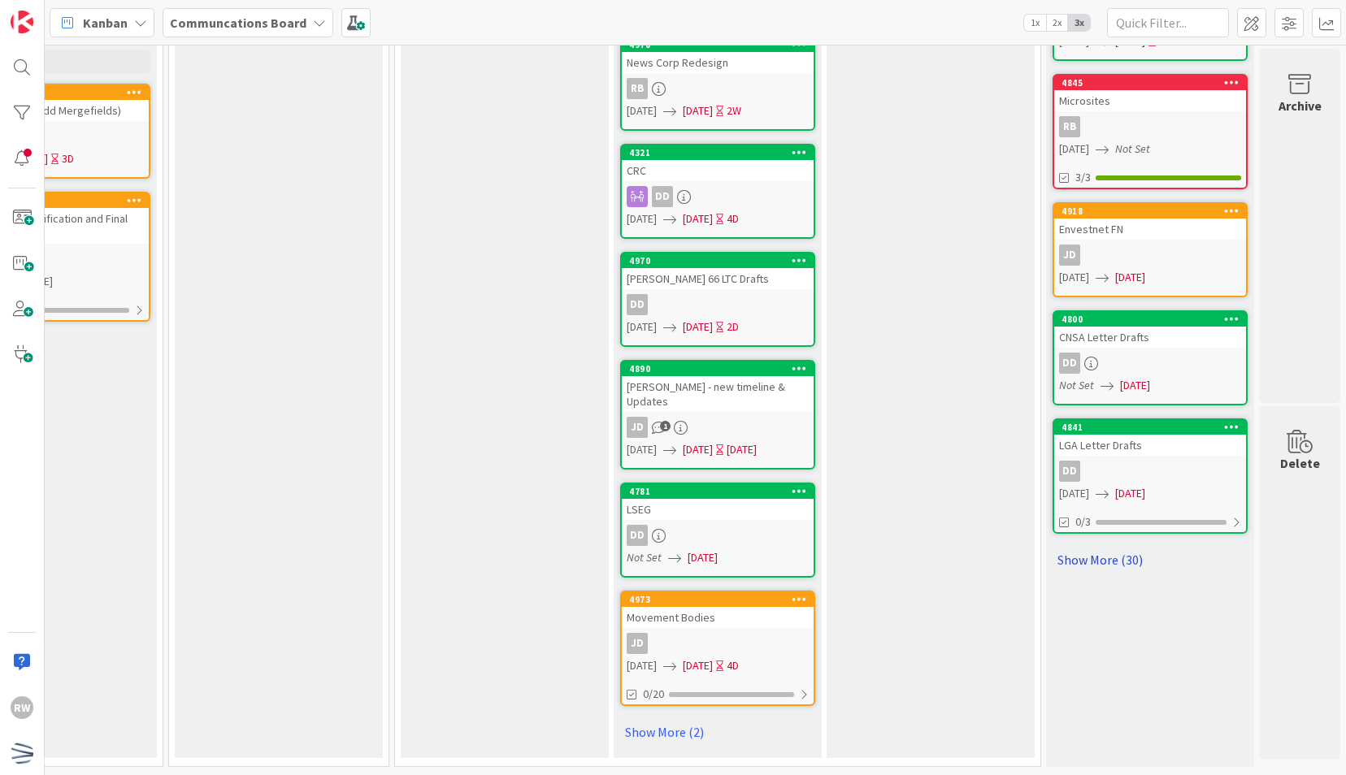
click at [1074, 549] on link "Show More (30)" at bounding box center [1149, 560] width 195 height 26
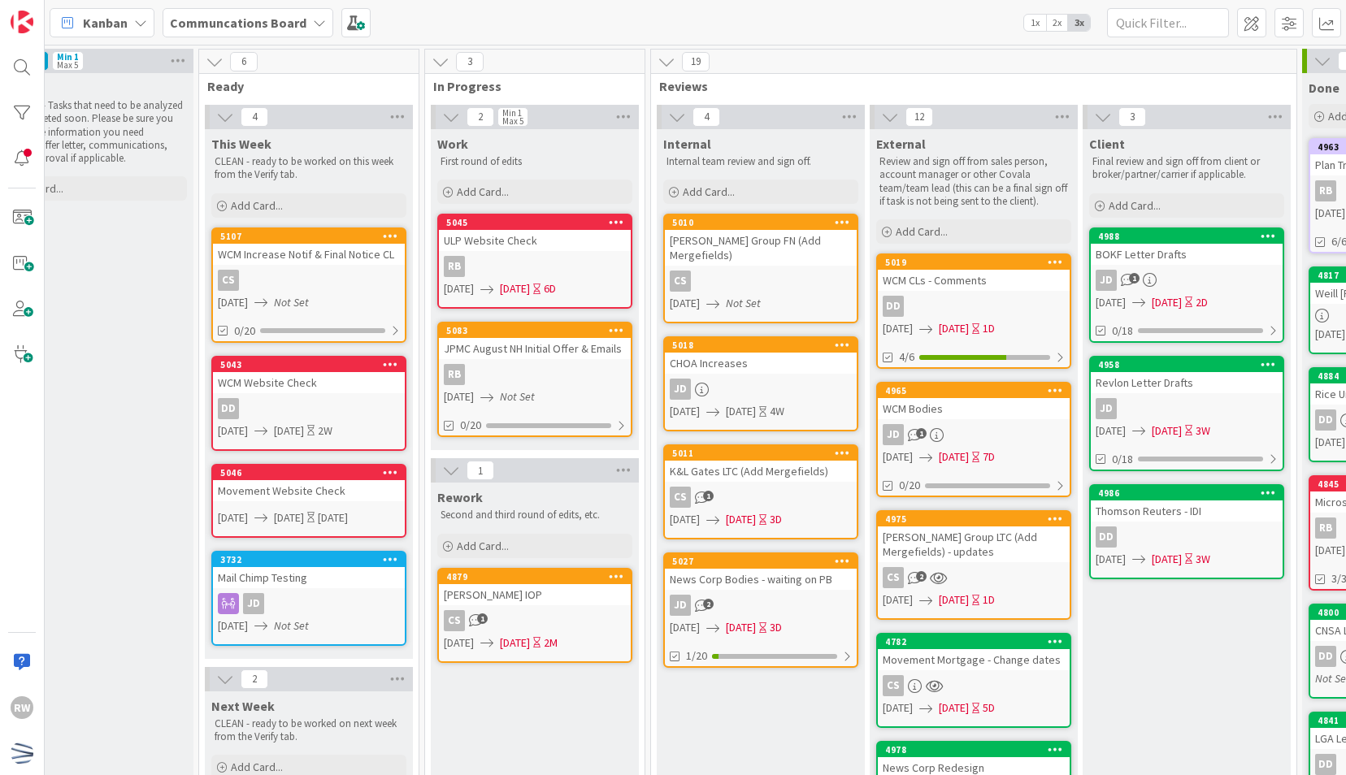
scroll to position [0, 275]
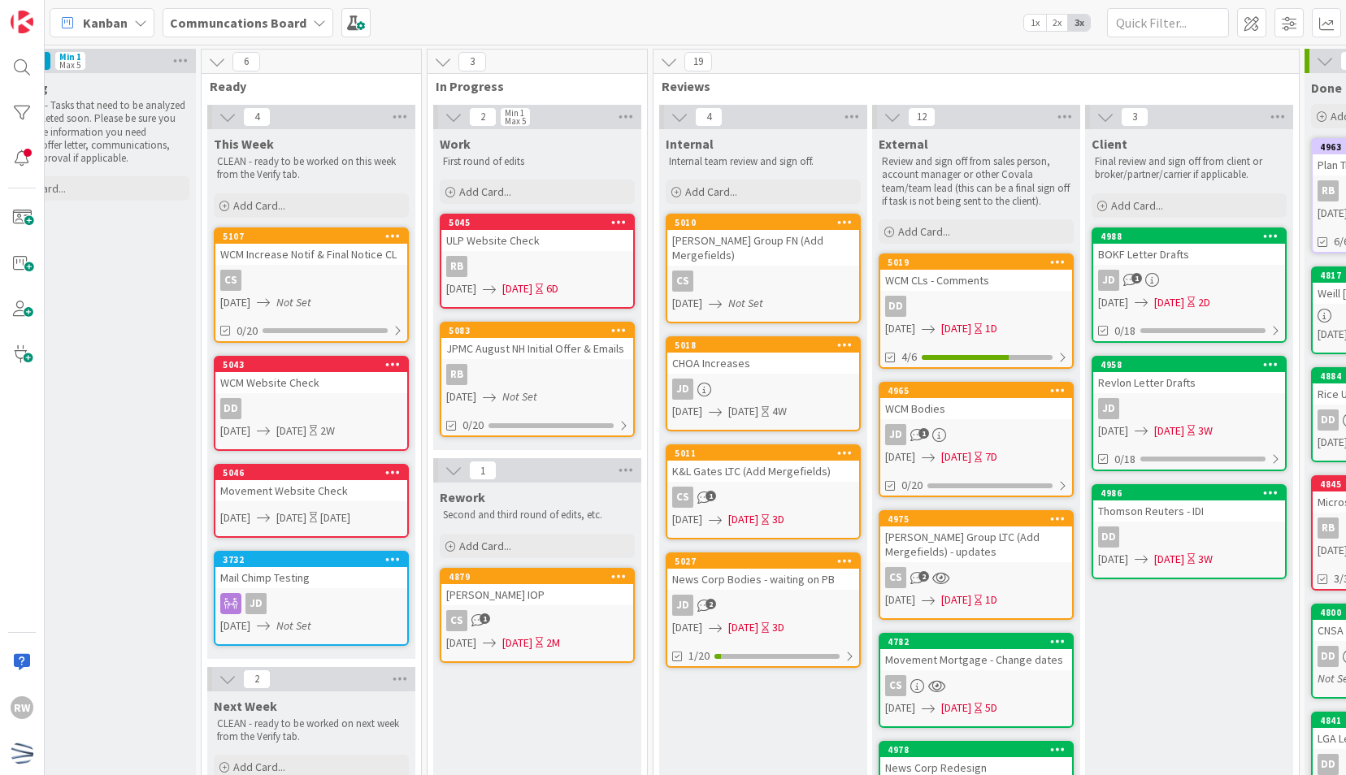
click at [722, 514] on icon at bounding box center [715, 520] width 13 height 13
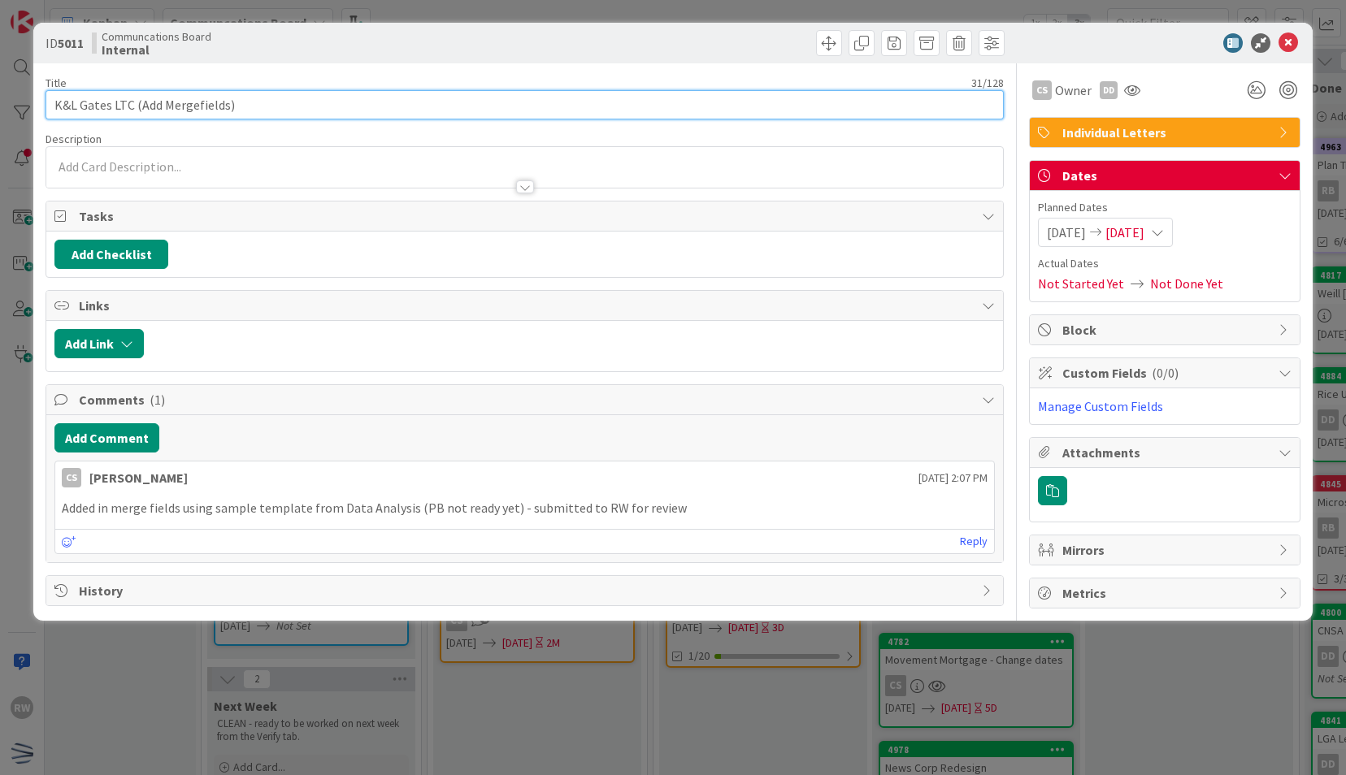
drag, startPoint x: 367, startPoint y: 106, endPoint x: 132, endPoint y: 99, distance: 234.1
click at [132, 99] on input "K&L Gates LTC (Add Mergefields)" at bounding box center [524, 104] width 957 height 29
type input "K&L Gates LTC"
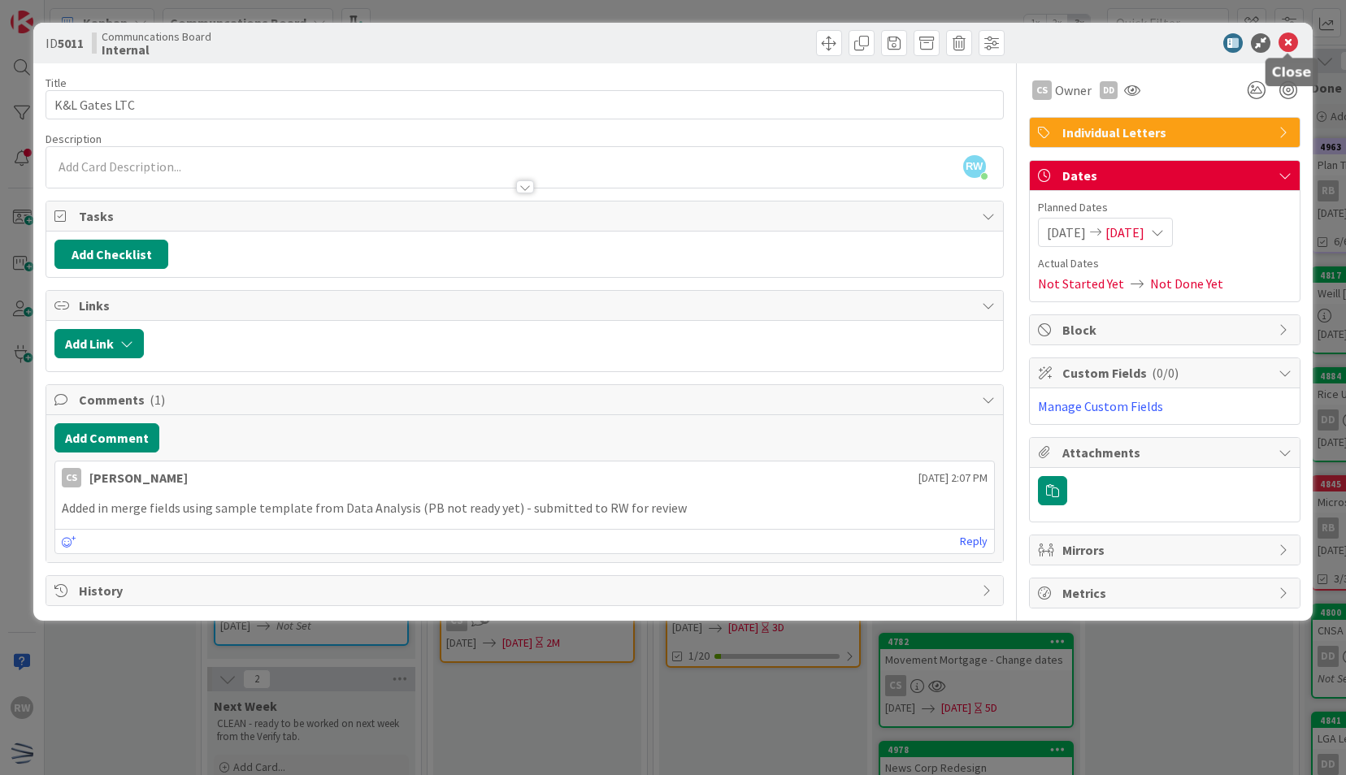
click at [1286, 44] on icon at bounding box center [1288, 43] width 20 height 20
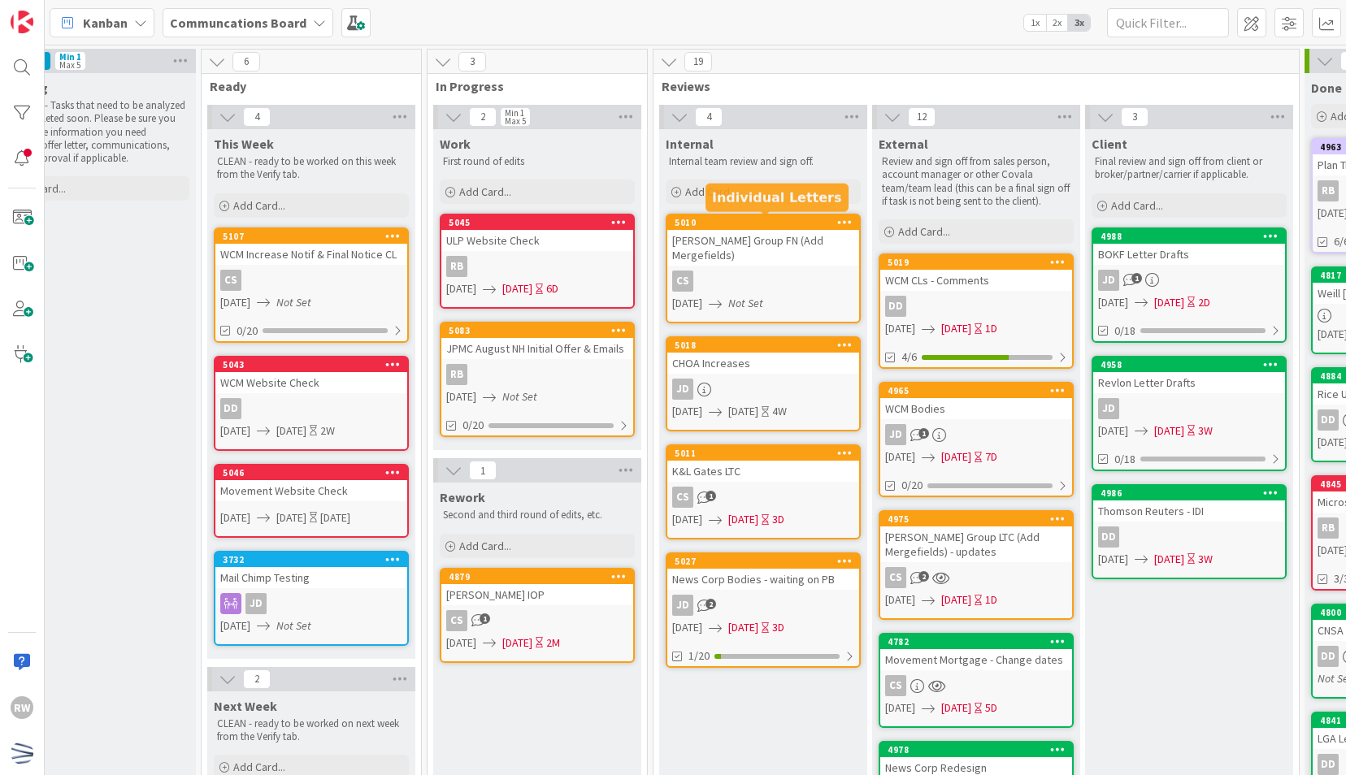
click at [766, 271] on div "CS" at bounding box center [763, 281] width 192 height 21
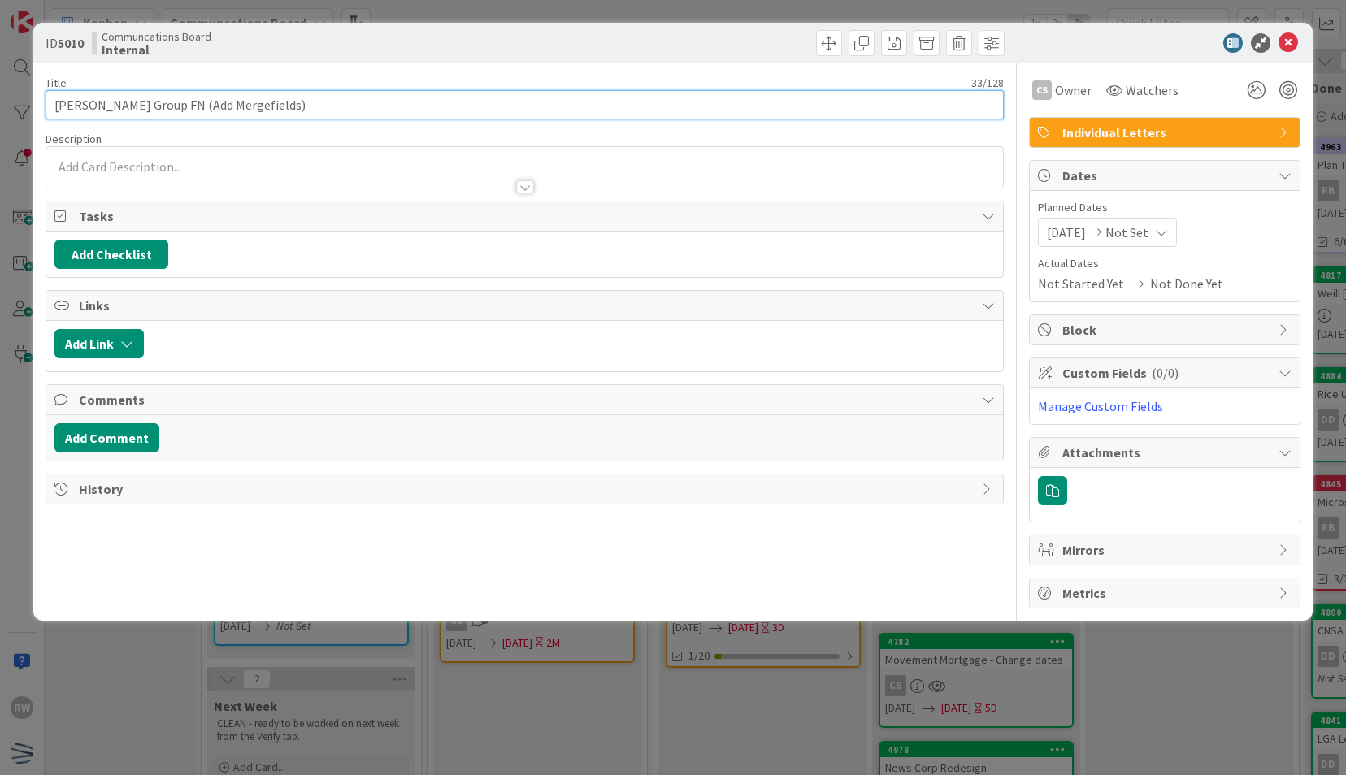
drag, startPoint x: 275, startPoint y: 106, endPoint x: 137, endPoint y: 104, distance: 137.4
click at [137, 104] on input "[PERSON_NAME] Group FN (Add Mergefields)" at bounding box center [524, 104] width 957 height 29
type input "[PERSON_NAME] Group FN"
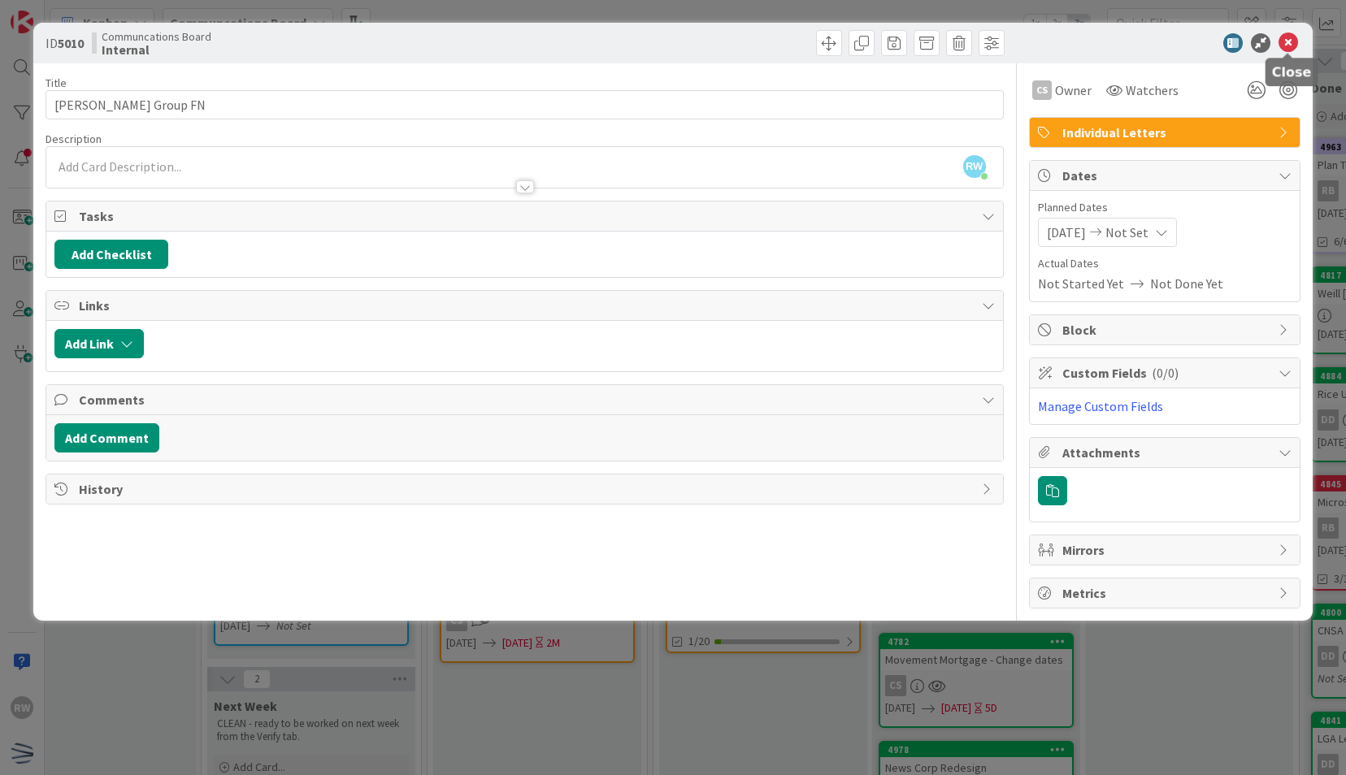
click at [1291, 44] on icon at bounding box center [1288, 43] width 20 height 20
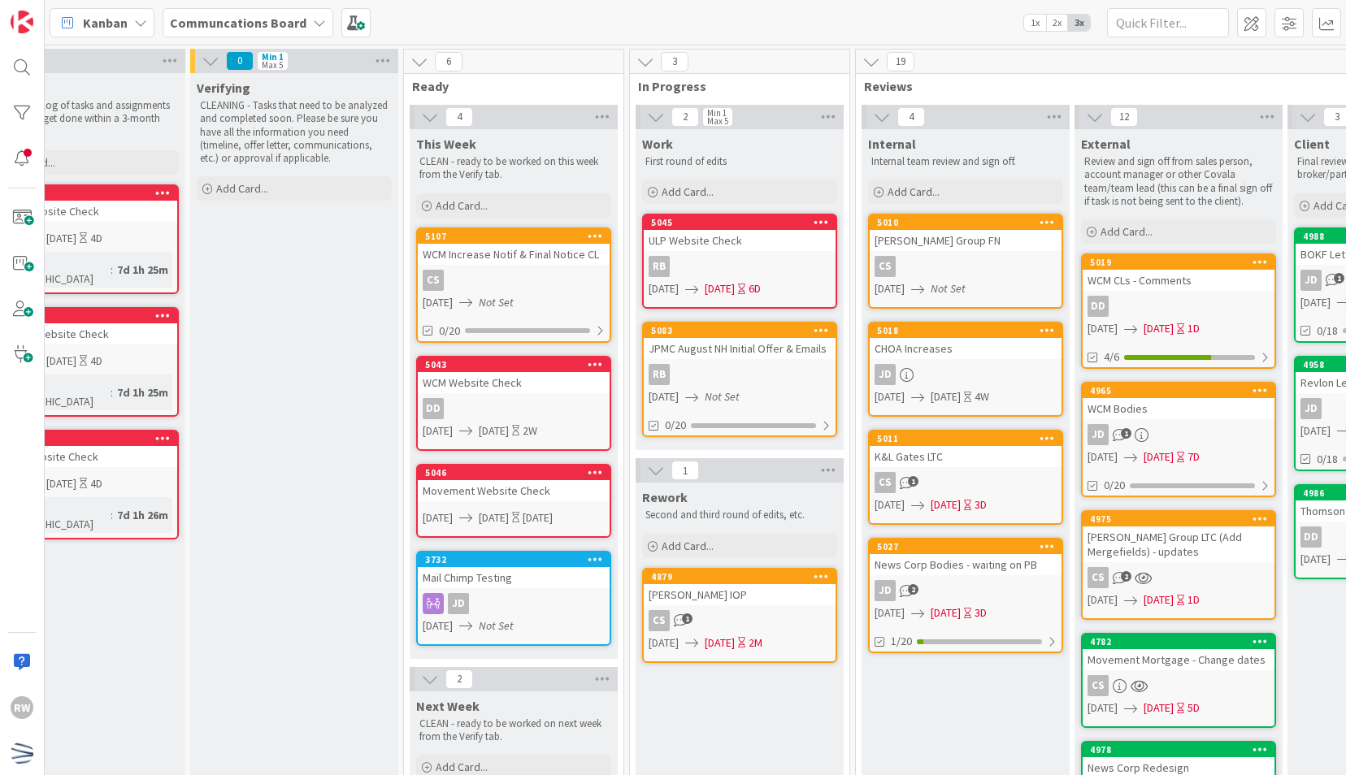
scroll to position [0, 70]
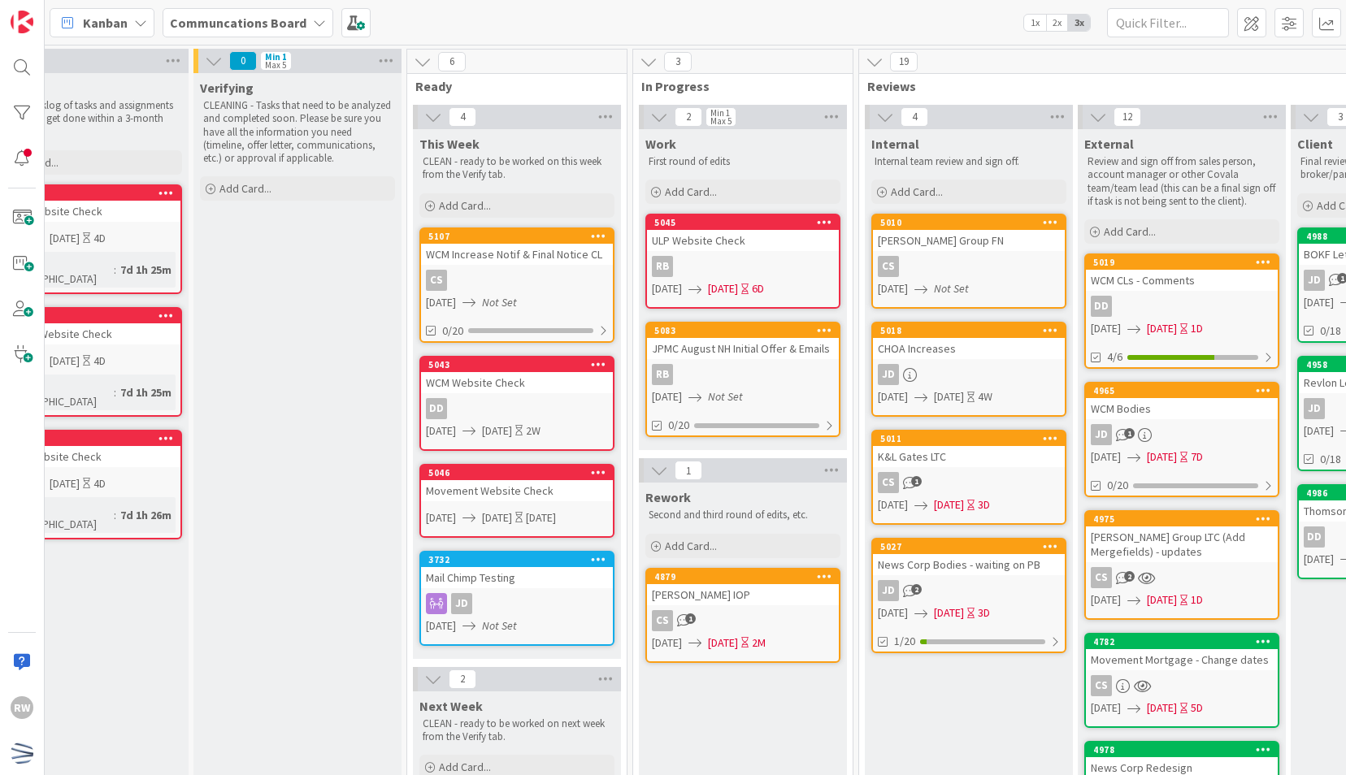
click at [943, 448] on div "K&L Gates LTC" at bounding box center [969, 456] width 192 height 21
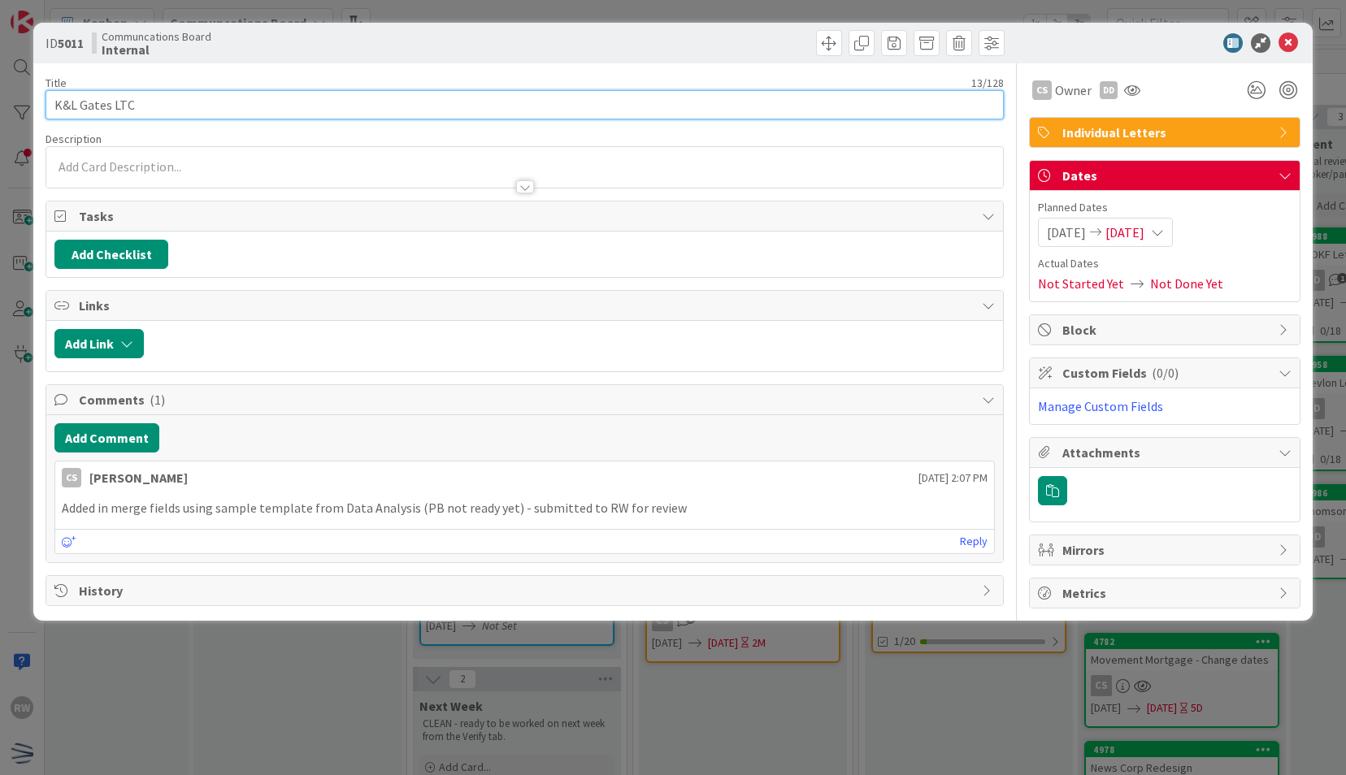
click at [203, 105] on input "K&L Gates LTC" at bounding box center [524, 104] width 957 height 29
type input "K&L Gates LTC - Initial Mailer"
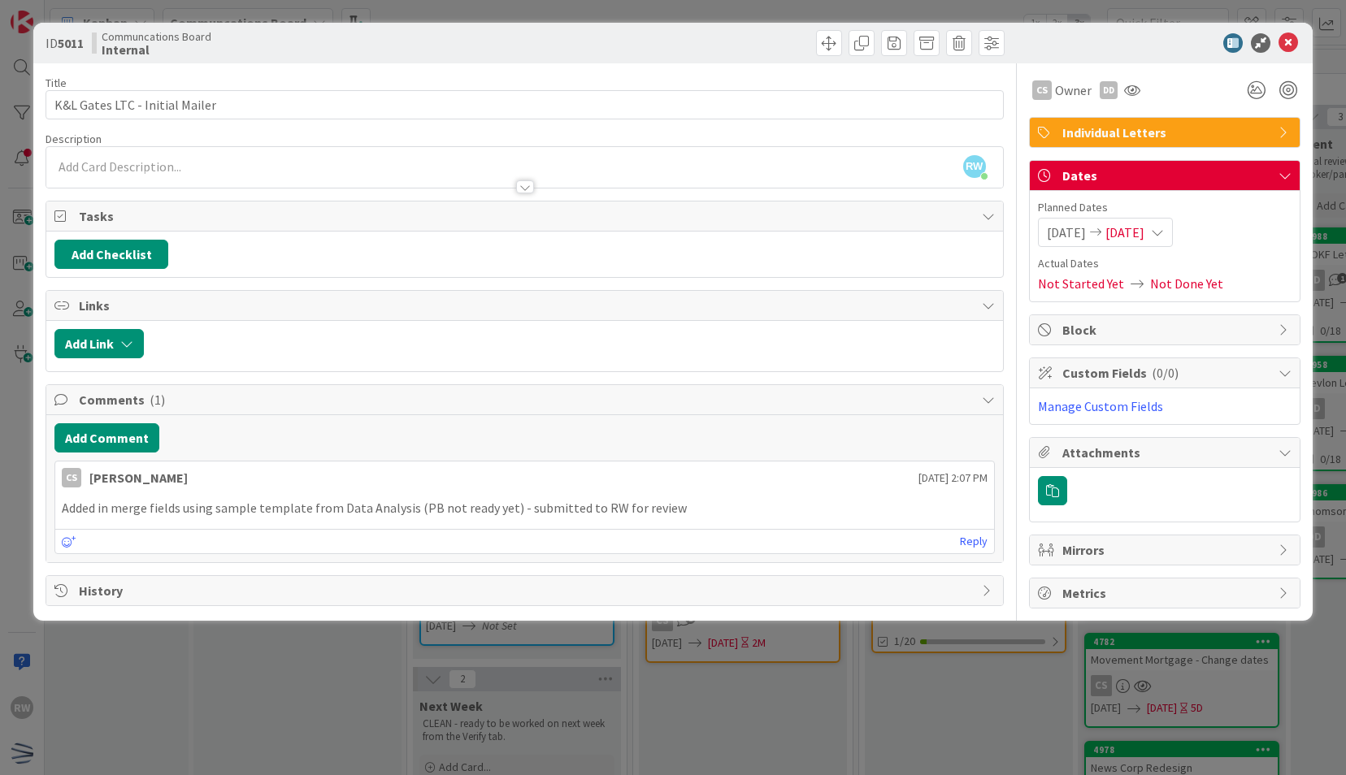
click at [1299, 37] on div at bounding box center [1157, 43] width 288 height 20
click at [1289, 38] on icon at bounding box center [1288, 43] width 20 height 20
